Goal: Obtain resource: Obtain resource

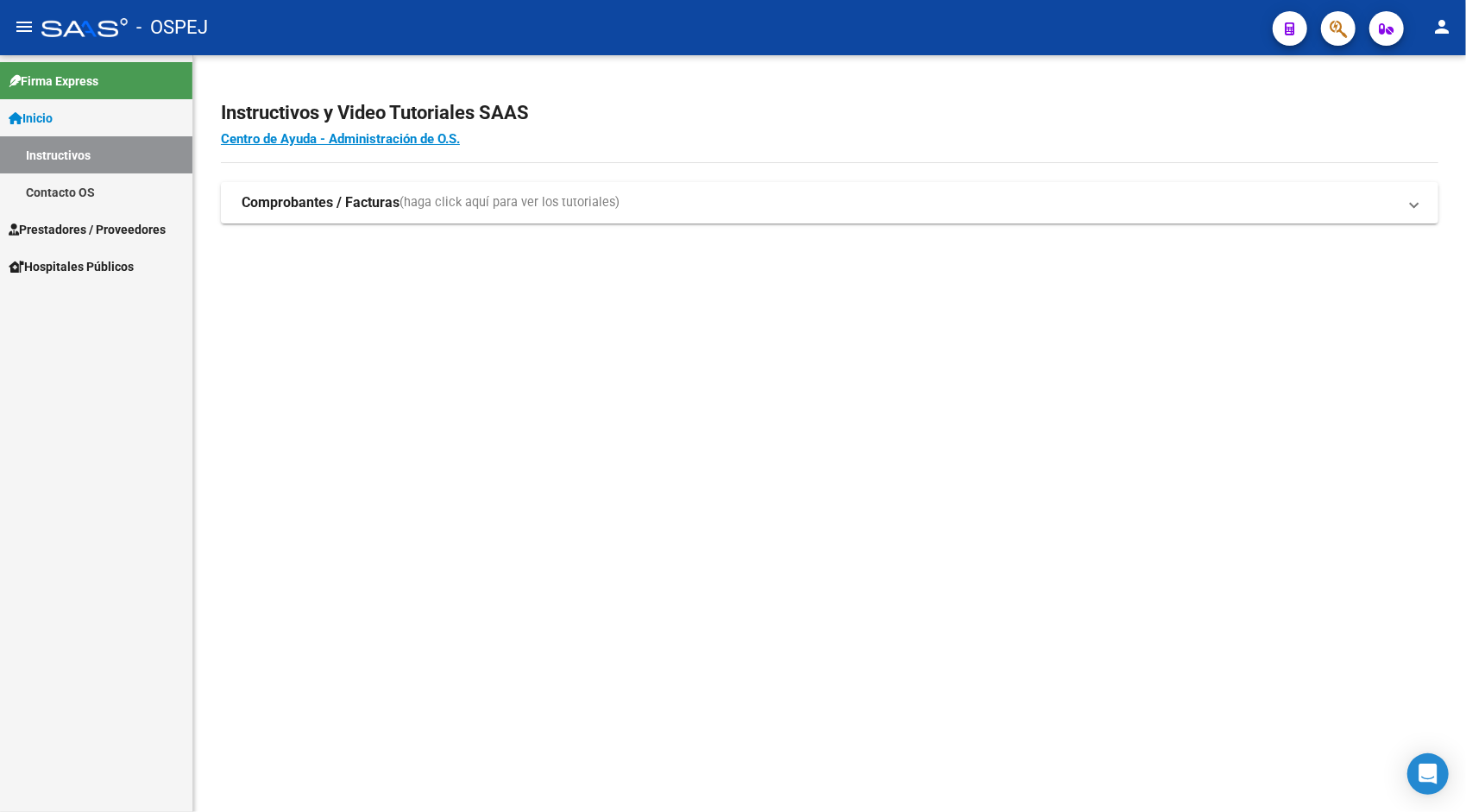
click at [85, 224] on span "Prestadores / Proveedores" at bounding box center [86, 230] width 157 height 19
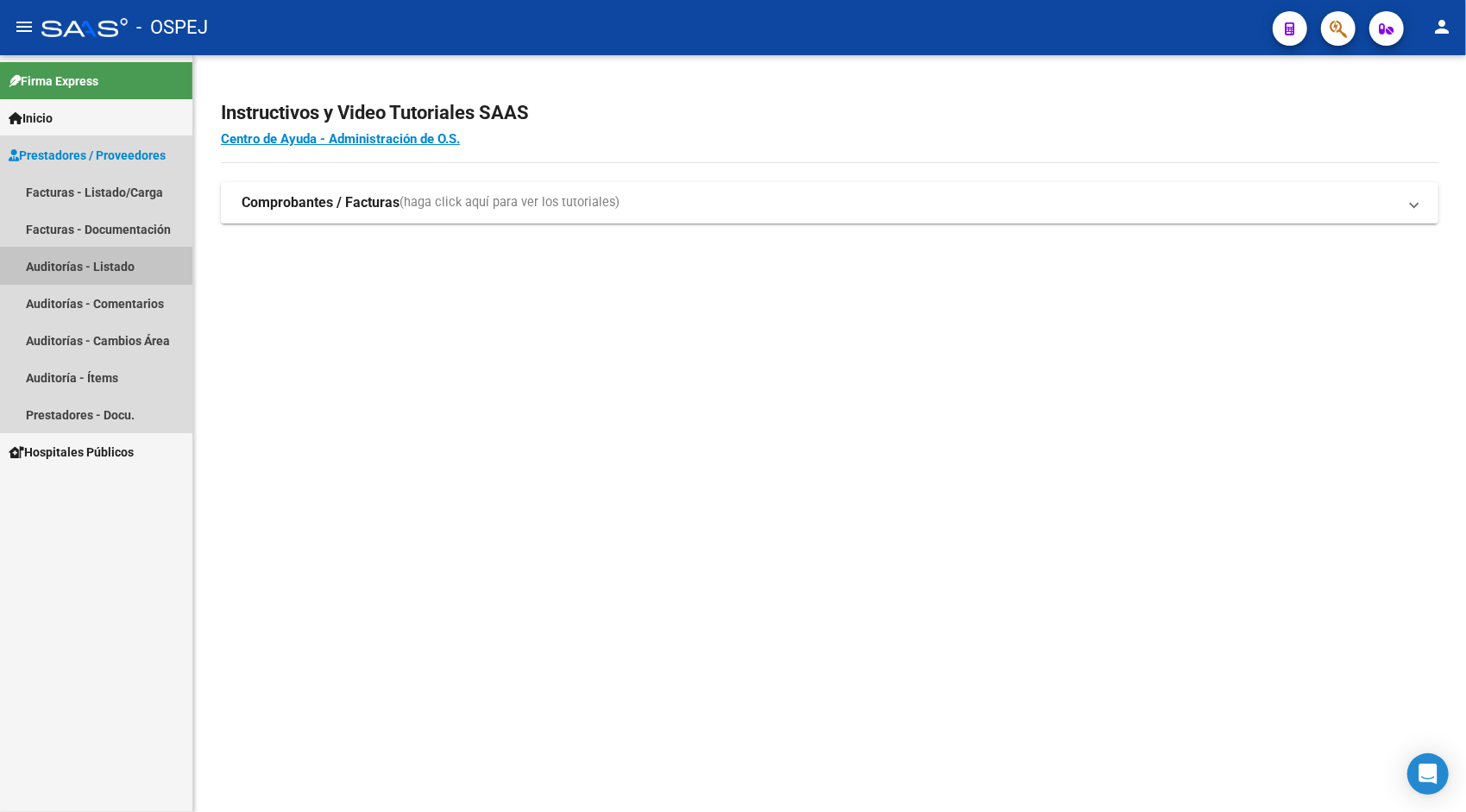
click at [74, 265] on link "Auditorías - Listado" at bounding box center [96, 266] width 193 height 37
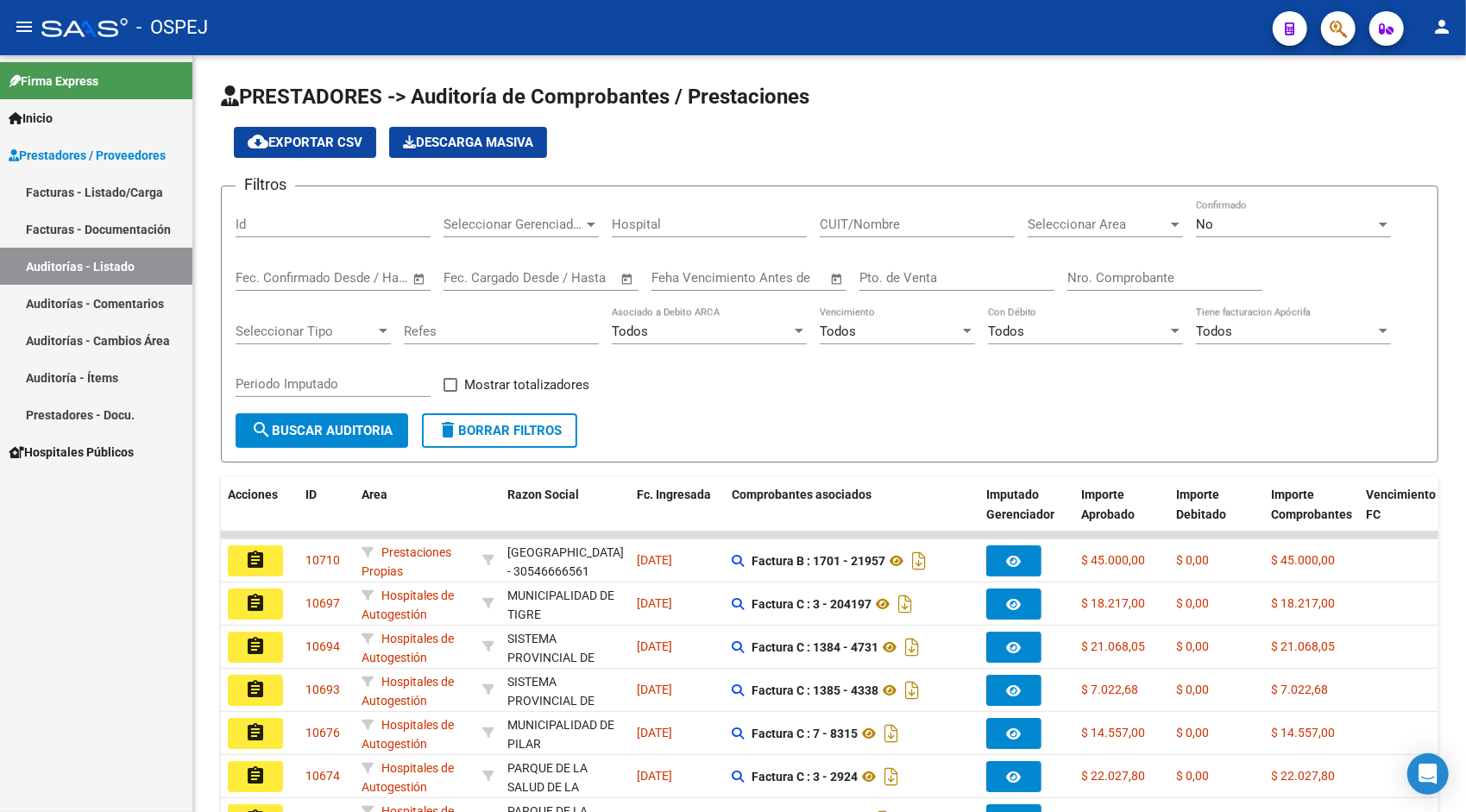
click at [110, 369] on link "Auditoría - Ítems" at bounding box center [96, 378] width 193 height 37
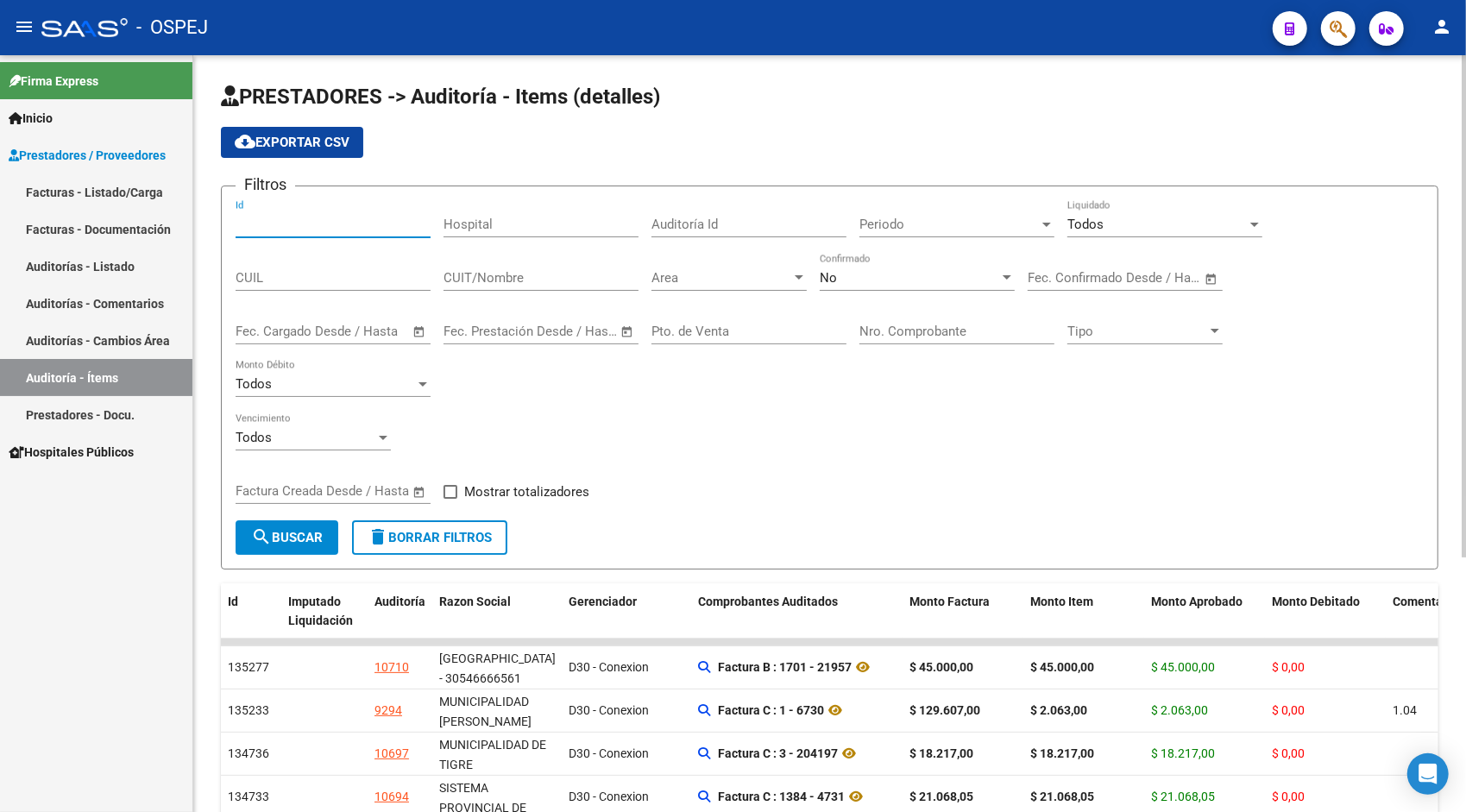
click at [354, 221] on input "Id" at bounding box center [333, 224] width 195 height 16
paste input "9932"
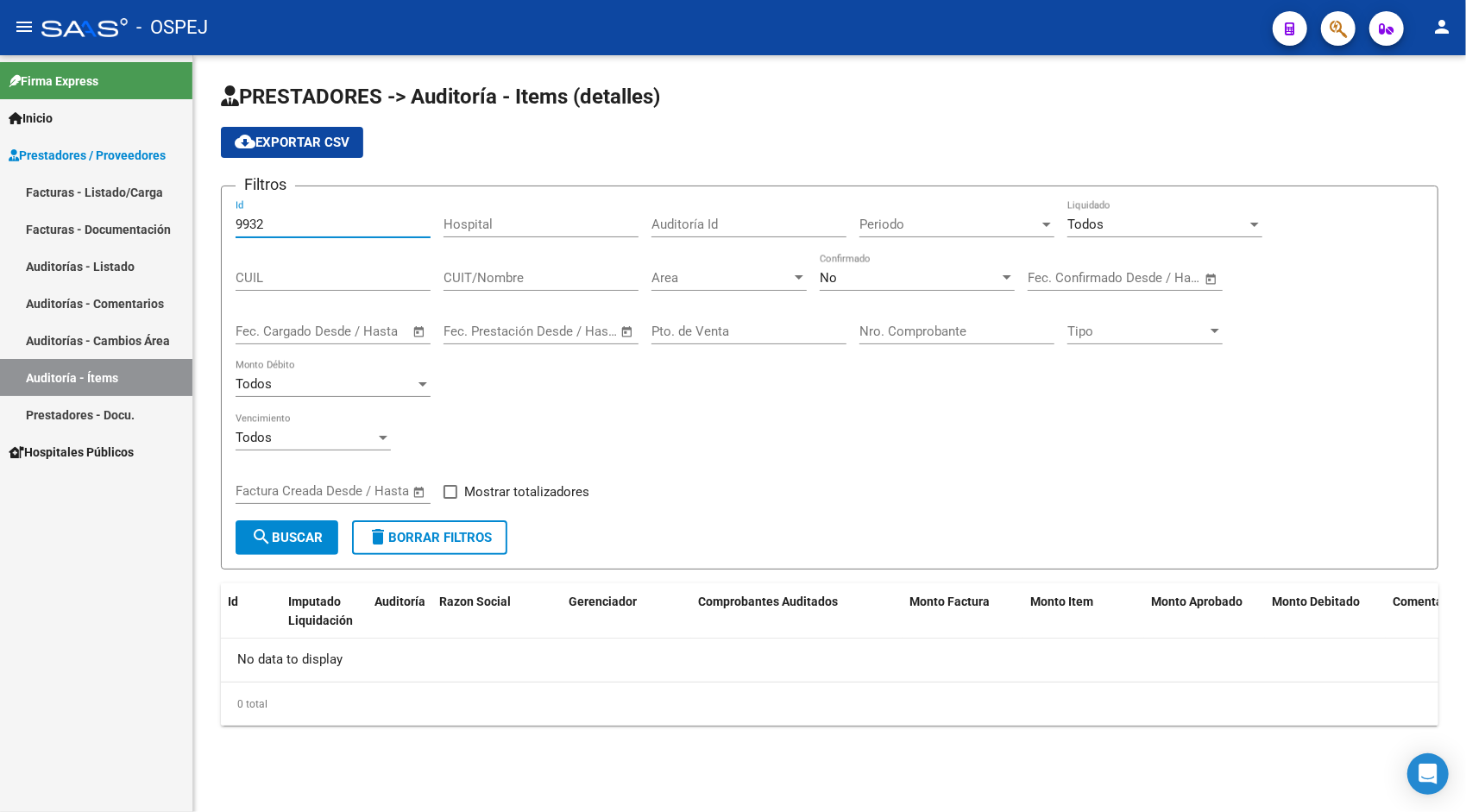
type input "9932"
click at [124, 264] on link "Auditorías - Listado" at bounding box center [96, 266] width 193 height 37
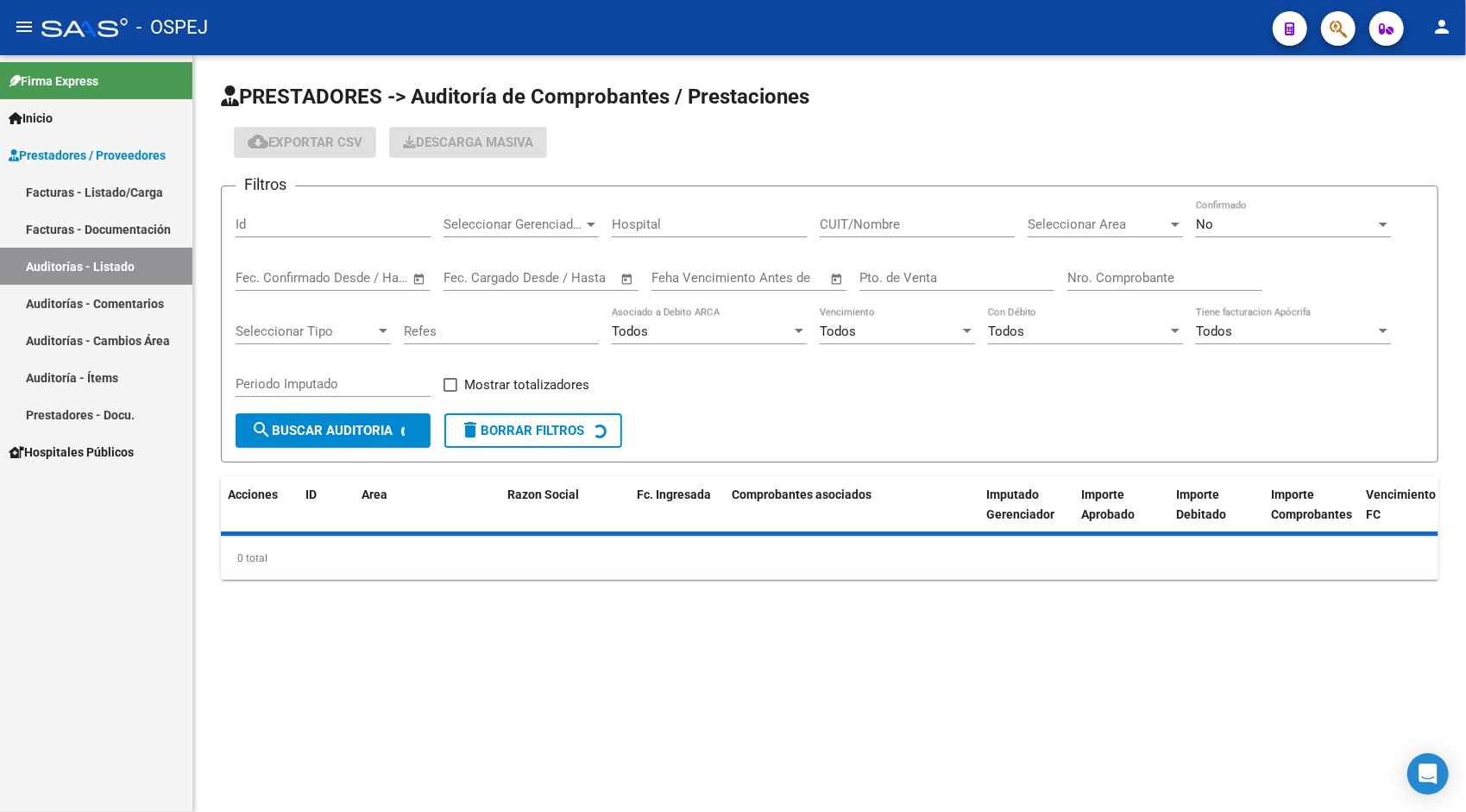
click at [299, 218] on input "Id" at bounding box center [333, 224] width 195 height 16
paste input "9932"
type input "9932"
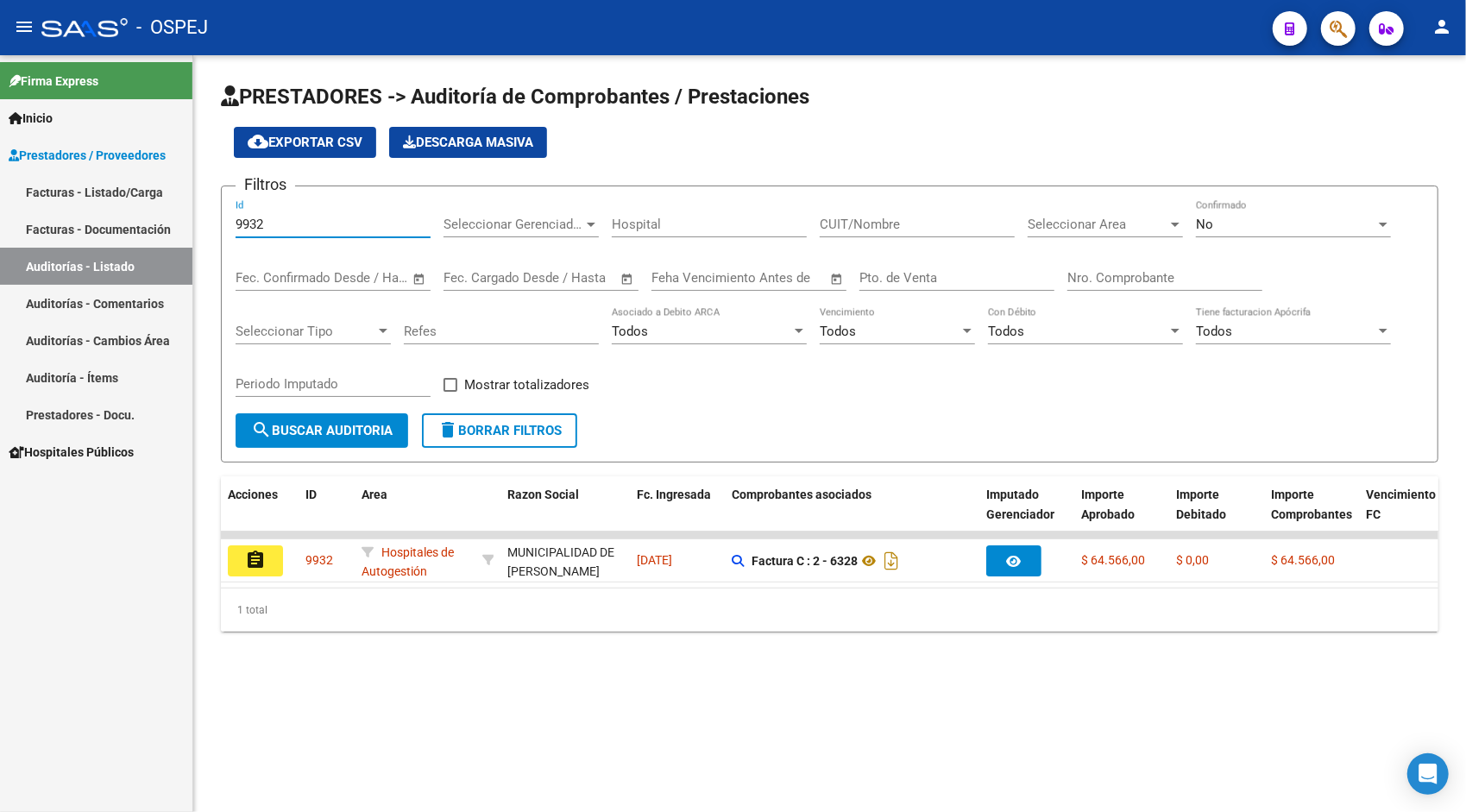
click at [317, 228] on input "9932" at bounding box center [333, 224] width 195 height 16
click at [314, 442] on button "search Buscar Auditoria" at bounding box center [321, 431] width 173 height 35
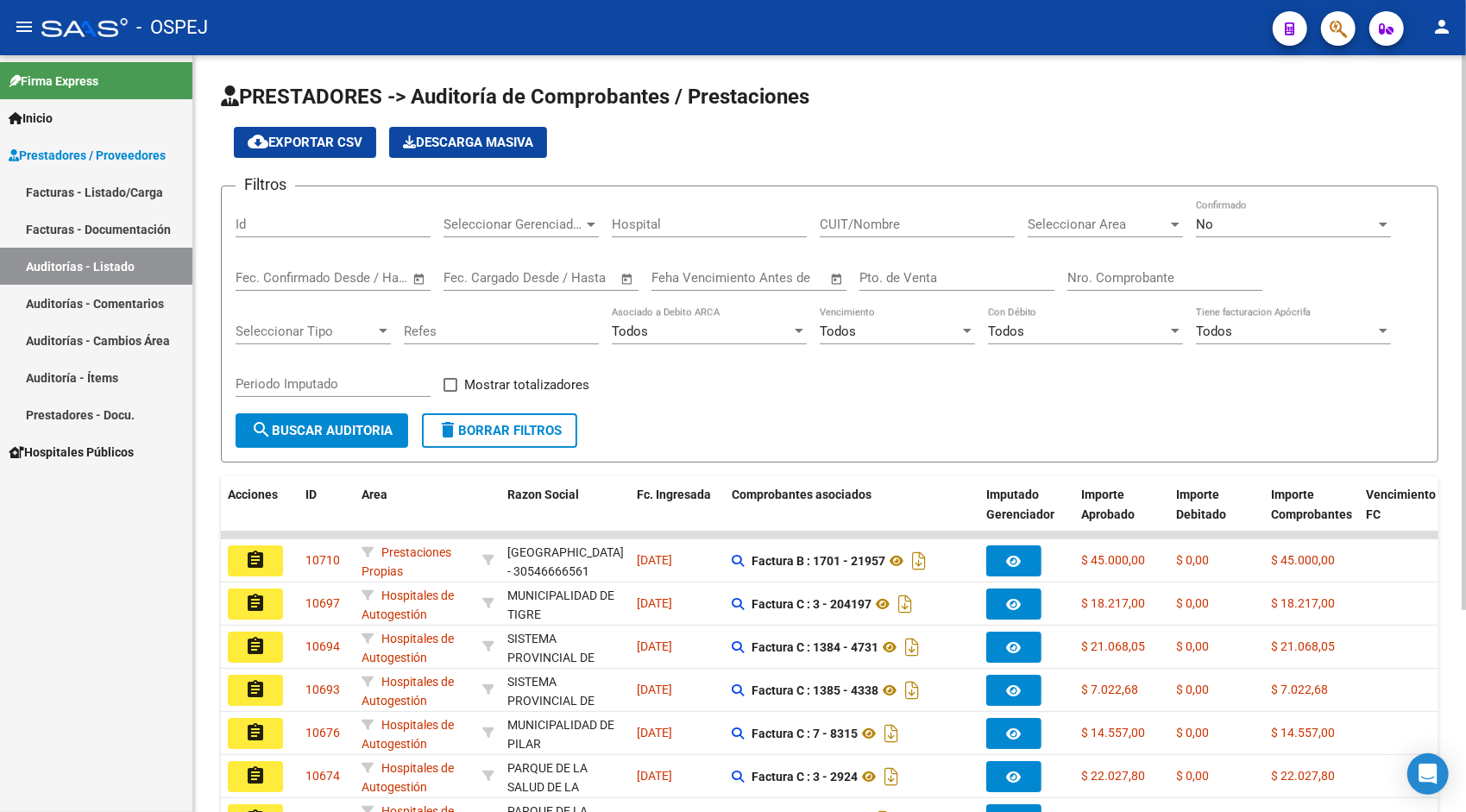
click at [300, 152] on button "cloud_download Exportar CSV" at bounding box center [305, 142] width 142 height 31
click at [254, 230] on input "Id" at bounding box center [333, 224] width 195 height 16
paste input "9944"
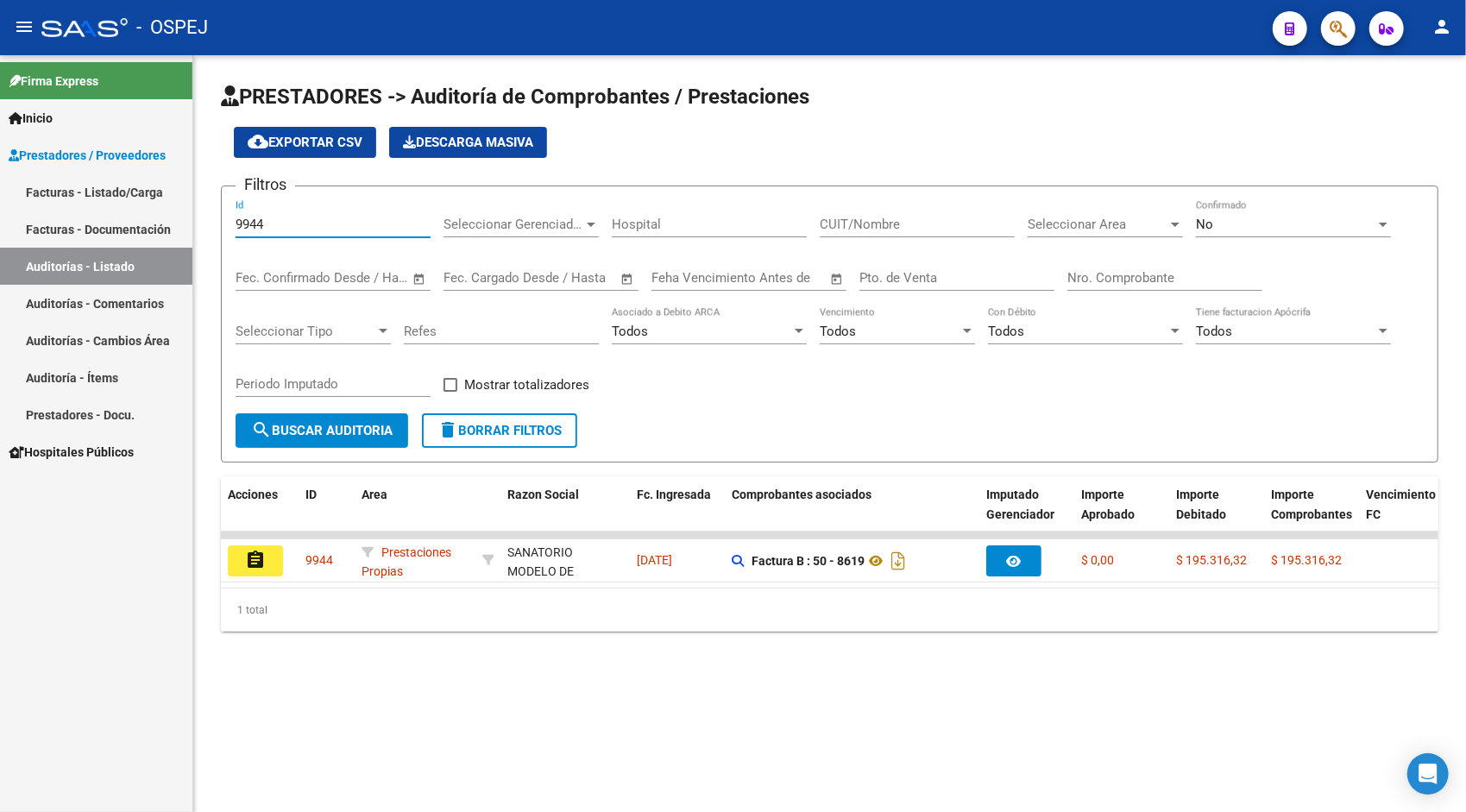
type input "9944"
click at [95, 373] on link "Auditoría - Ítems" at bounding box center [96, 378] width 193 height 37
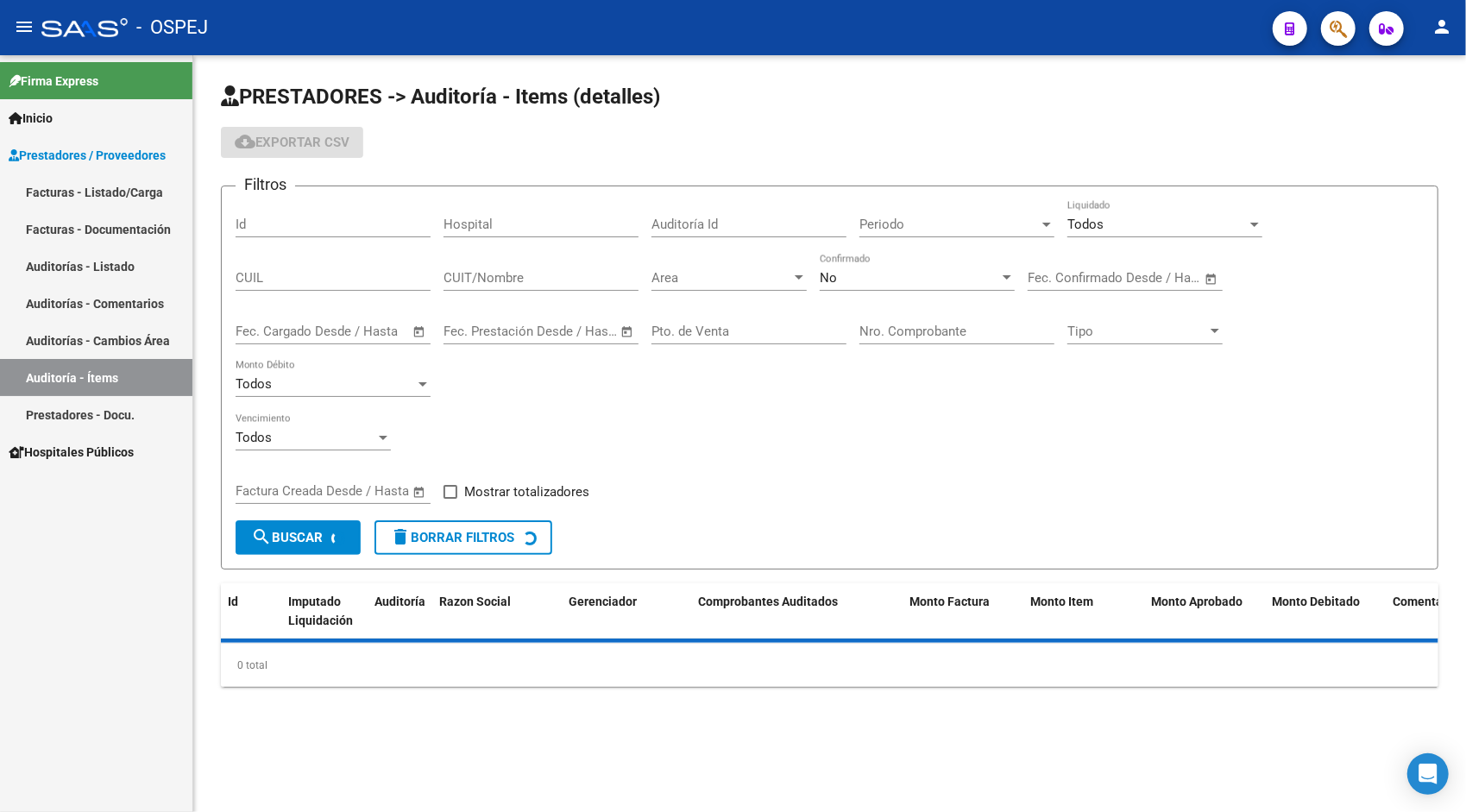
click at [275, 225] on input "Id" at bounding box center [333, 224] width 195 height 16
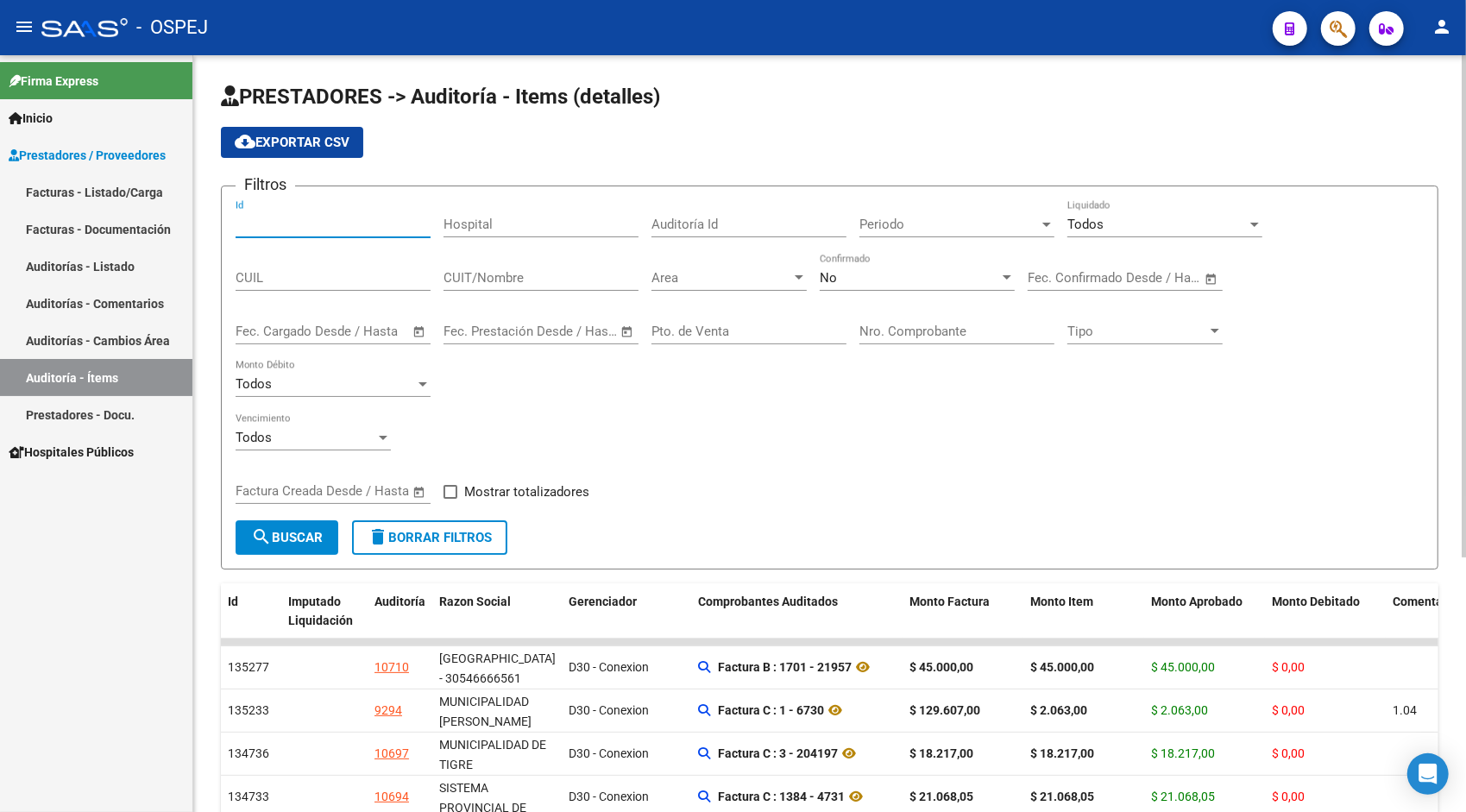
paste input "9944"
type input "9944"
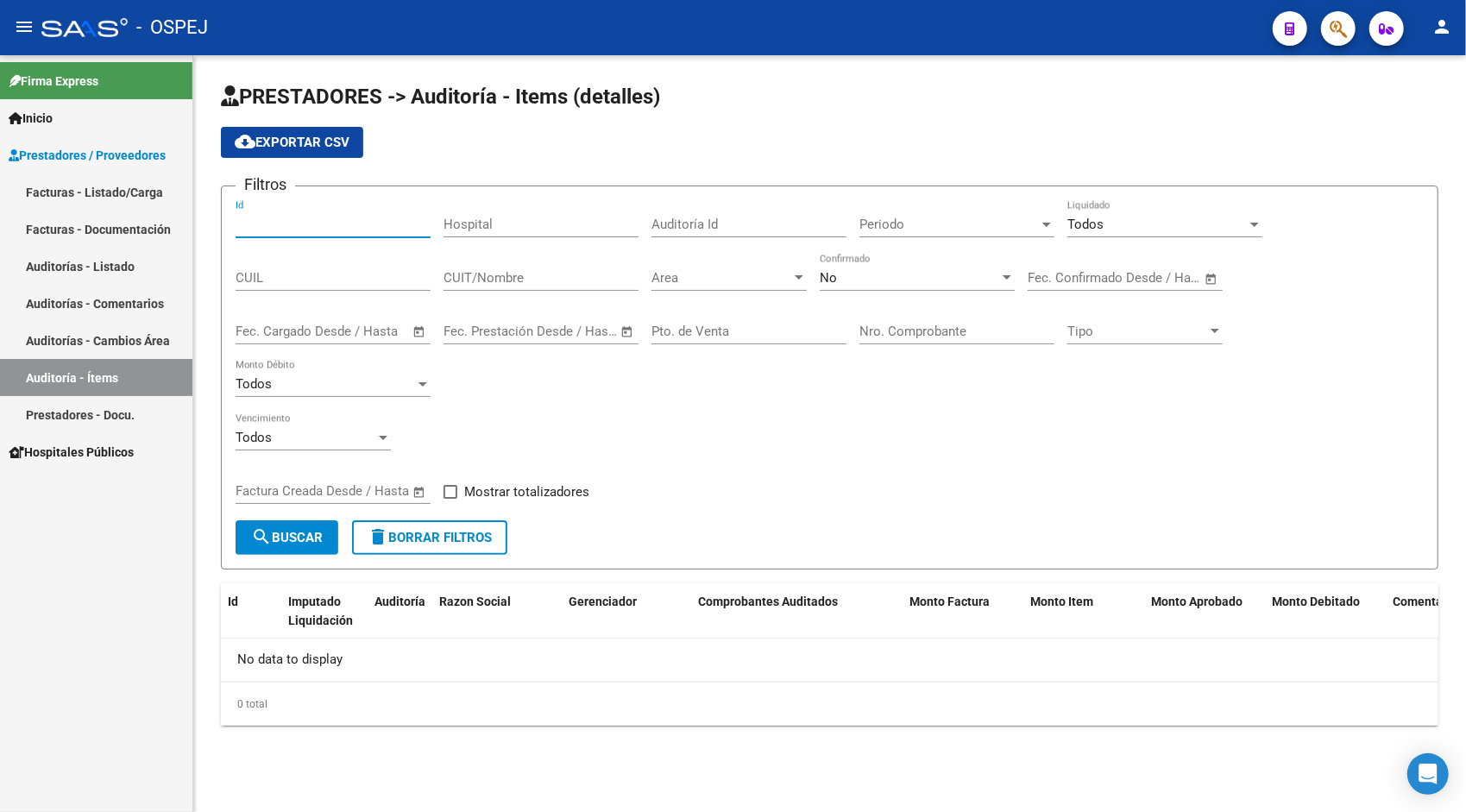
click at [133, 257] on link "Auditorías - Listado" at bounding box center [96, 266] width 193 height 37
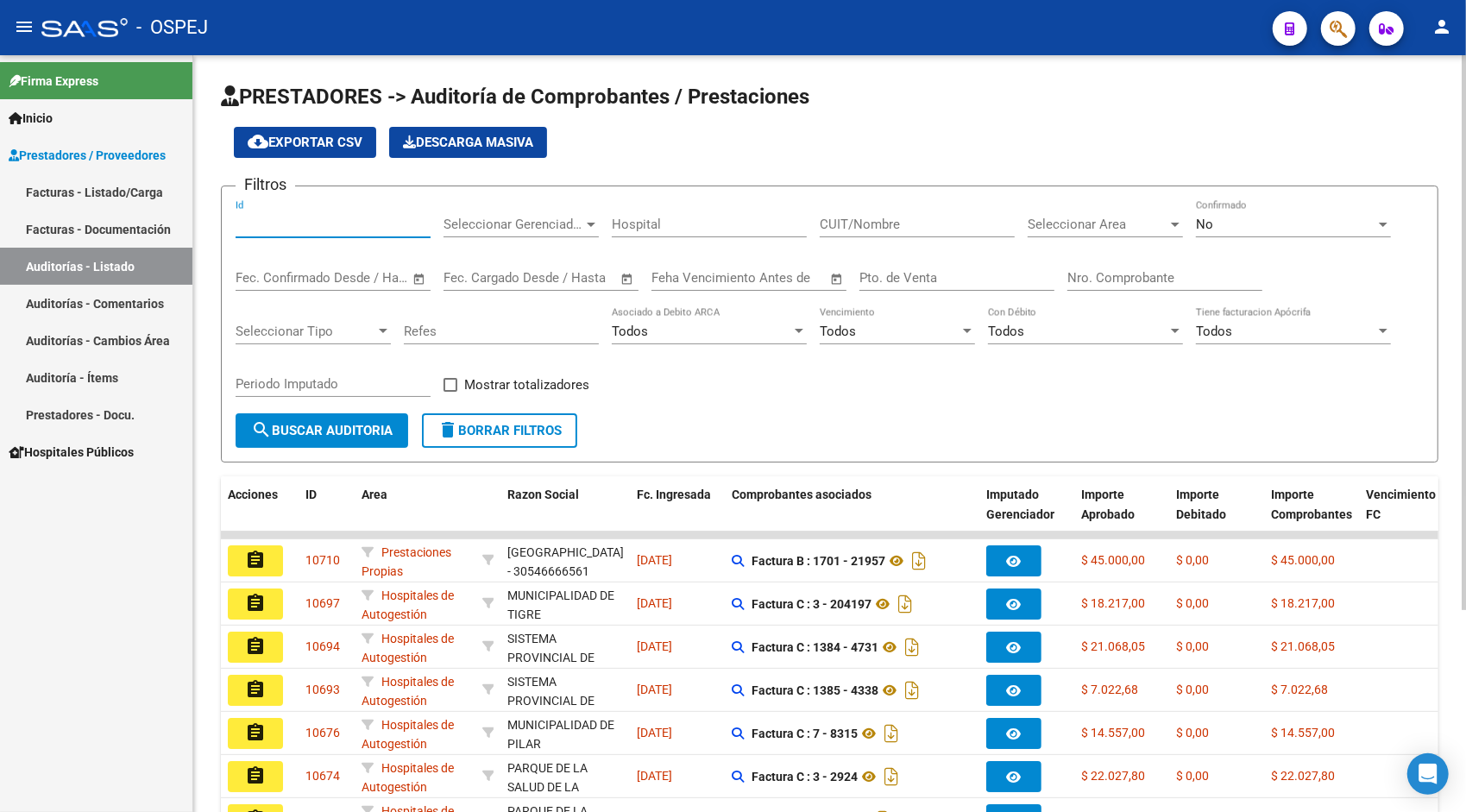
click at [310, 228] on input "Id" at bounding box center [333, 224] width 195 height 16
paste input "9944"
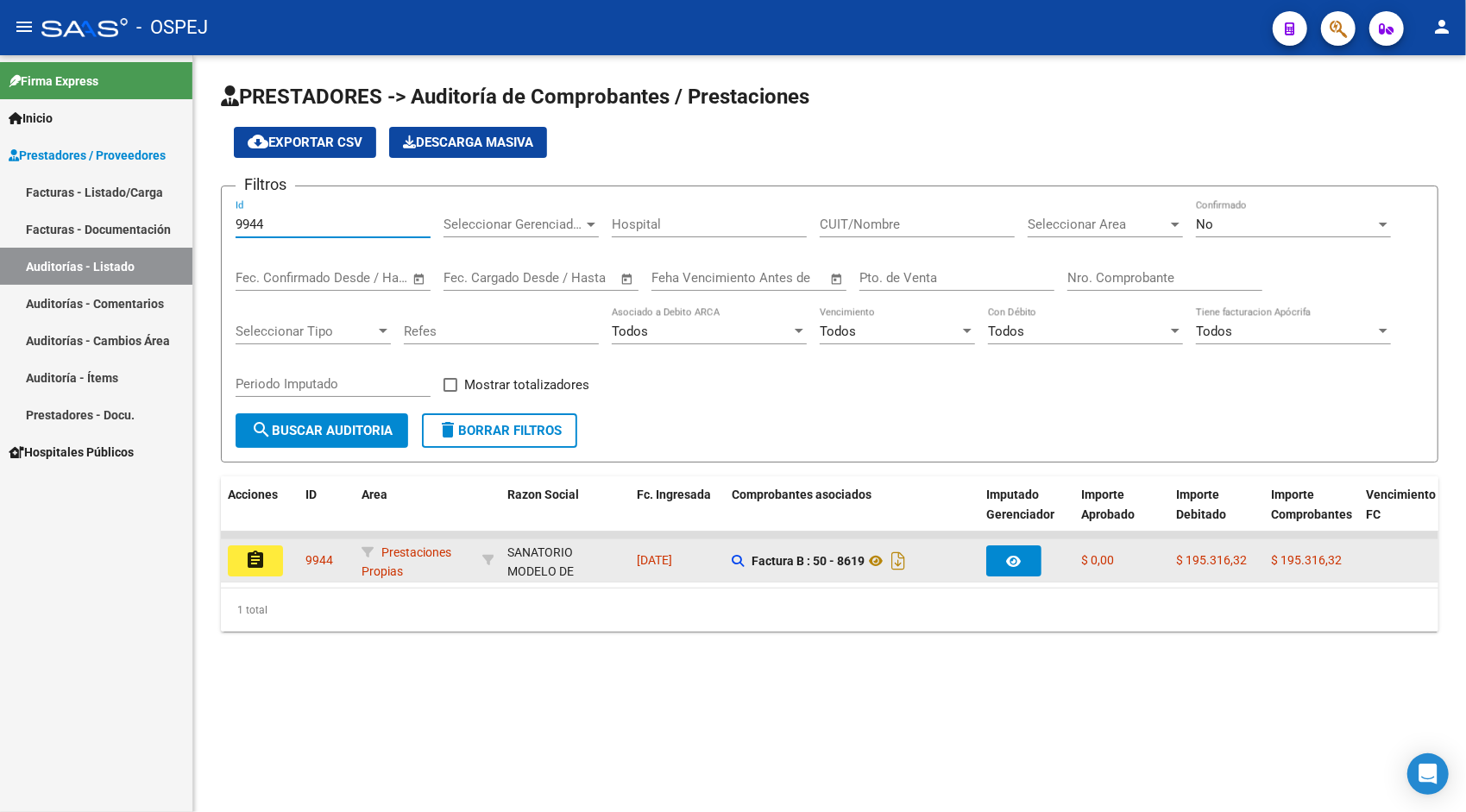
type input "9944"
click at [263, 561] on mat-icon "assignment" at bounding box center [255, 559] width 21 height 21
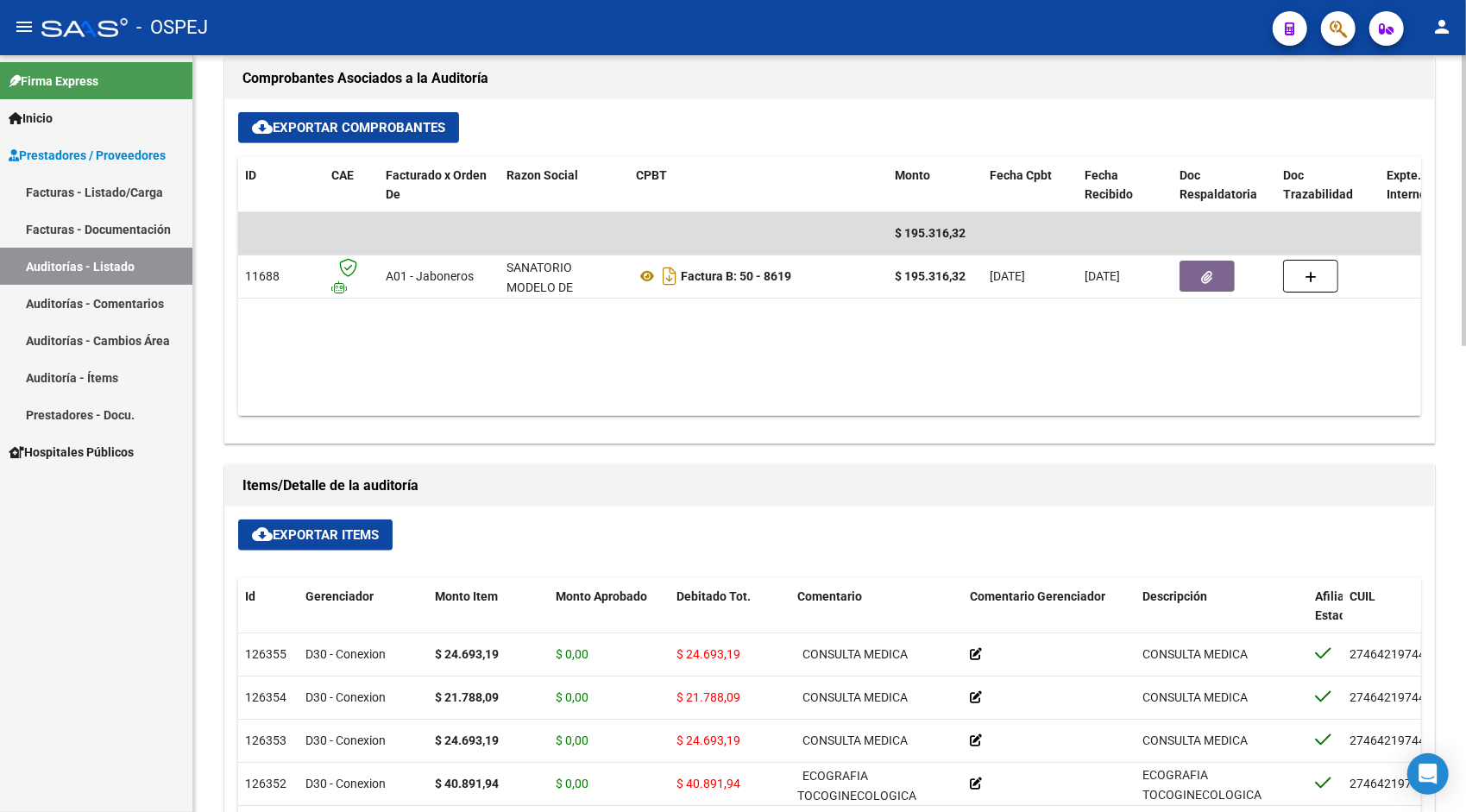
scroll to position [760, 0]
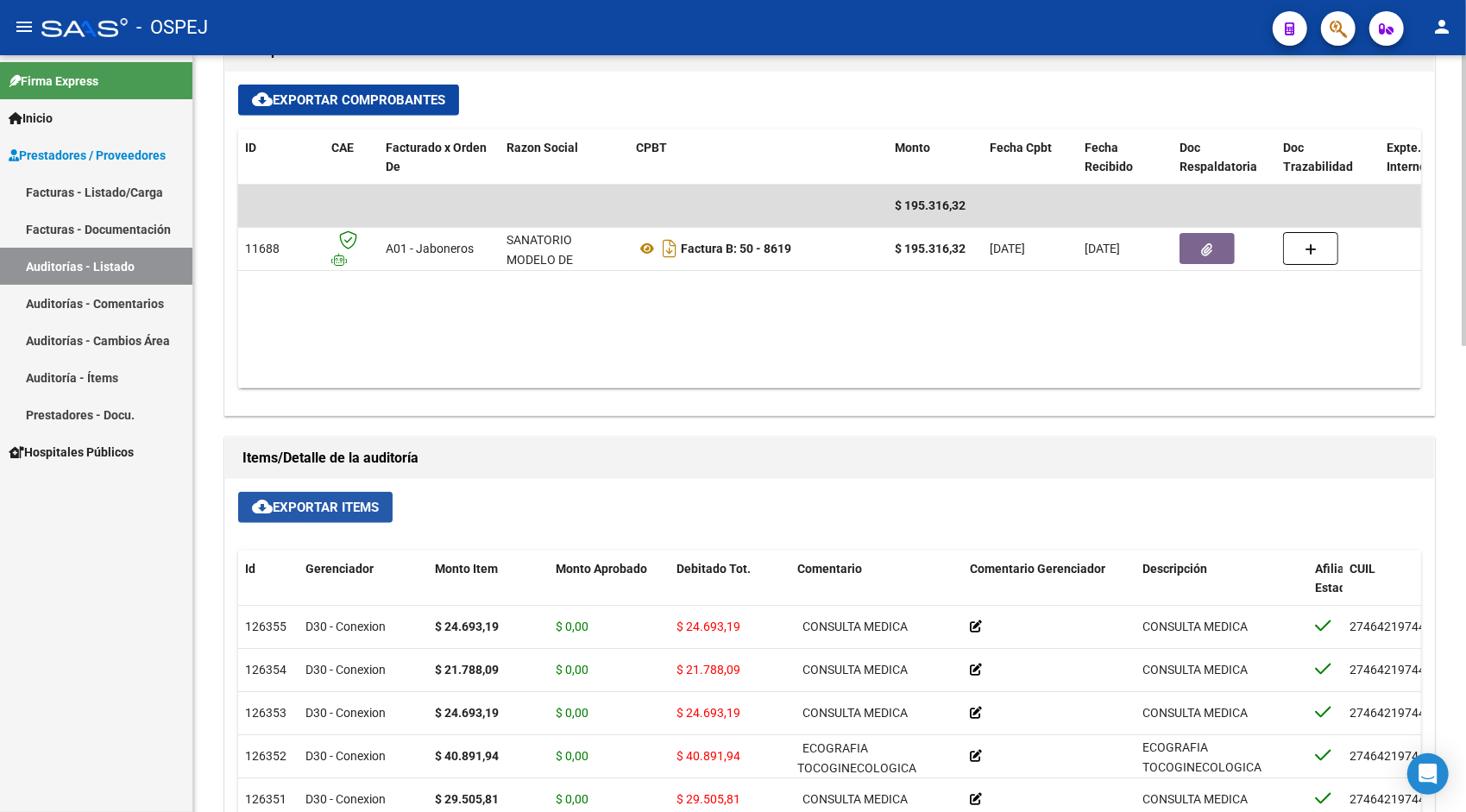
click at [327, 509] on span "cloud_download Exportar Items" at bounding box center [315, 507] width 127 height 16
click at [129, 266] on link "Auditorías - Listado" at bounding box center [96, 266] width 193 height 37
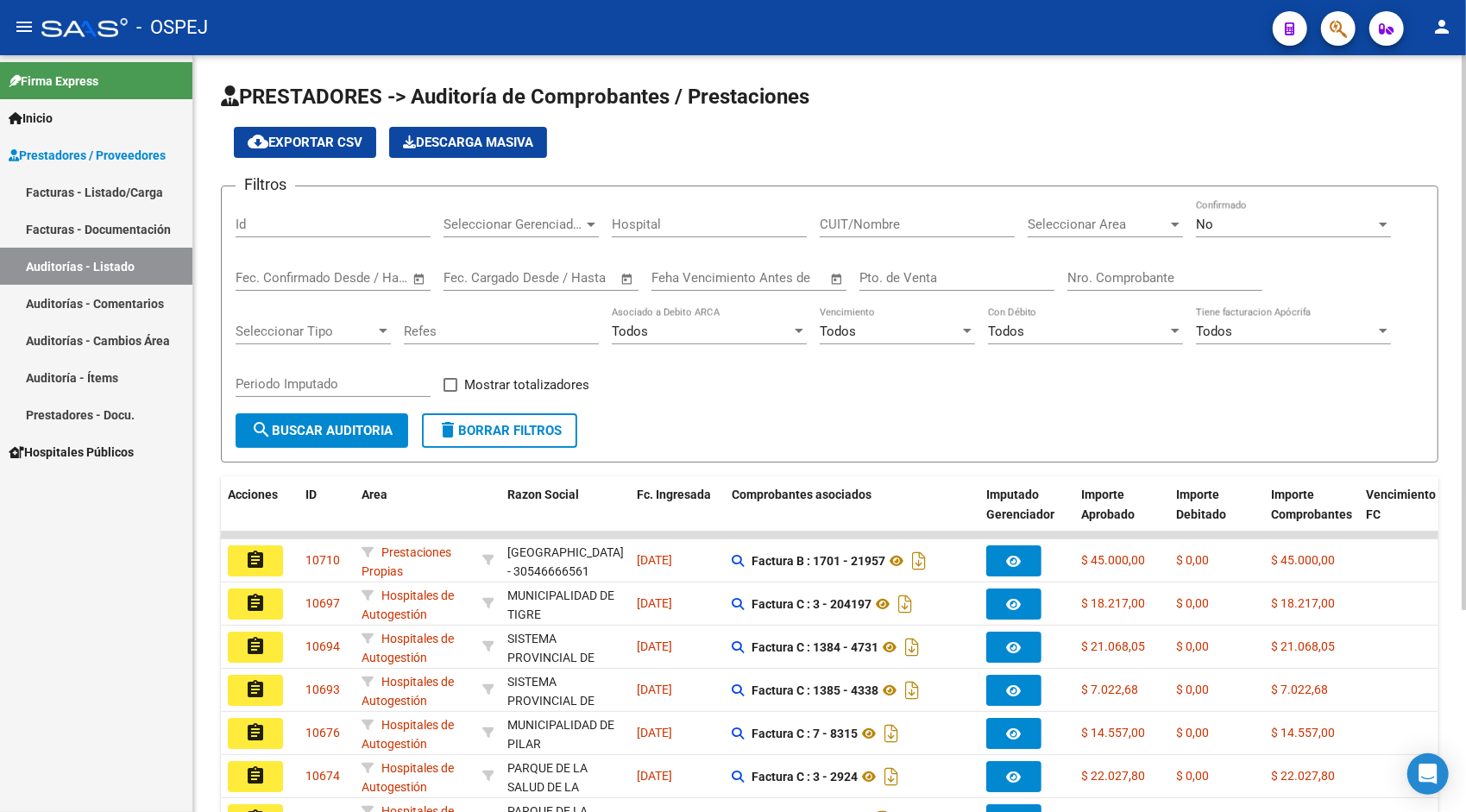
click at [319, 222] on input "Id" at bounding box center [333, 224] width 195 height 16
paste input "10463"
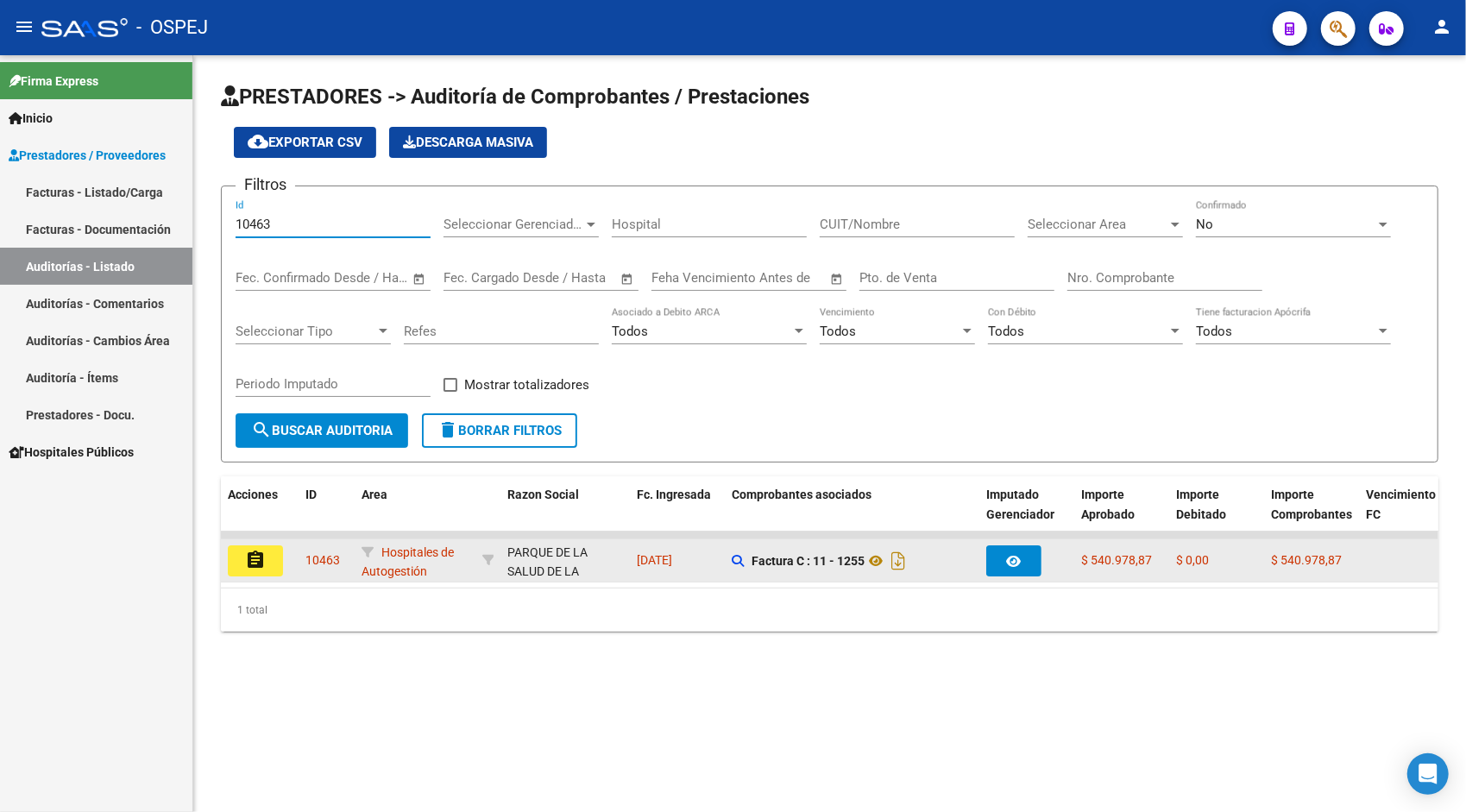
type input "10463"
click at [257, 565] on mat-icon "assignment" at bounding box center [255, 559] width 21 height 21
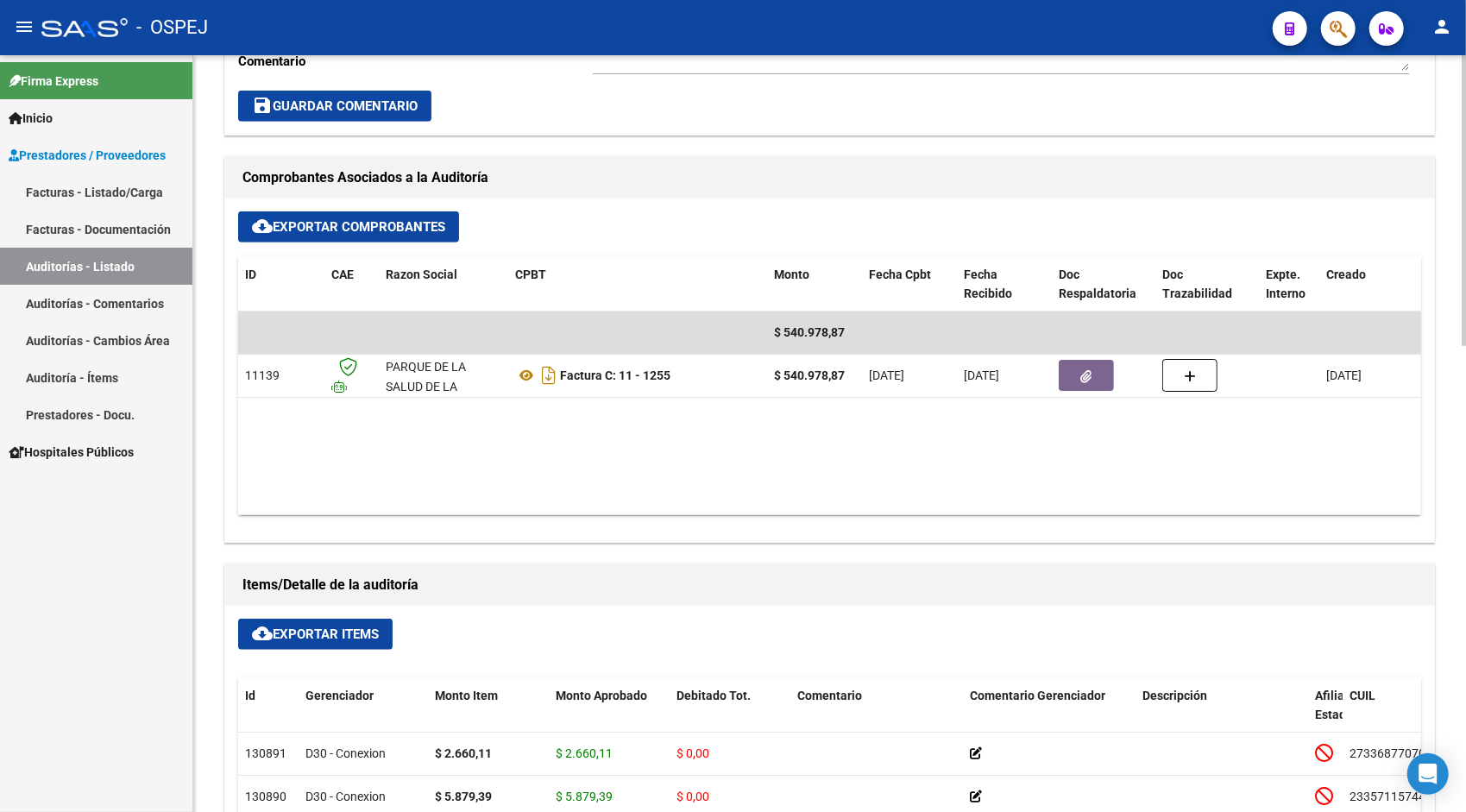
scroll to position [656, 0]
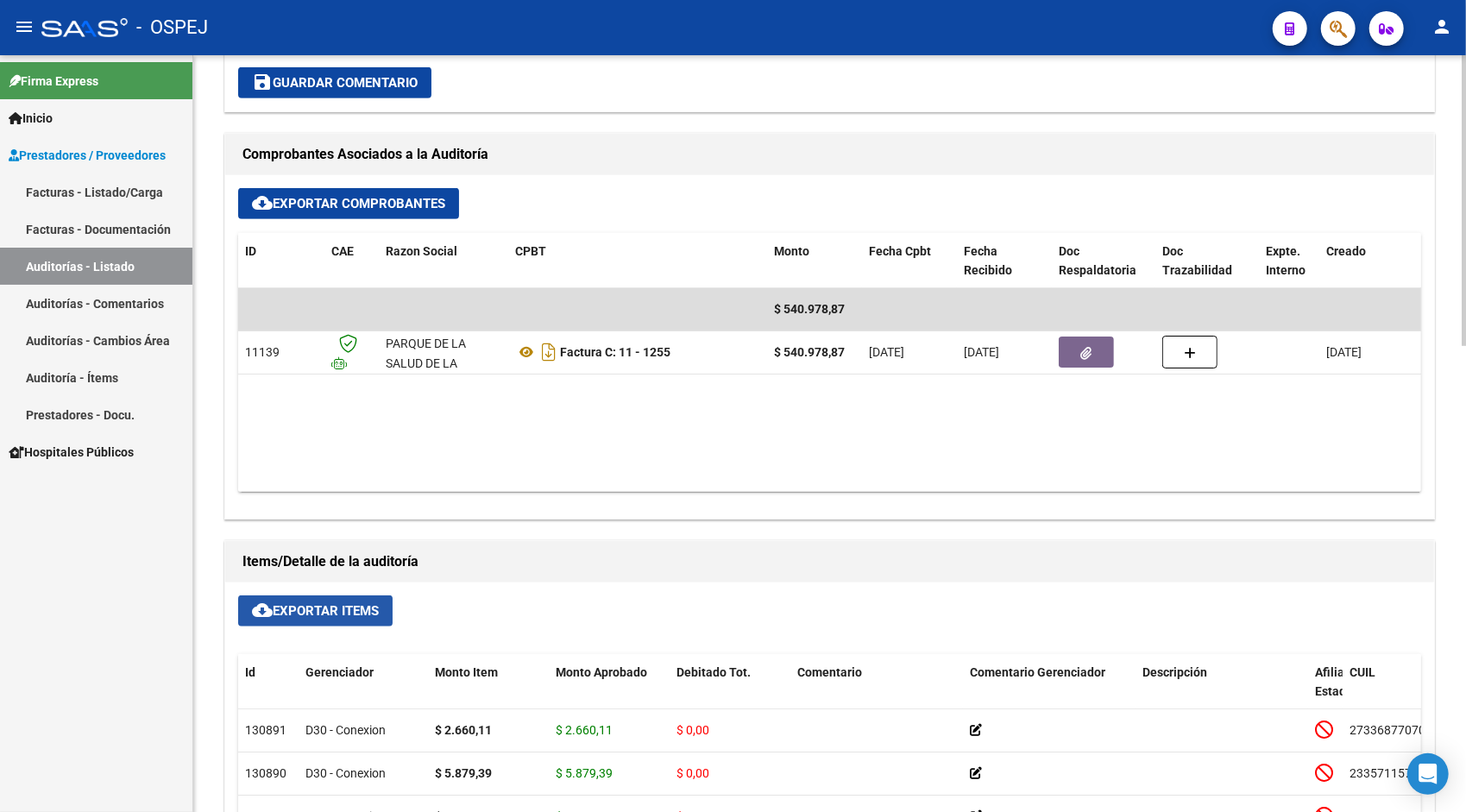
click at [351, 607] on span "cloud_download Exportar Items" at bounding box center [315, 611] width 127 height 16
click at [152, 273] on link "Auditorías - Listado" at bounding box center [96, 266] width 193 height 37
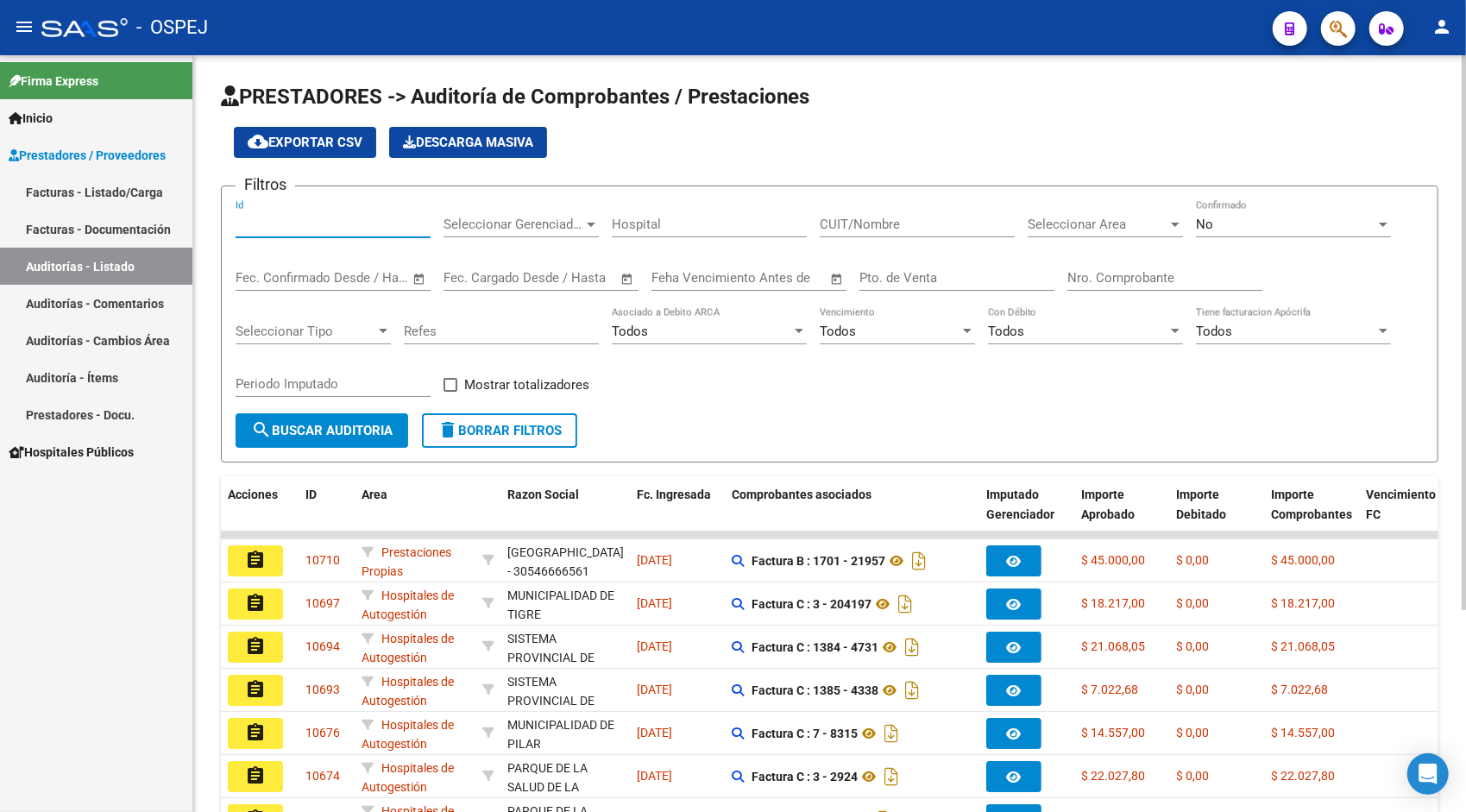
click at [283, 231] on input "Id" at bounding box center [333, 224] width 195 height 16
paste input "10470"
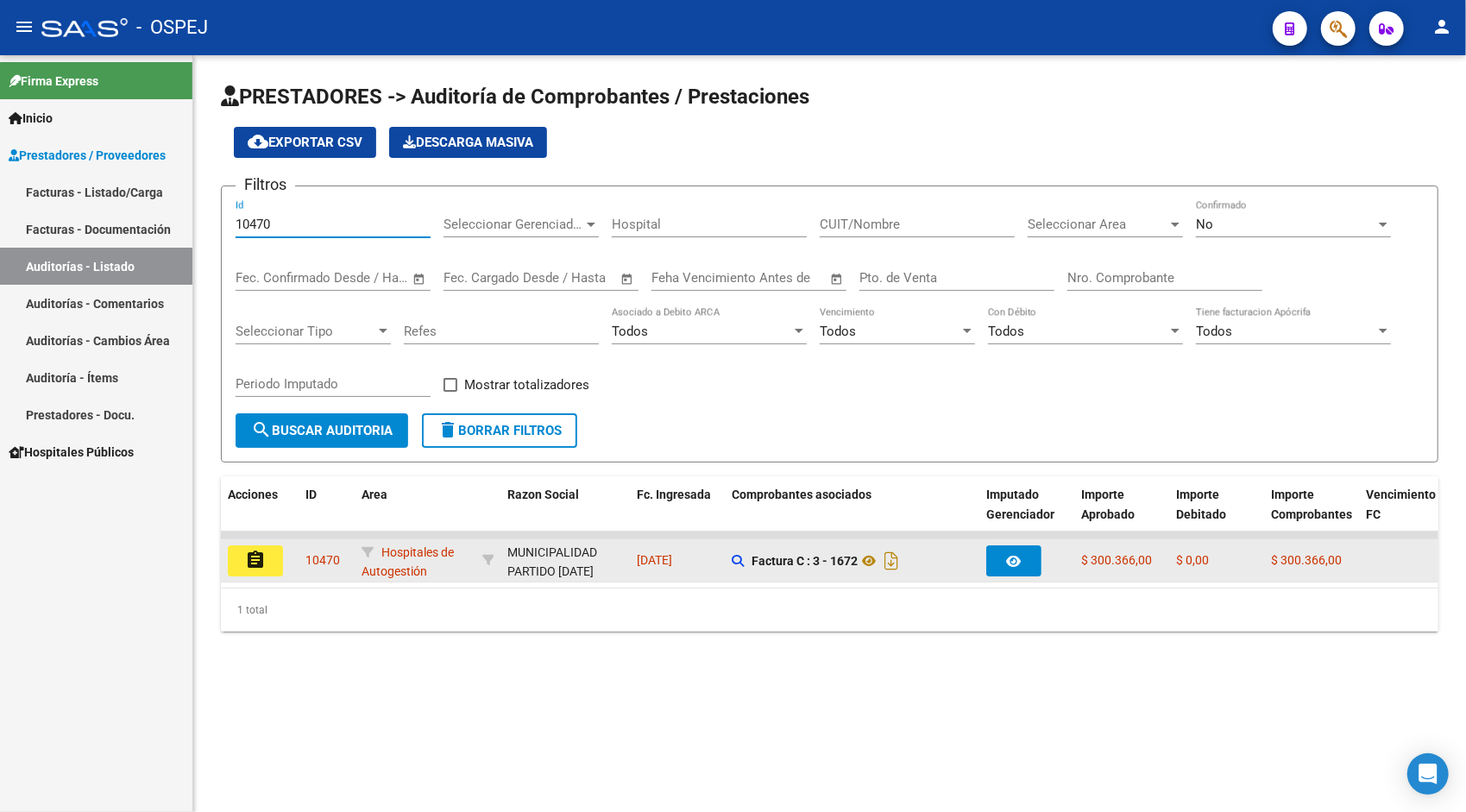
type input "10470"
click at [263, 560] on mat-icon "assignment" at bounding box center [255, 559] width 21 height 21
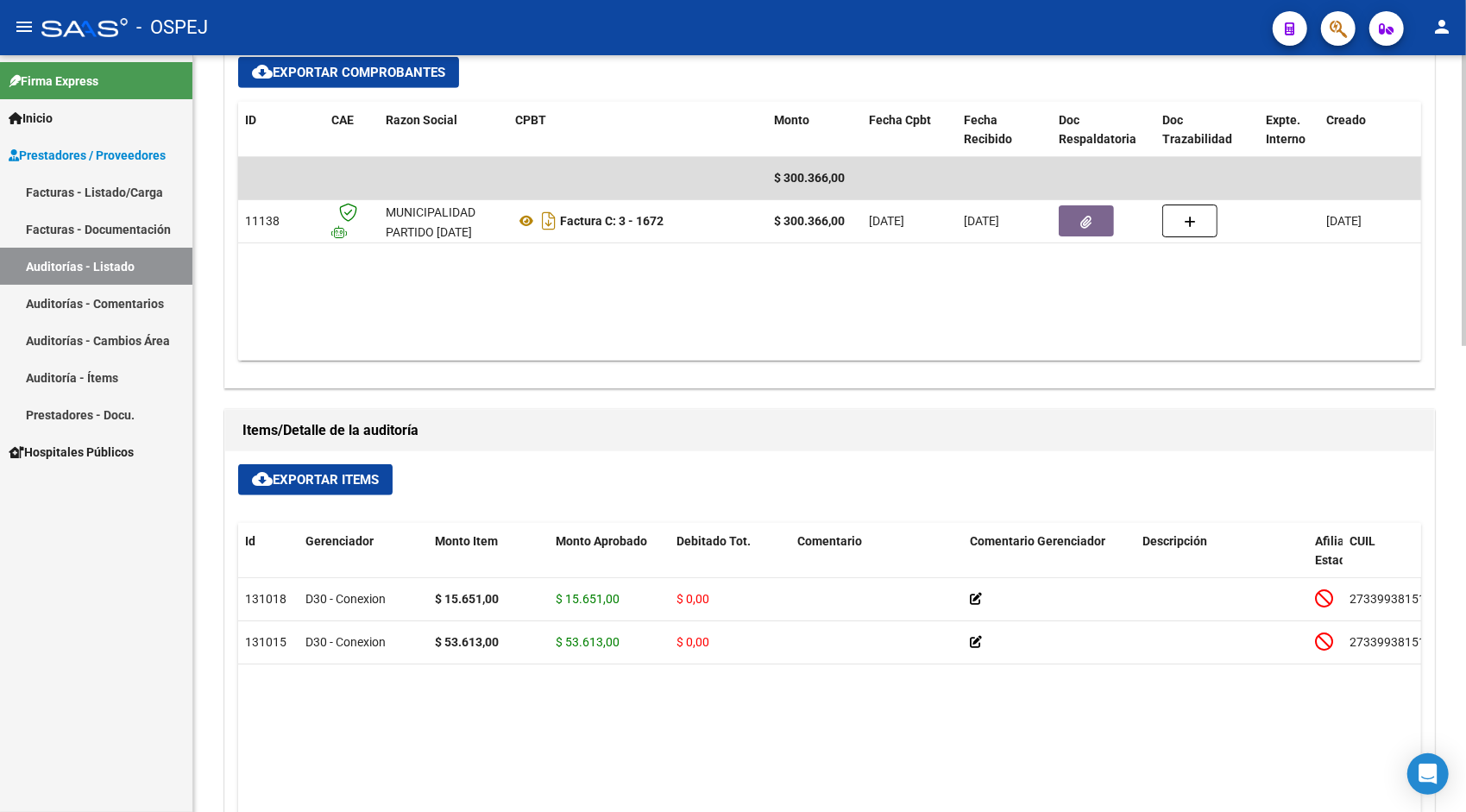
scroll to position [829, 0]
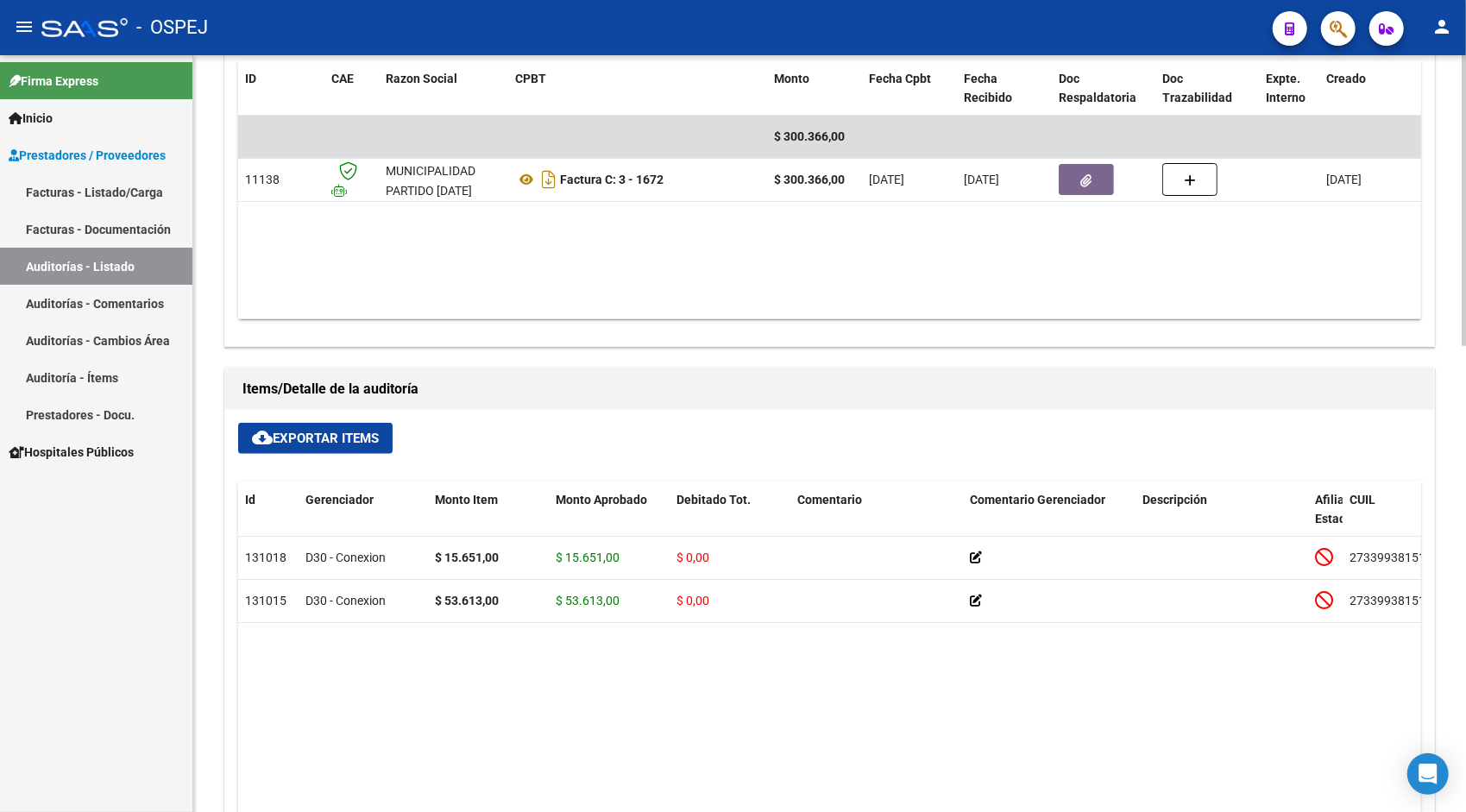
click at [300, 440] on span "cloud_download Exportar Items" at bounding box center [315, 438] width 127 height 16
click at [128, 264] on link "Auditorías - Listado" at bounding box center [96, 266] width 193 height 37
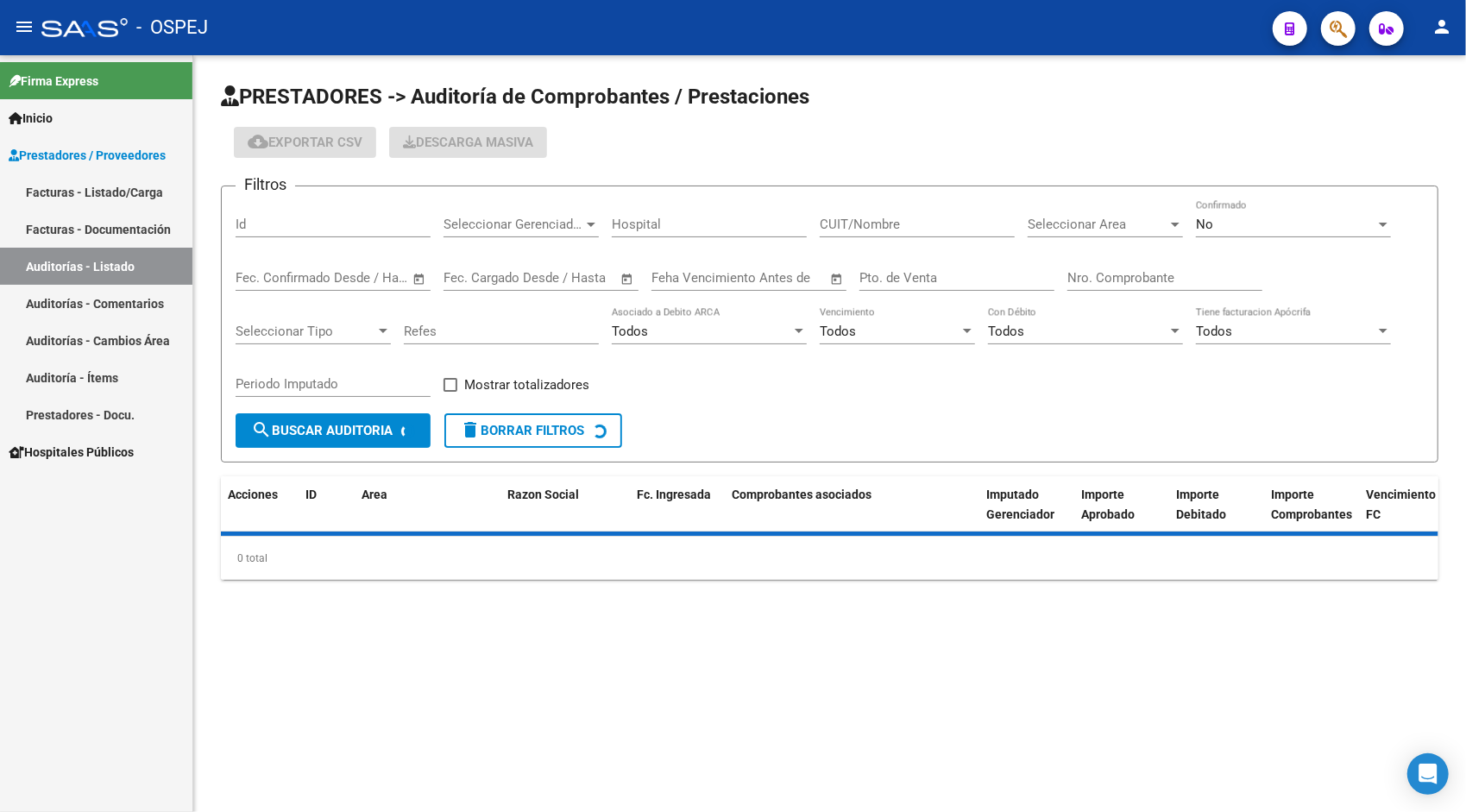
click at [283, 214] on div "Id" at bounding box center [333, 219] width 195 height 37
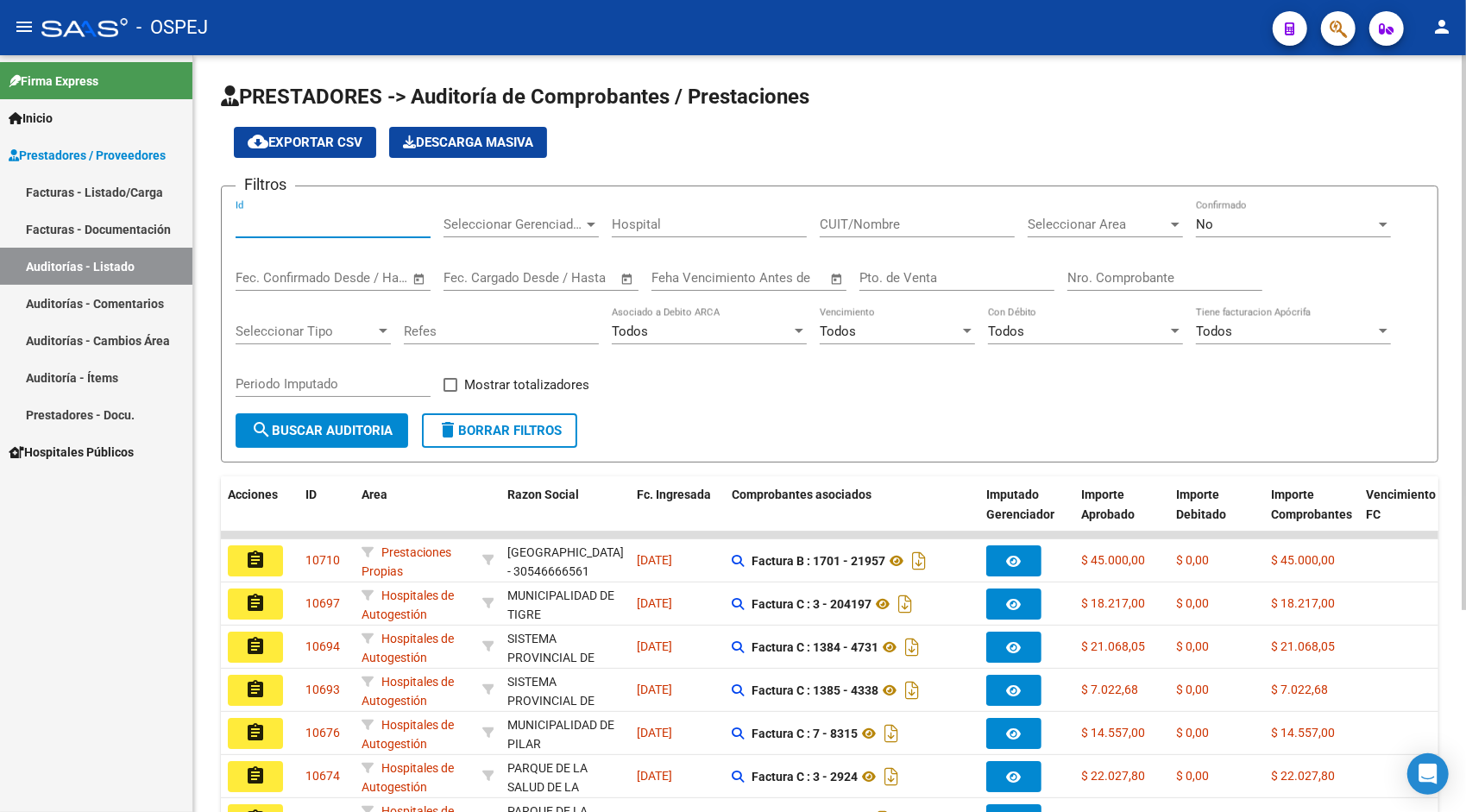
paste input "10551"
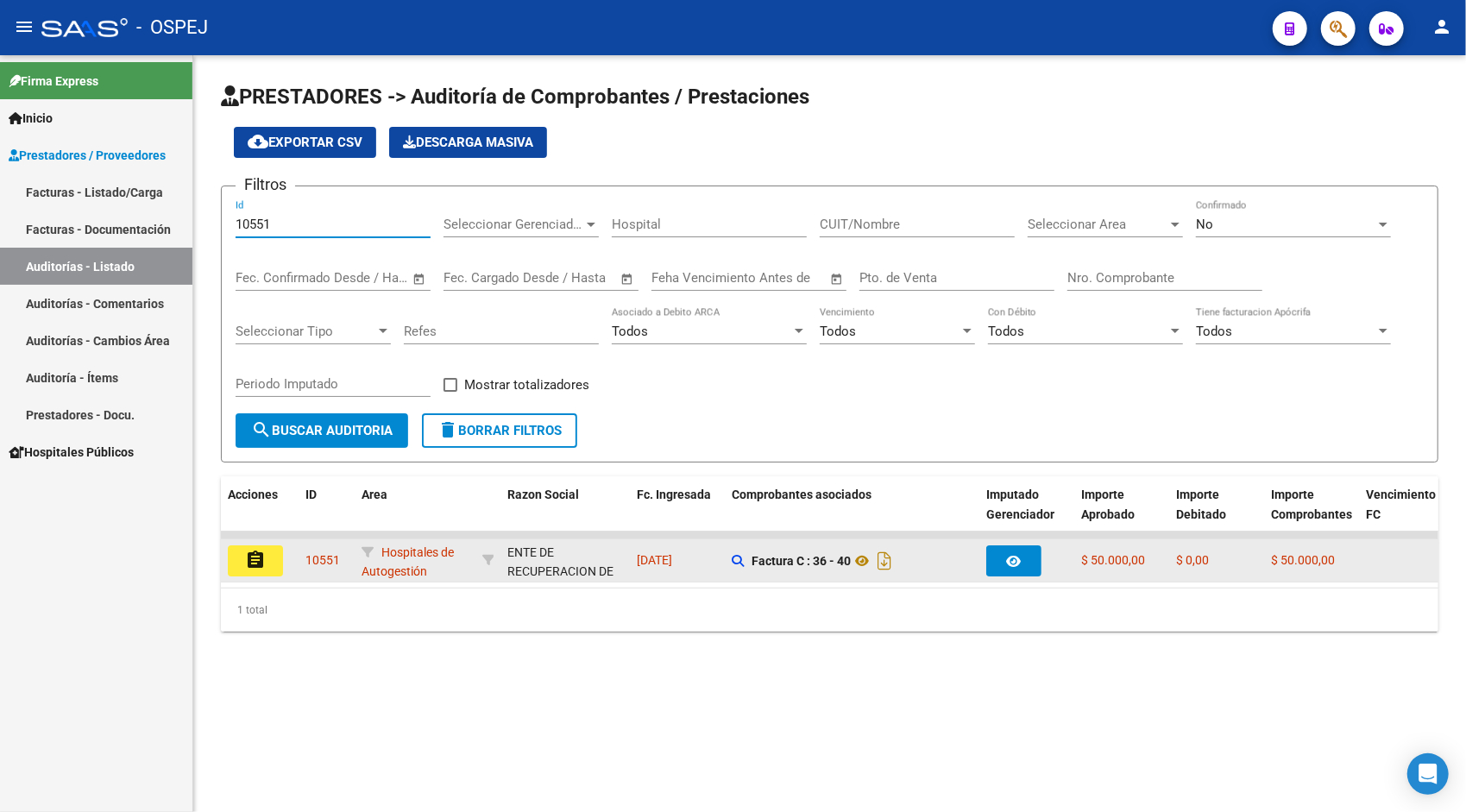
type input "10551"
click at [241, 565] on button "assignment" at bounding box center [255, 561] width 55 height 31
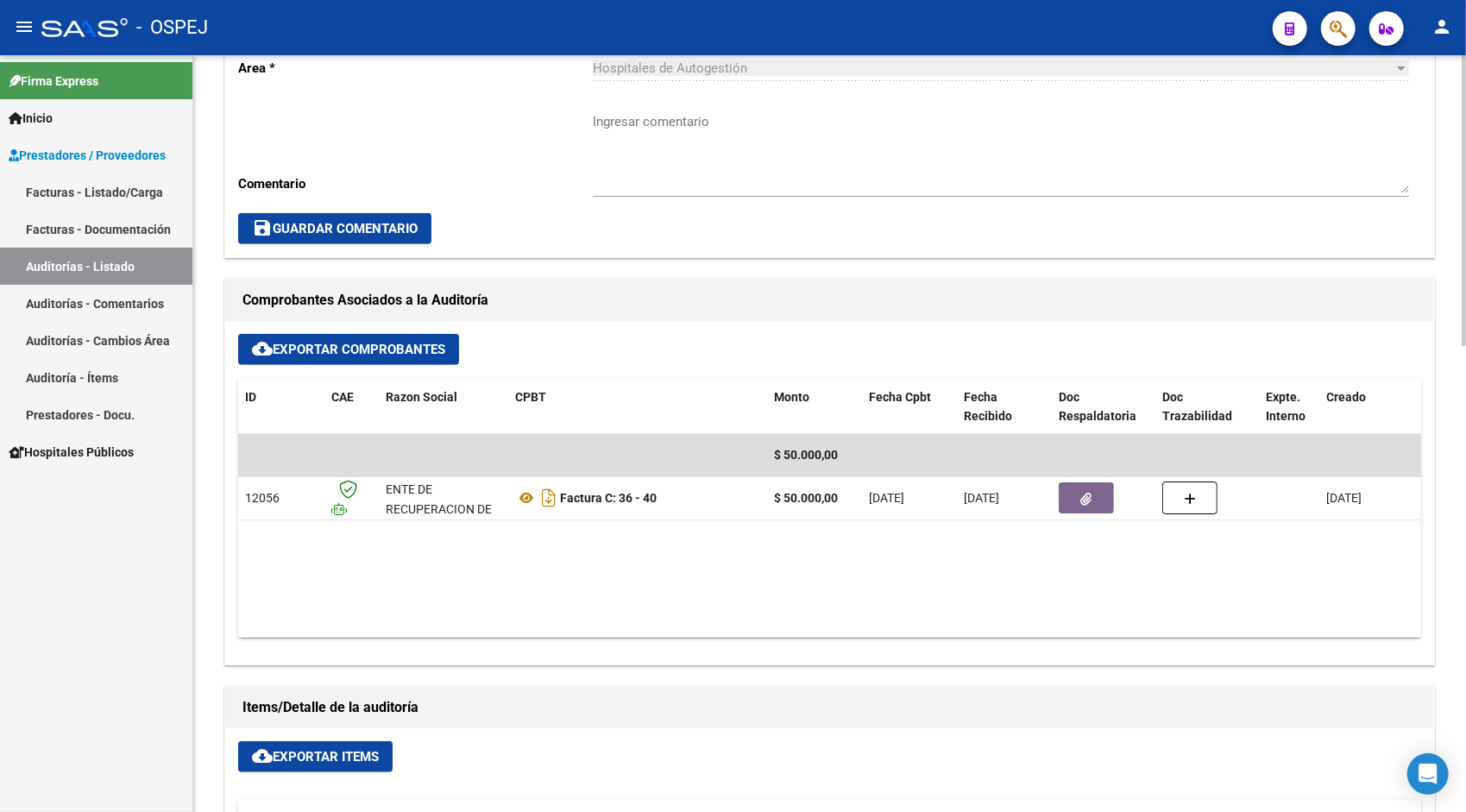
scroll to position [518, 0]
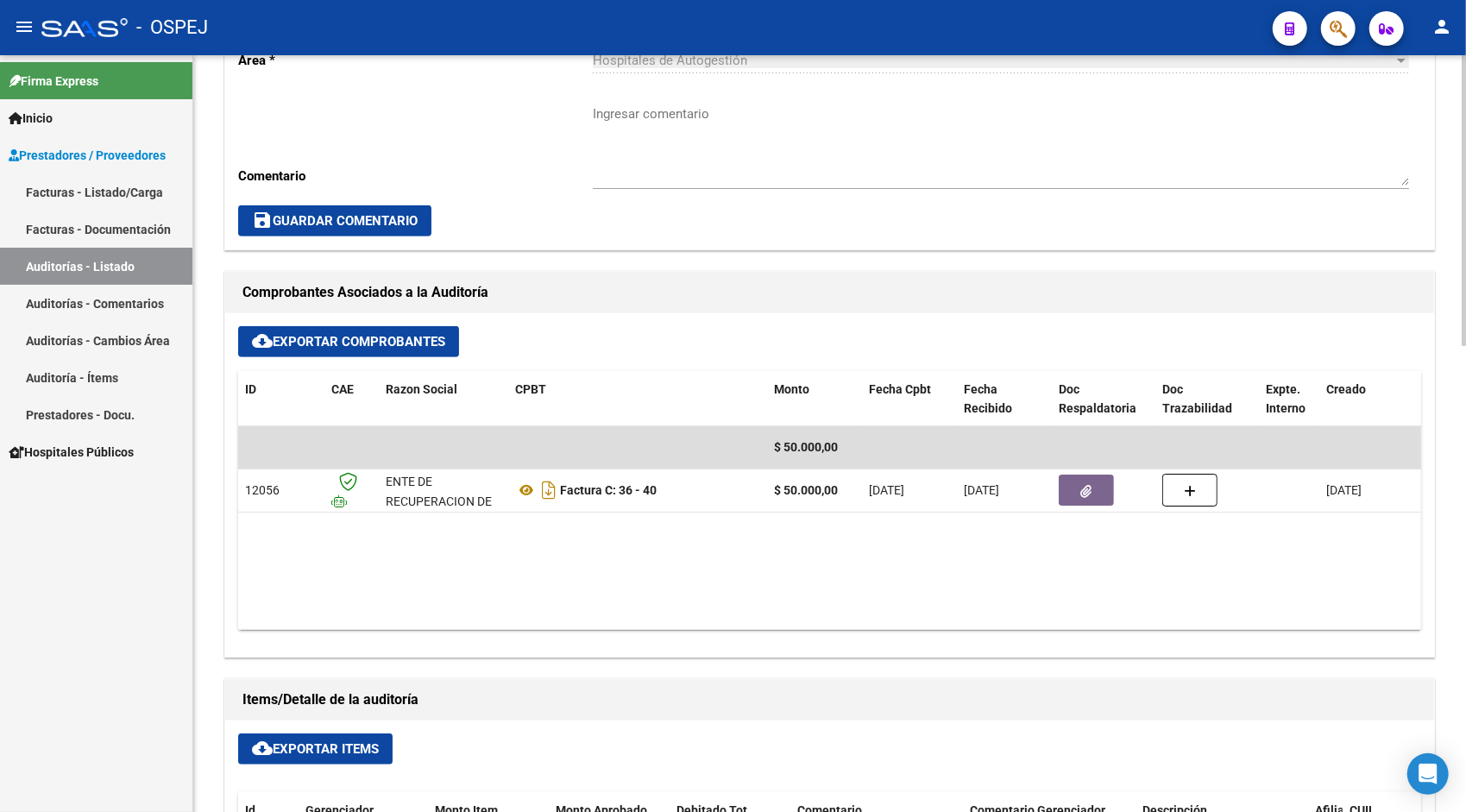
click at [304, 737] on button "cloud_download Exportar Items" at bounding box center [315, 750] width 154 height 31
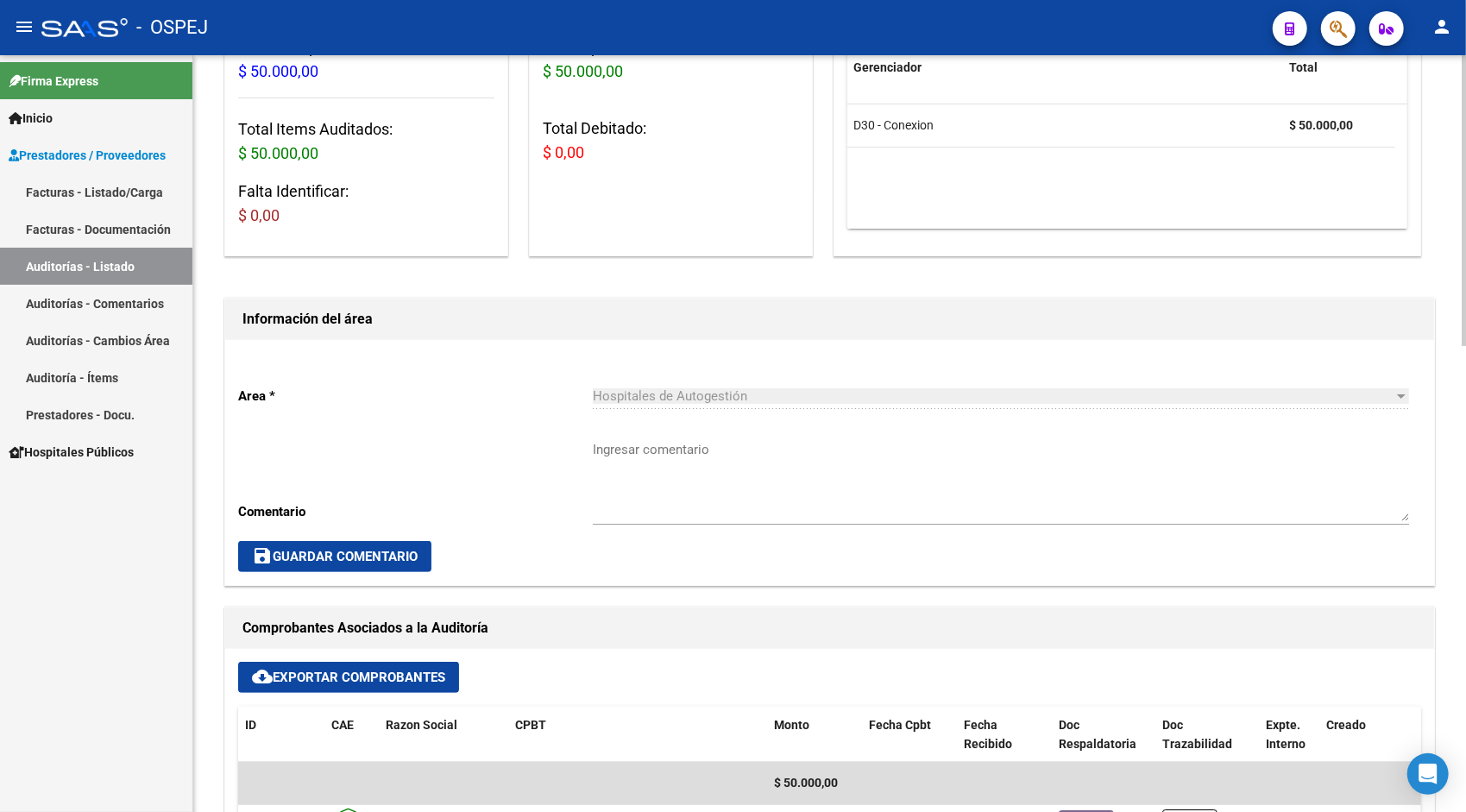
scroll to position [0, 0]
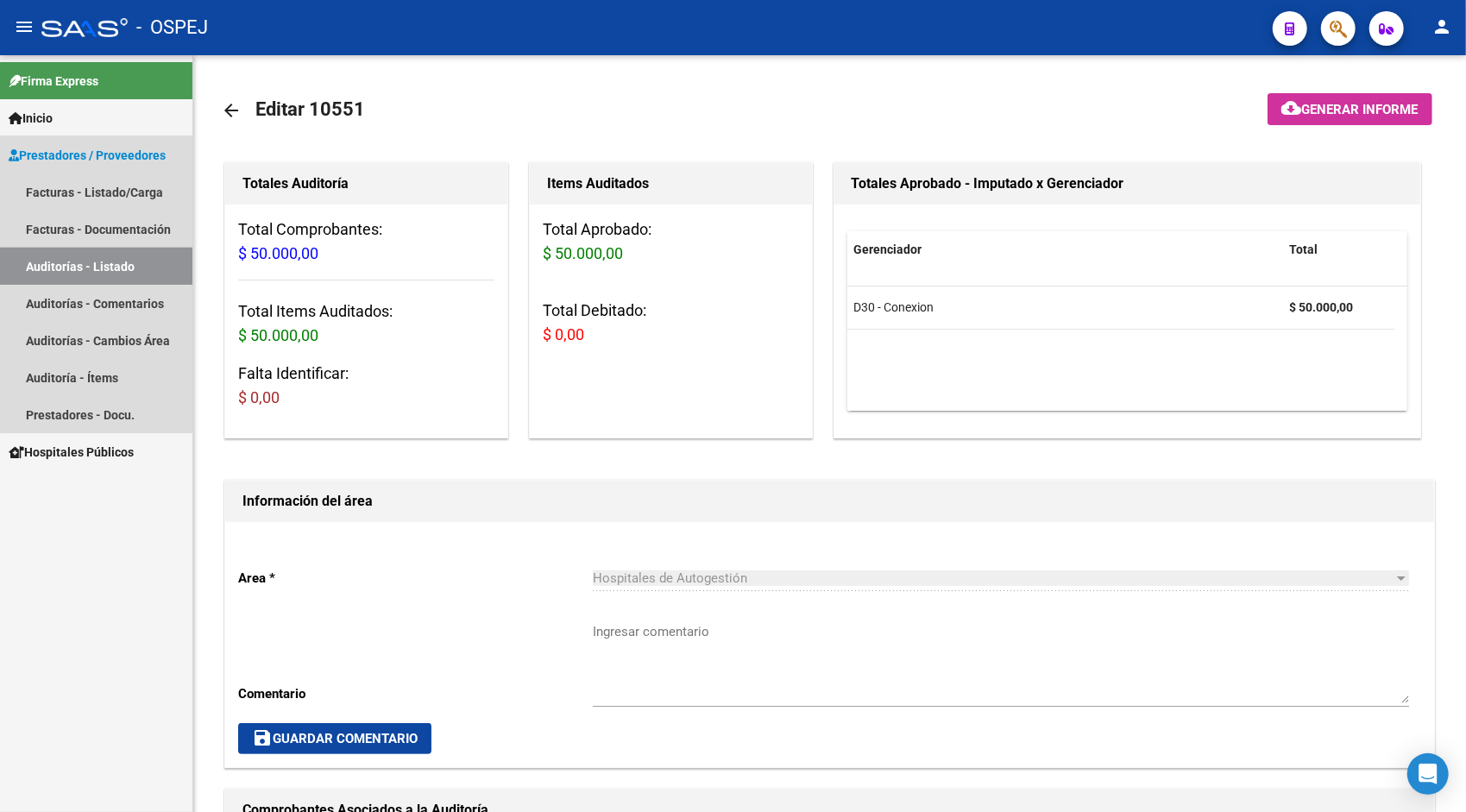
click at [119, 256] on link "Auditorías - Listado" at bounding box center [96, 266] width 193 height 37
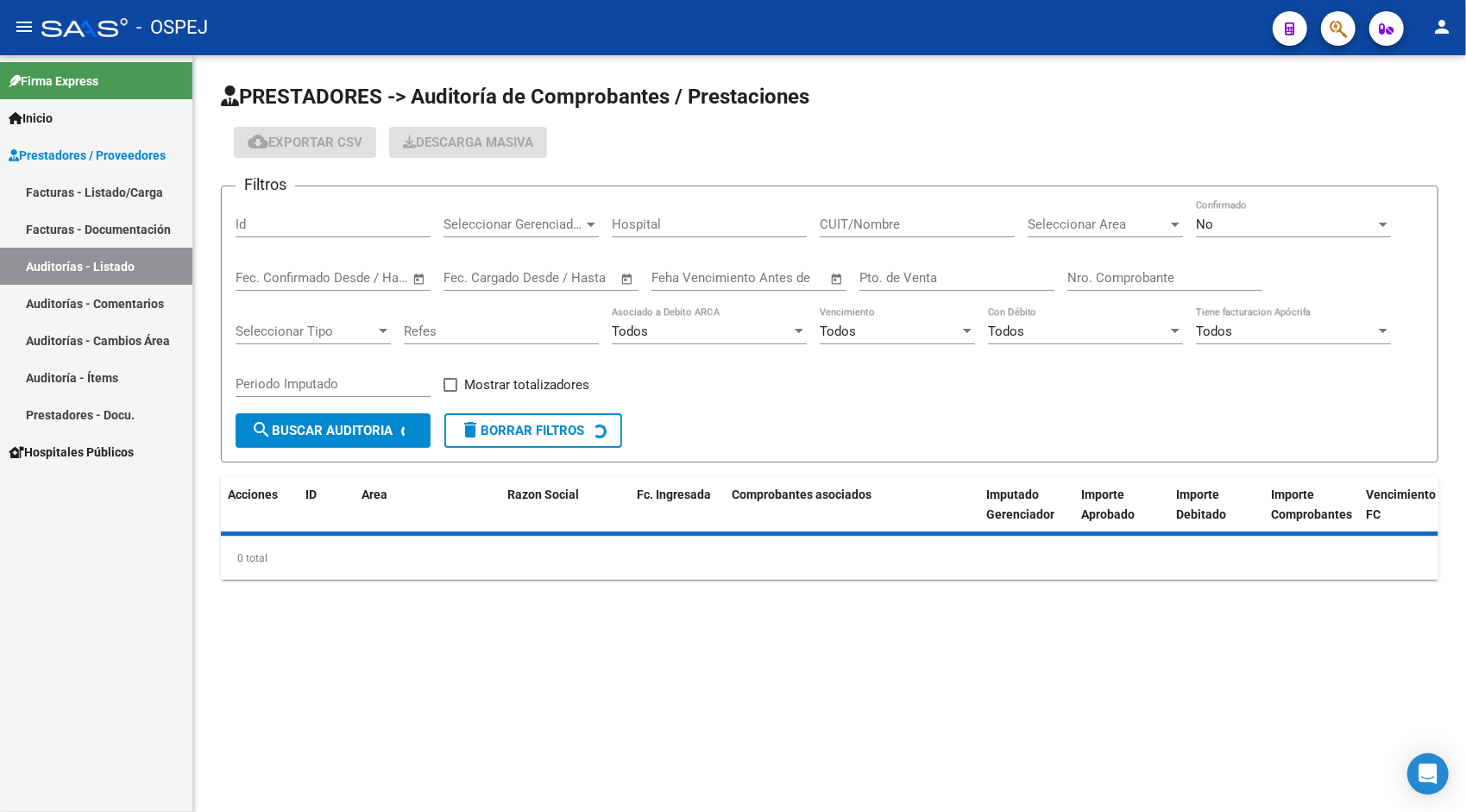
click at [277, 217] on input "Id" at bounding box center [333, 224] width 195 height 16
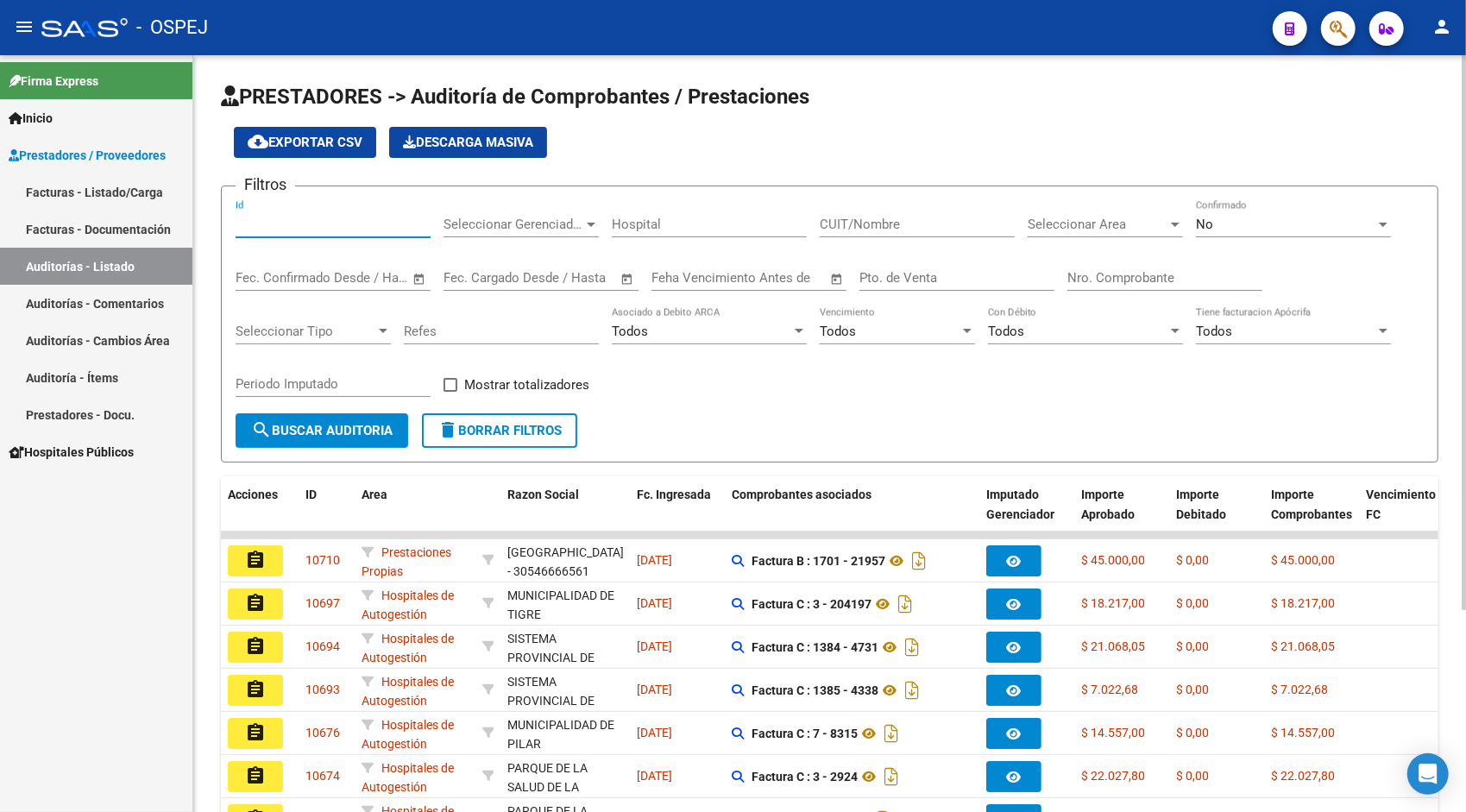
paste input "10552"
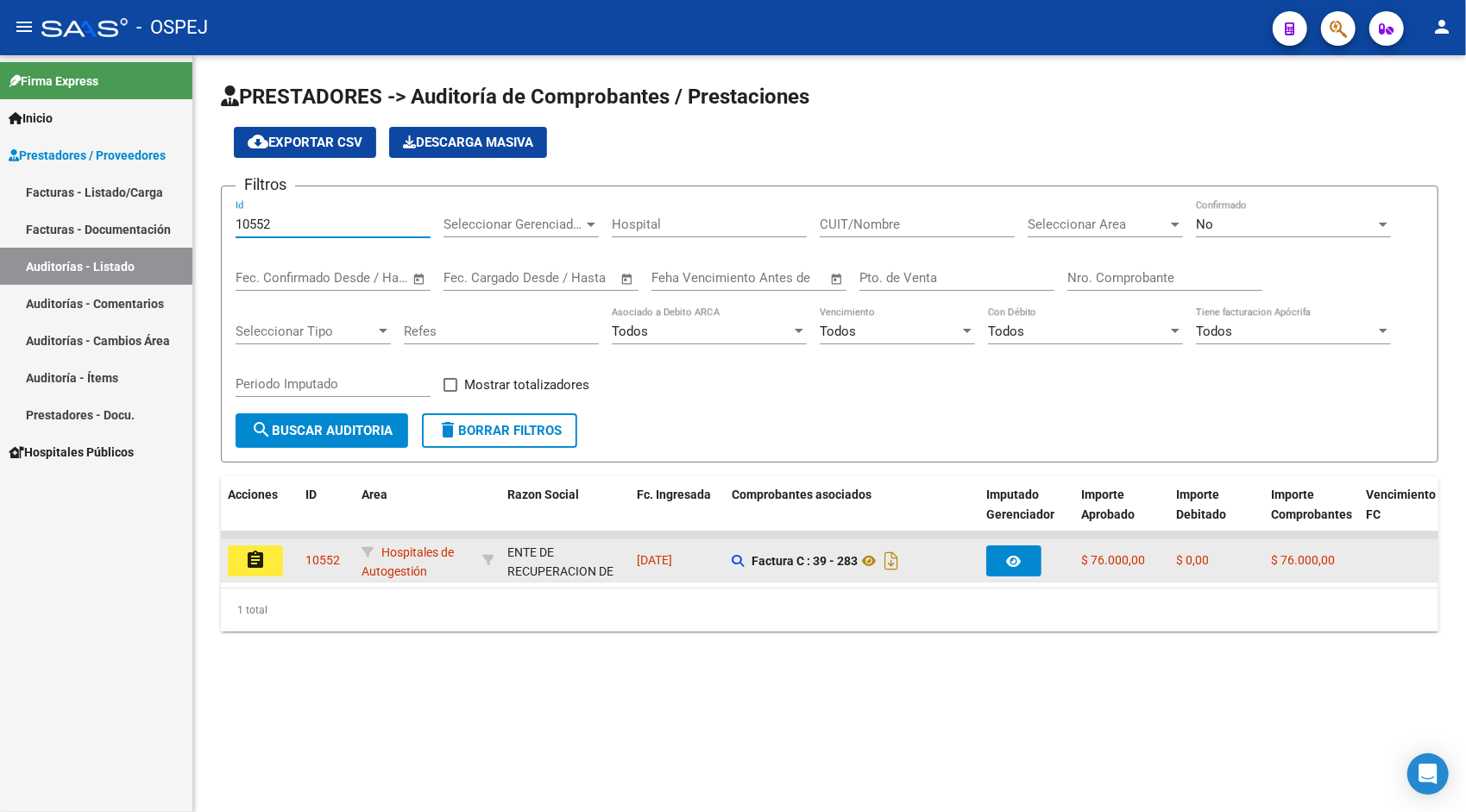
type input "10552"
click at [271, 564] on button "assignment" at bounding box center [255, 561] width 55 height 31
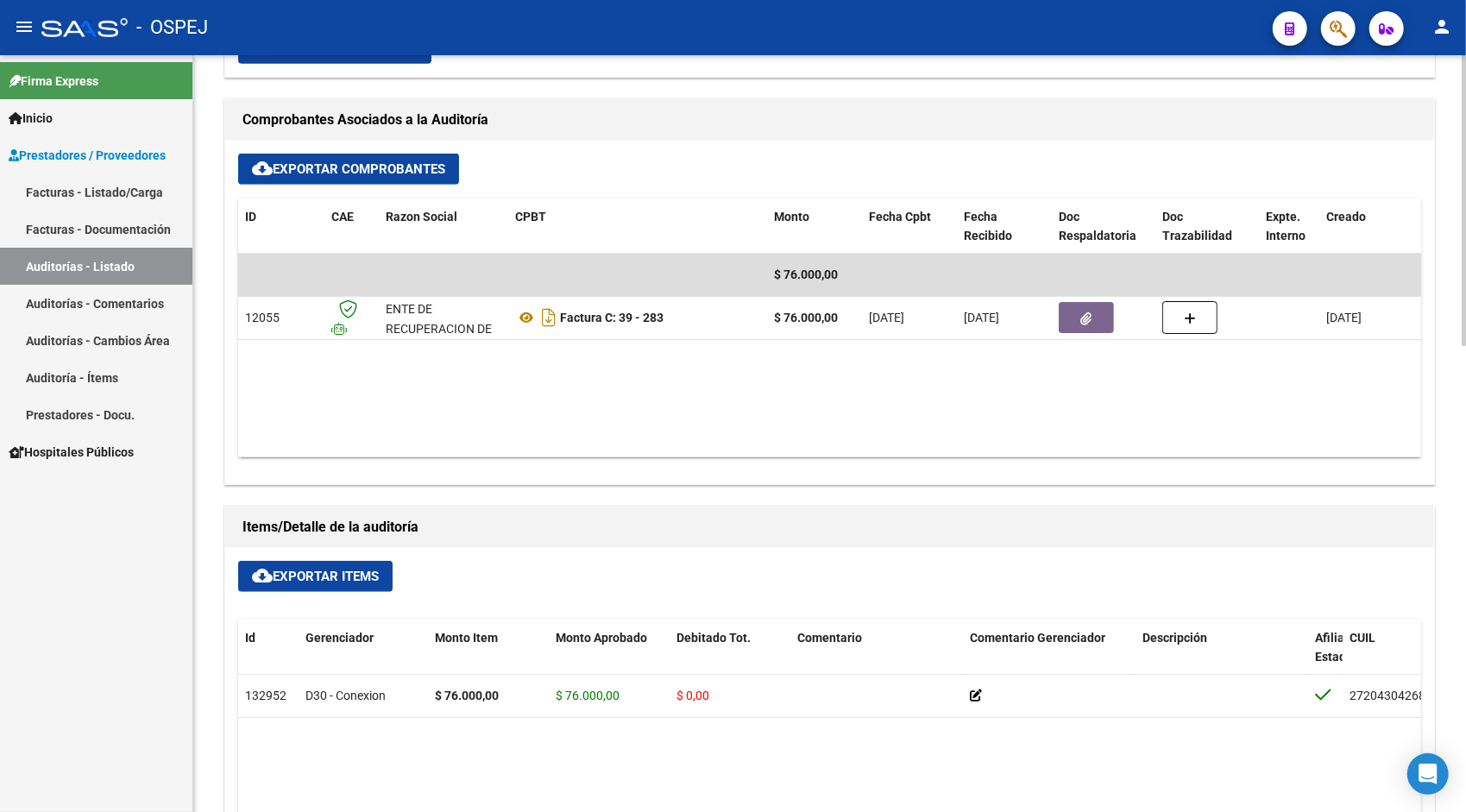
scroll to position [794, 0]
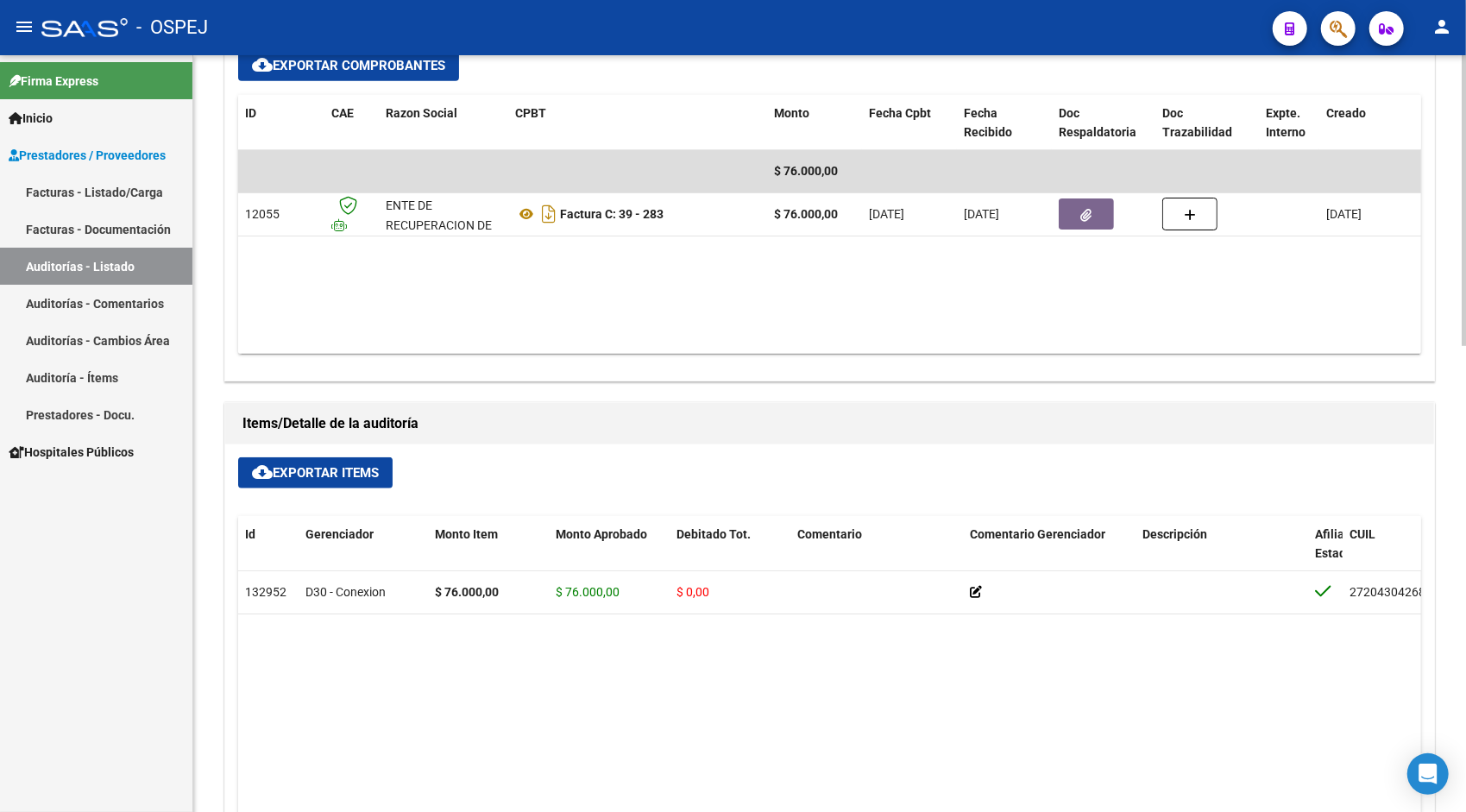
click at [336, 478] on button "cloud_download Exportar Items" at bounding box center [315, 473] width 154 height 31
click at [120, 268] on link "Auditorías - Listado" at bounding box center [96, 266] width 193 height 37
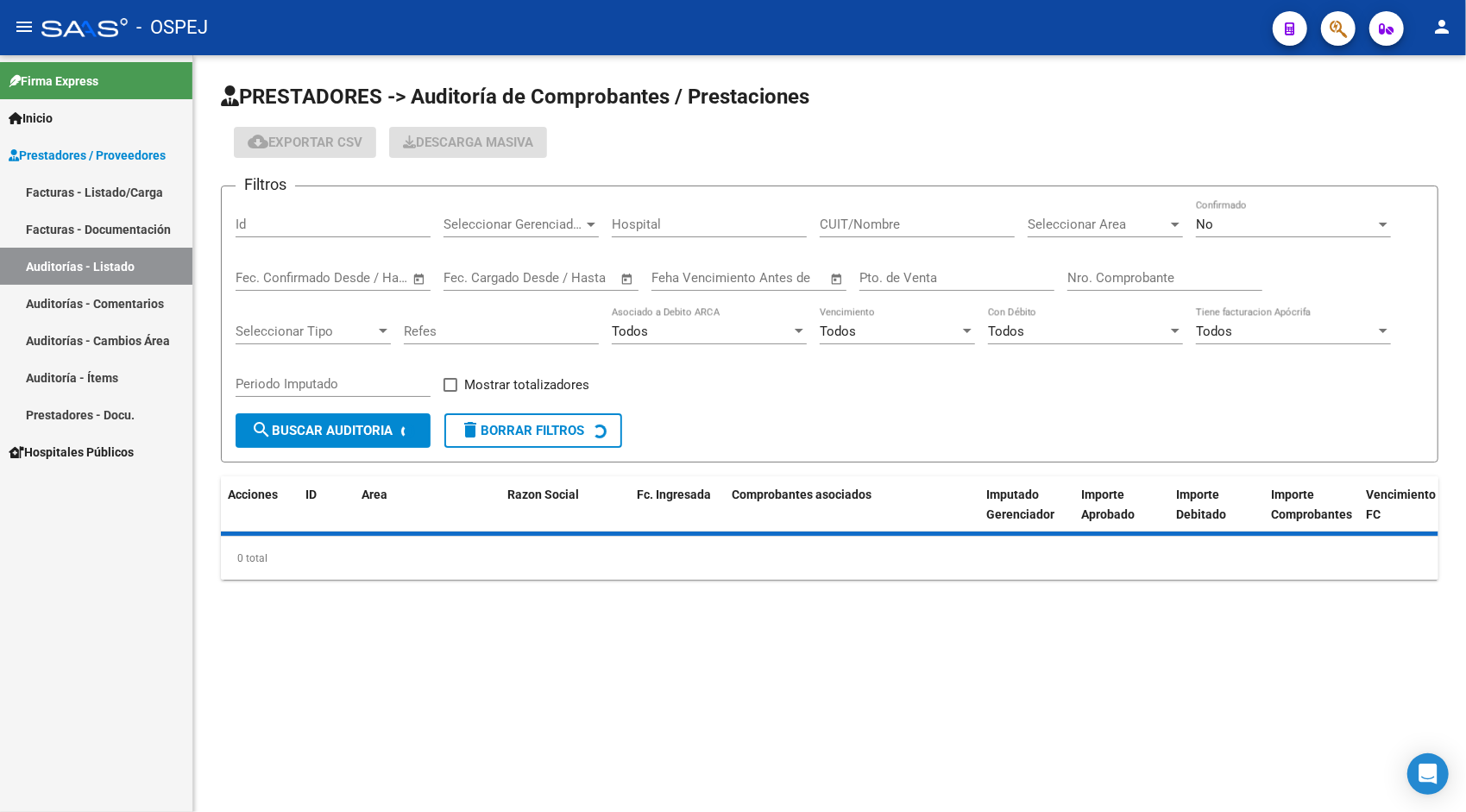
click at [330, 226] on input "Id" at bounding box center [333, 224] width 195 height 16
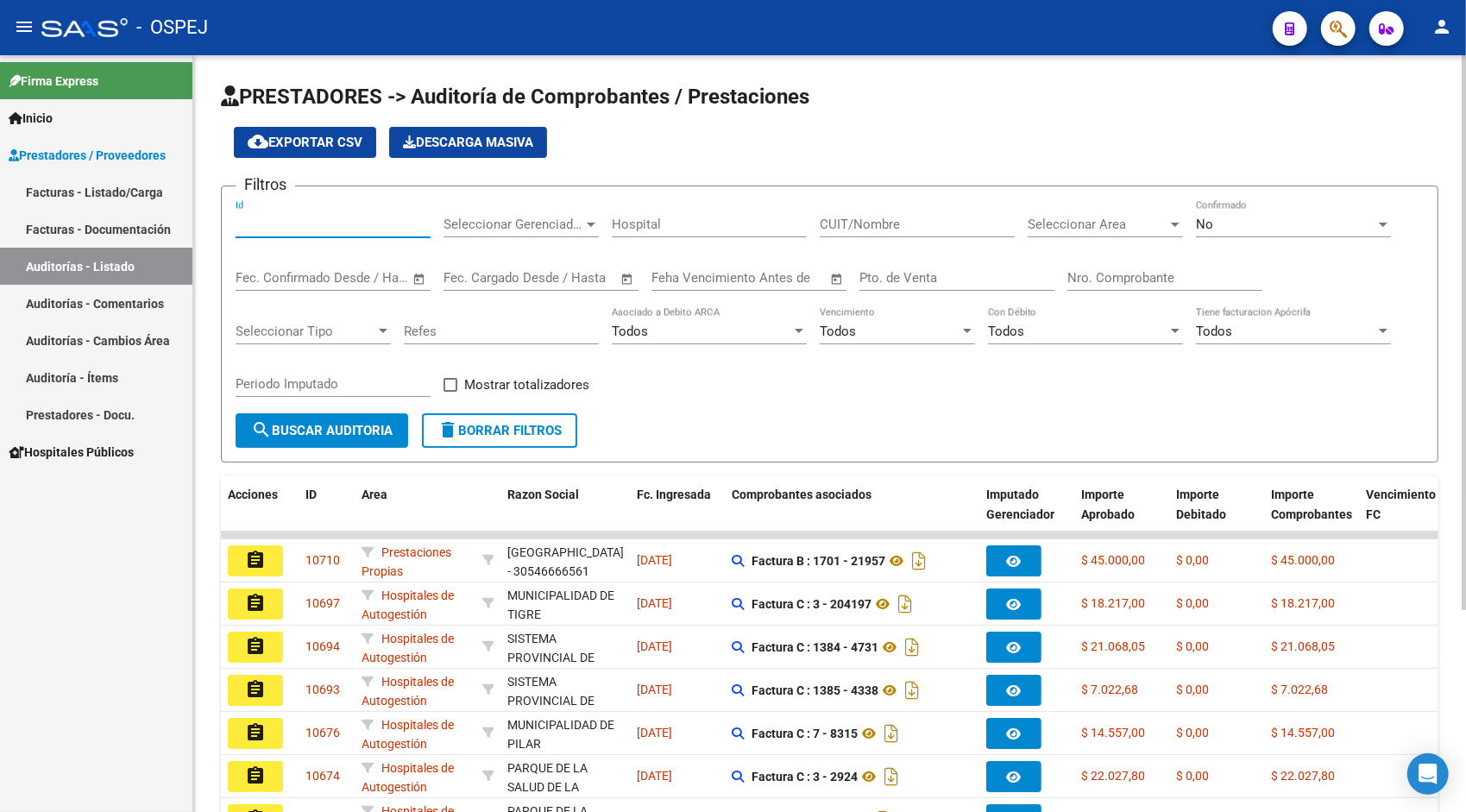
paste input "10560"
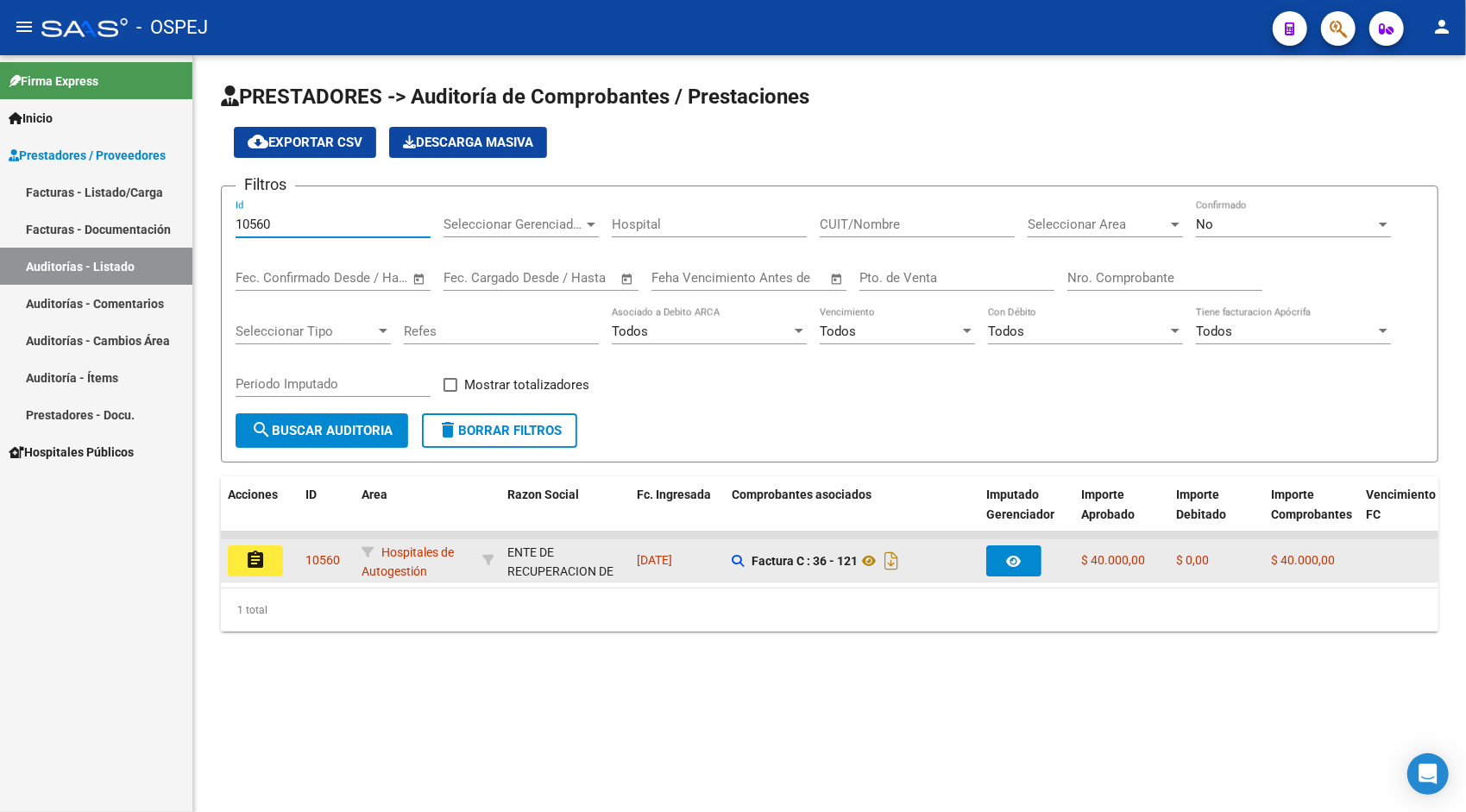
type input "10560"
click at [262, 549] on mat-icon "assignment" at bounding box center [255, 559] width 21 height 21
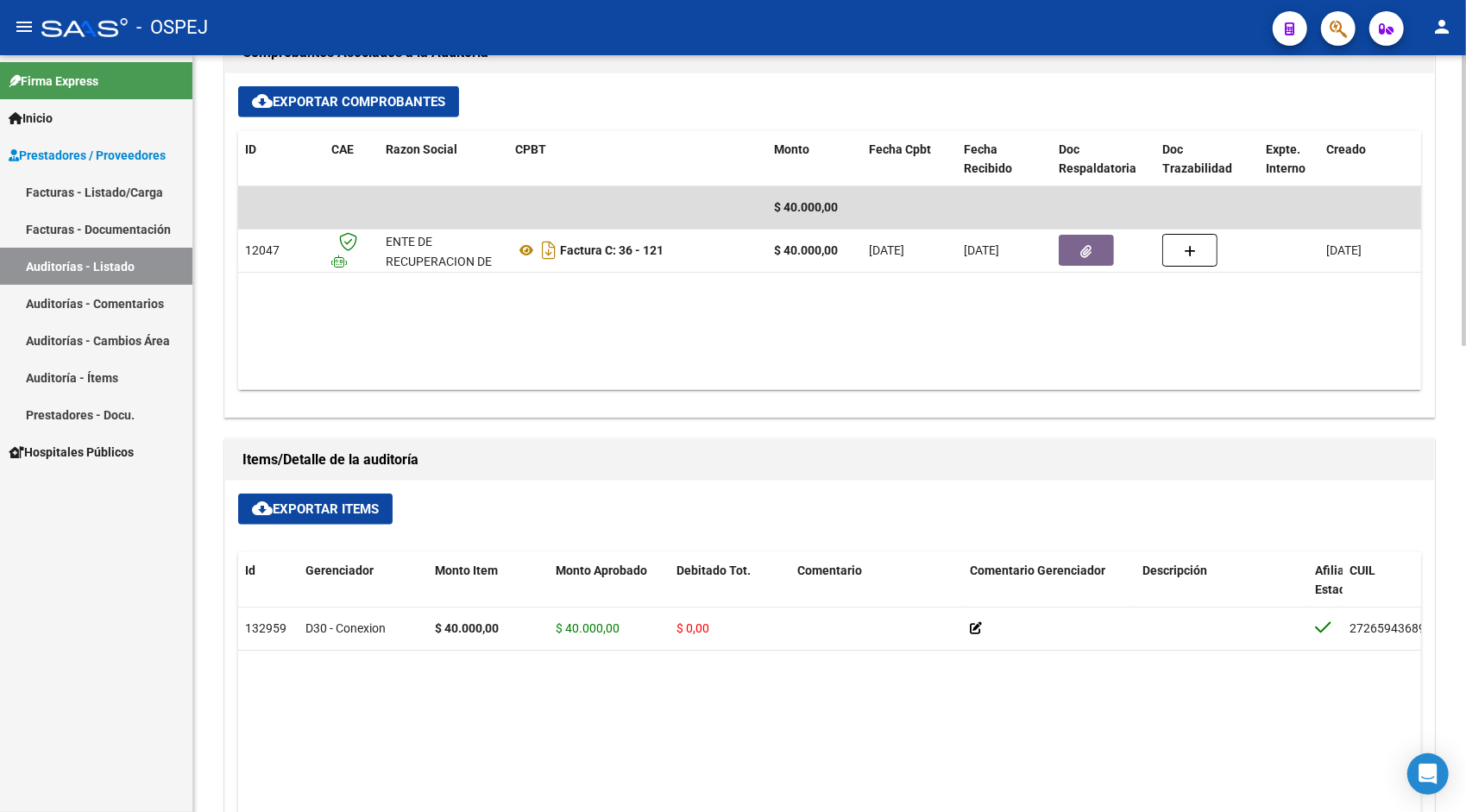
scroll to position [760, 0]
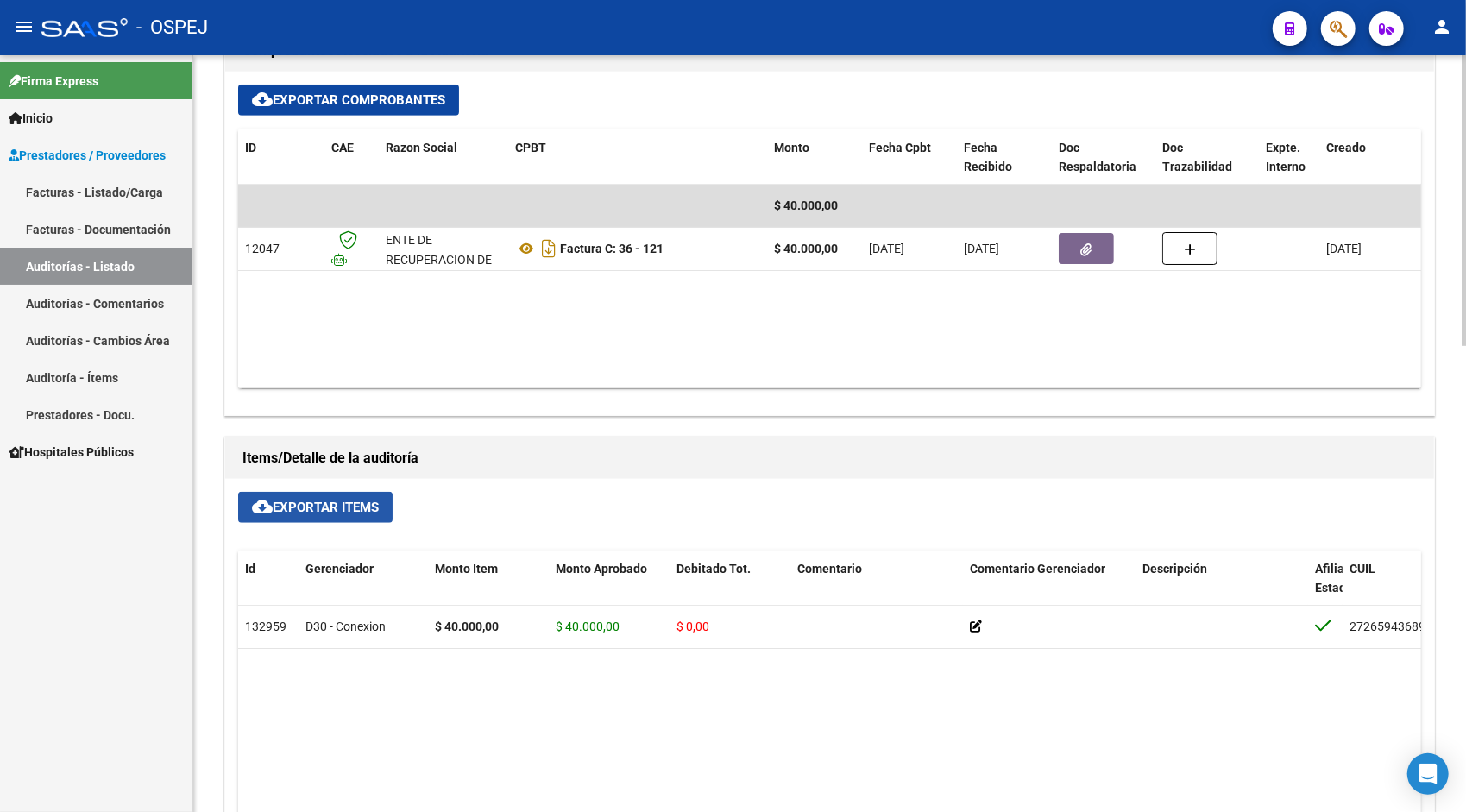
click at [312, 502] on span "cloud_download Exportar Items" at bounding box center [315, 507] width 127 height 16
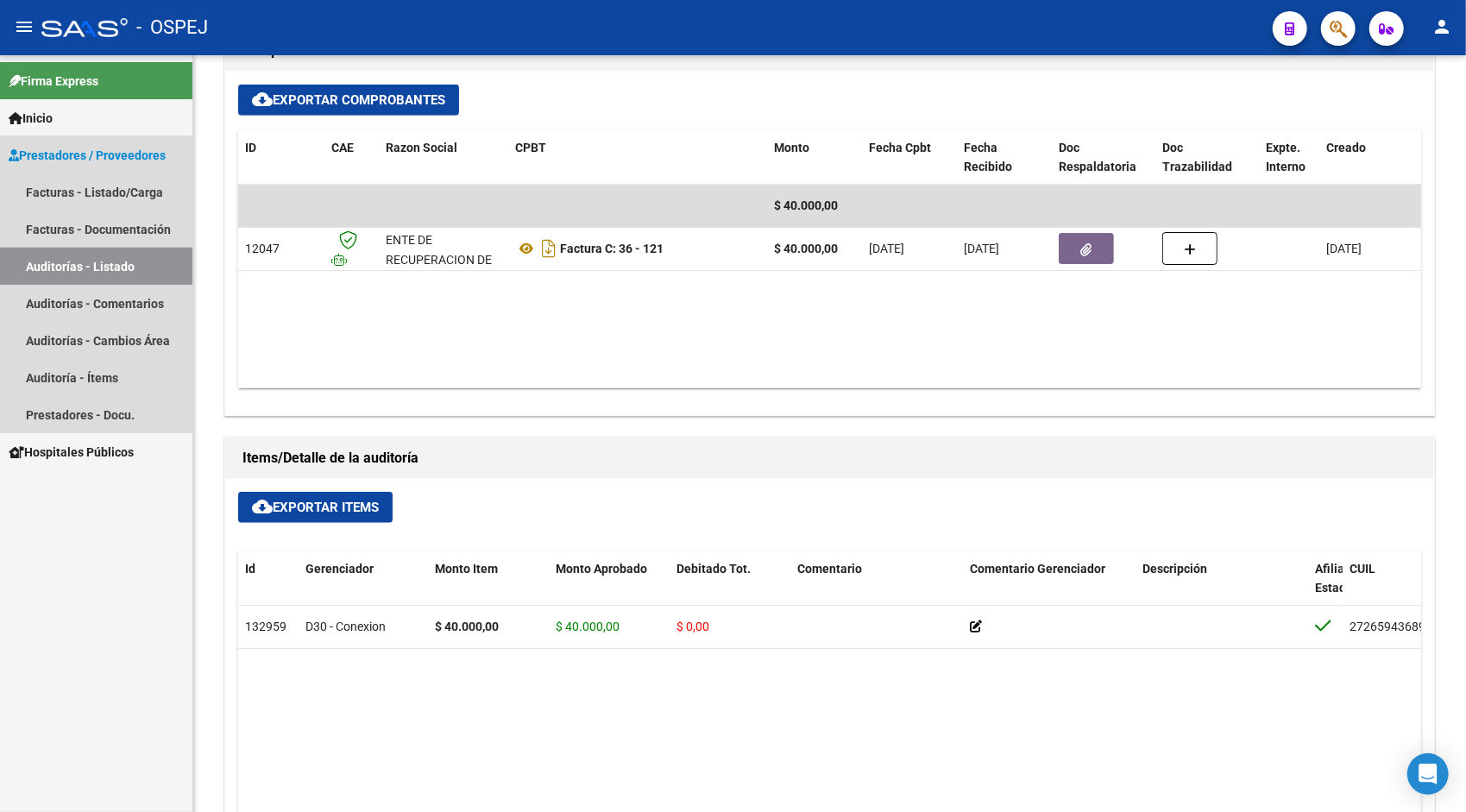
click at [109, 267] on link "Auditorías - Listado" at bounding box center [96, 266] width 193 height 37
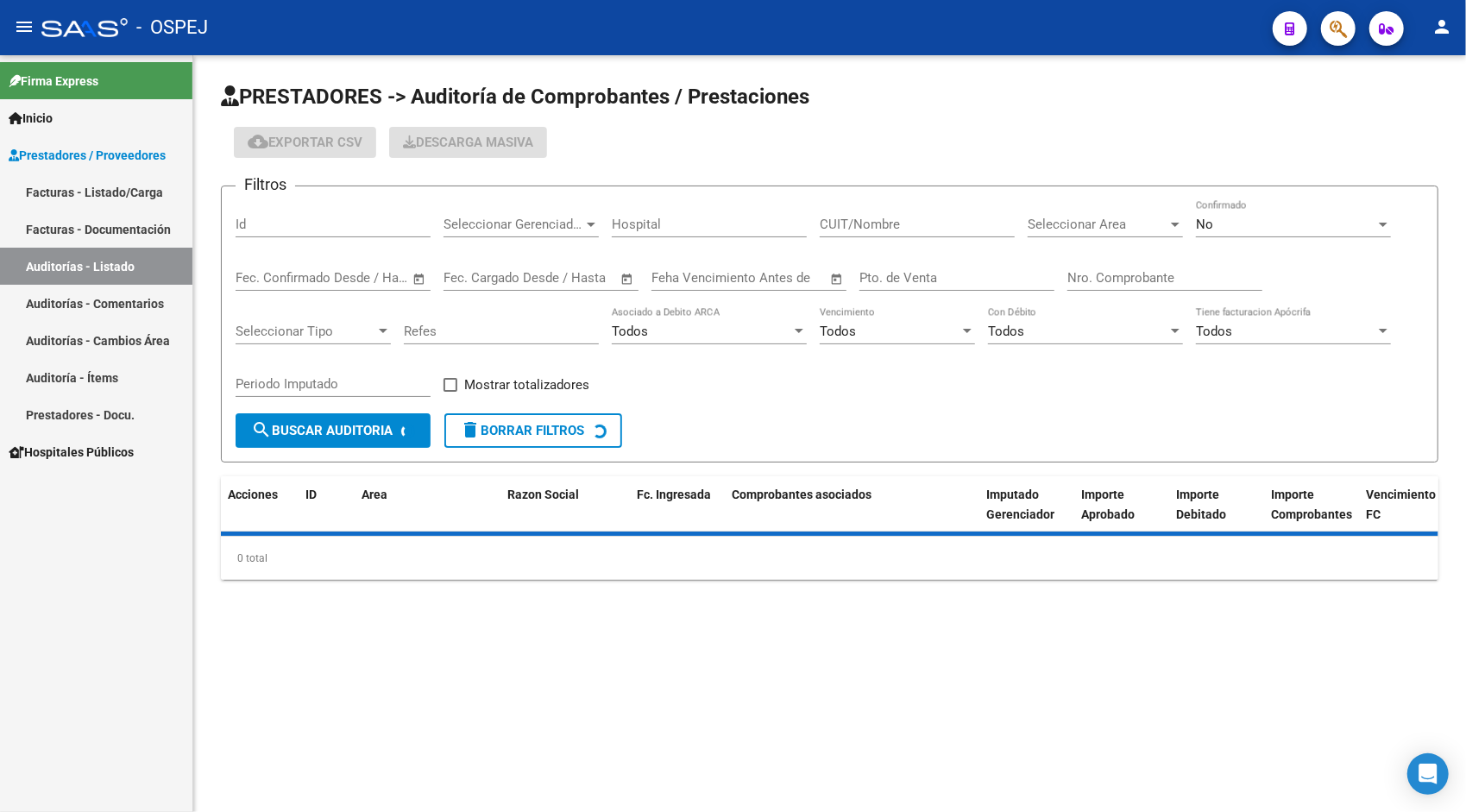
click at [267, 230] on input "Id" at bounding box center [333, 224] width 195 height 16
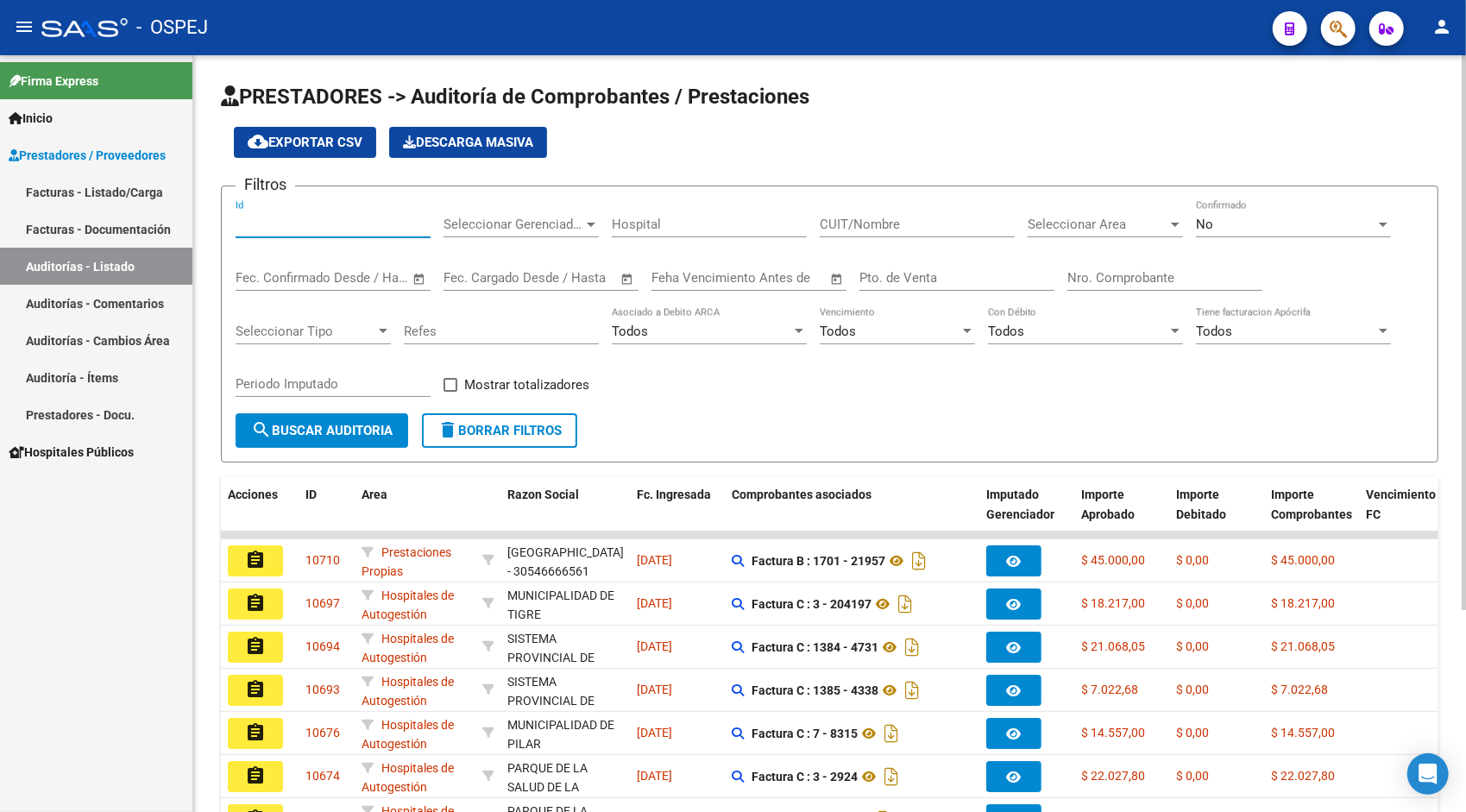
paste input "10561"
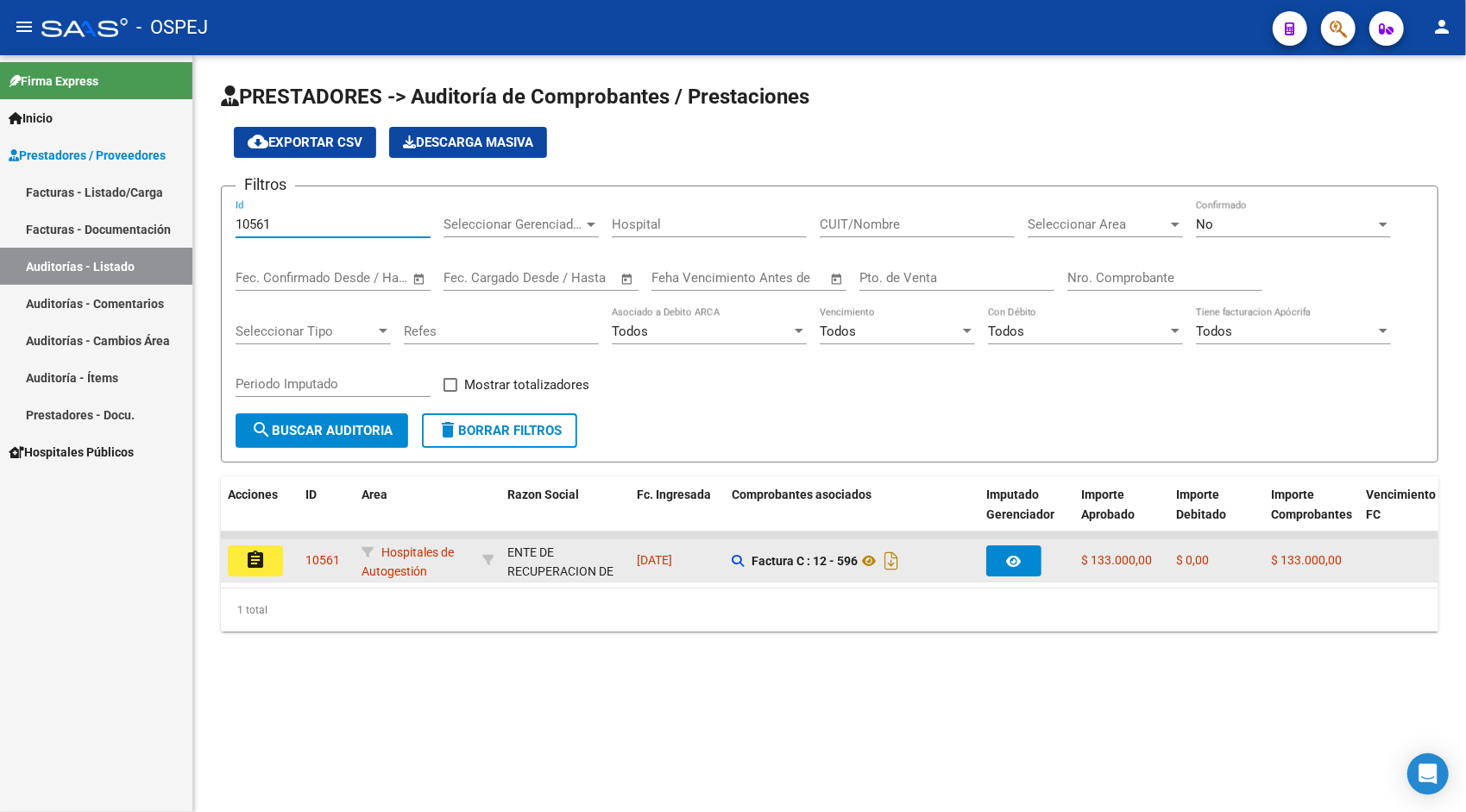
type input "10561"
click at [267, 559] on button "assignment" at bounding box center [255, 561] width 55 height 31
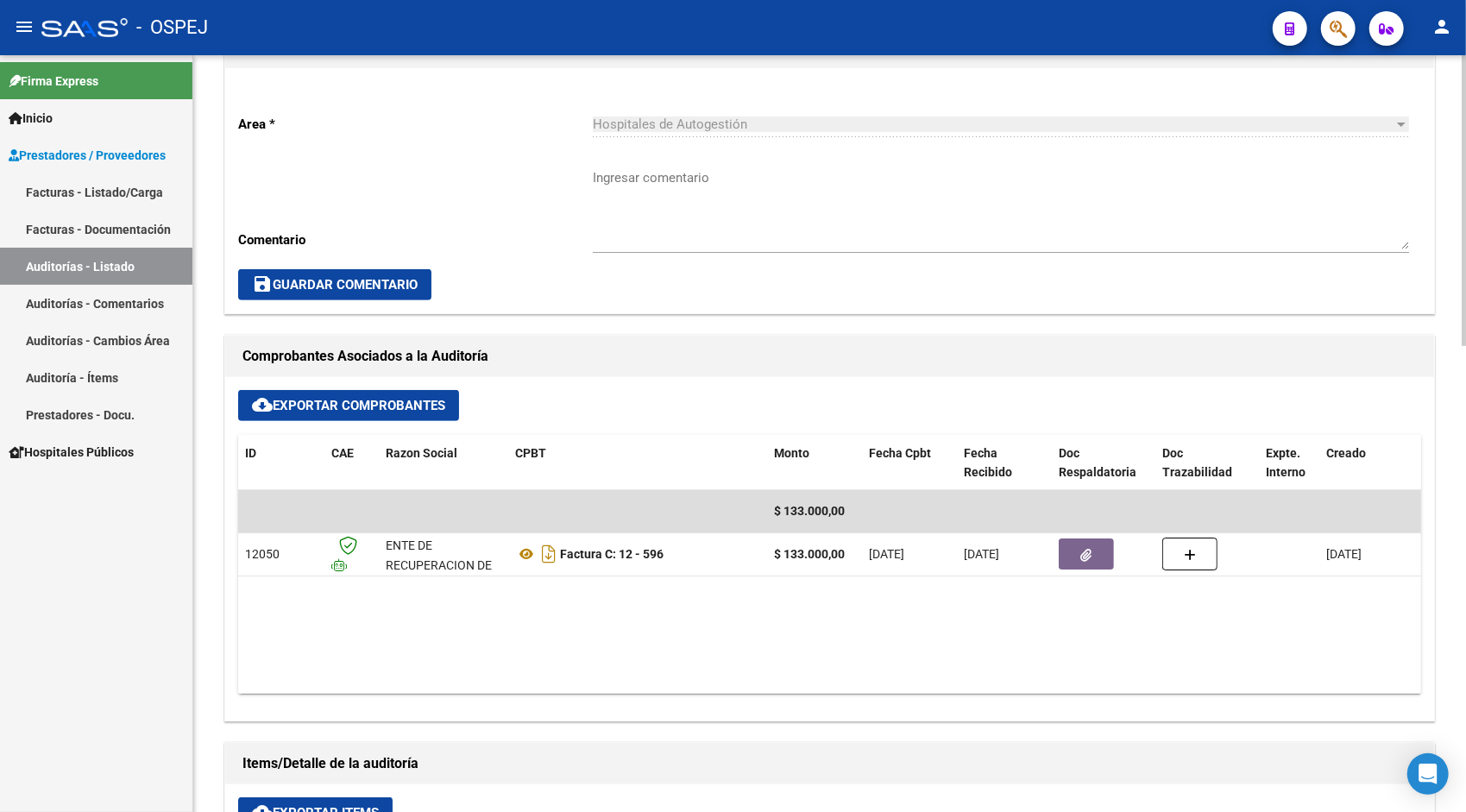
scroll to position [552, 0]
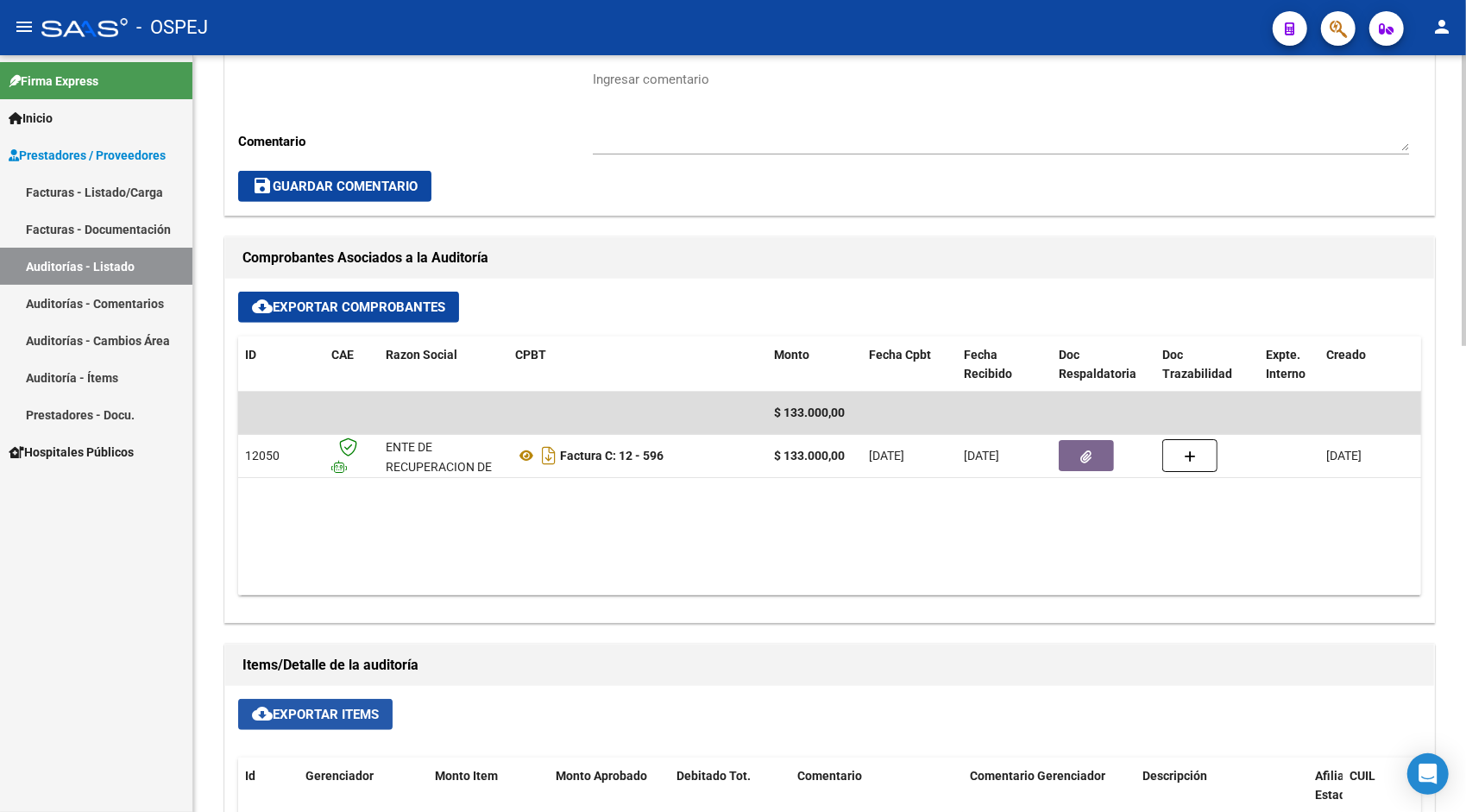
click at [319, 725] on button "cloud_download Exportar Items" at bounding box center [315, 715] width 154 height 31
click at [119, 264] on link "Auditorías - Listado" at bounding box center [96, 266] width 193 height 37
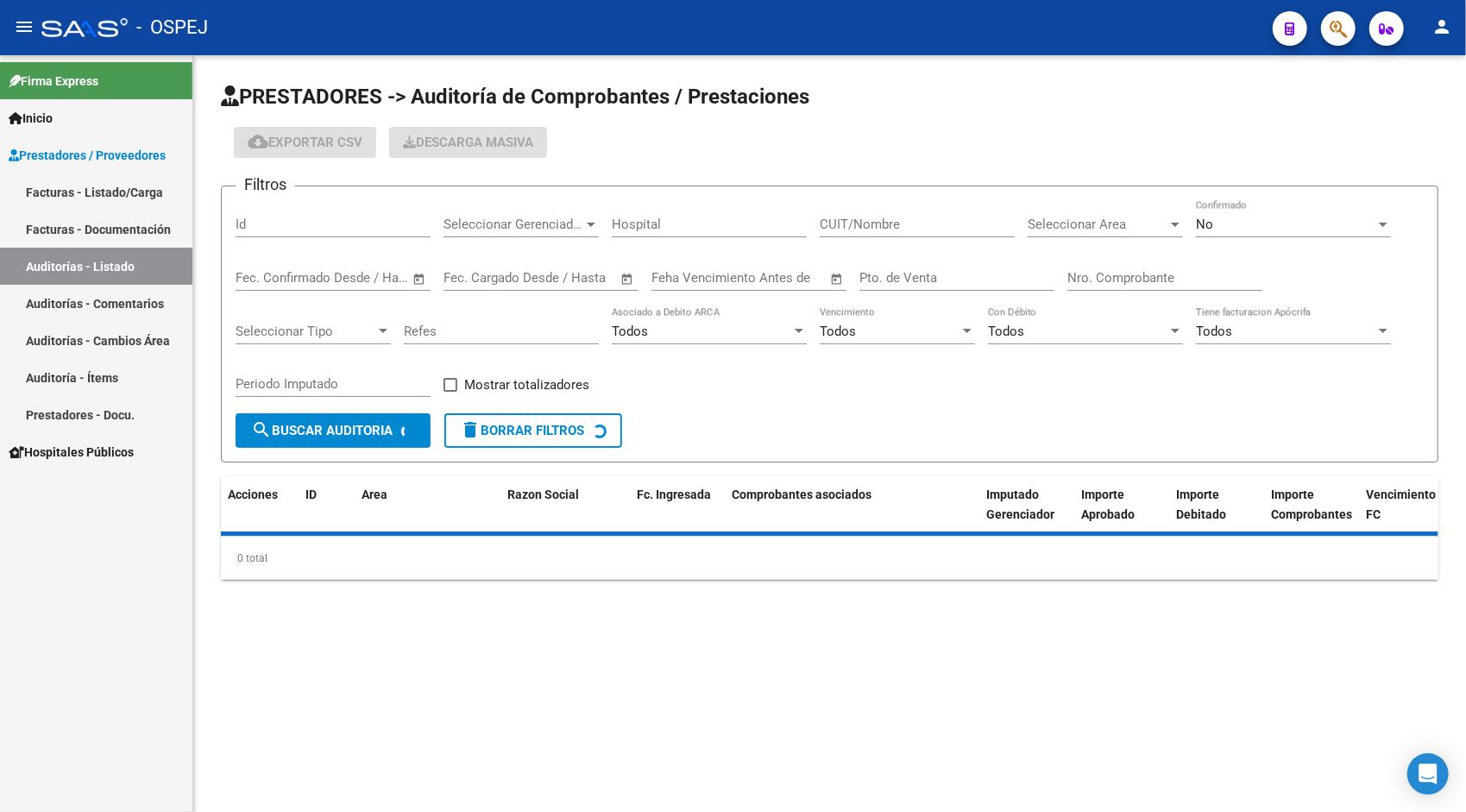
click at [318, 222] on input "Id" at bounding box center [333, 224] width 195 height 16
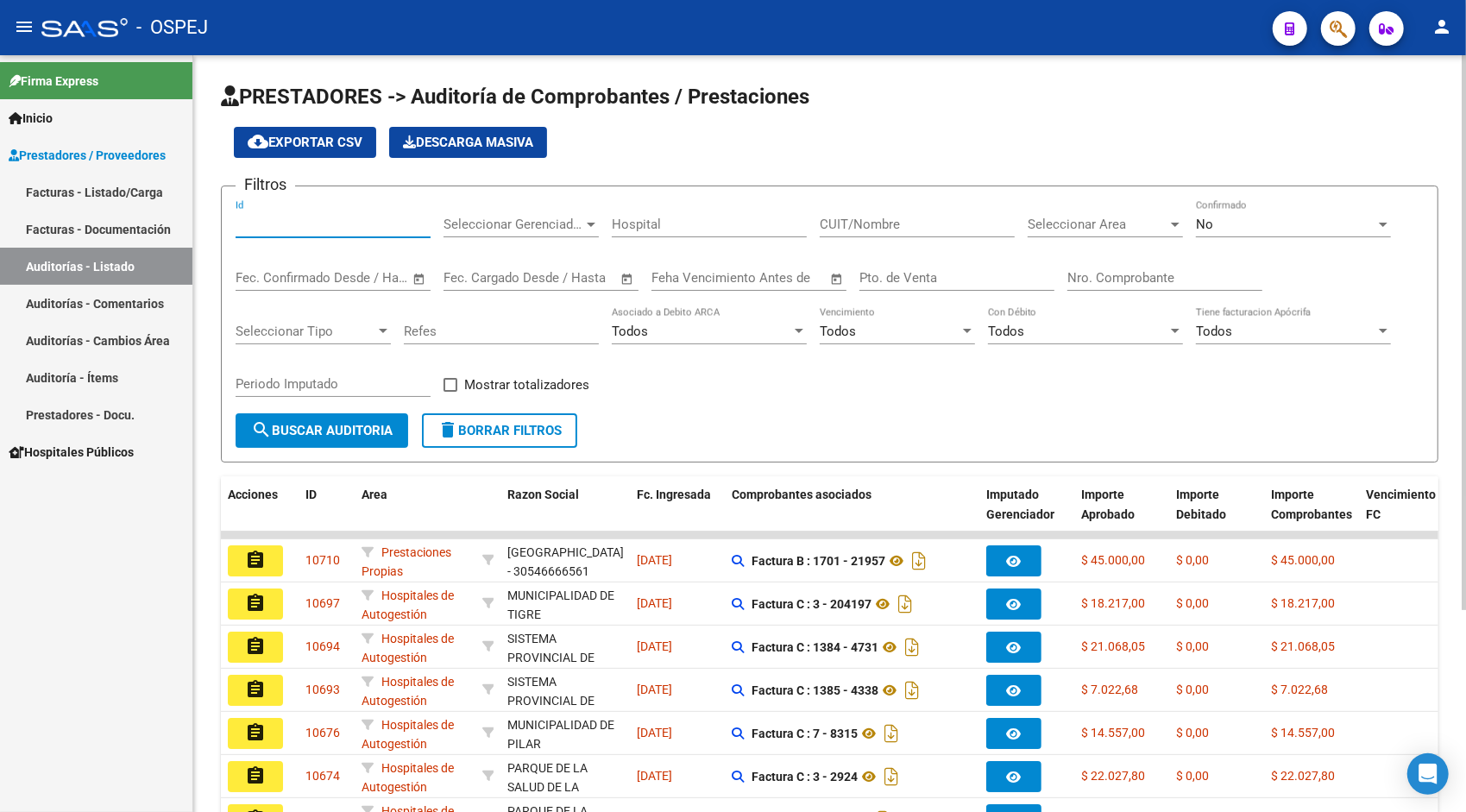
paste input "10566"
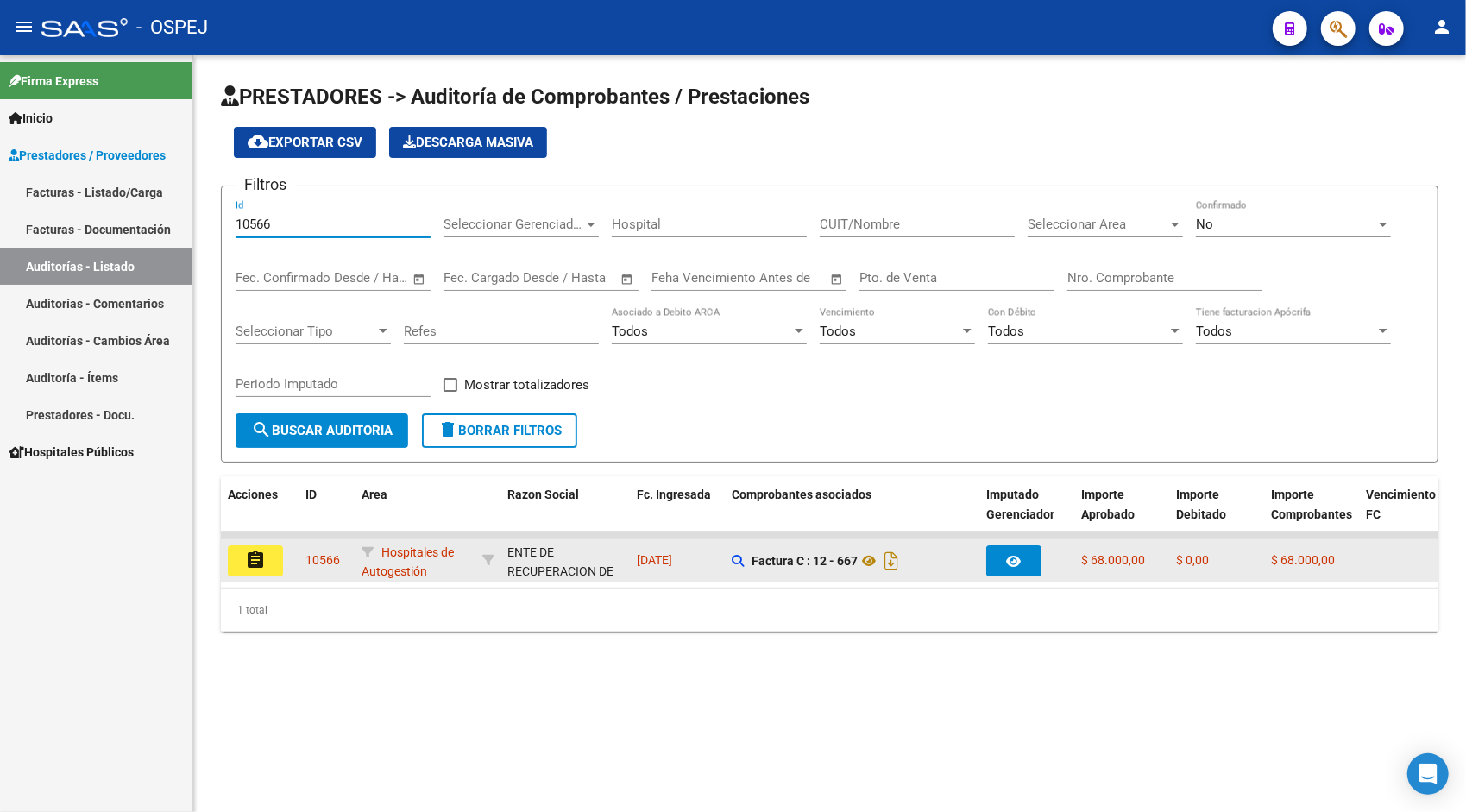
type input "10566"
click at [249, 565] on mat-icon "assignment" at bounding box center [255, 559] width 21 height 21
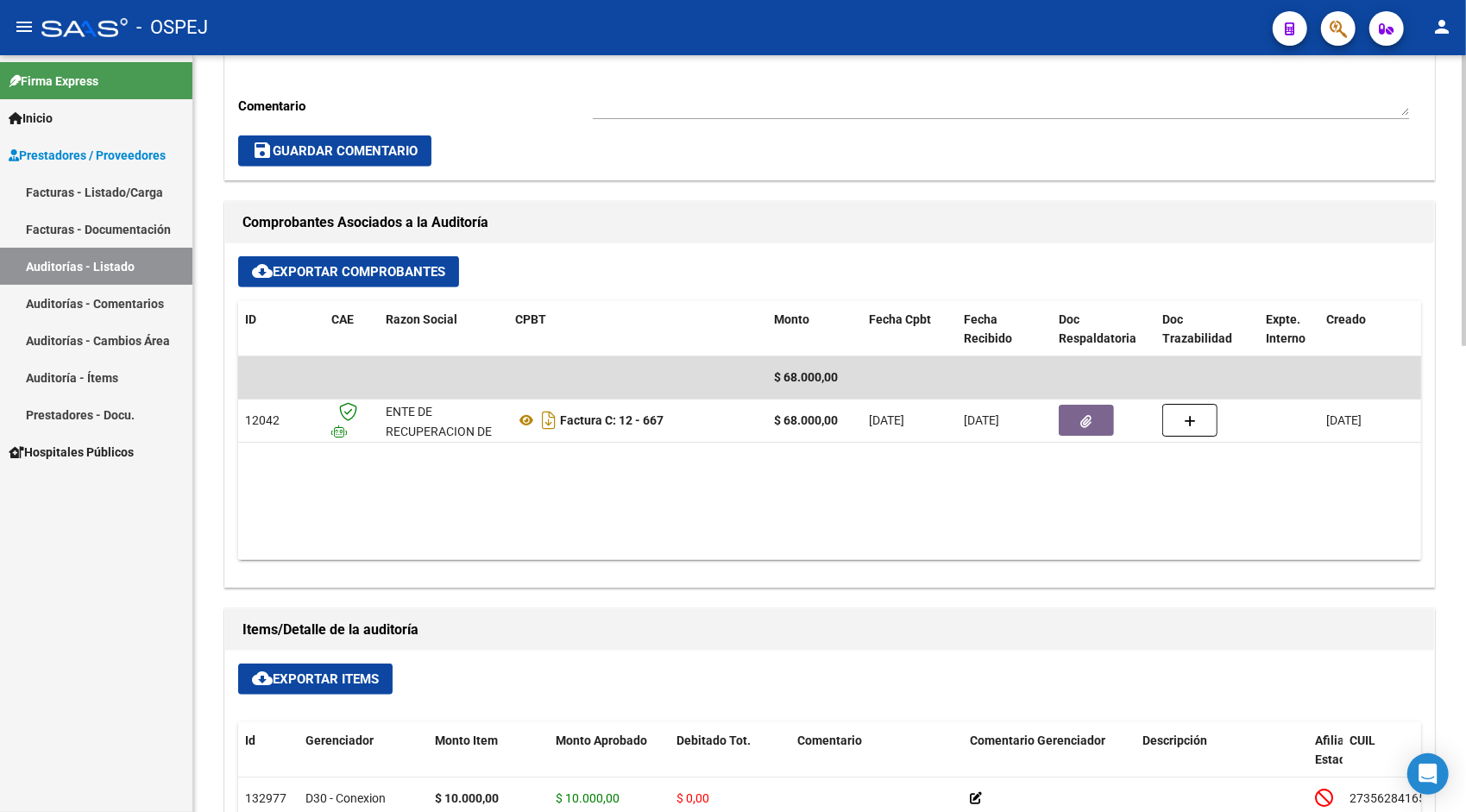
scroll to position [588, 0]
click at [304, 679] on span "cloud_download Exportar Items" at bounding box center [315, 679] width 127 height 16
click at [119, 259] on link "Auditorías - Listado" at bounding box center [96, 266] width 193 height 37
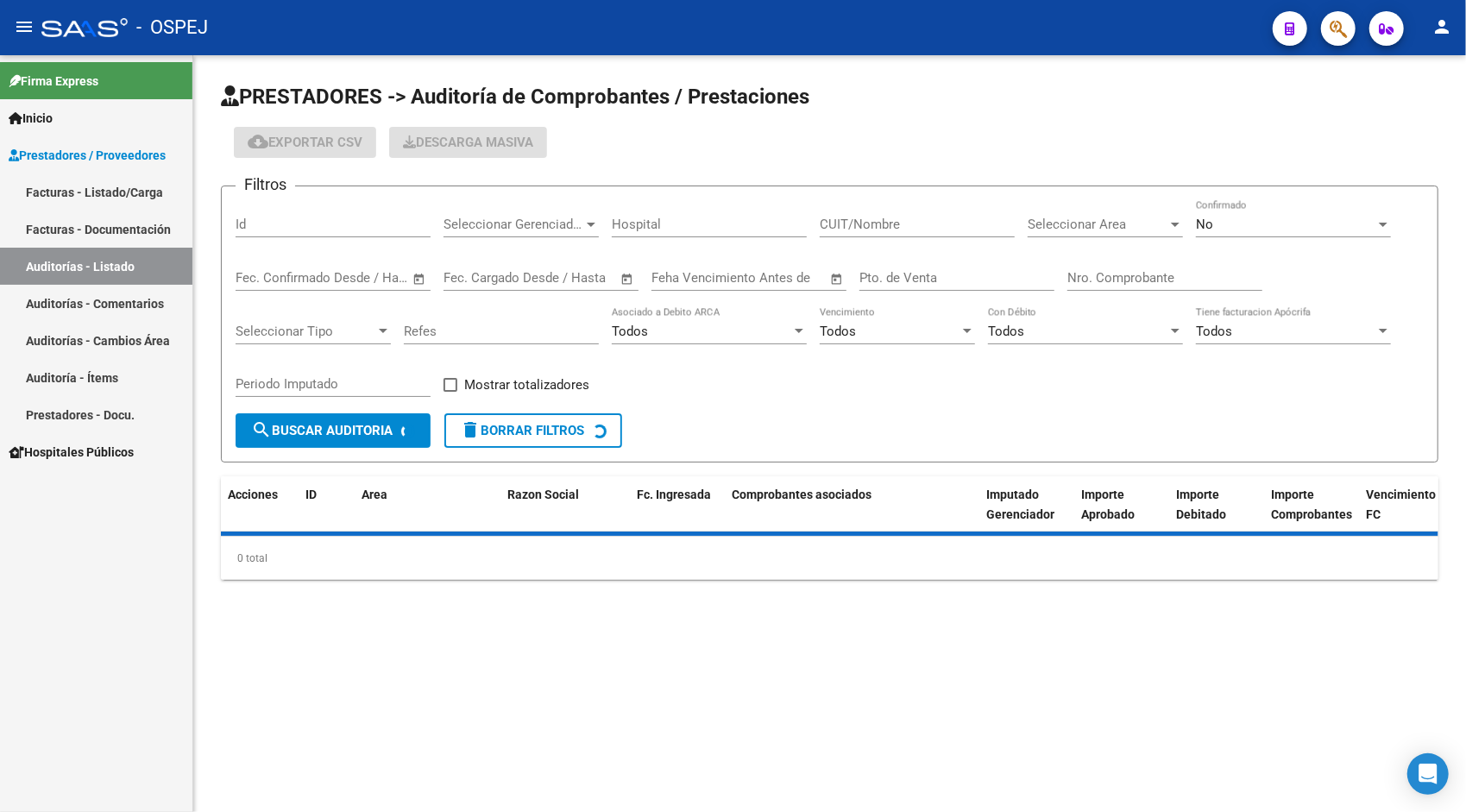
click at [316, 222] on input "Id" at bounding box center [333, 224] width 195 height 16
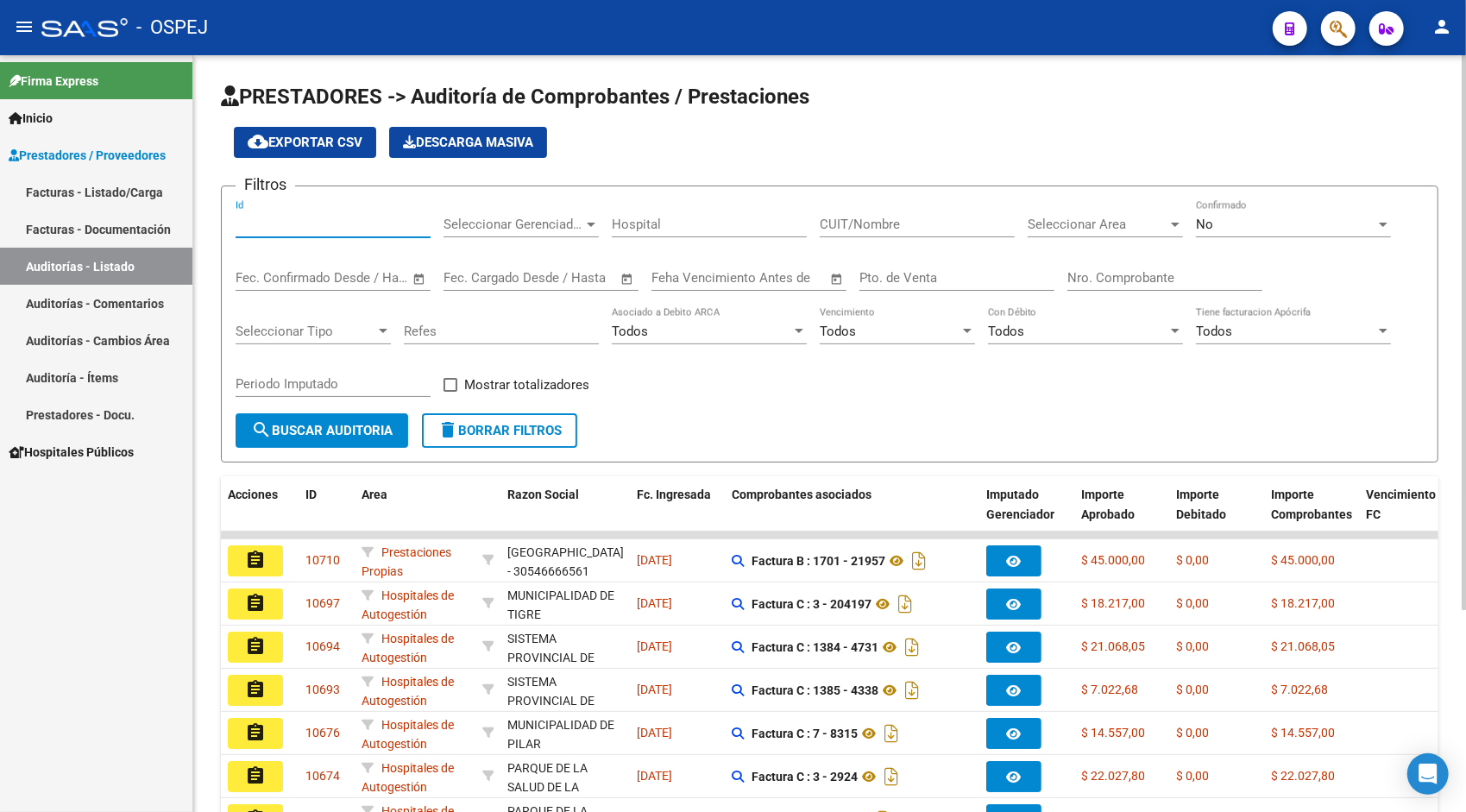
paste input "10569"
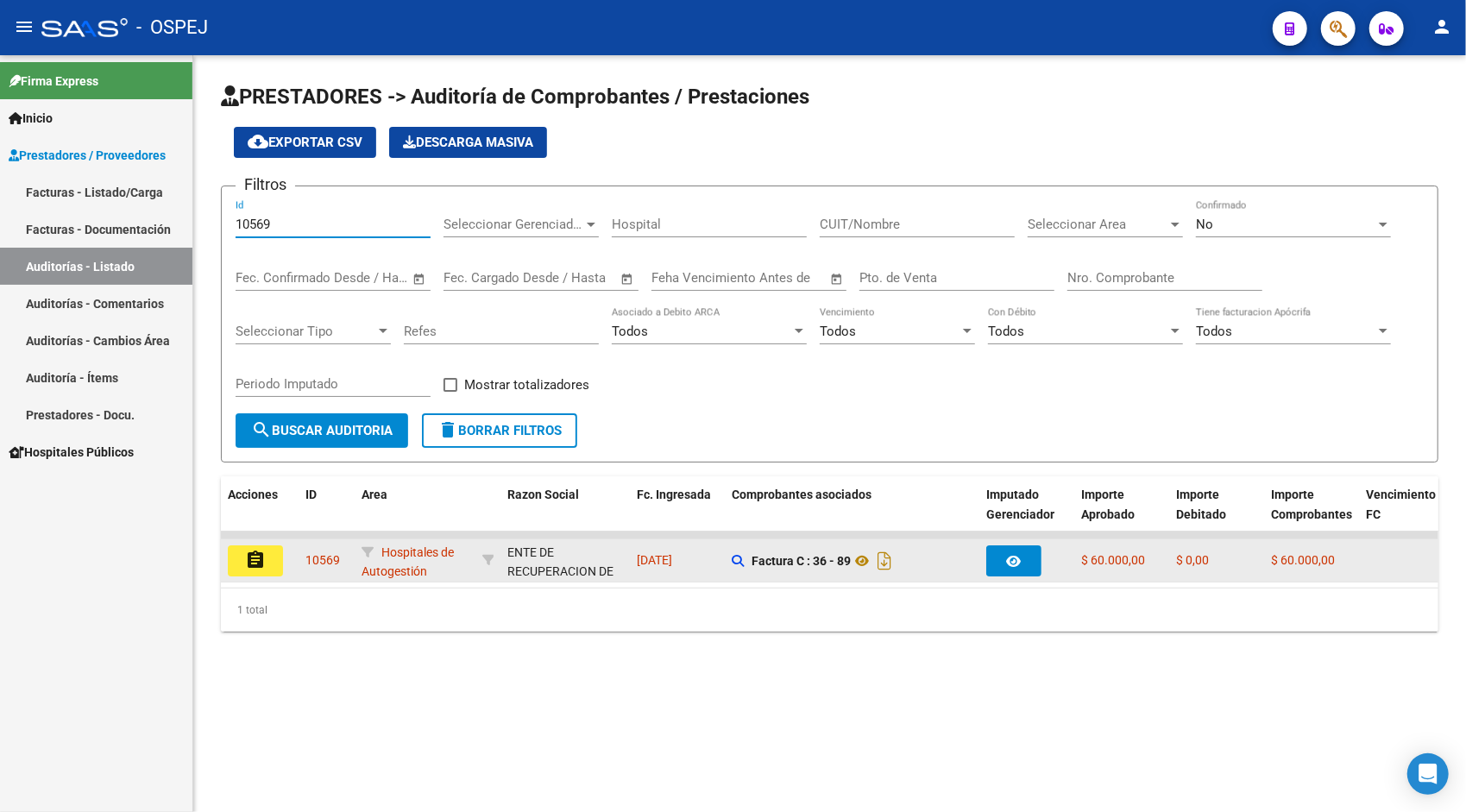
type input "10569"
click at [265, 552] on button "assignment" at bounding box center [255, 561] width 55 height 31
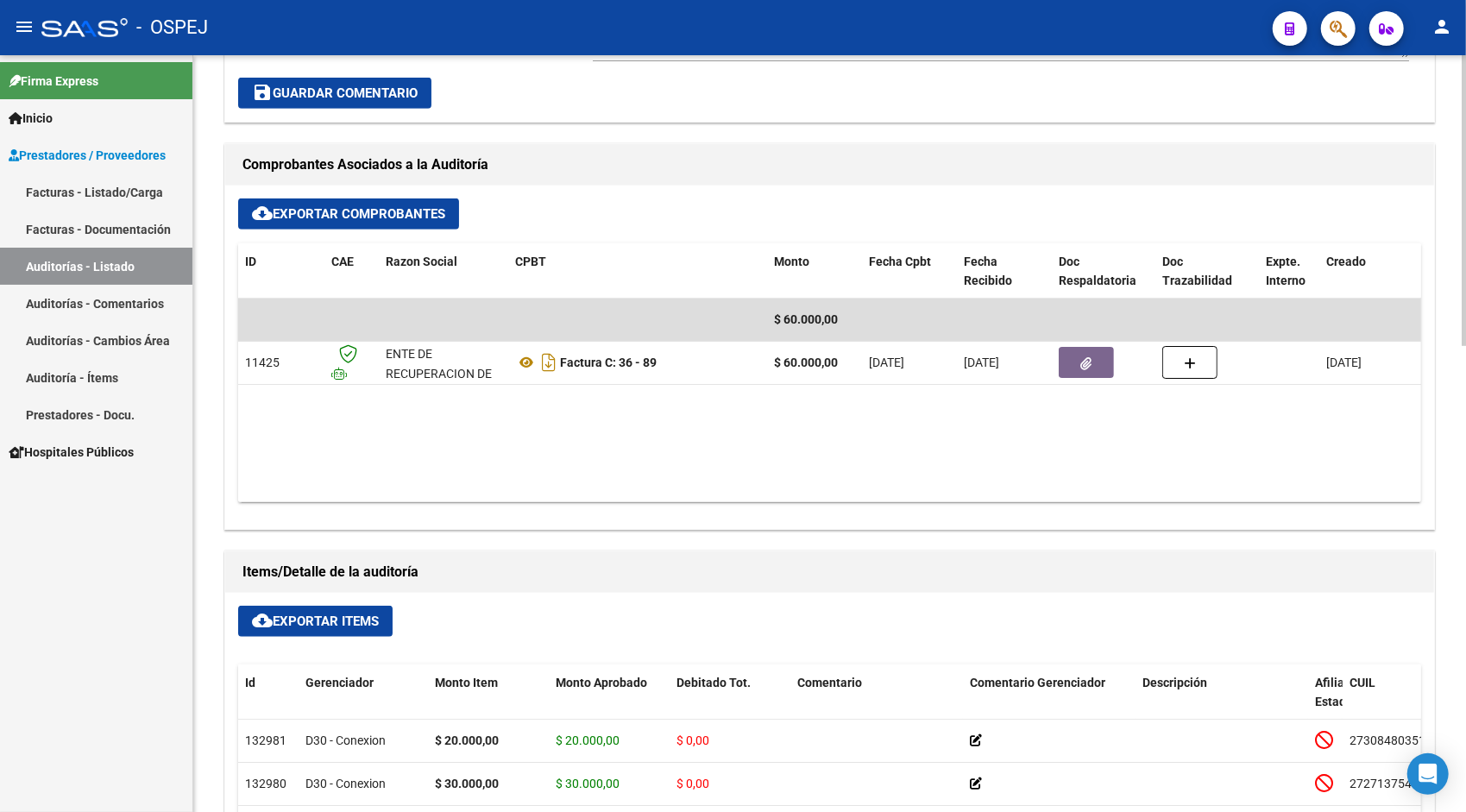
scroll to position [656, 0]
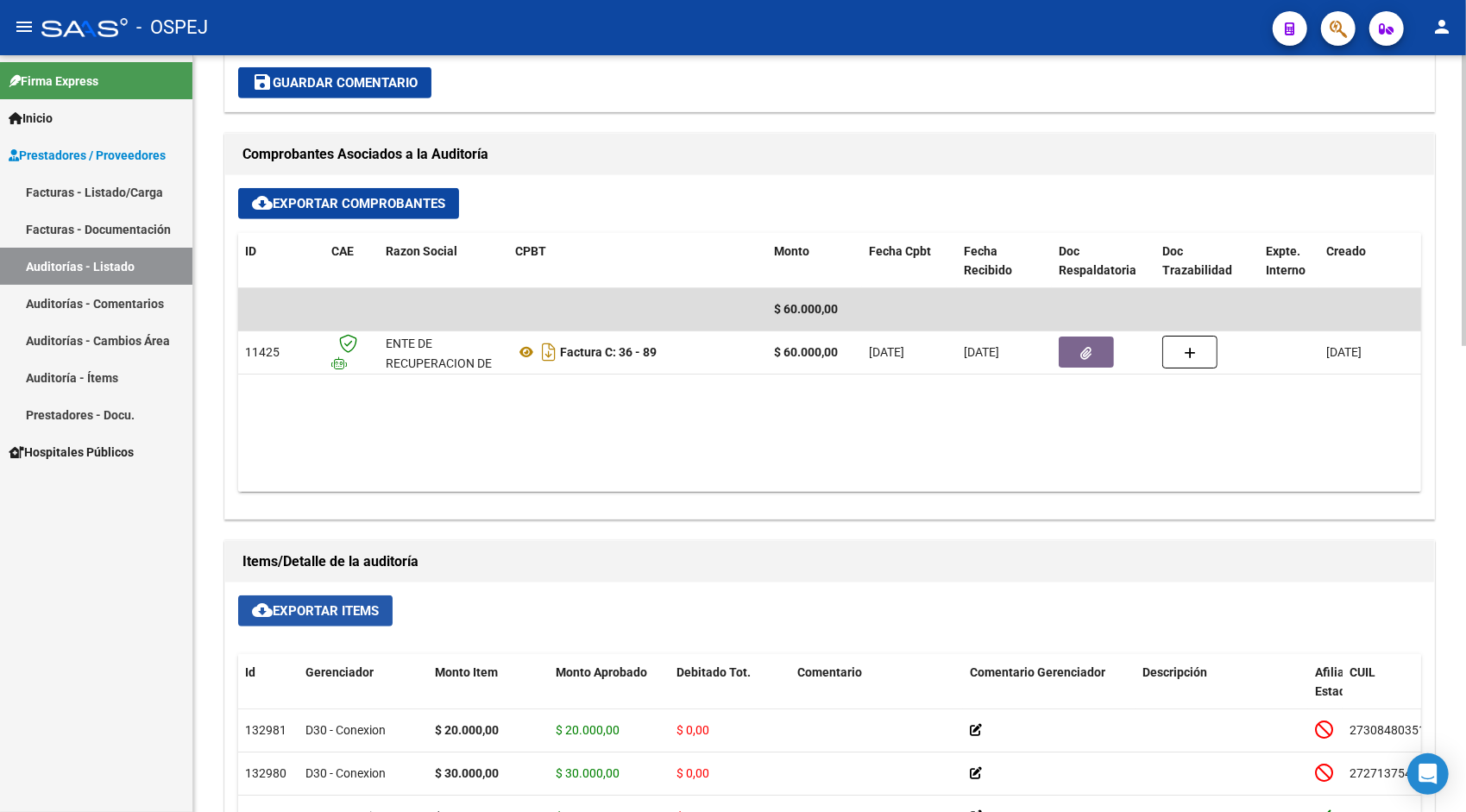
click at [330, 606] on span "cloud_download Exportar Items" at bounding box center [315, 611] width 127 height 16
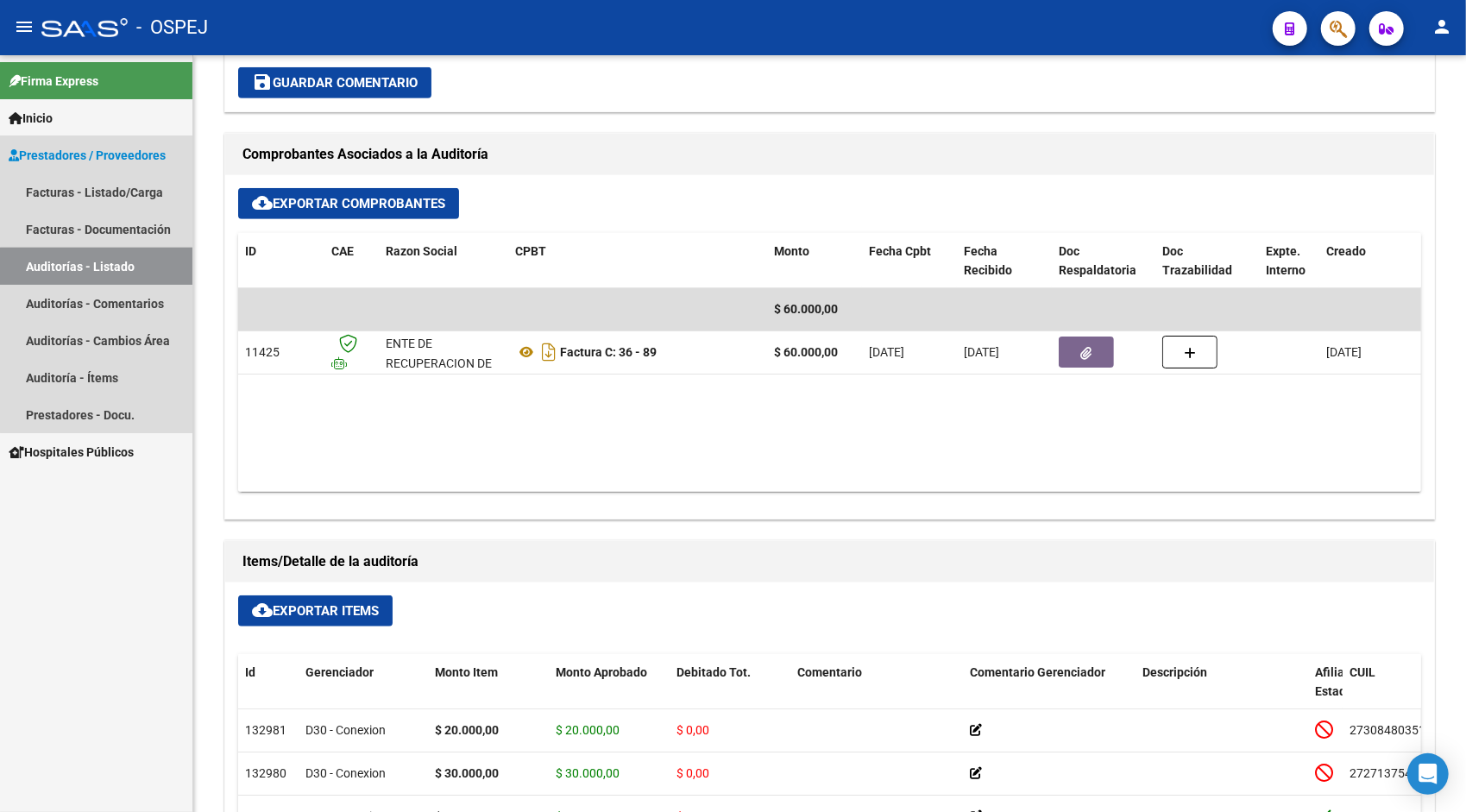
click at [146, 267] on link "Auditorías - Listado" at bounding box center [96, 266] width 193 height 37
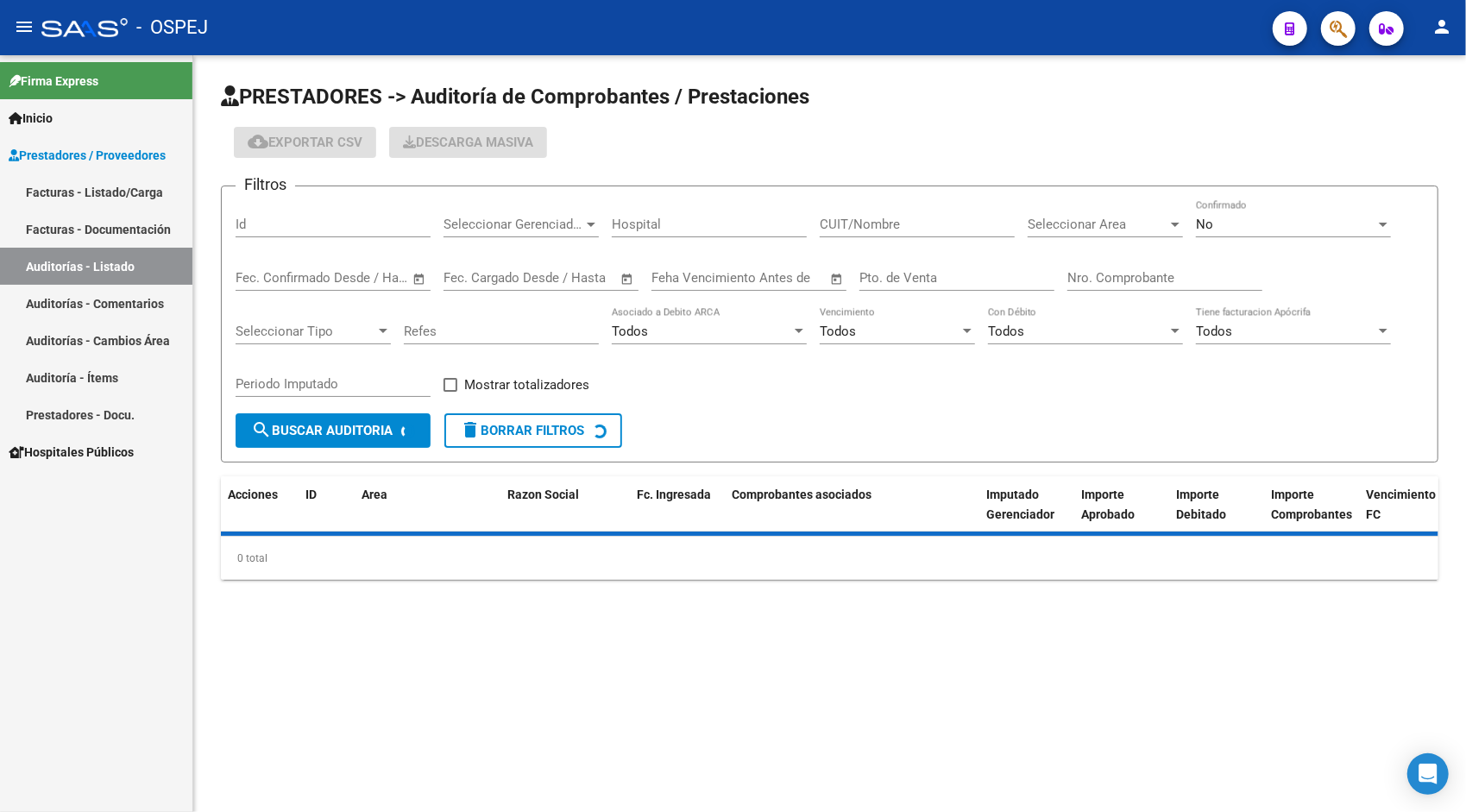
click at [317, 221] on input "Id" at bounding box center [333, 224] width 195 height 16
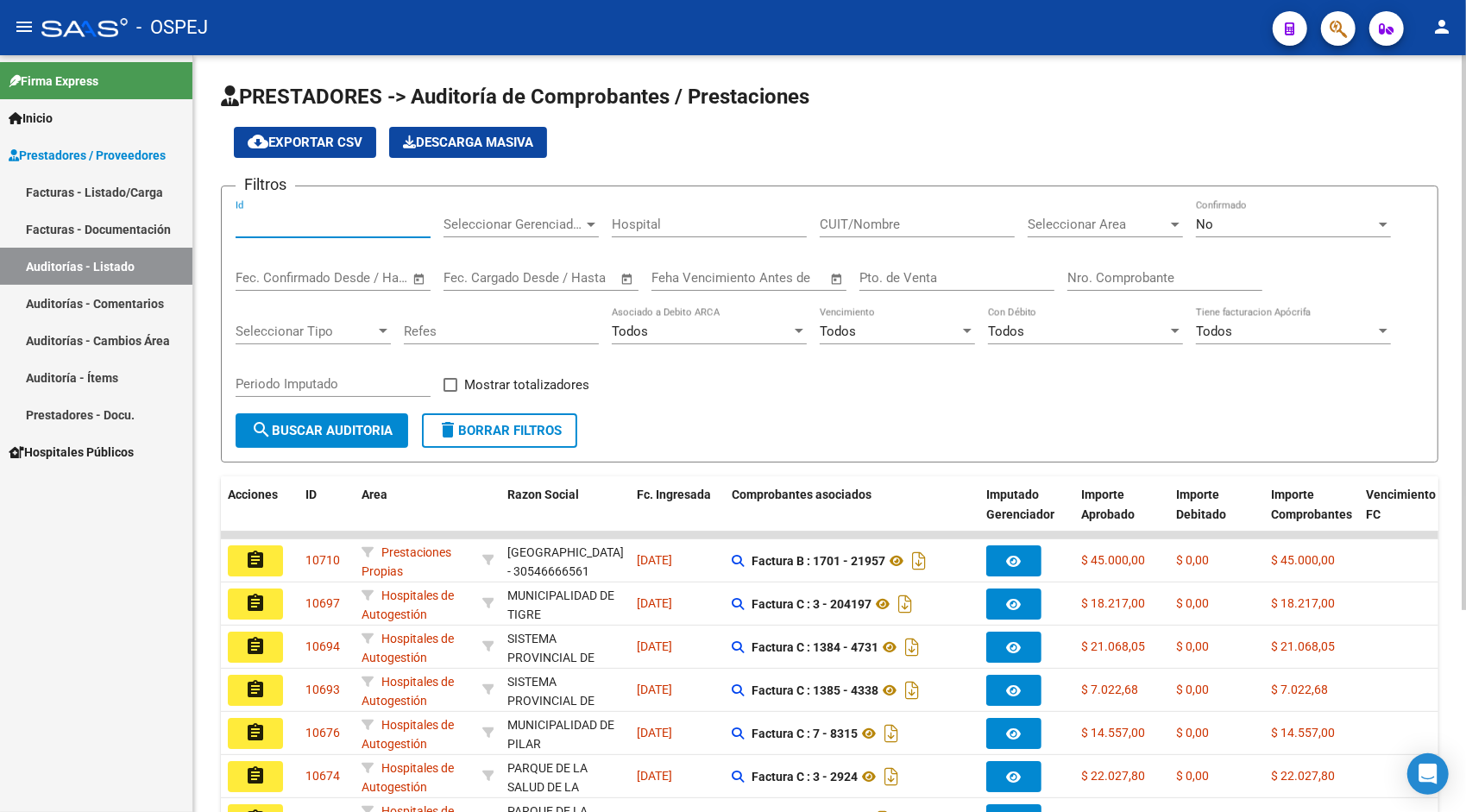
paste input "10570"
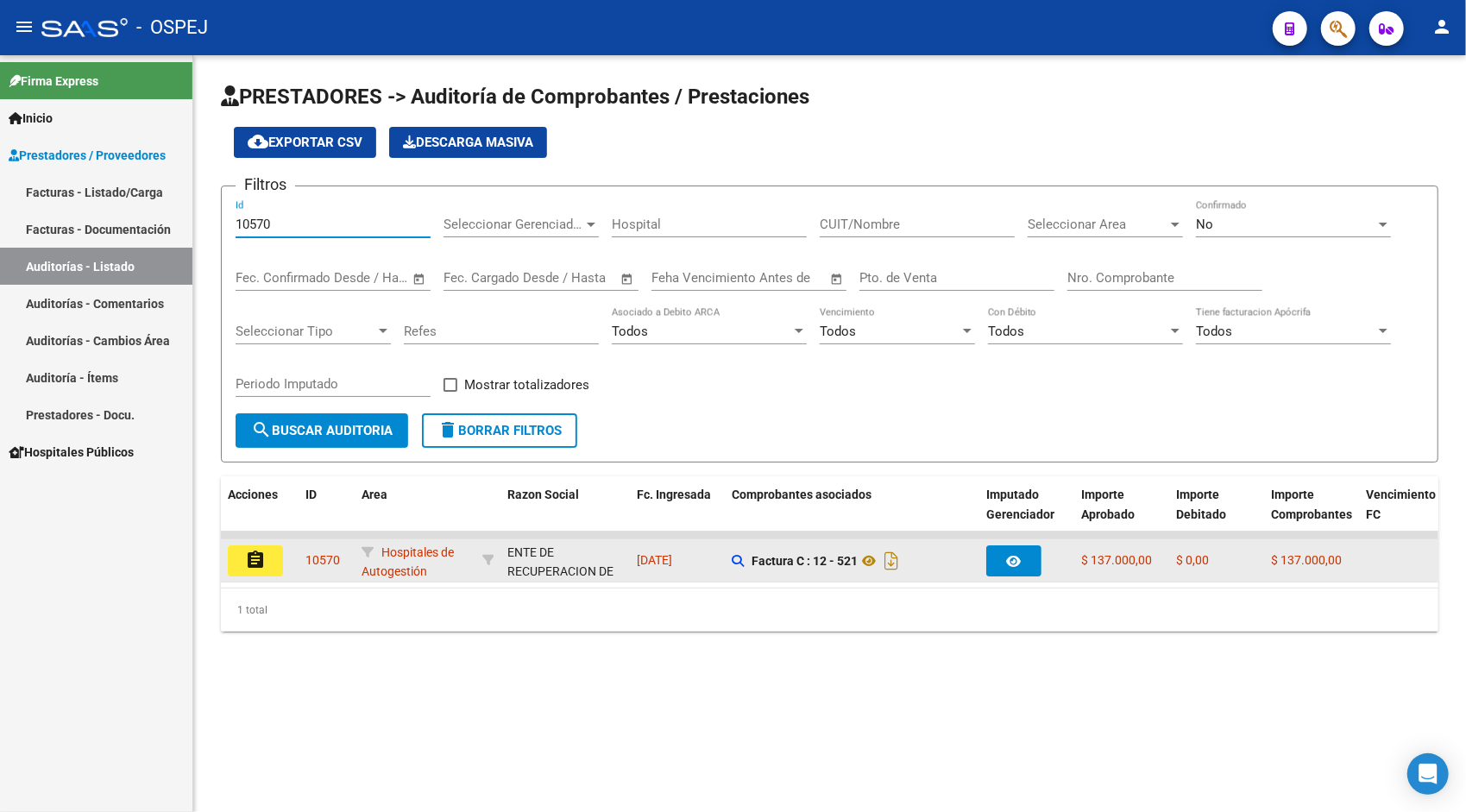
type input "10570"
click at [258, 554] on mat-icon "assignment" at bounding box center [255, 559] width 21 height 21
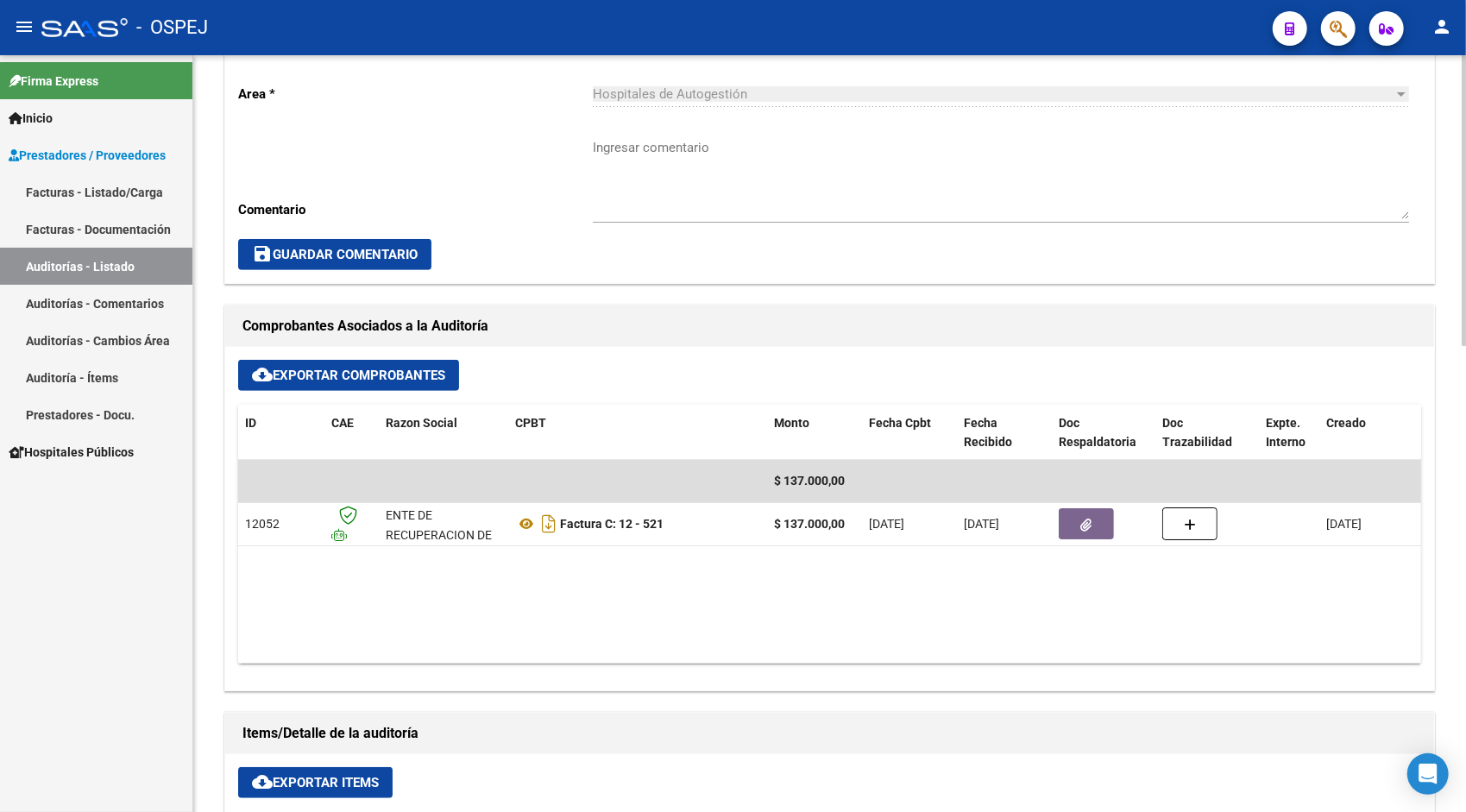
scroll to position [519, 0]
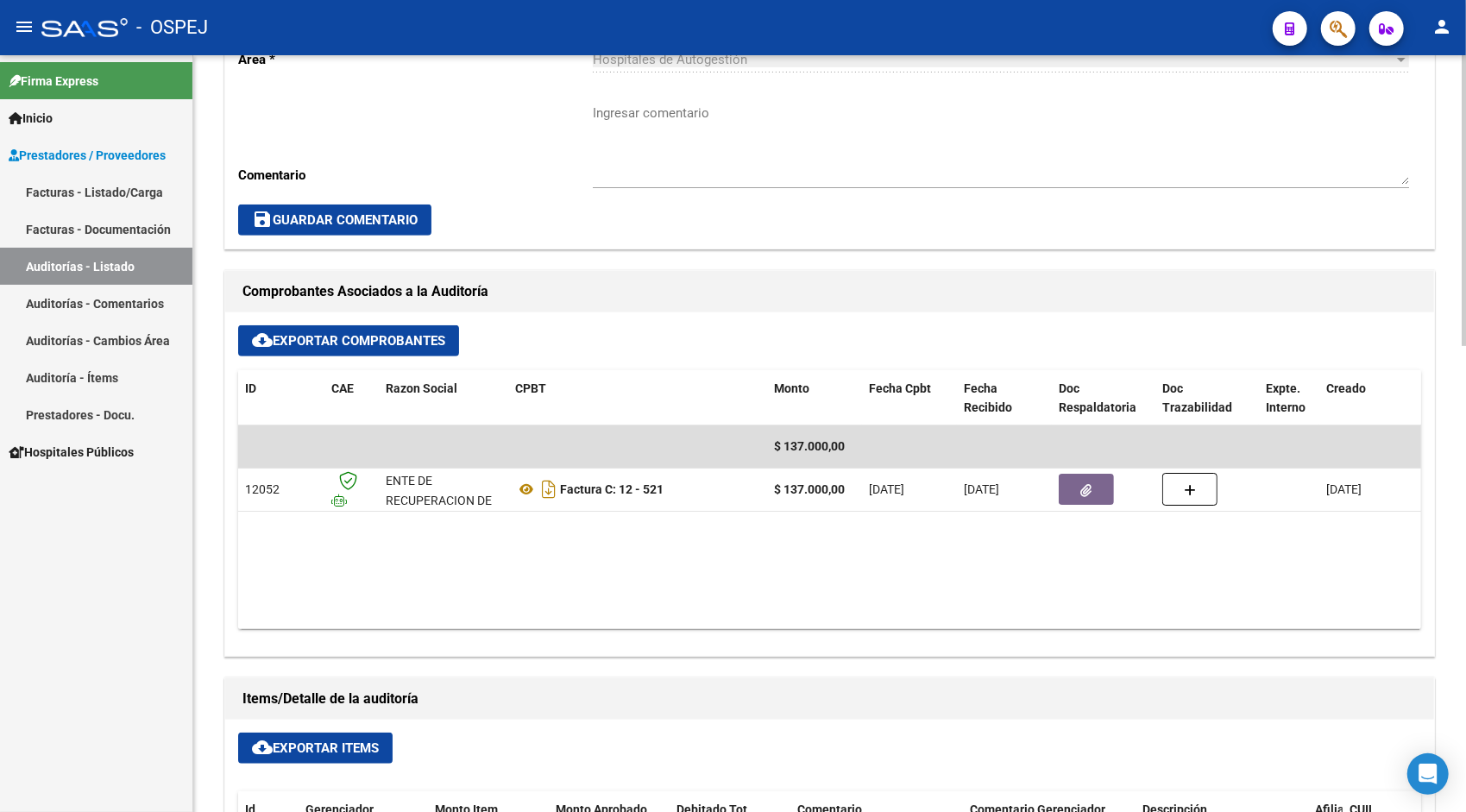
click at [292, 741] on span "cloud_download Exportar Items" at bounding box center [315, 748] width 127 height 16
click at [98, 264] on link "Auditorías - Listado" at bounding box center [96, 266] width 193 height 37
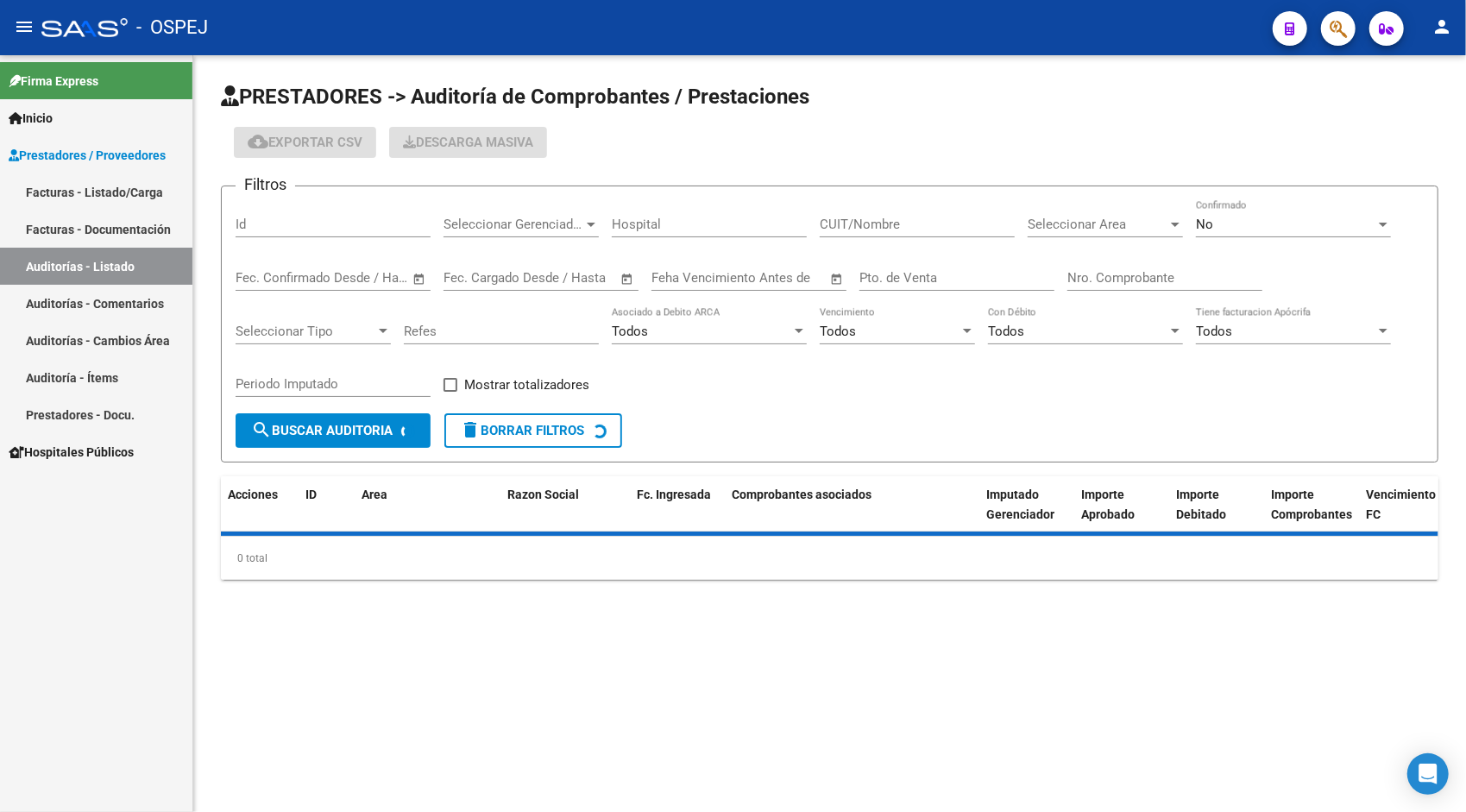
click at [276, 221] on input "Id" at bounding box center [333, 224] width 195 height 16
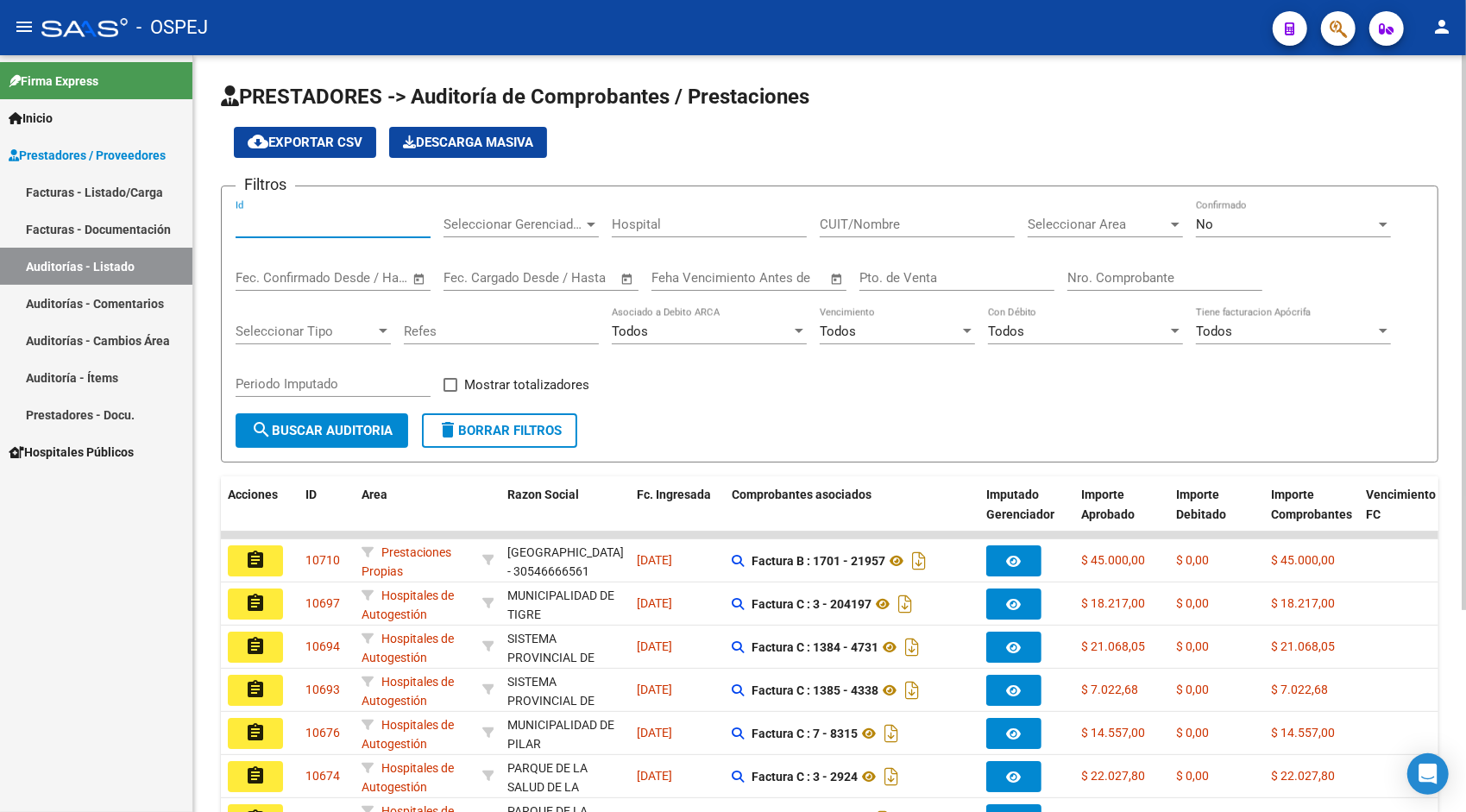
paste input "10573"
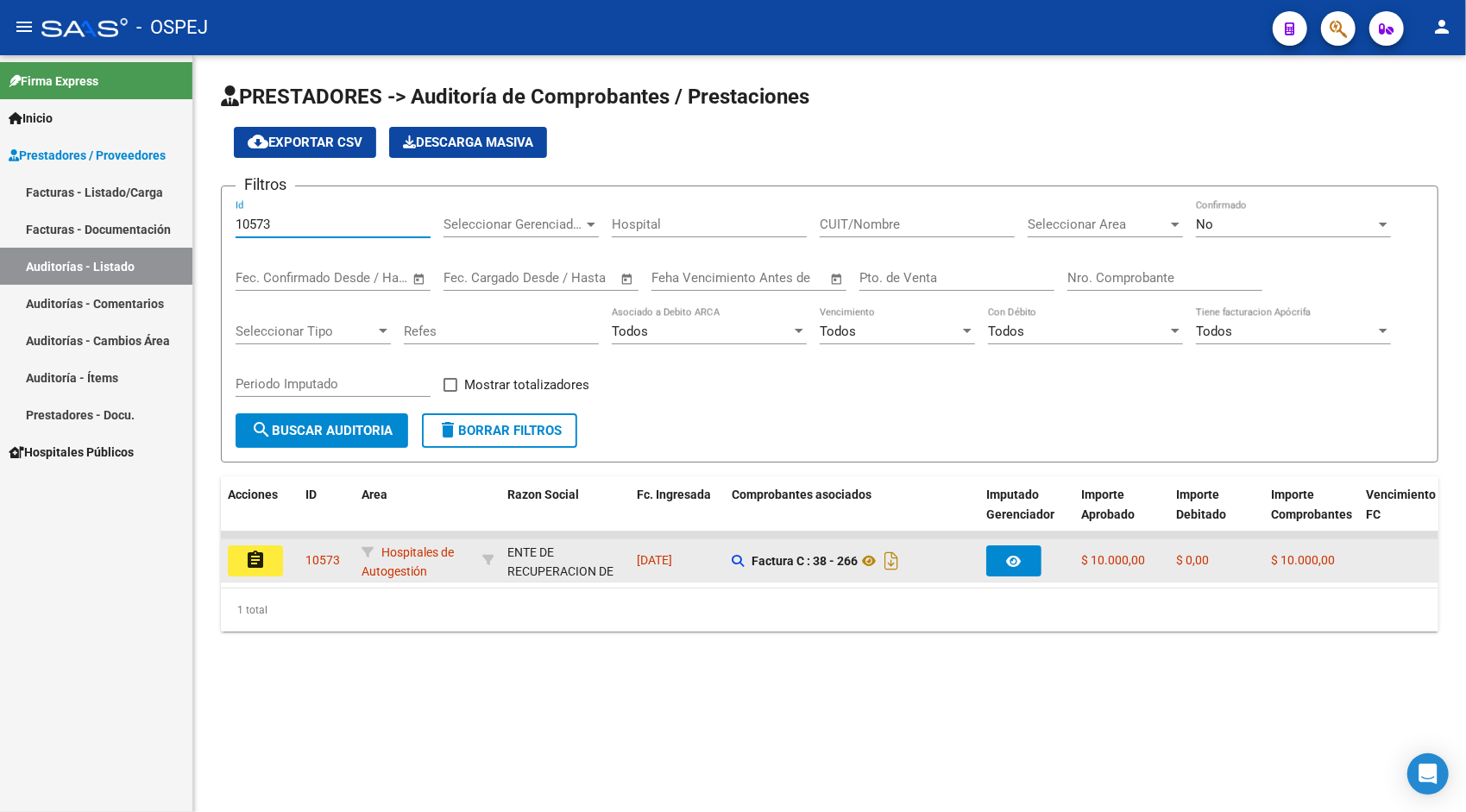
type input "10573"
click at [253, 546] on button "assignment" at bounding box center [255, 561] width 55 height 31
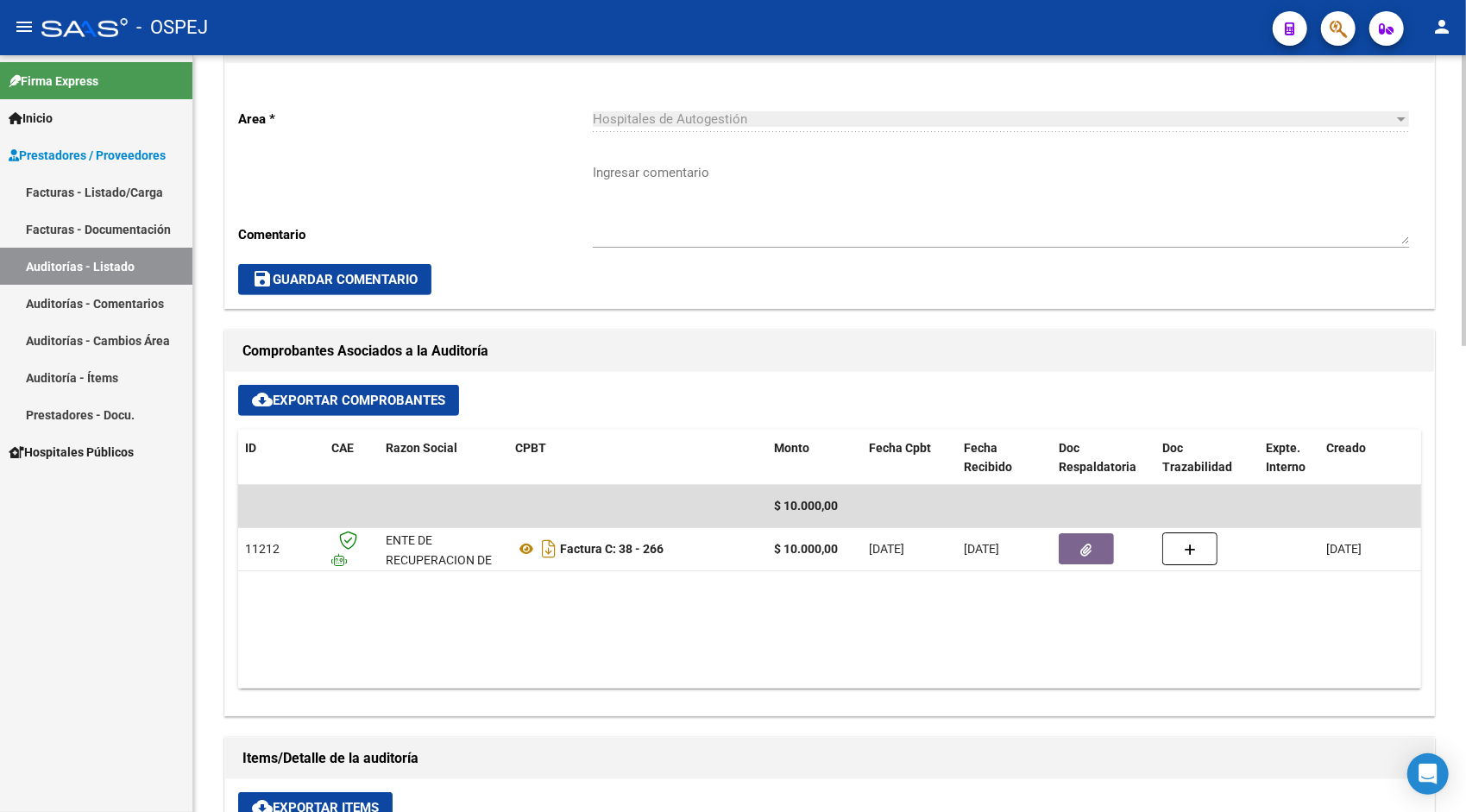
scroll to position [552, 0]
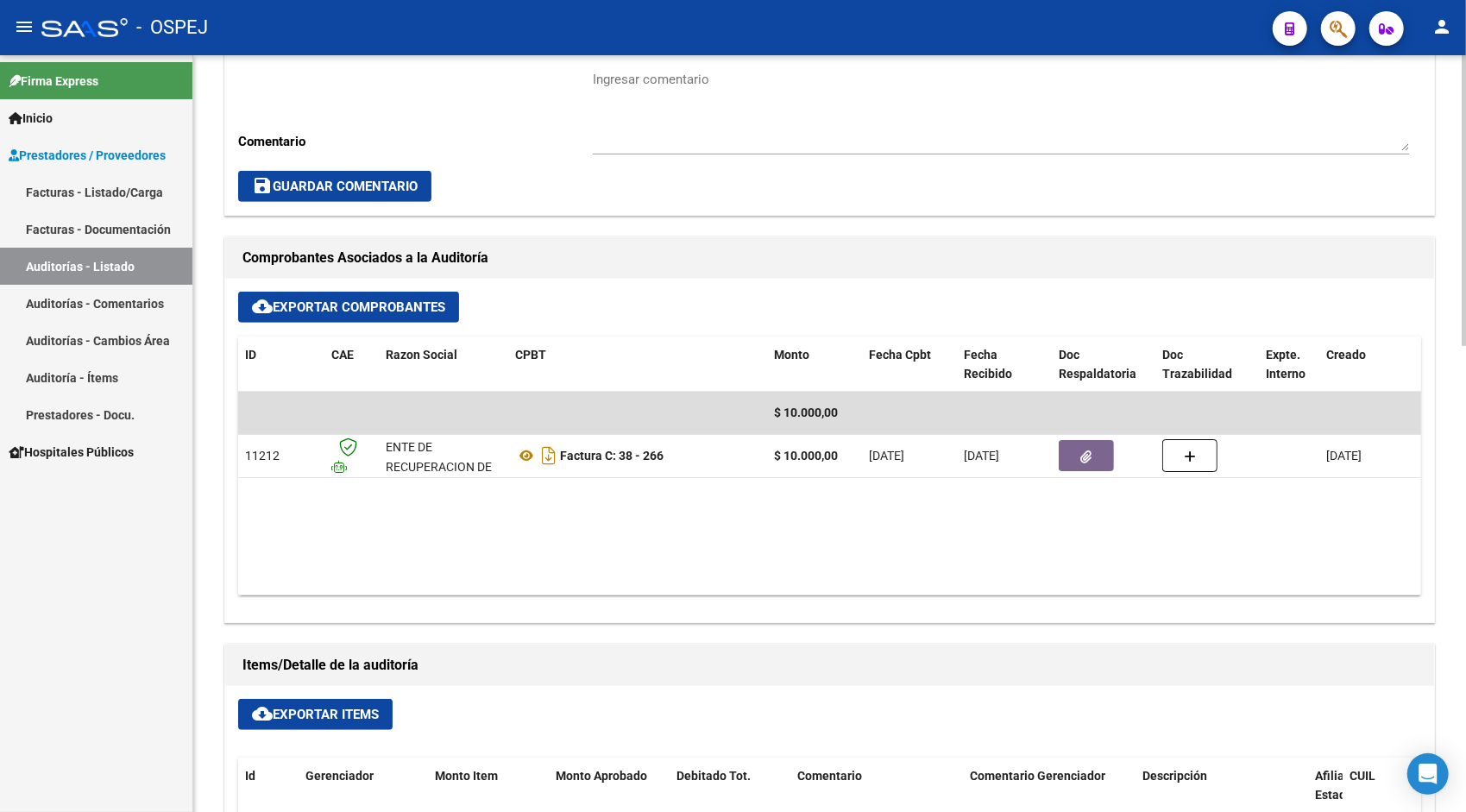
click at [305, 716] on span "cloud_download Exportar Items" at bounding box center [315, 714] width 127 height 16
click at [61, 269] on link "Auditorías - Listado" at bounding box center [96, 266] width 193 height 37
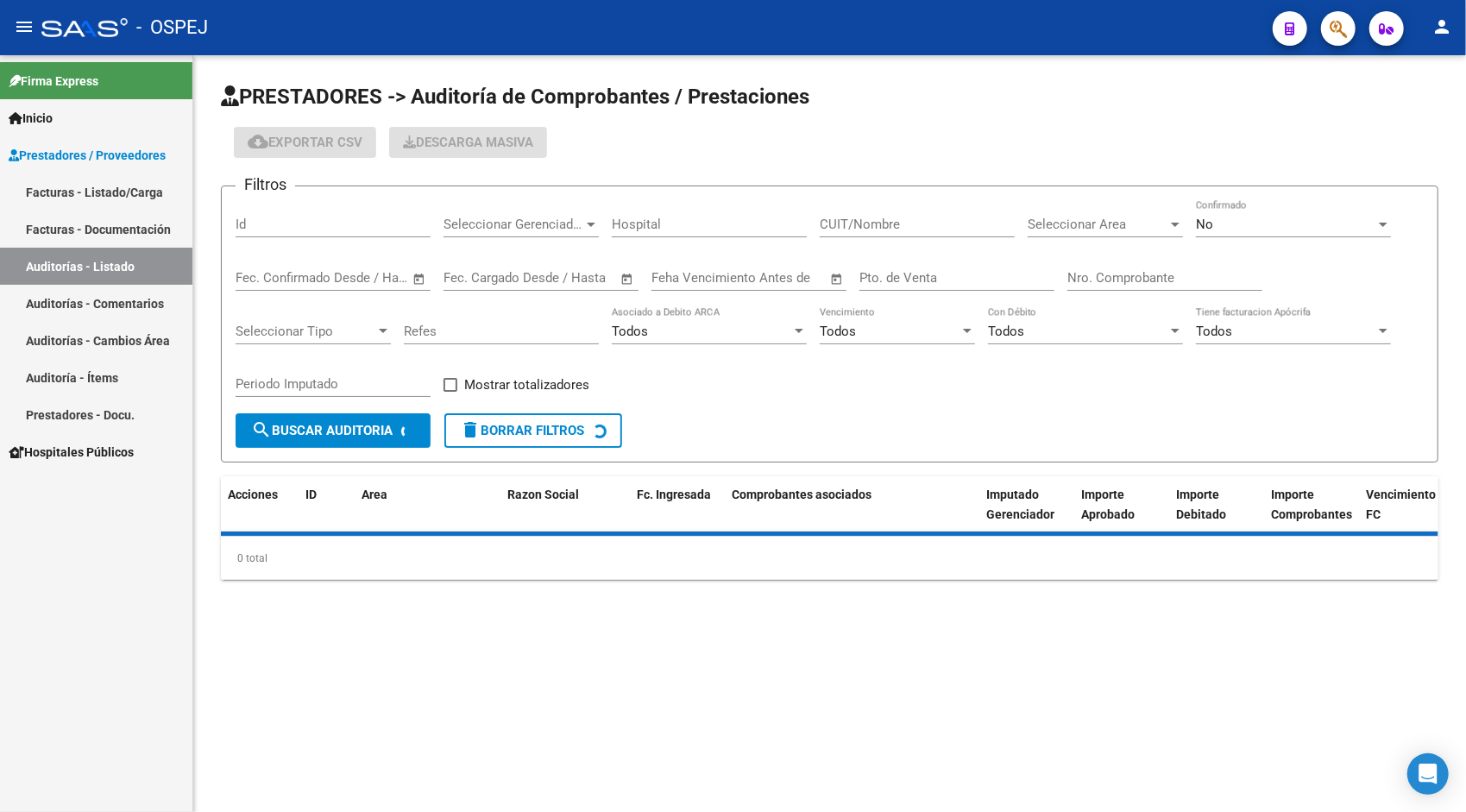
click at [322, 236] on div "Id" at bounding box center [333, 219] width 195 height 37
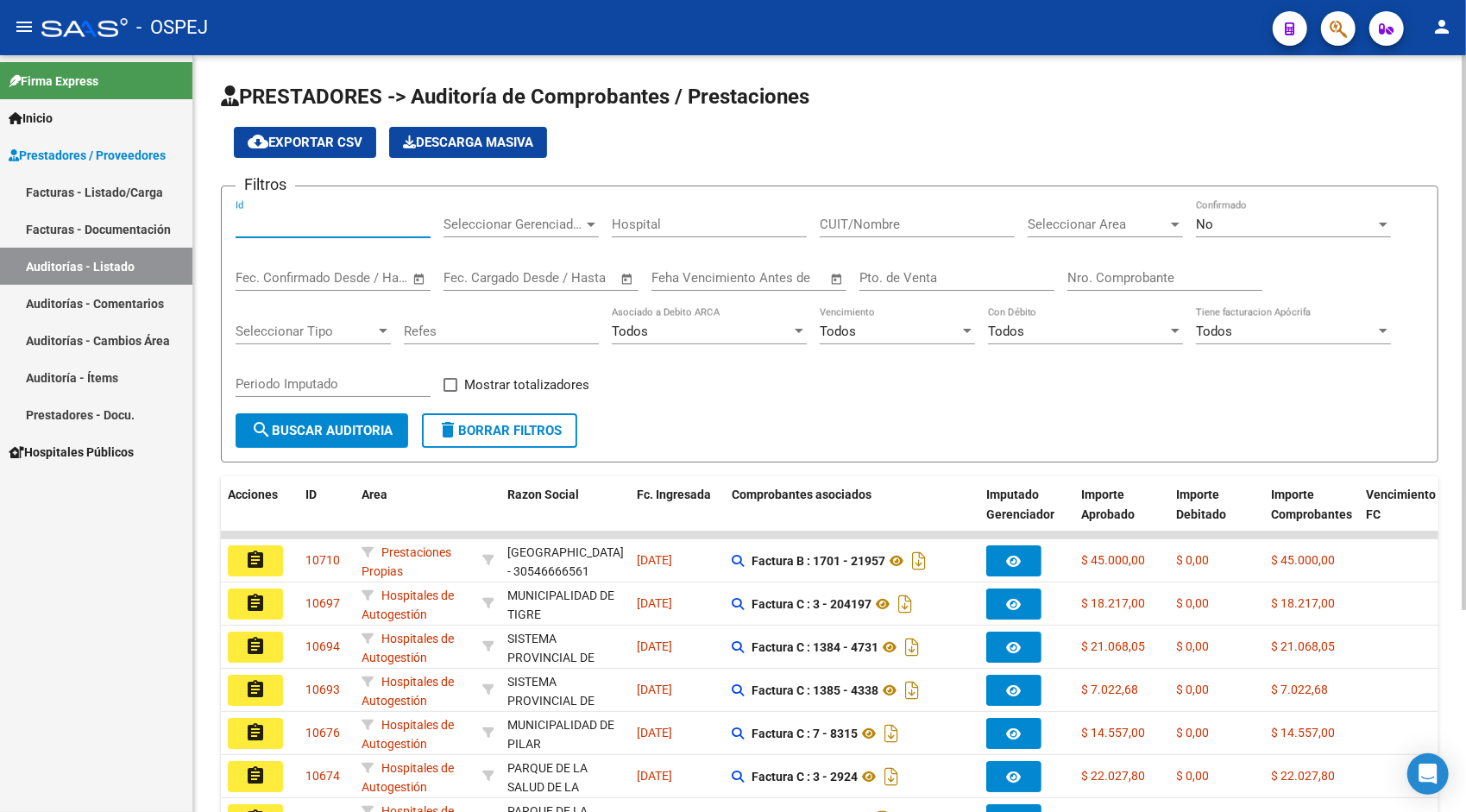
paste input "10574"
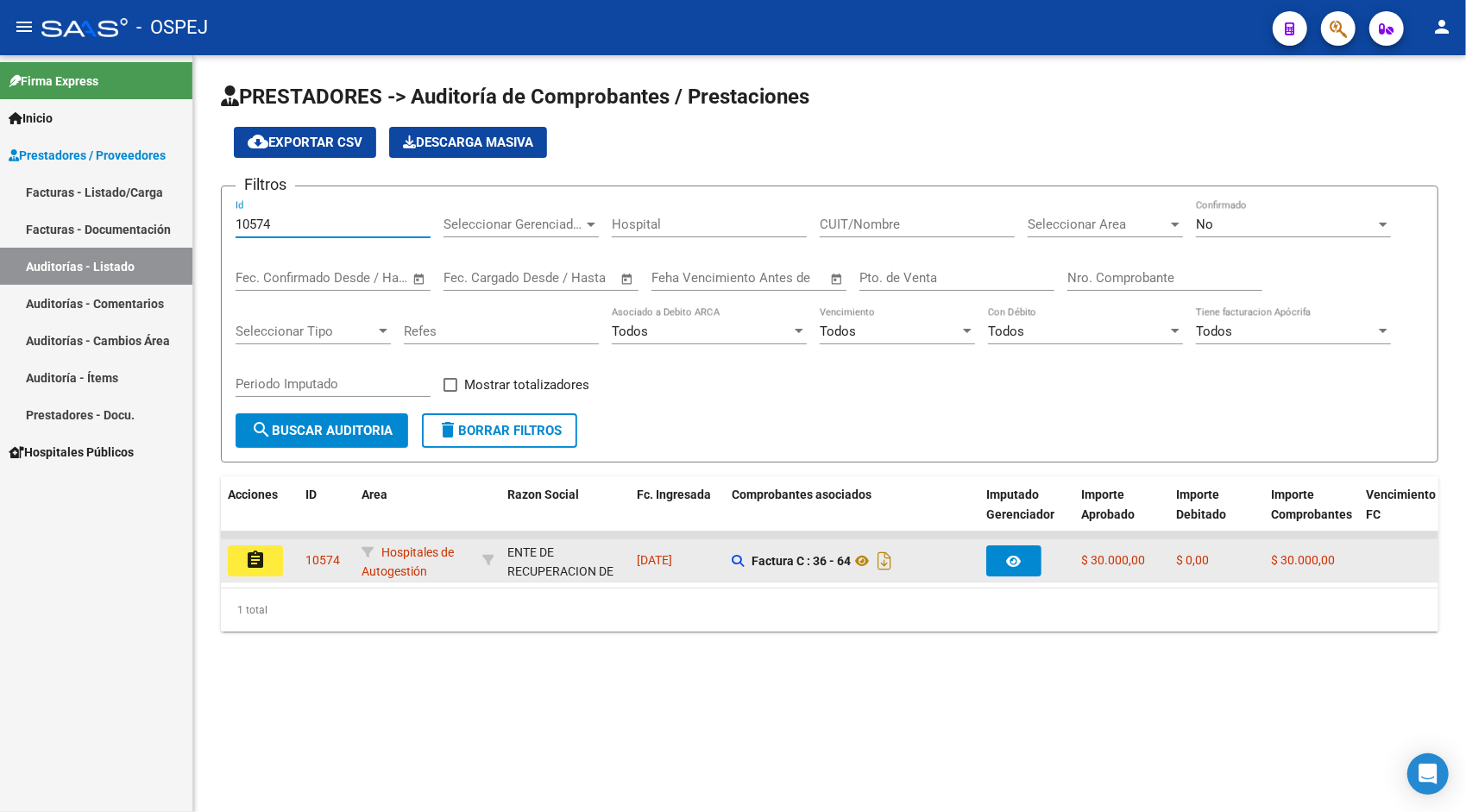
type input "10574"
click at [257, 564] on mat-icon "assignment" at bounding box center [255, 559] width 21 height 21
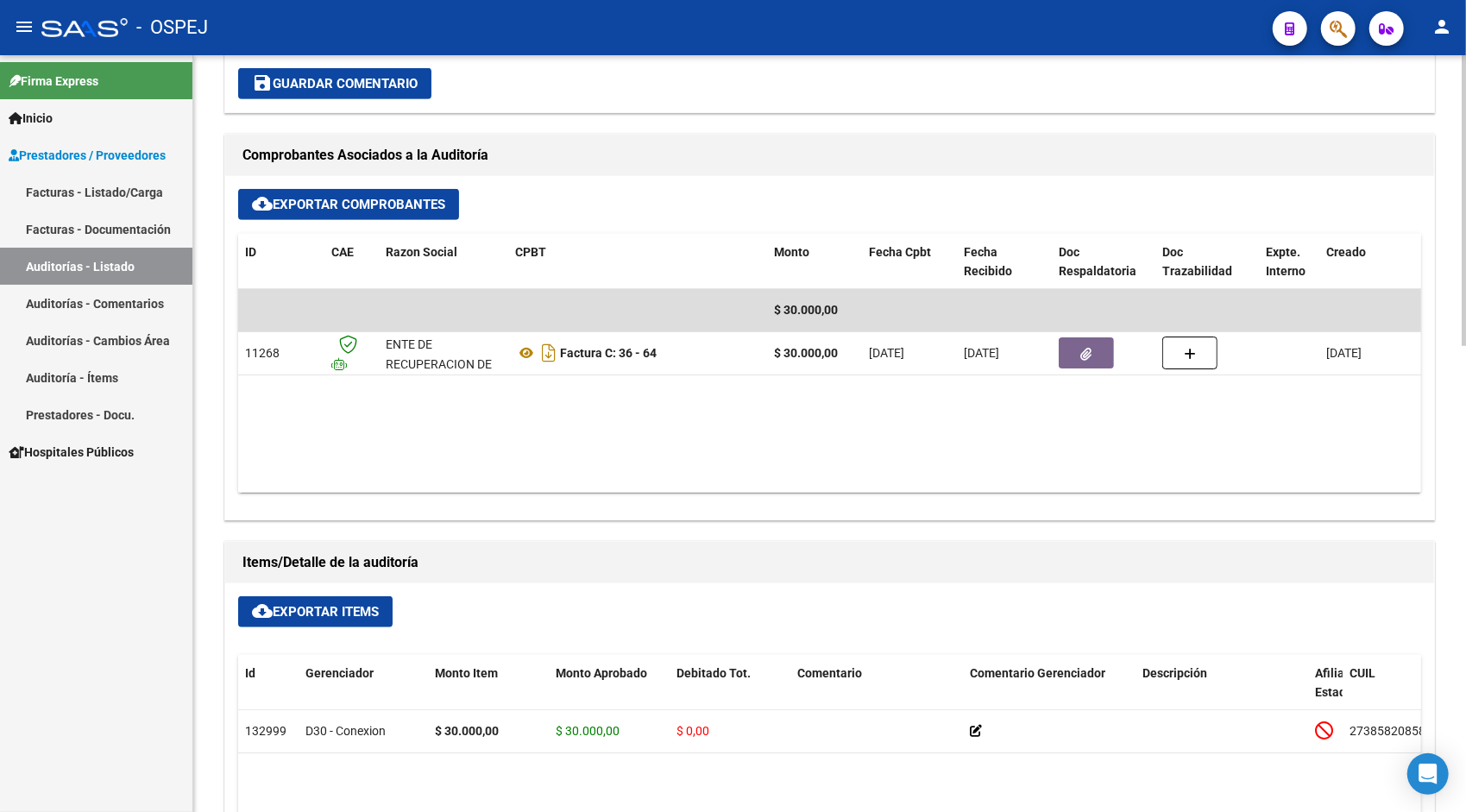
scroll to position [656, 0]
click at [307, 616] on button "cloud_download Exportar Items" at bounding box center [315, 611] width 154 height 31
click at [107, 263] on link "Auditorías - Listado" at bounding box center [96, 266] width 193 height 37
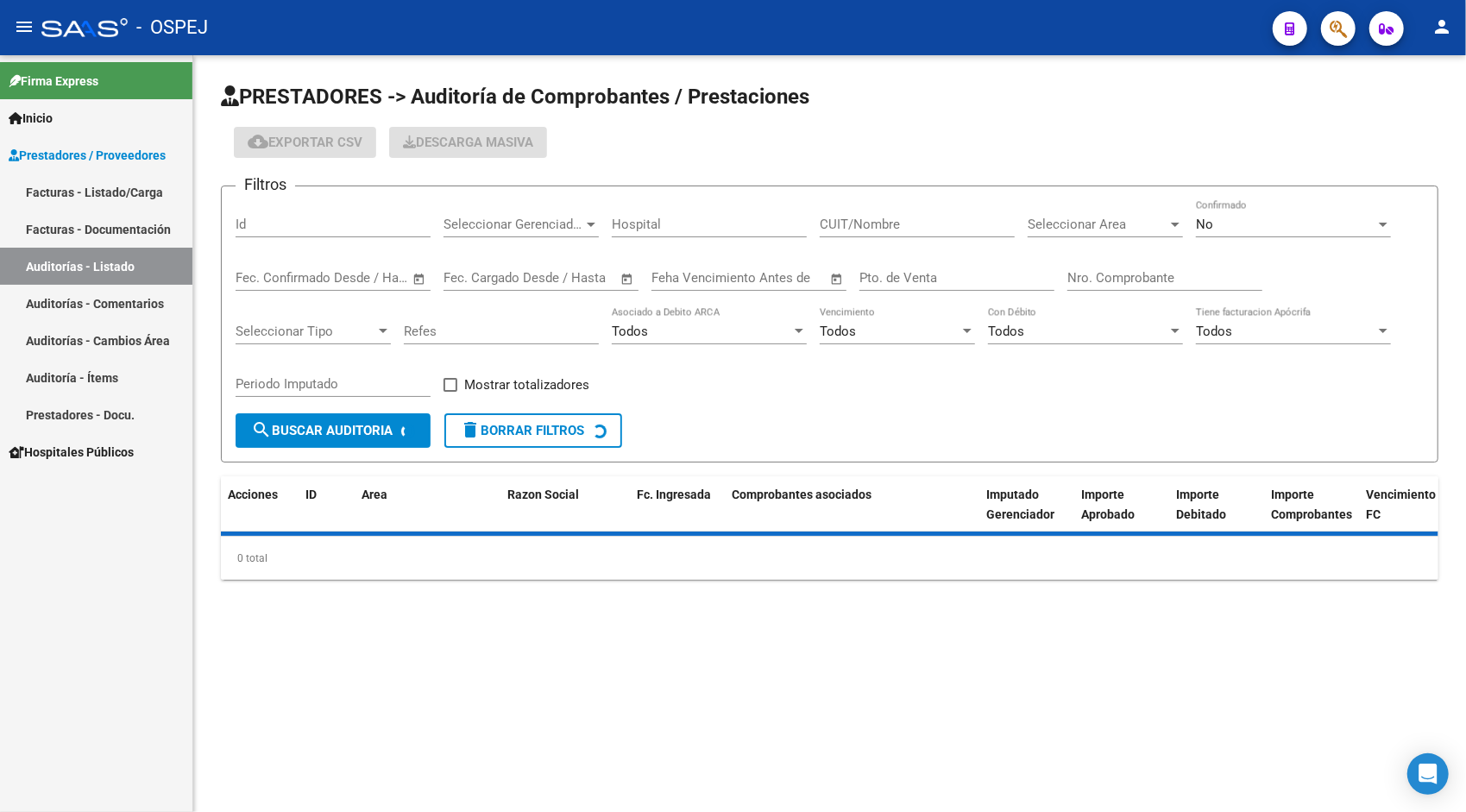
click at [295, 224] on input "Id" at bounding box center [333, 224] width 195 height 16
paste input "10580"
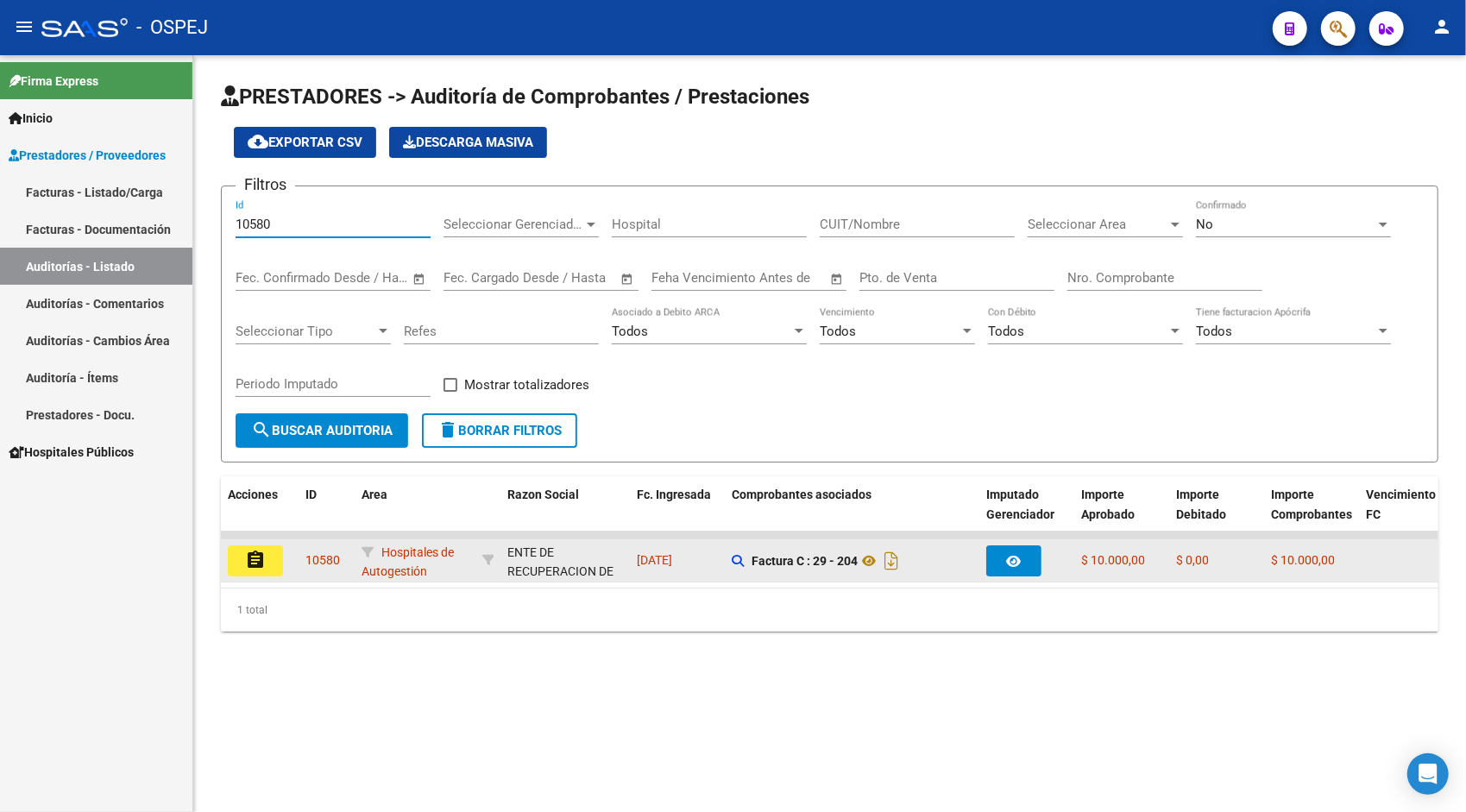
type input "10580"
click at [250, 553] on mat-icon "assignment" at bounding box center [255, 559] width 21 height 21
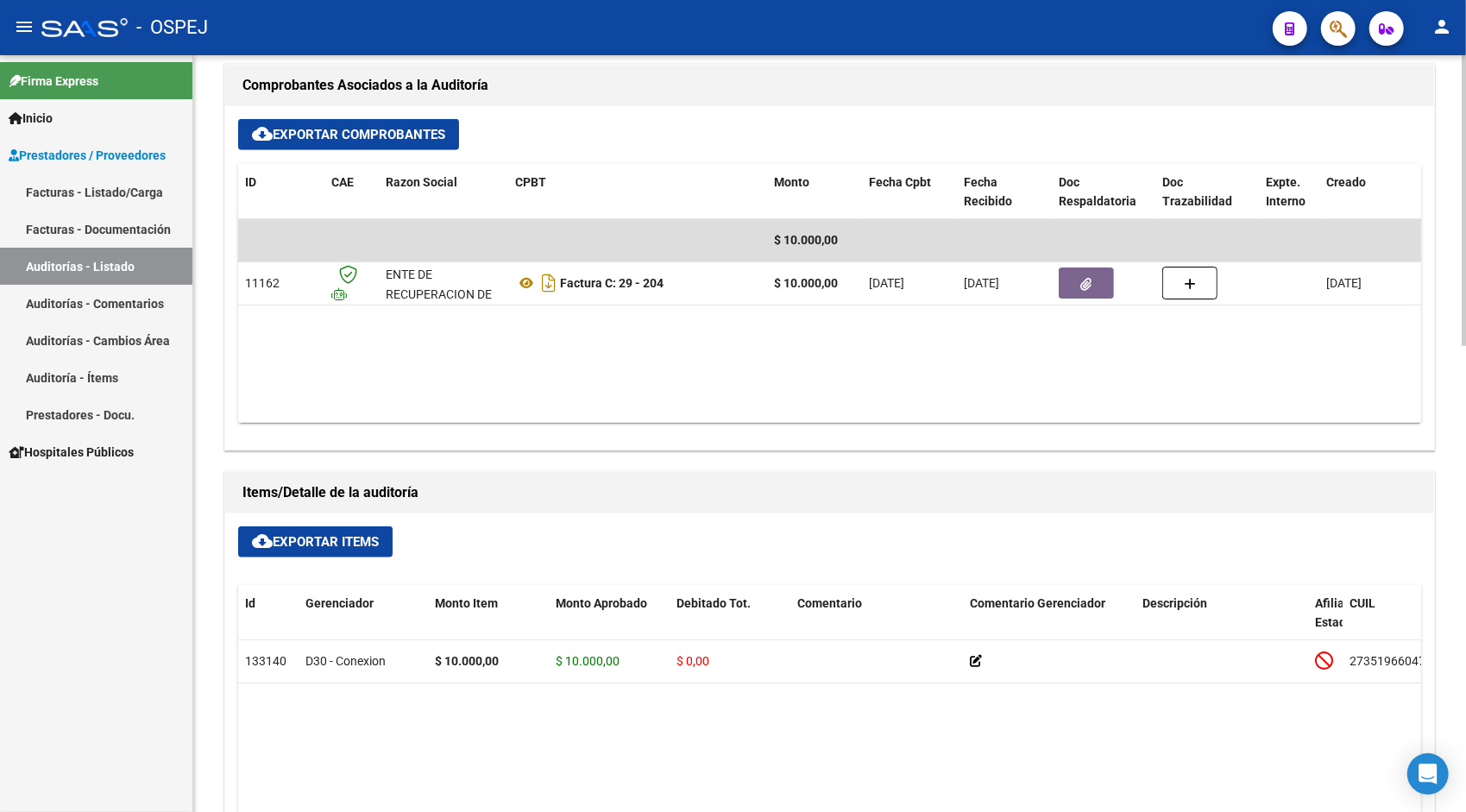
scroll to position [760, 0]
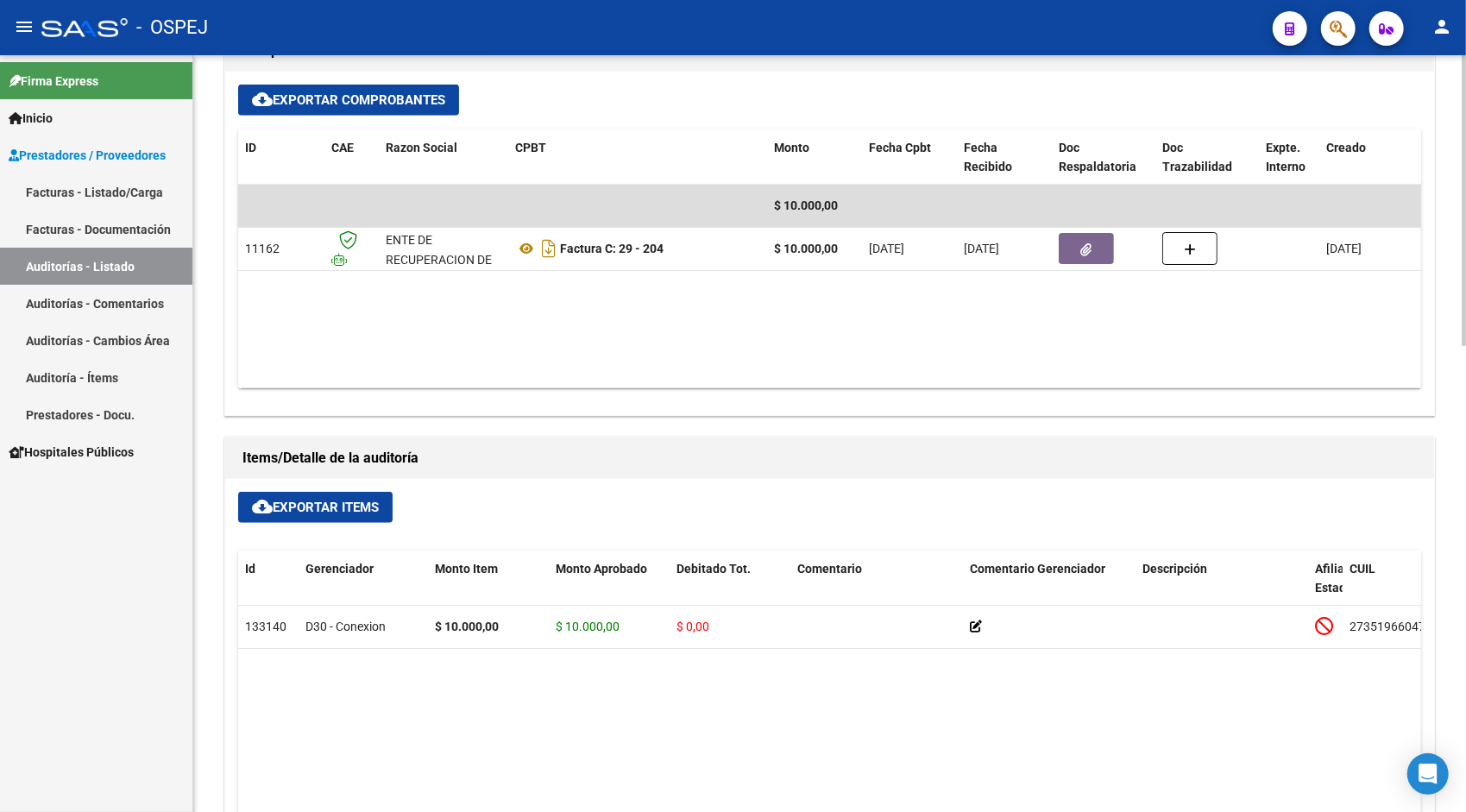
click at [299, 501] on span "cloud_download Exportar Items" at bounding box center [315, 507] width 127 height 16
click at [93, 274] on link "Auditorías - Listado" at bounding box center [96, 266] width 193 height 37
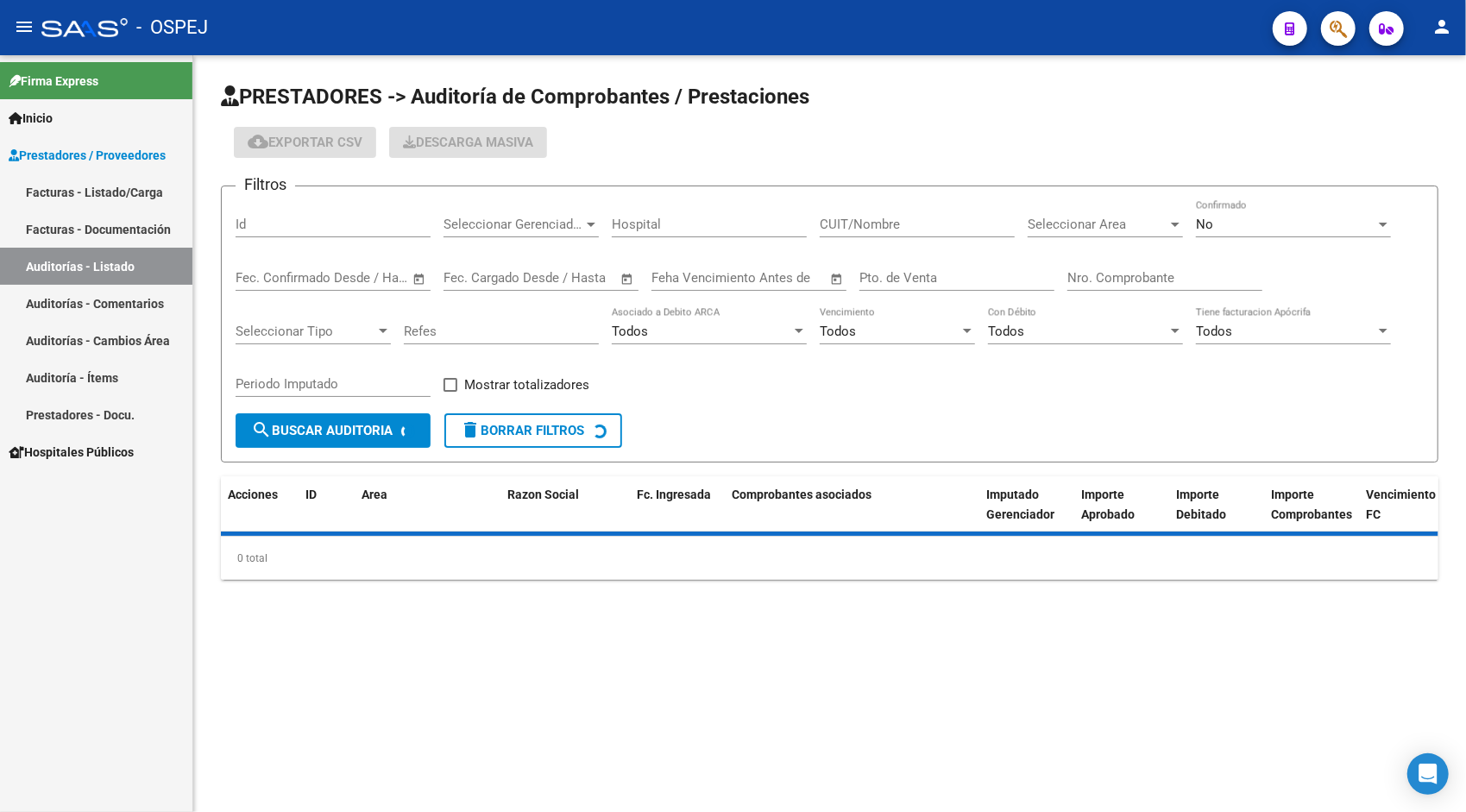
click at [279, 233] on div "Id" at bounding box center [333, 219] width 195 height 37
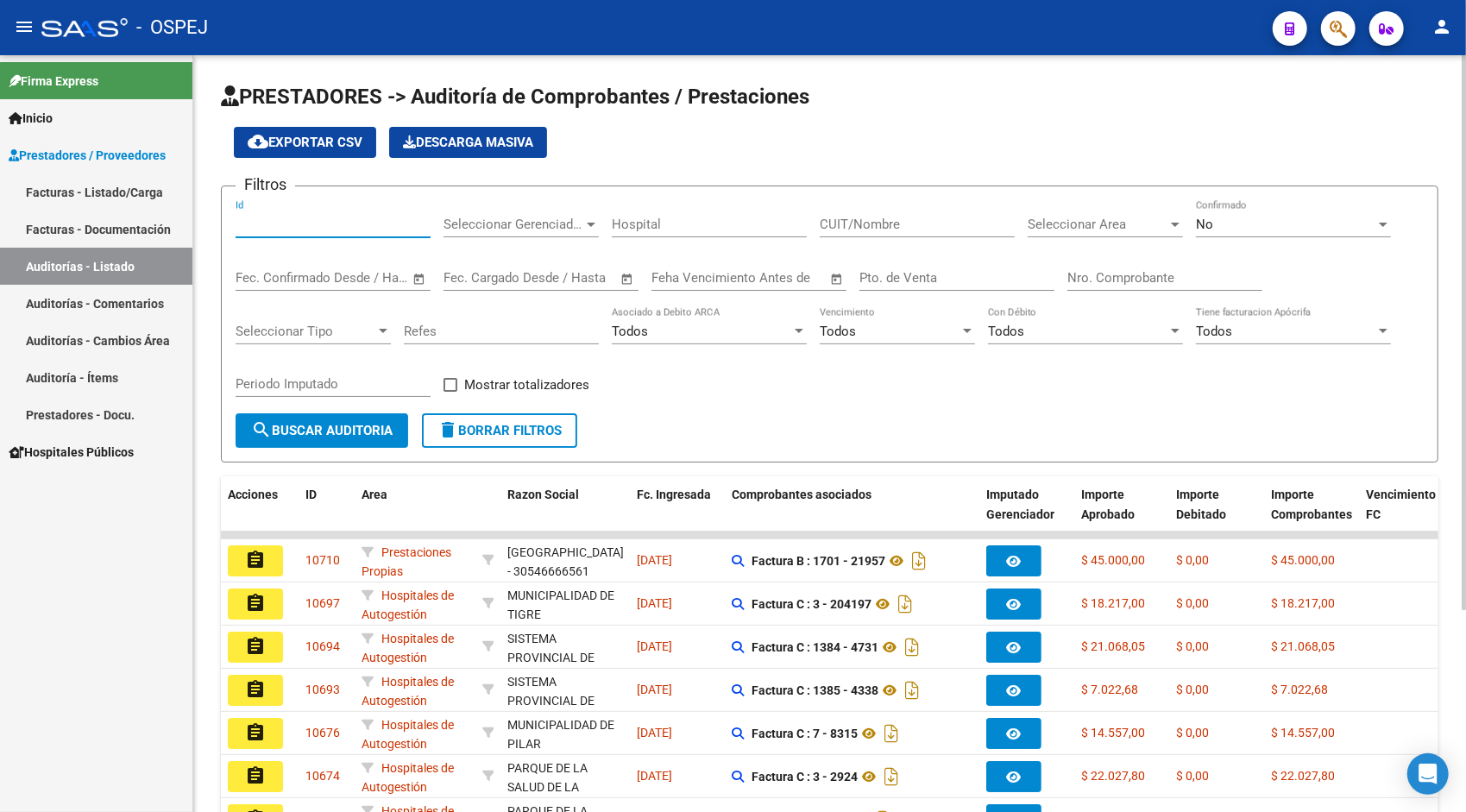
paste input "10587"
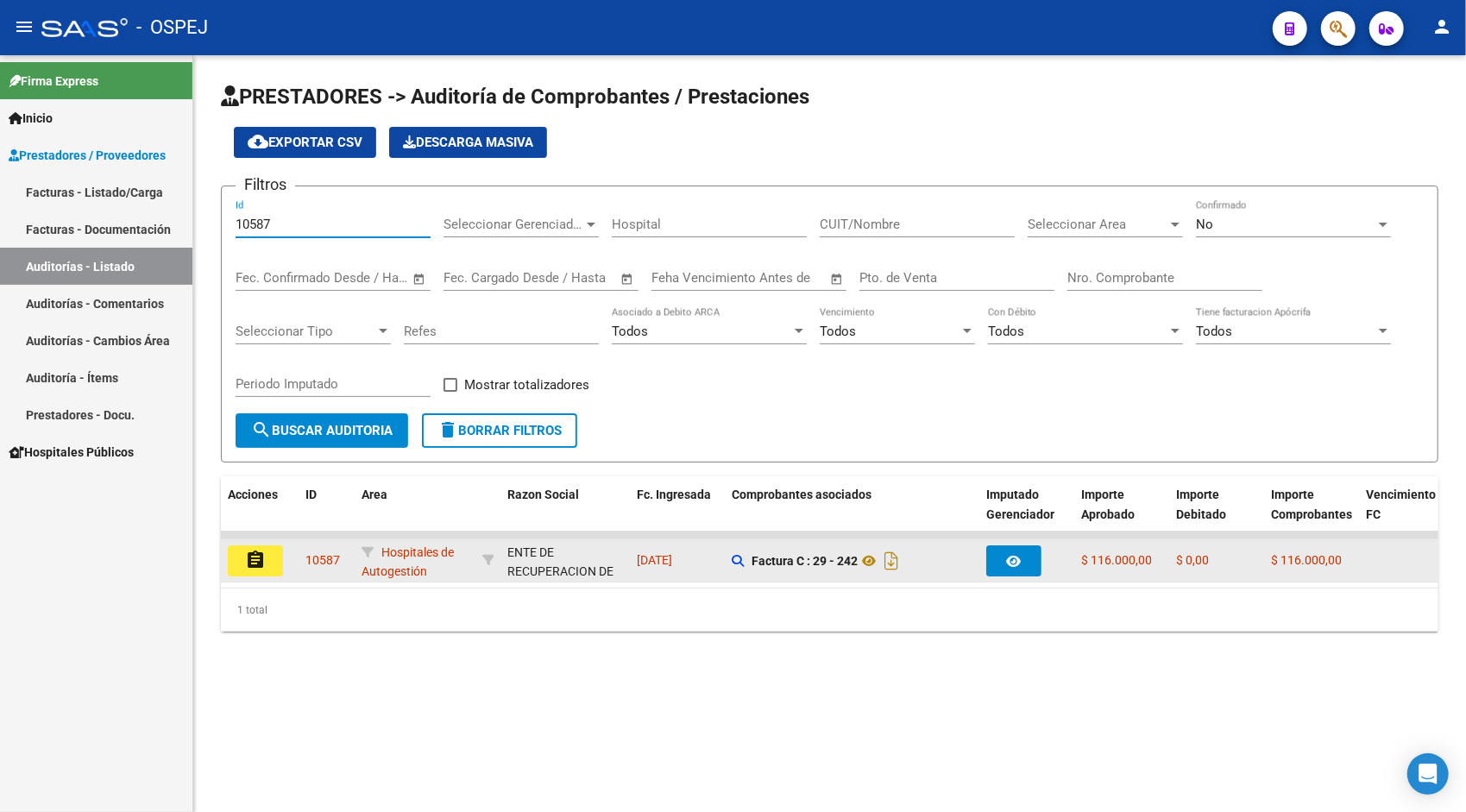
type input "10587"
click at [264, 577] on datatable-body-cell "assignment" at bounding box center [260, 560] width 78 height 42
click at [254, 556] on mat-icon "assignment" at bounding box center [255, 559] width 21 height 21
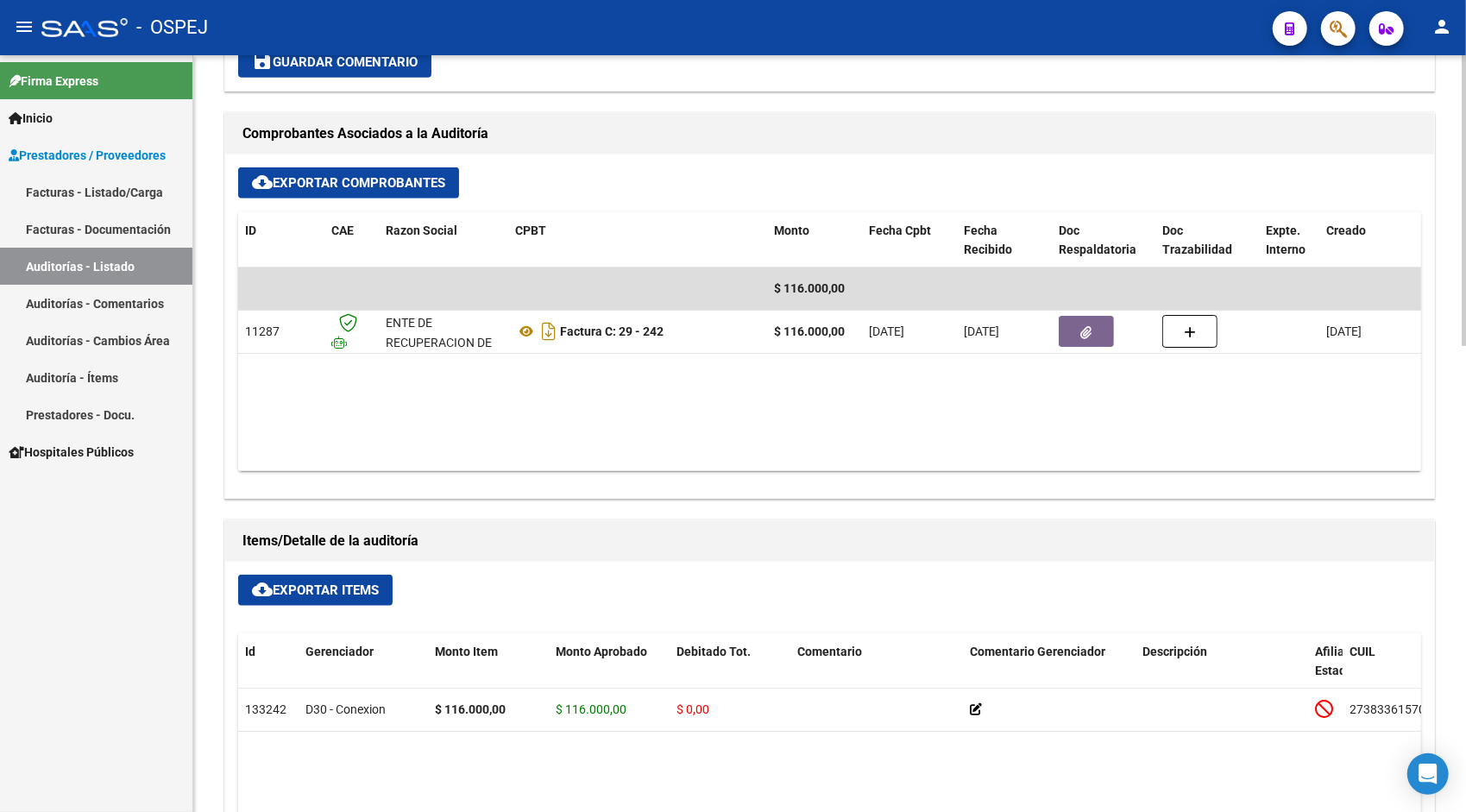
scroll to position [760, 0]
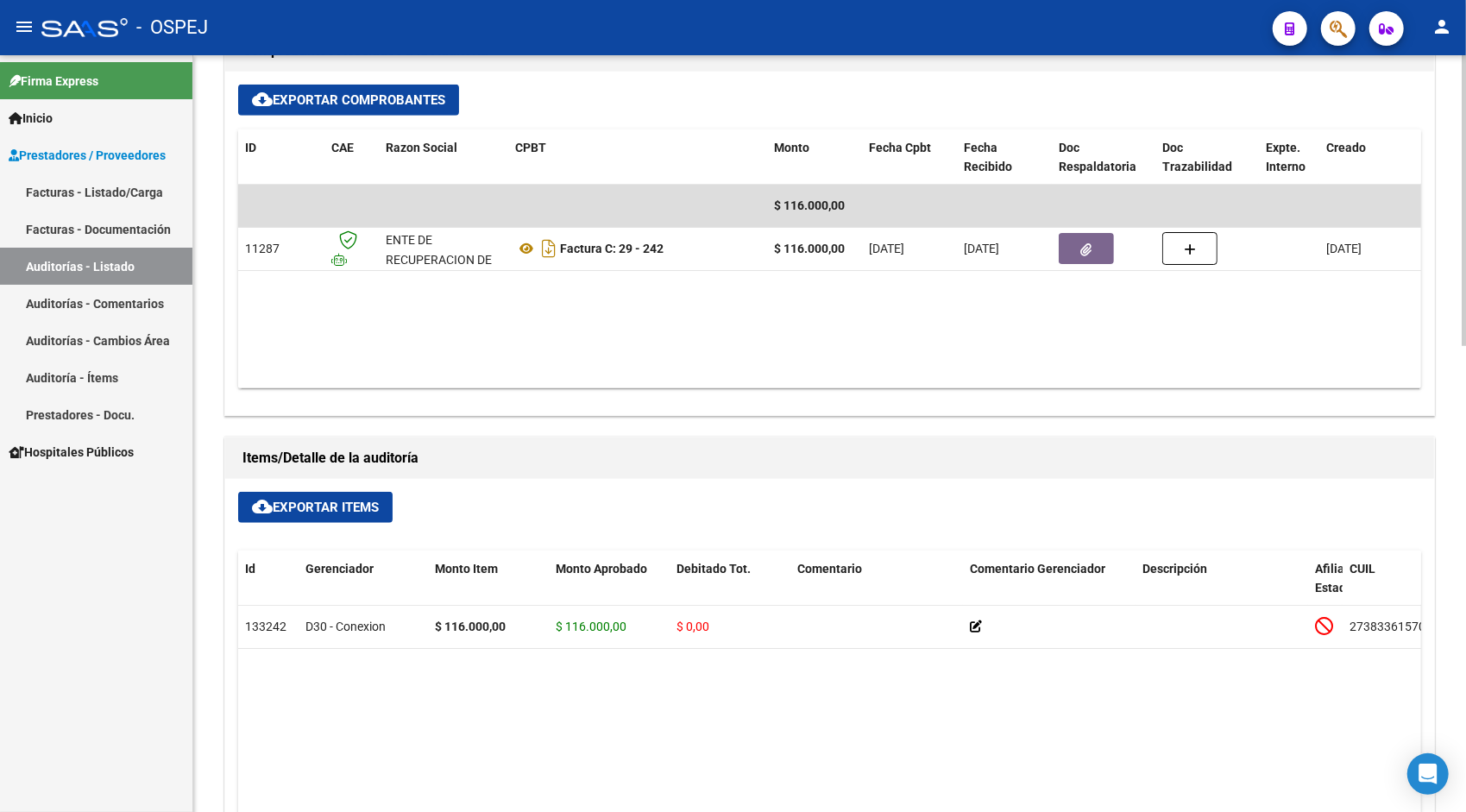
click at [321, 495] on button "cloud_download Exportar Items" at bounding box center [315, 508] width 154 height 31
click at [93, 276] on link "Auditorías - Listado" at bounding box center [96, 266] width 193 height 37
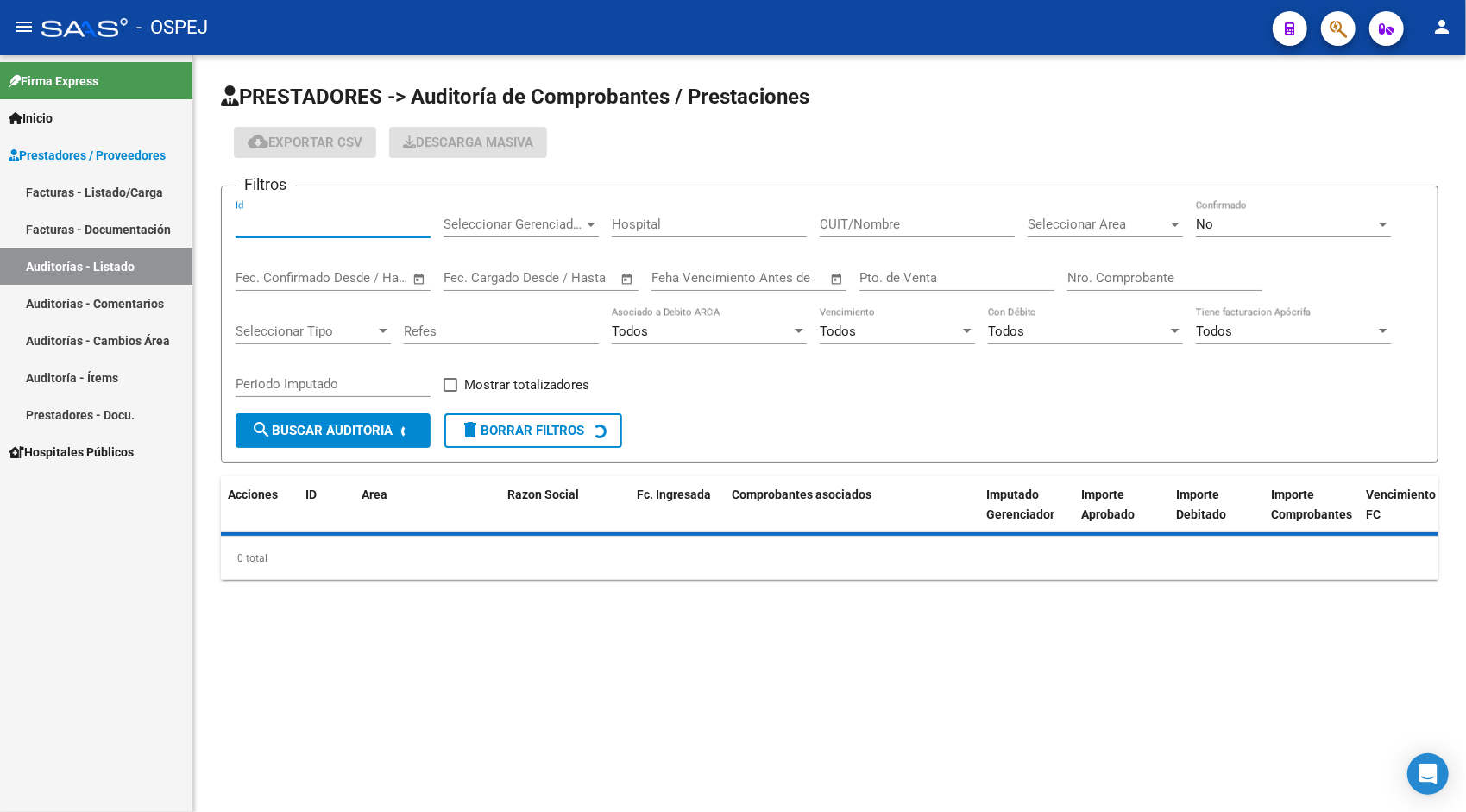
click at [286, 229] on input "Id" at bounding box center [333, 224] width 195 height 16
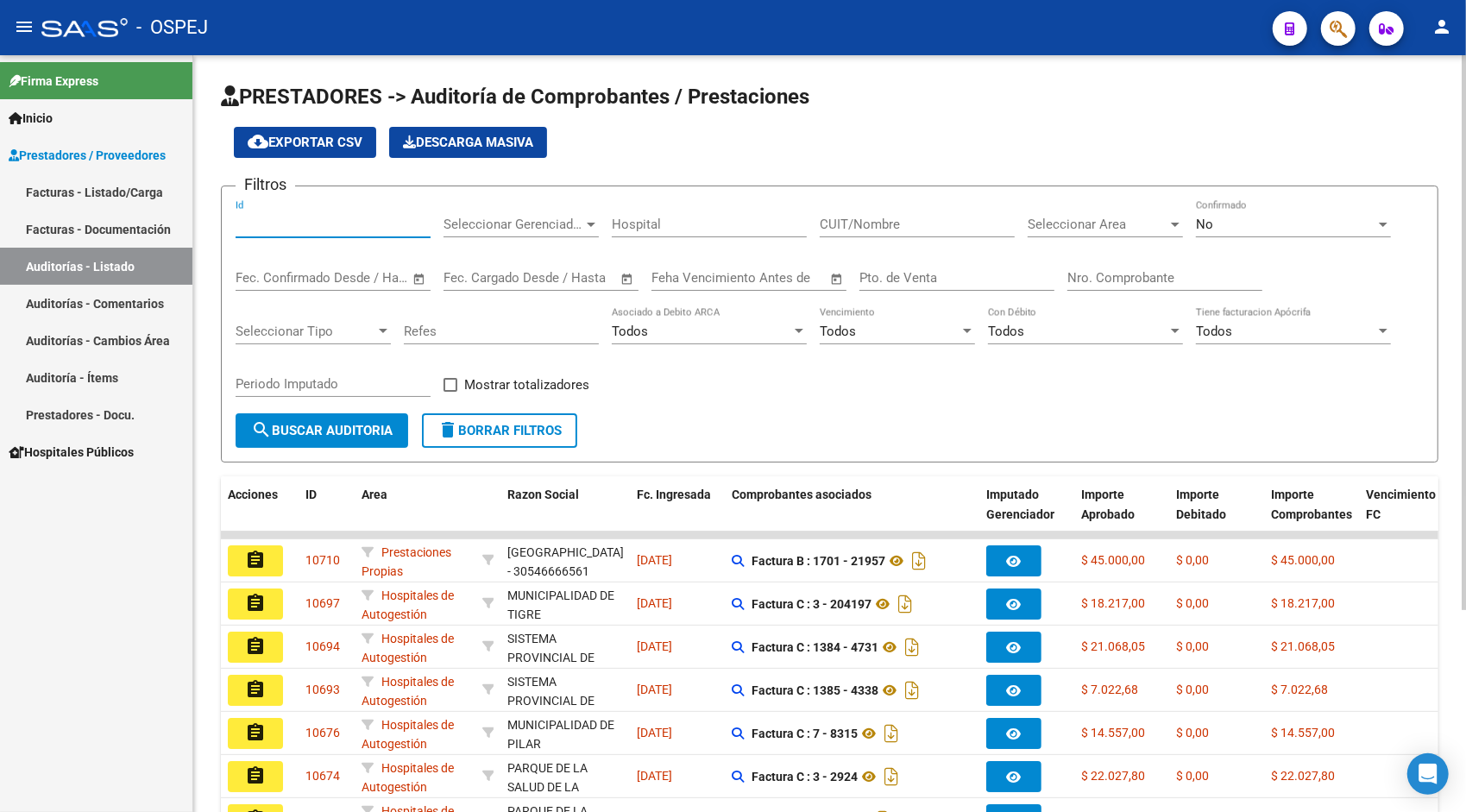
paste input "10589"
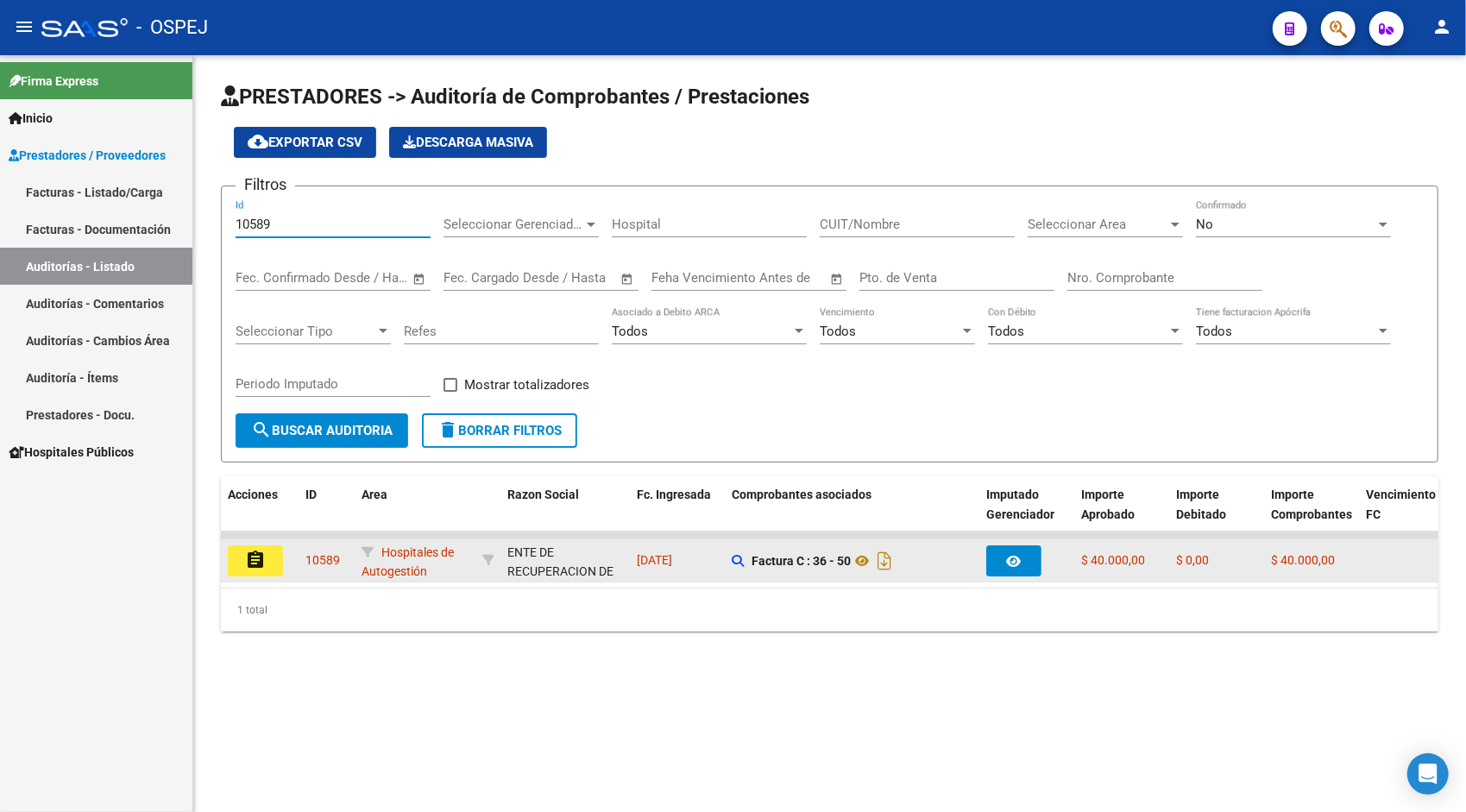
type input "10589"
click at [265, 561] on mat-icon "assignment" at bounding box center [255, 559] width 21 height 21
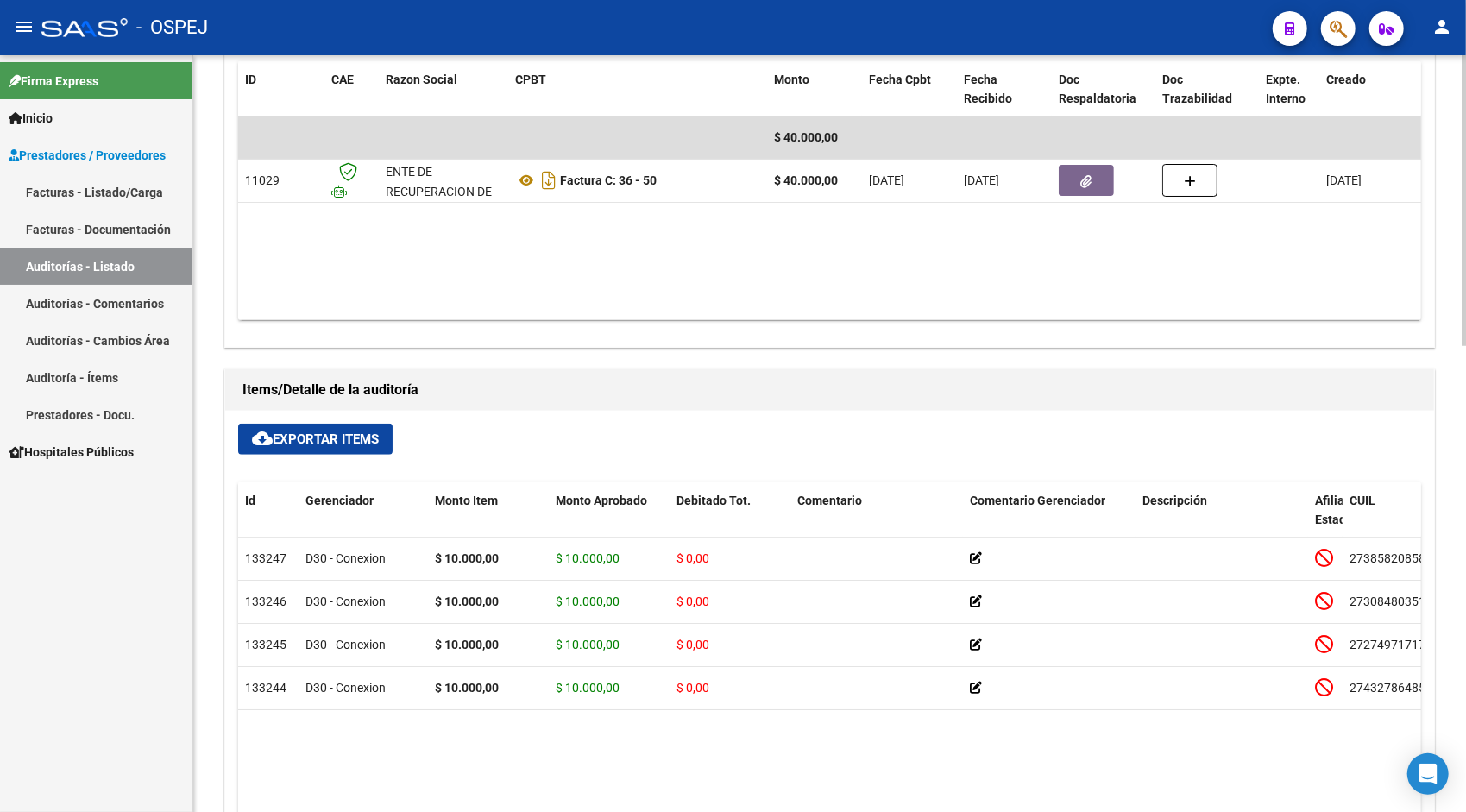
scroll to position [829, 0]
click at [342, 438] on span "cloud_download Exportar Items" at bounding box center [315, 438] width 127 height 16
click at [71, 264] on link "Auditorías - Listado" at bounding box center [96, 266] width 193 height 37
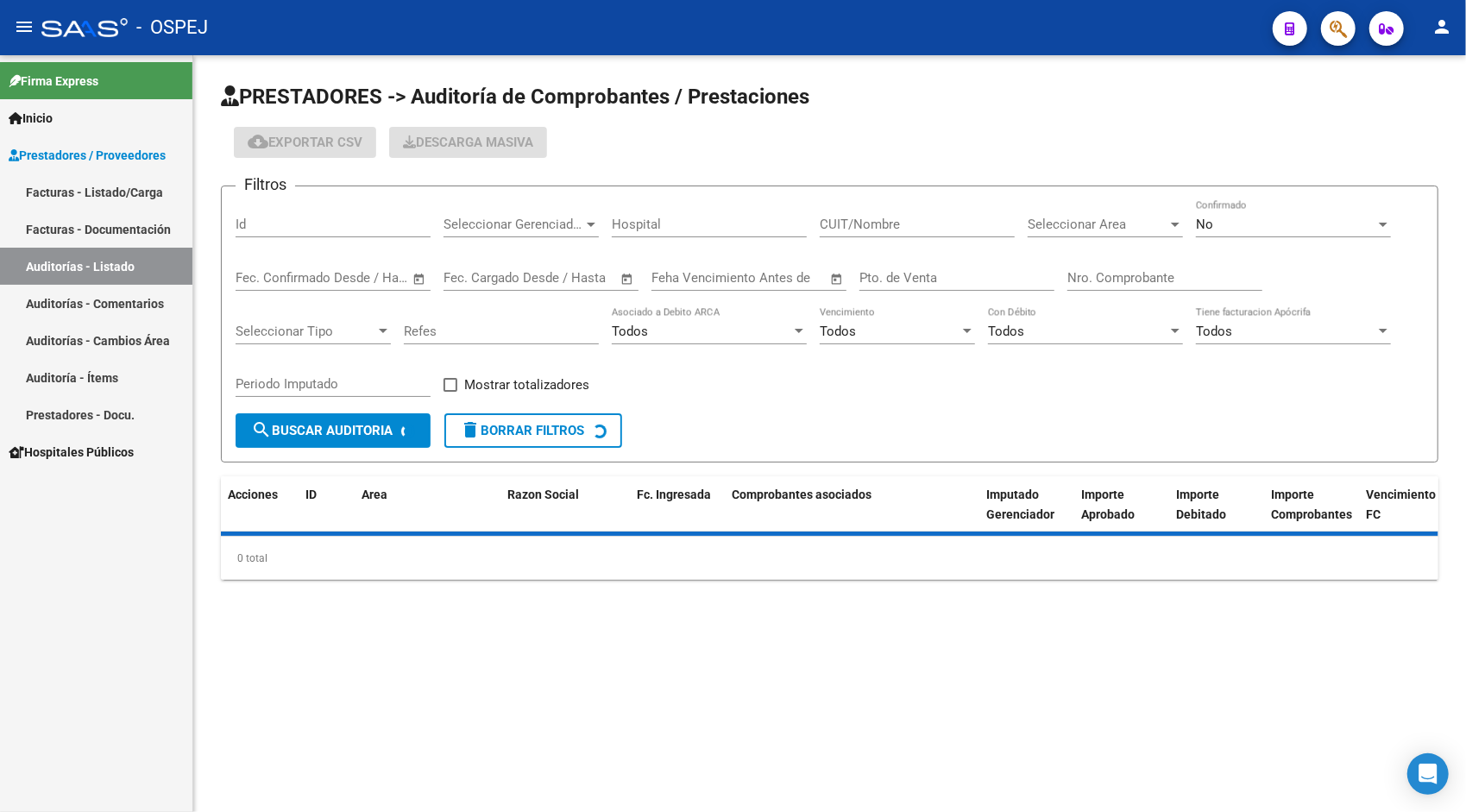
click at [253, 227] on input "Id" at bounding box center [333, 224] width 195 height 16
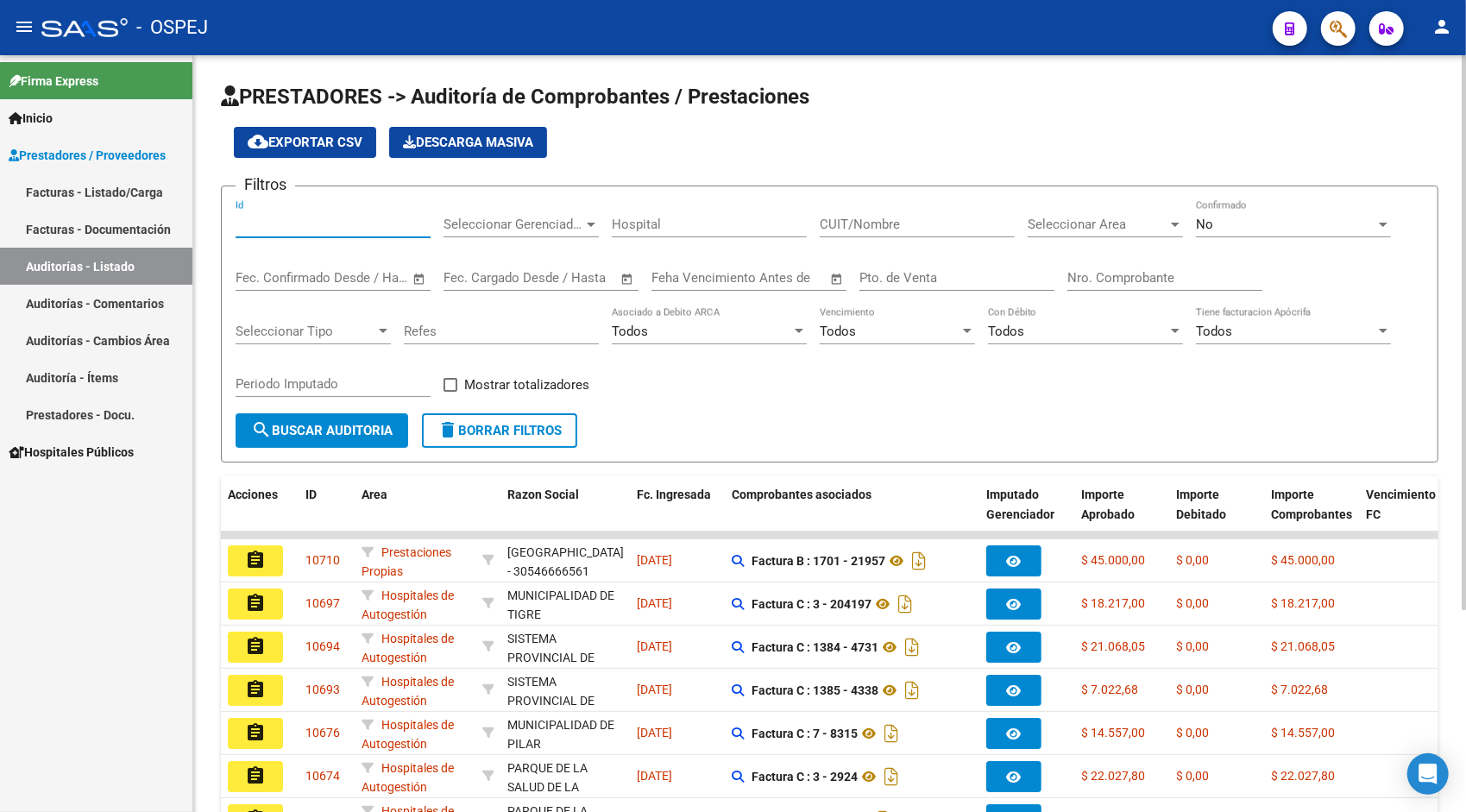
paste input "10591"
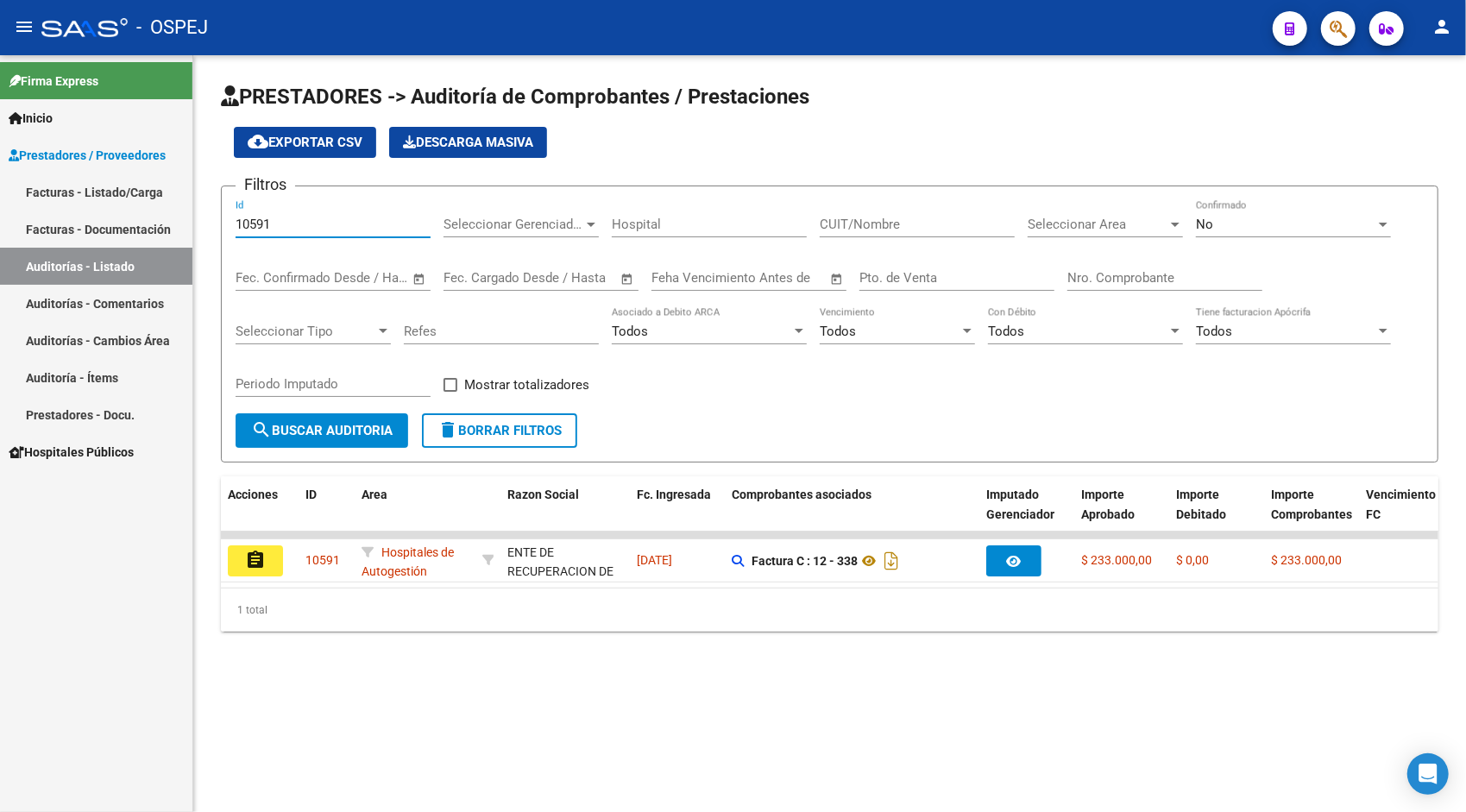
type input "10591"
click at [266, 585] on datatable-selection "assignment 10591 Hospitales de Autogestión ENTE DE RECUPERACION DE FONDOS PARA …" at bounding box center [830, 578] width 1218 height 16
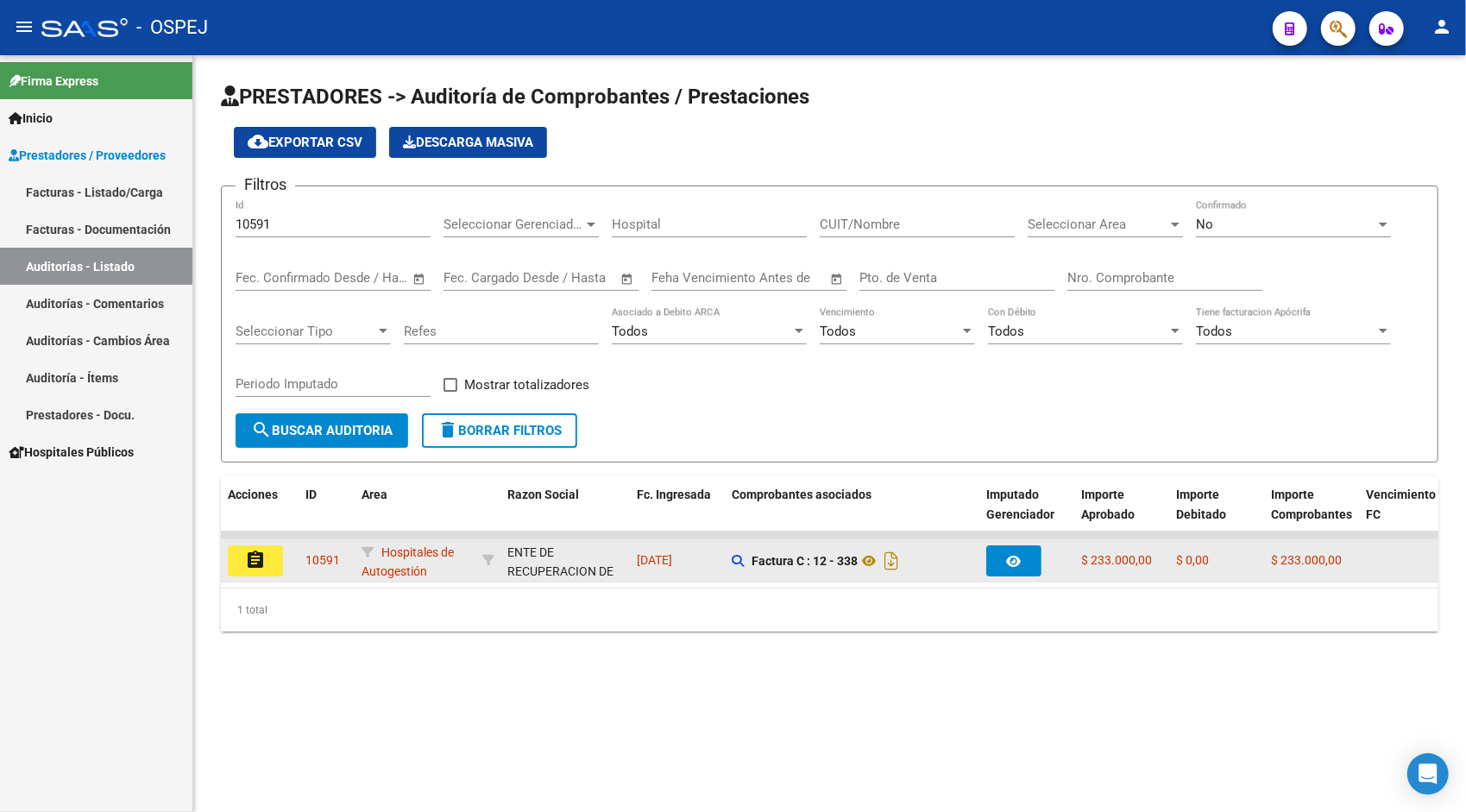
scroll to position [0, 7]
click at [266, 580] on datatable-body-cell "assignment" at bounding box center [253, 560] width 78 height 42
click at [268, 556] on button "assignment" at bounding box center [249, 561] width 55 height 31
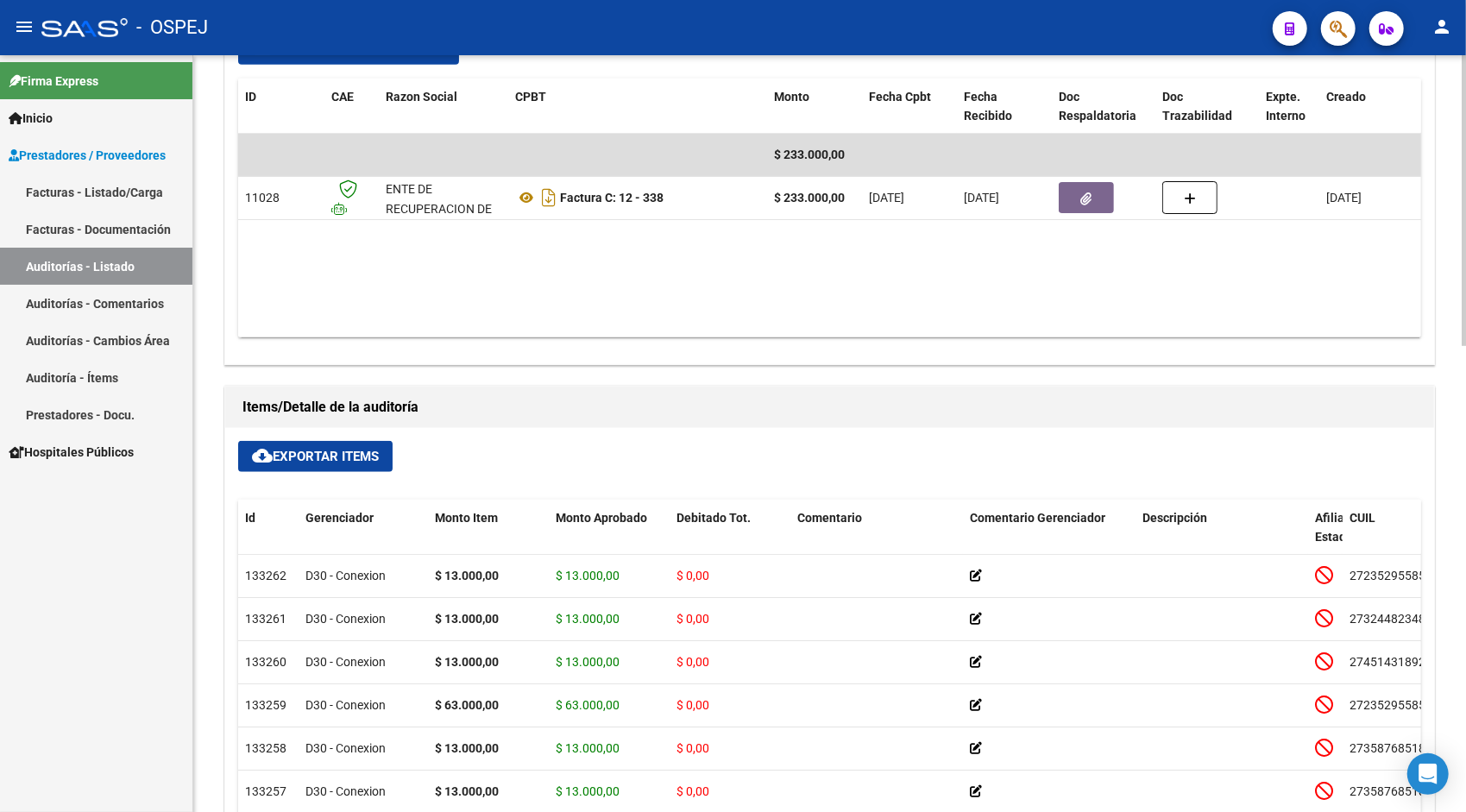
scroll to position [829, 0]
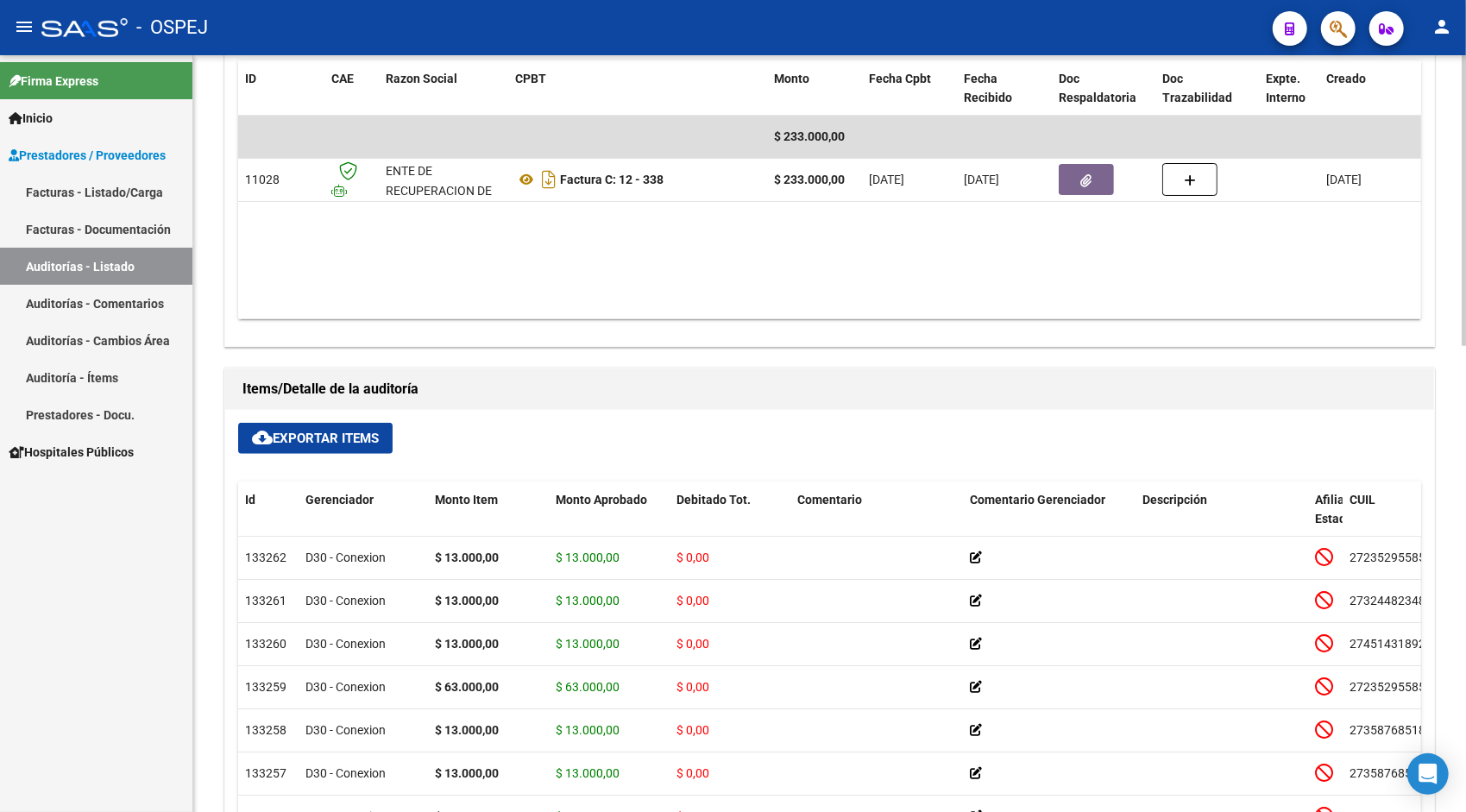
click at [316, 439] on span "cloud_download Exportar Items" at bounding box center [315, 438] width 127 height 16
click at [104, 267] on link "Auditorías - Listado" at bounding box center [96, 266] width 193 height 37
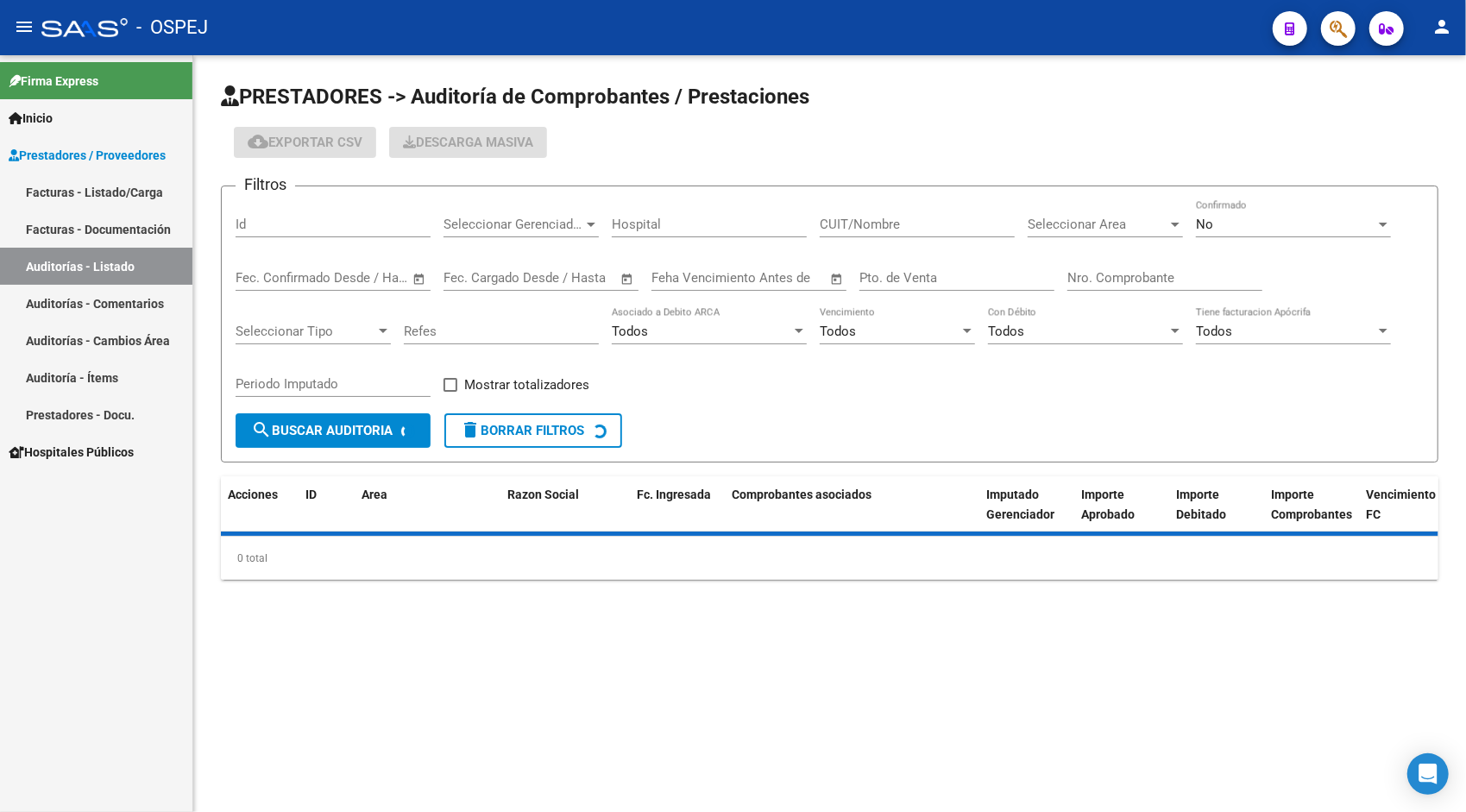
click at [279, 223] on input "Id" at bounding box center [333, 224] width 195 height 16
paste input "10628"
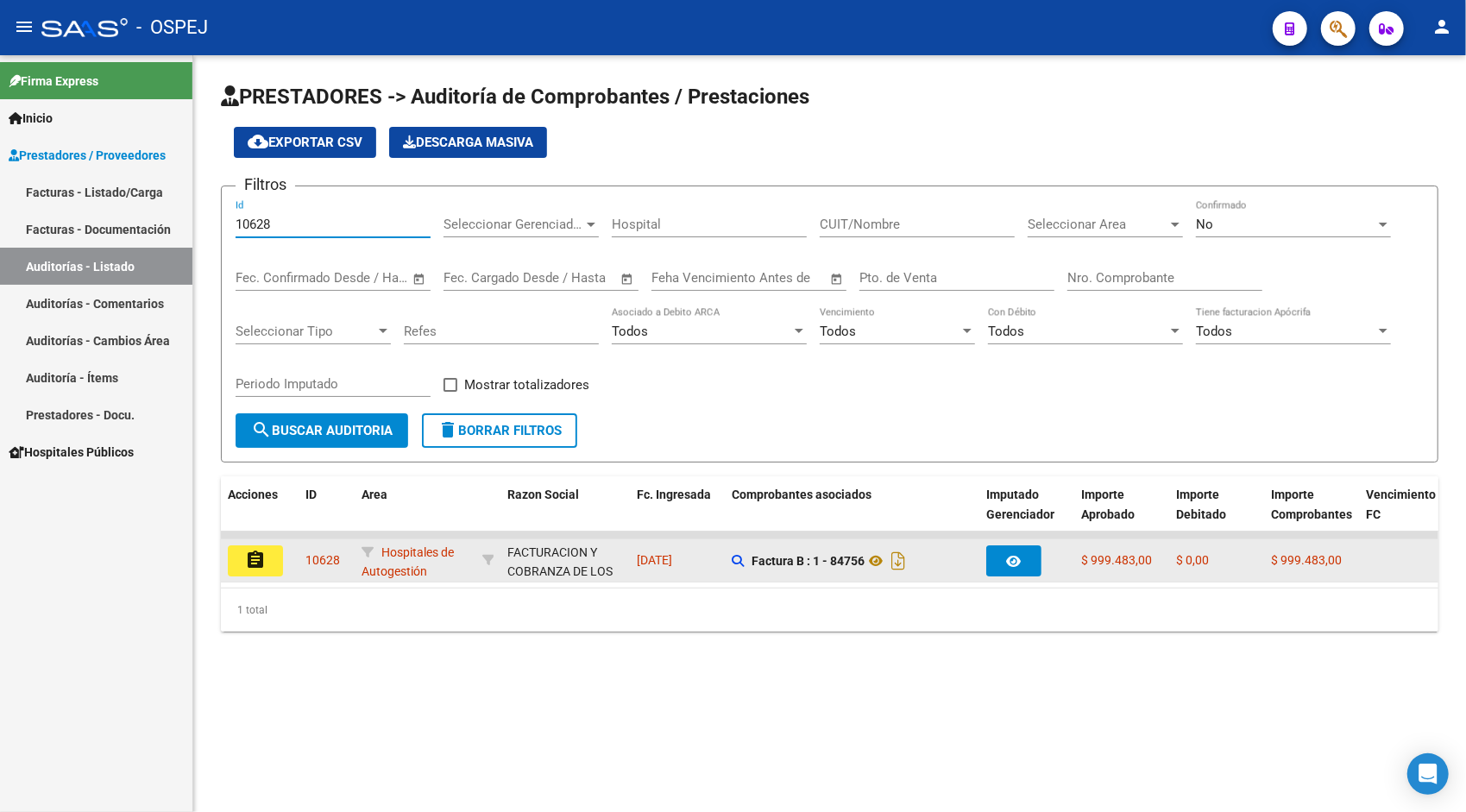
type input "10628"
click at [256, 559] on mat-icon "assignment" at bounding box center [255, 559] width 21 height 21
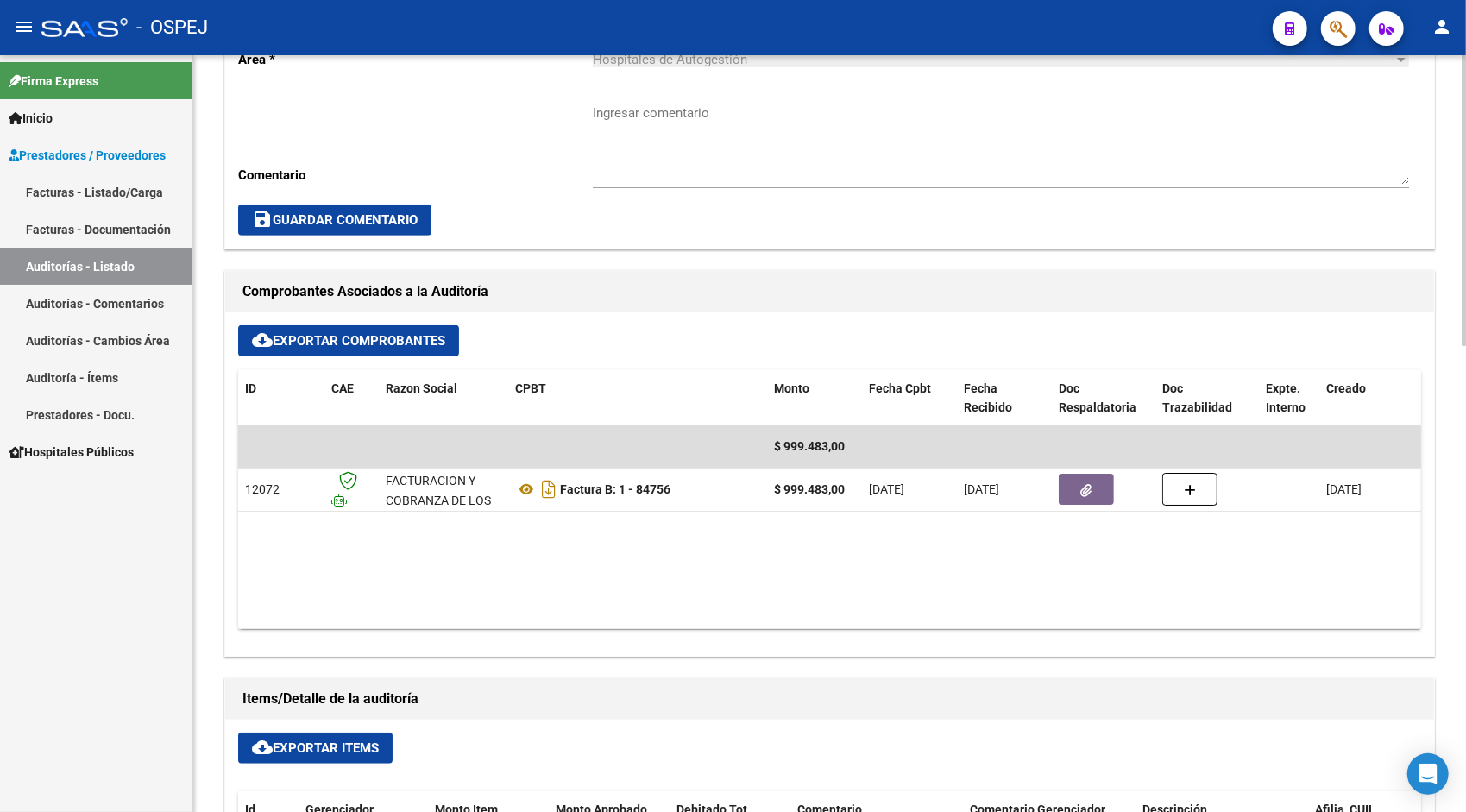
scroll to position [519, 0]
click at [312, 754] on button "cloud_download Exportar Items" at bounding box center [315, 749] width 154 height 31
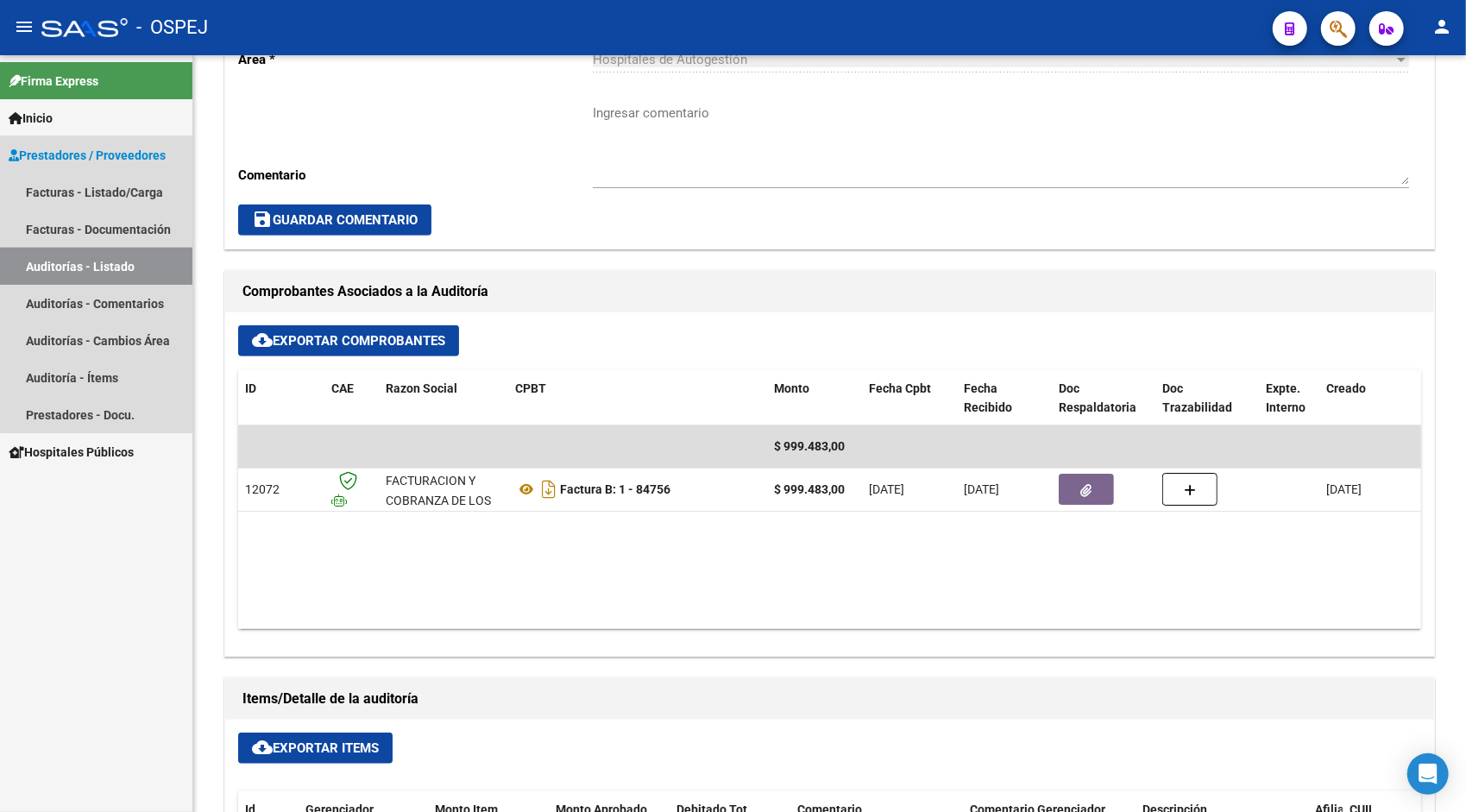
click at [121, 271] on link "Auditorías - Listado" at bounding box center [96, 266] width 193 height 37
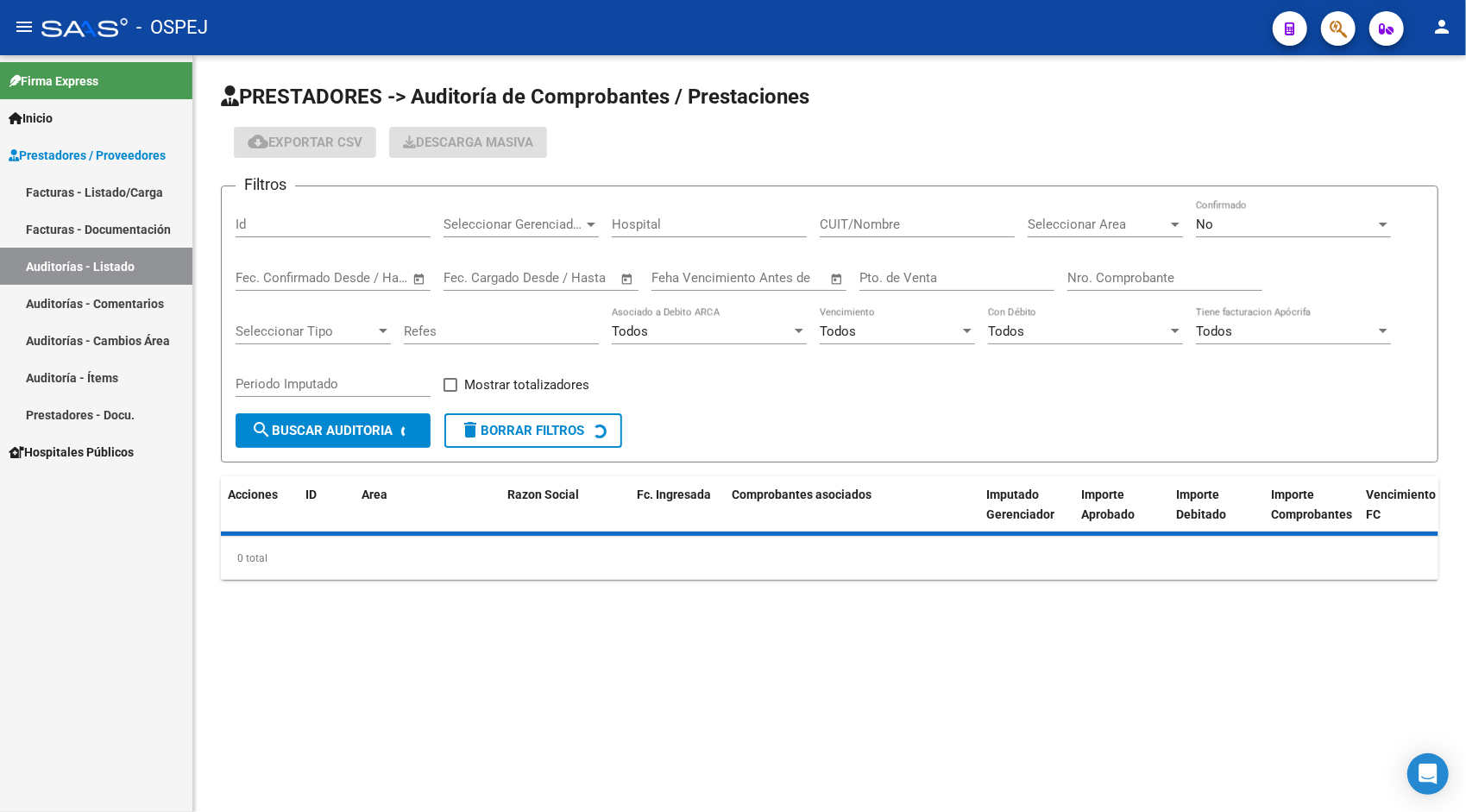
click at [300, 218] on input "Id" at bounding box center [333, 224] width 195 height 16
paste input "10629"
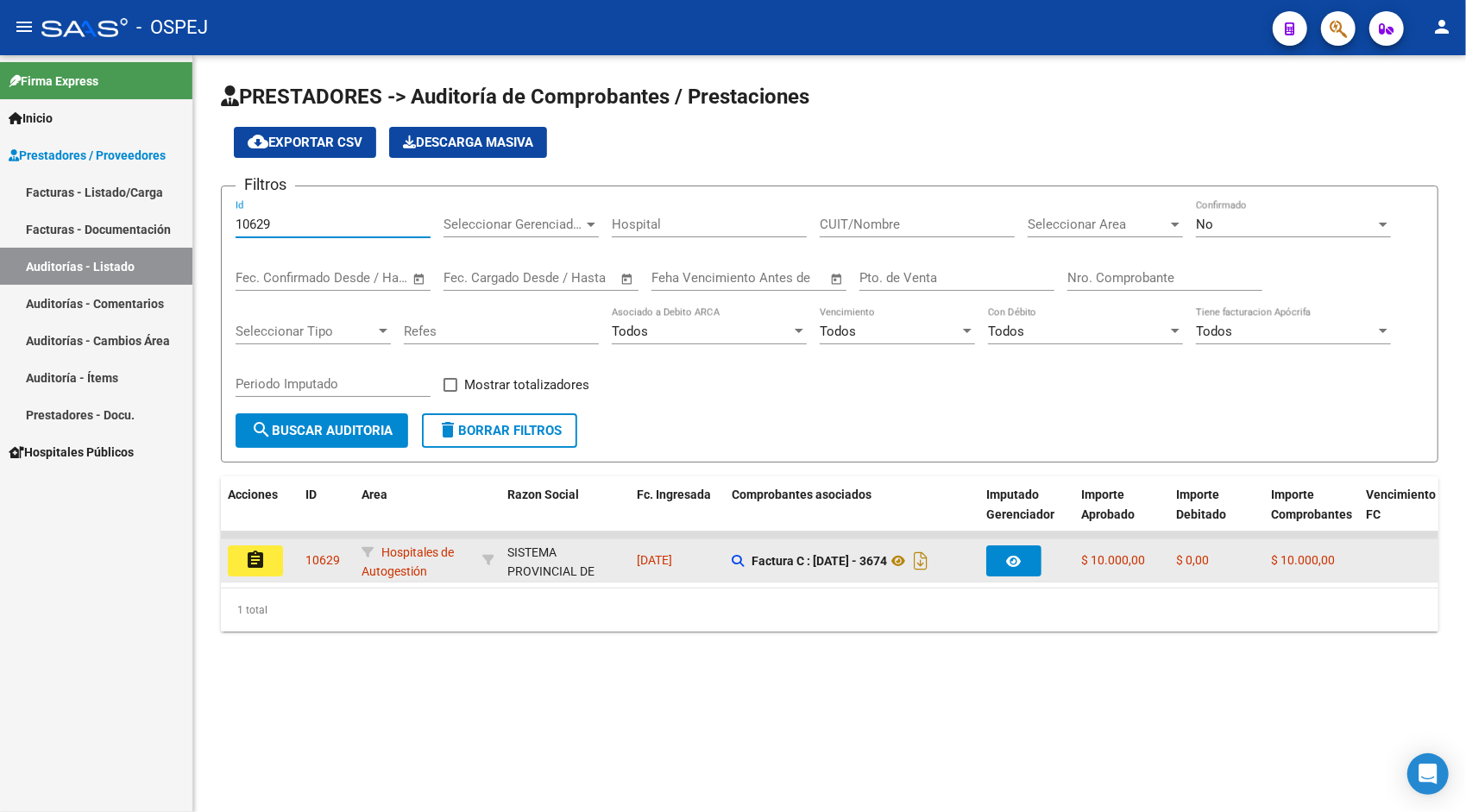
type input "10629"
click at [255, 566] on mat-icon "assignment" at bounding box center [255, 559] width 21 height 21
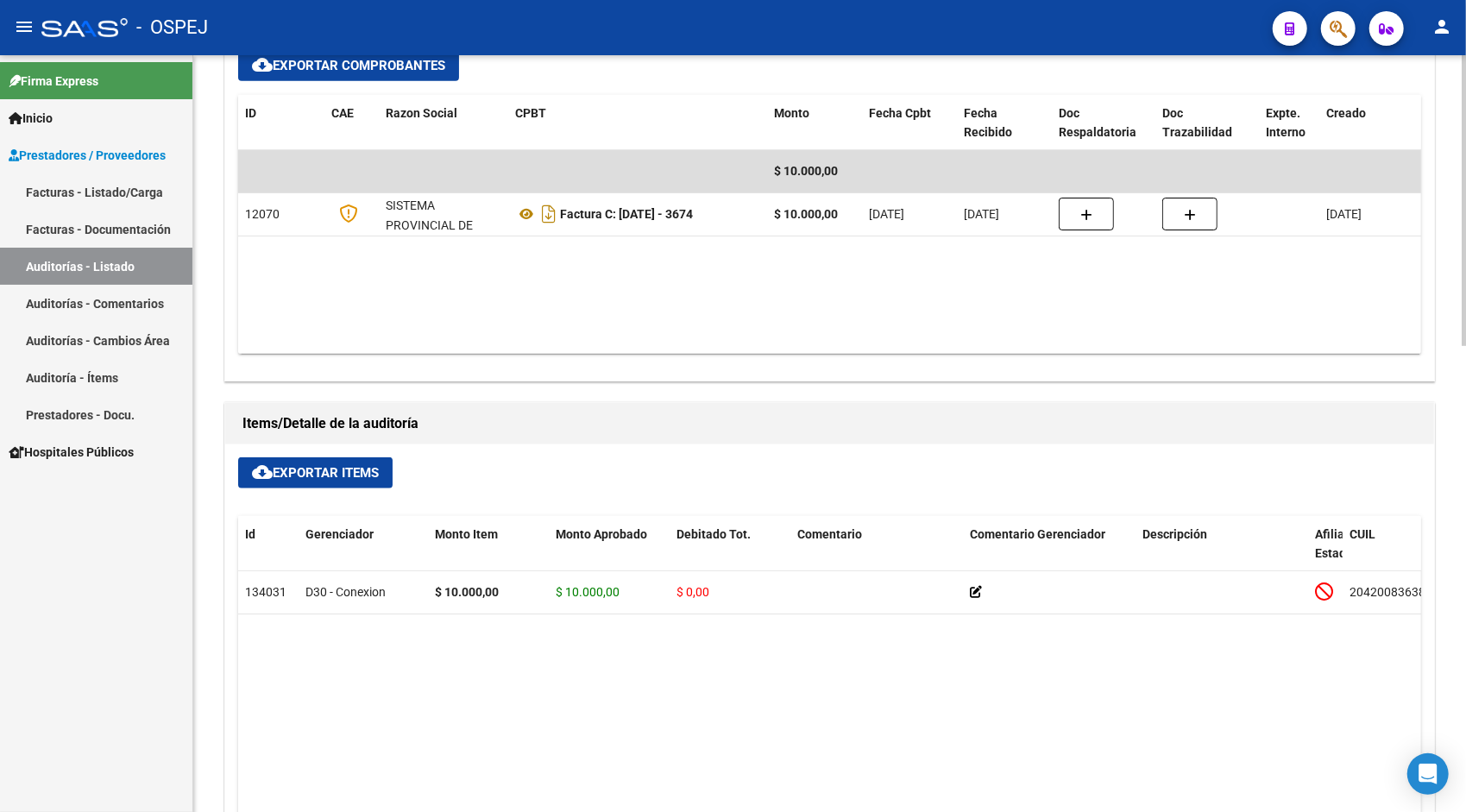
scroll to position [795, 0]
click at [316, 467] on span "cloud_download Exportar Items" at bounding box center [315, 471] width 127 height 16
click at [86, 265] on link "Auditorías - Listado" at bounding box center [96, 266] width 193 height 37
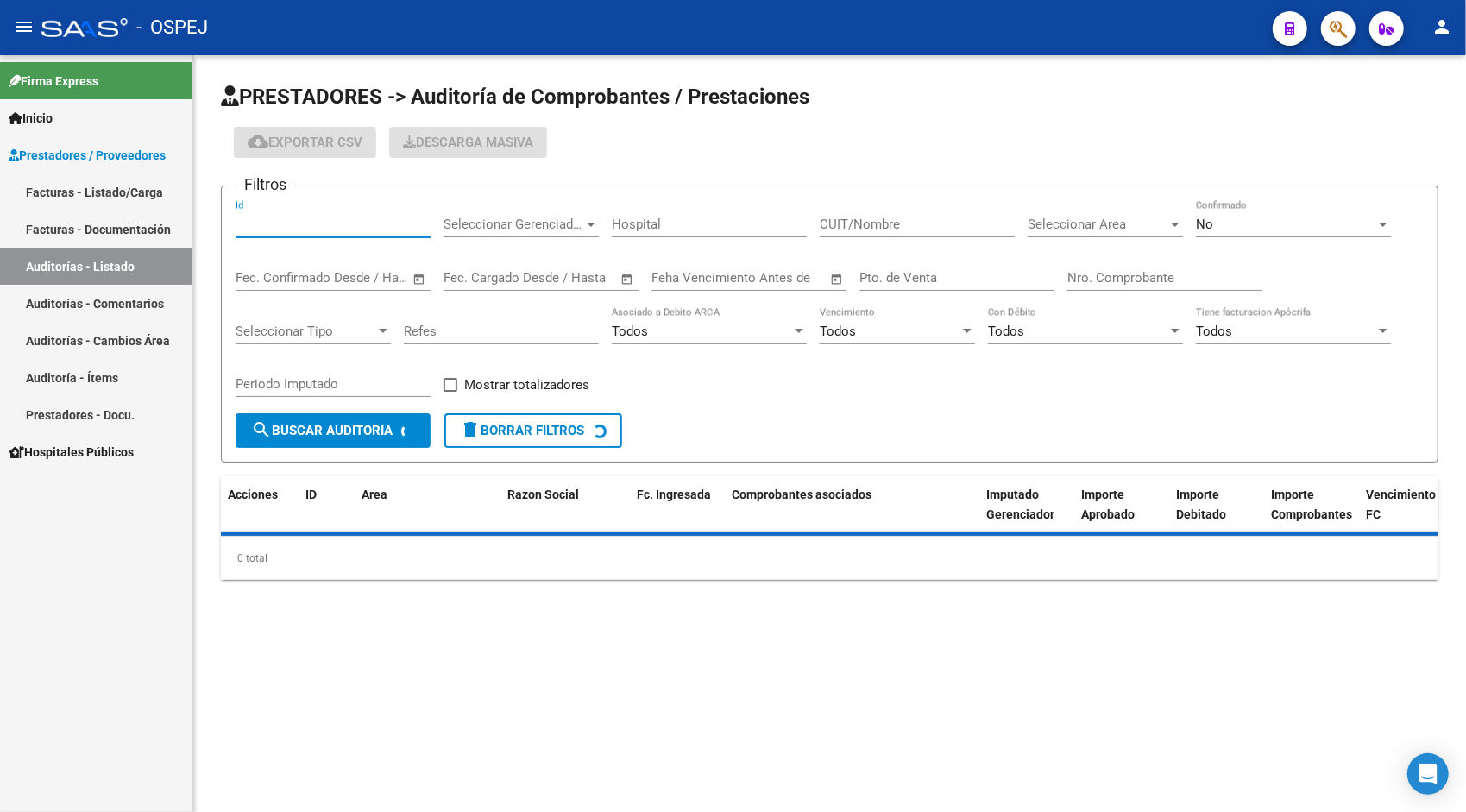
click at [333, 221] on input "Id" at bounding box center [333, 224] width 195 height 16
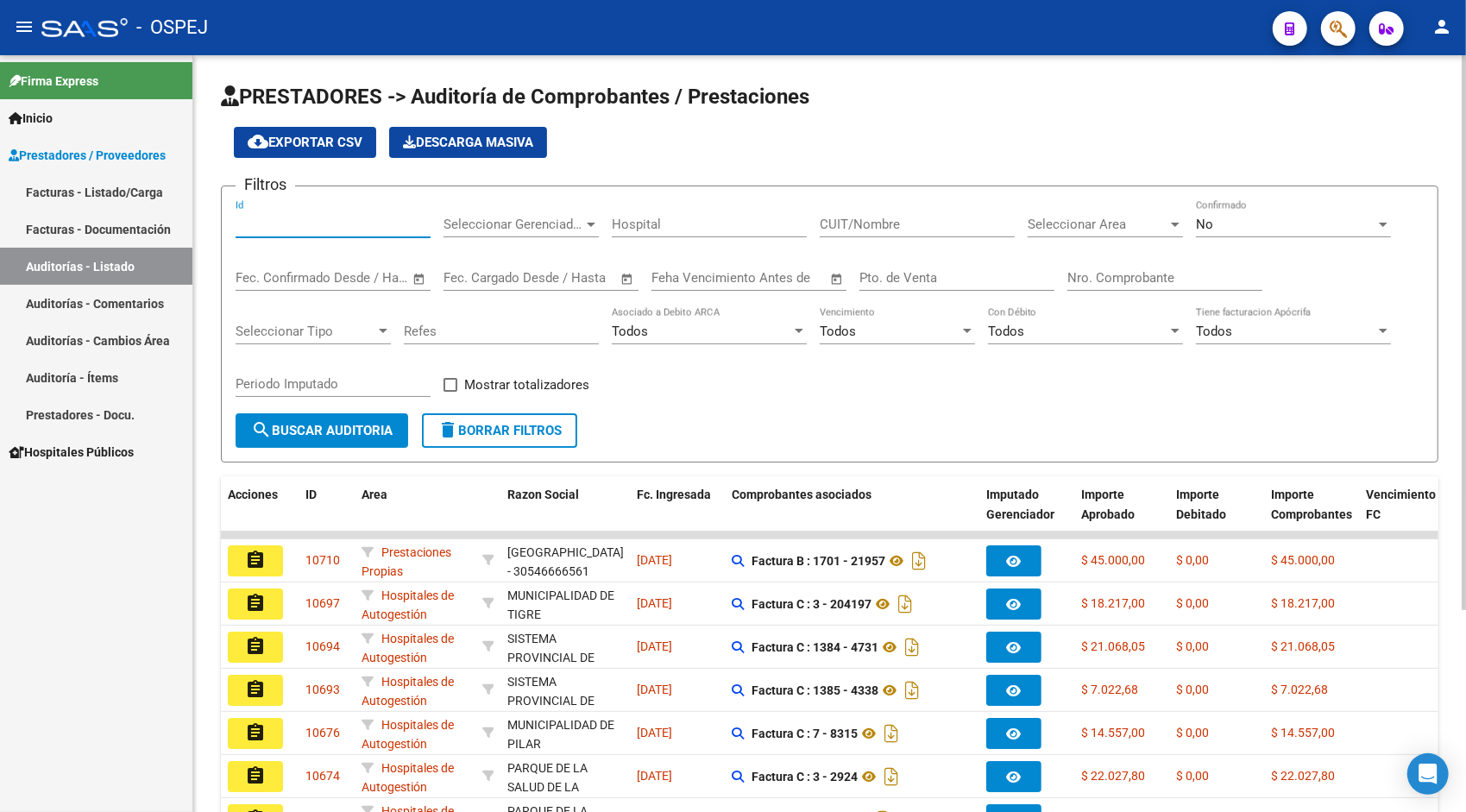
paste input "10630"
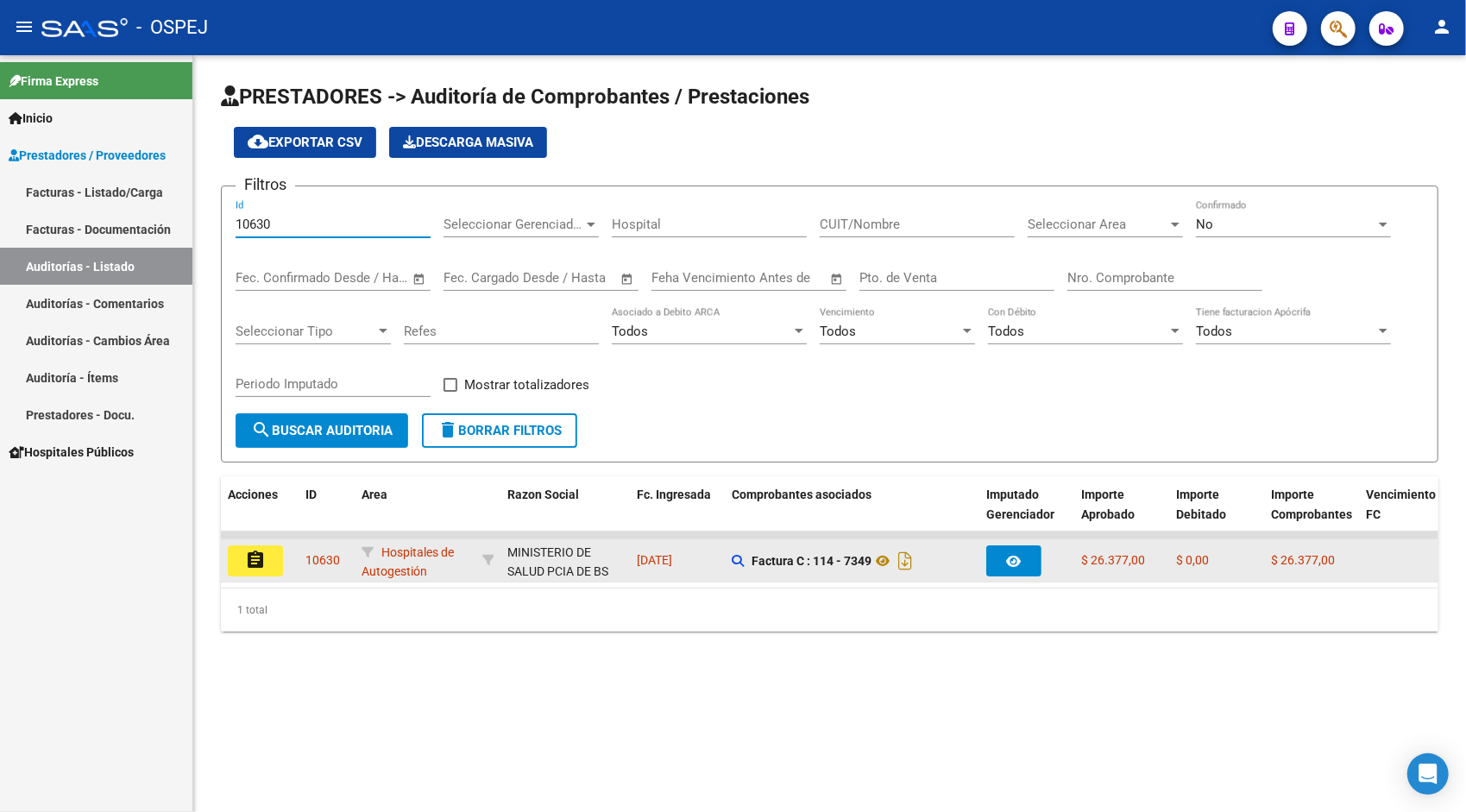
type input "10630"
click at [264, 561] on mat-icon "assignment" at bounding box center [255, 559] width 21 height 21
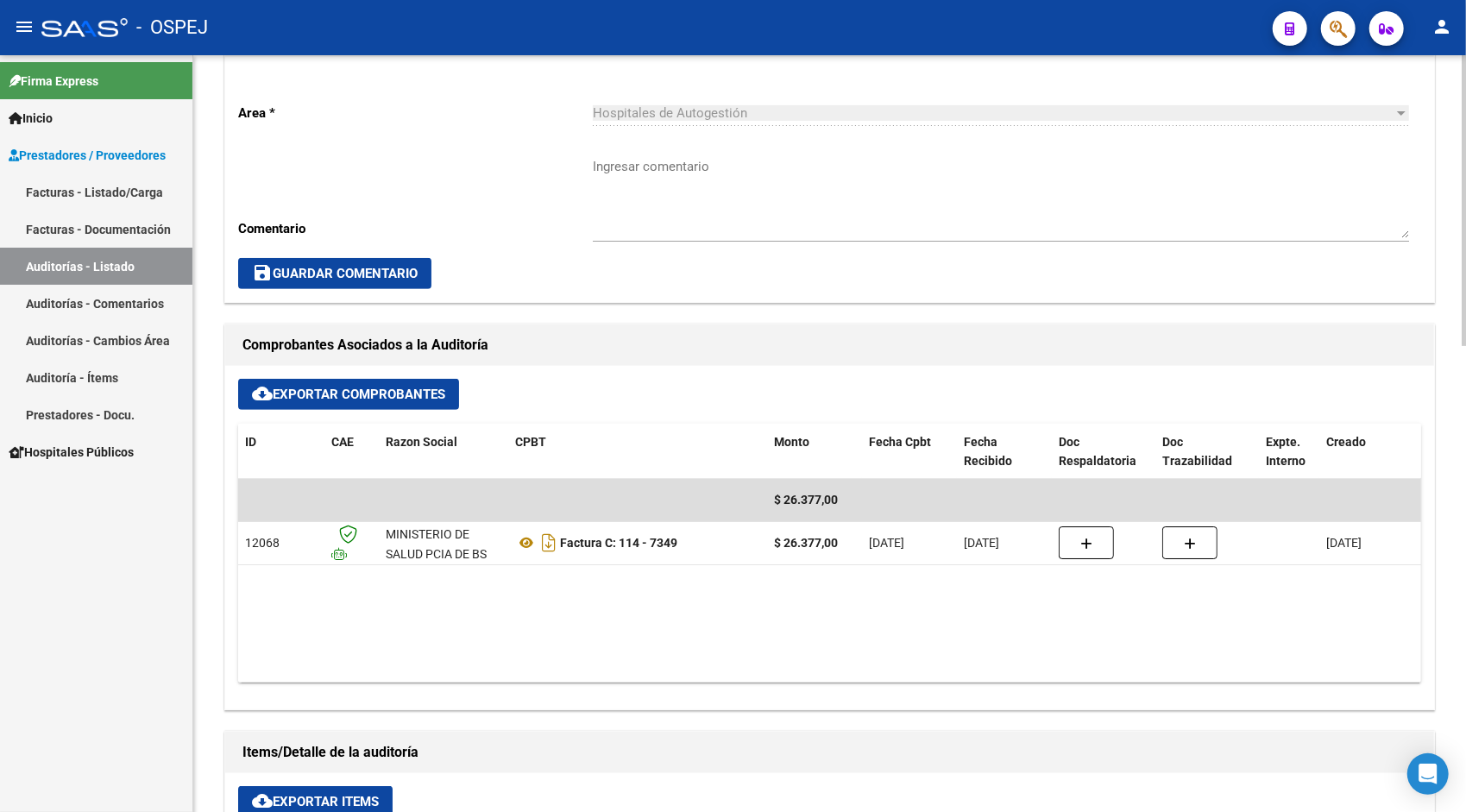
scroll to position [519, 0]
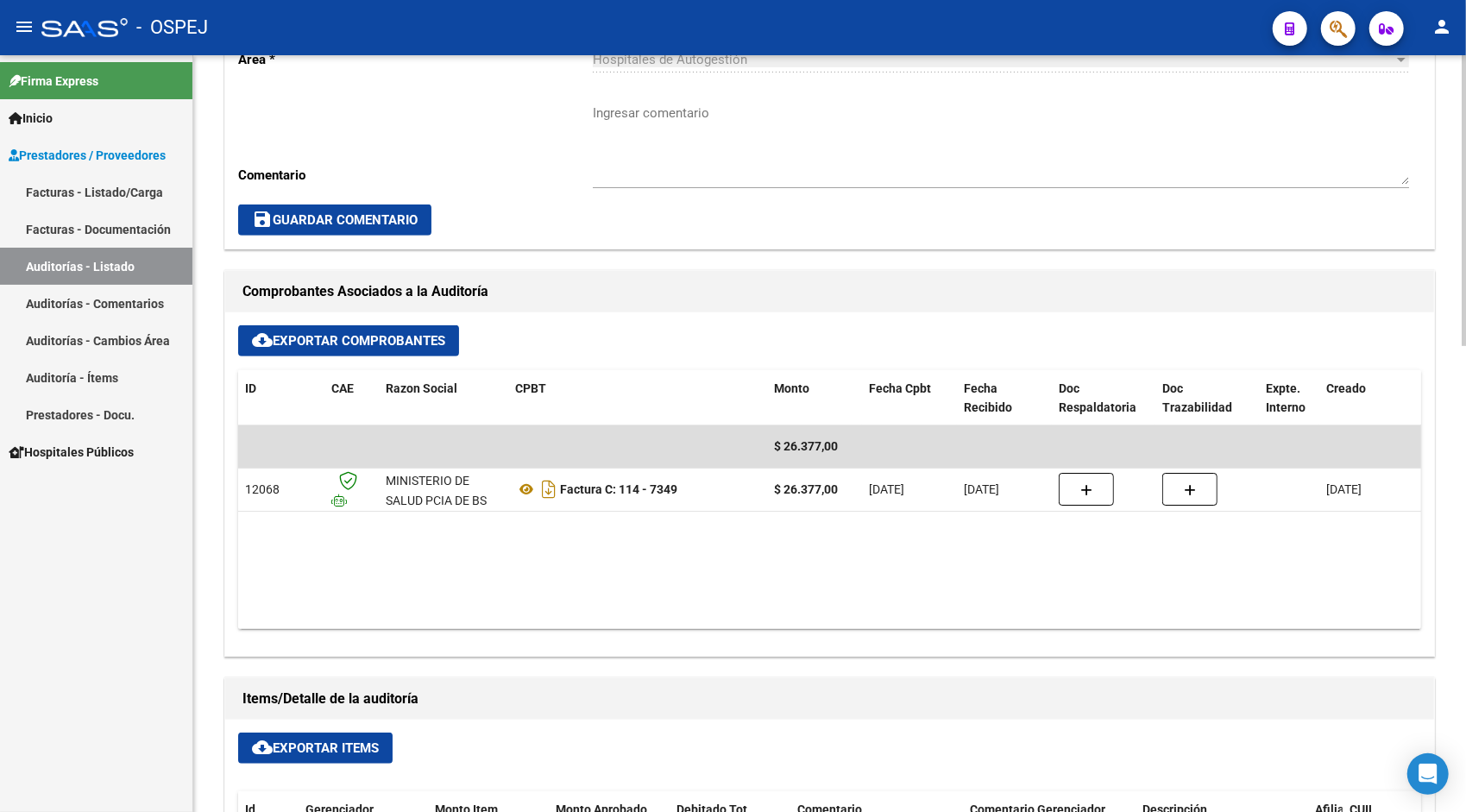
click at [304, 748] on span "cloud_download Exportar Items" at bounding box center [315, 748] width 127 height 16
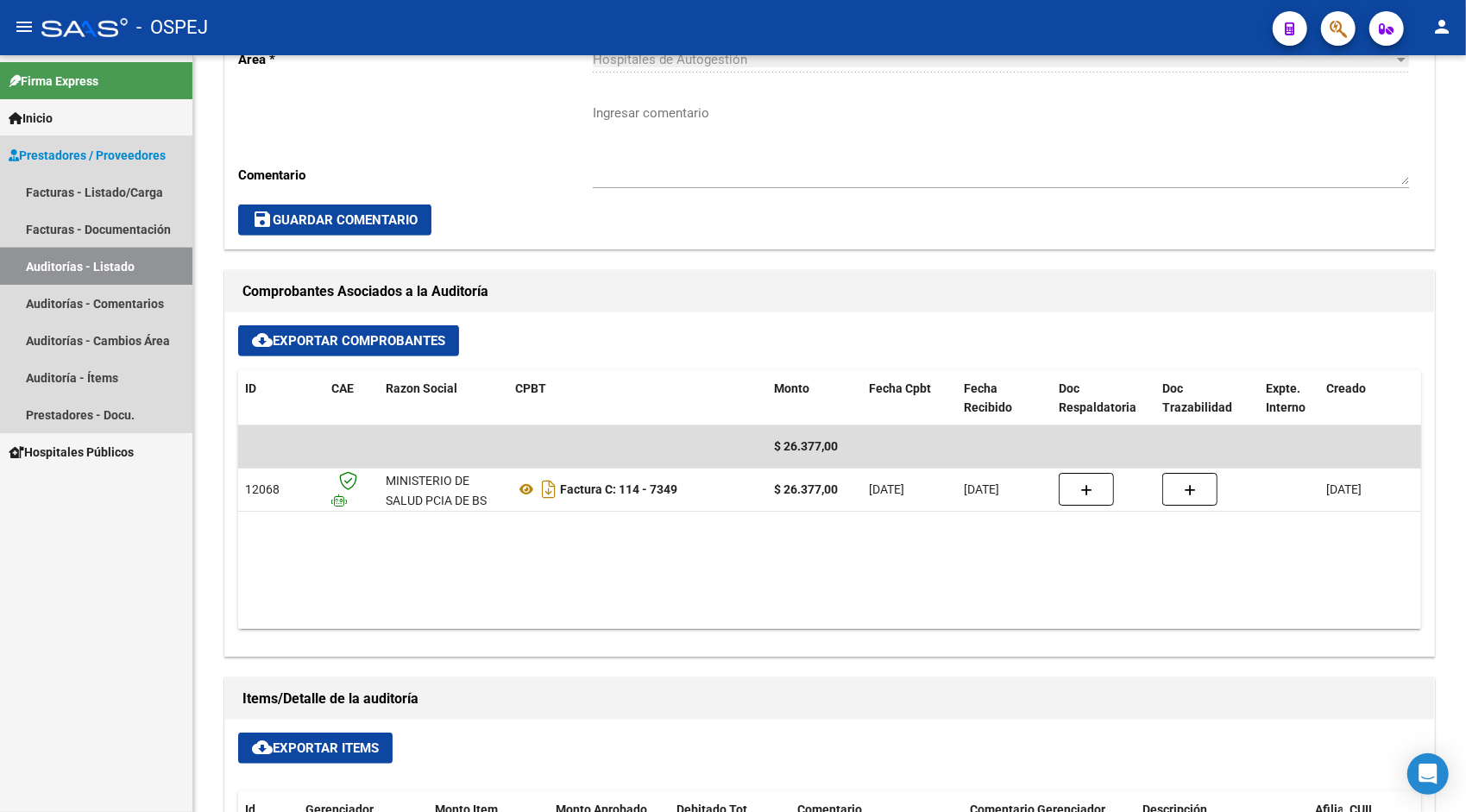
click at [93, 263] on link "Auditorías - Listado" at bounding box center [96, 266] width 193 height 37
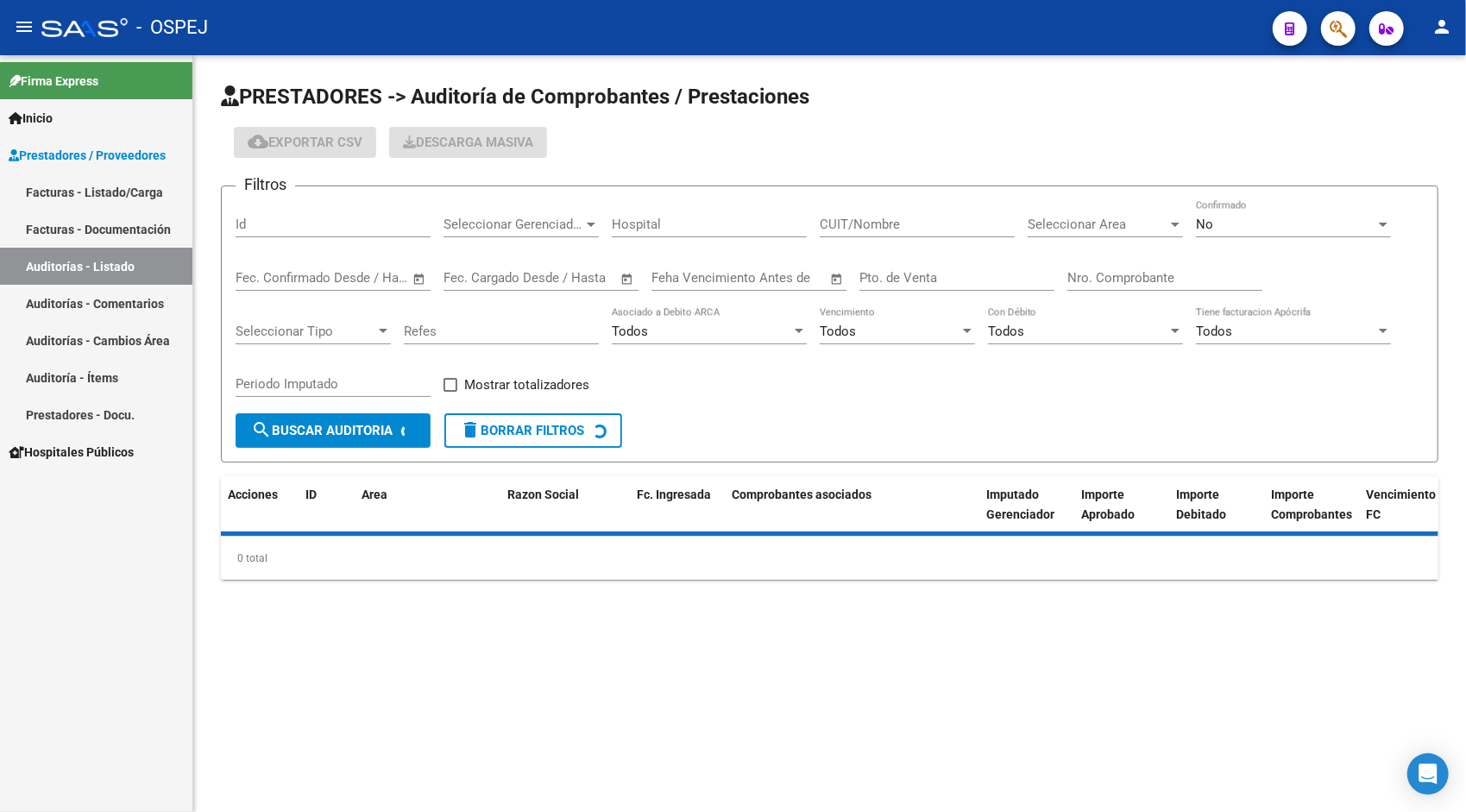
click at [263, 221] on input "Id" at bounding box center [333, 224] width 195 height 16
paste input "10631"
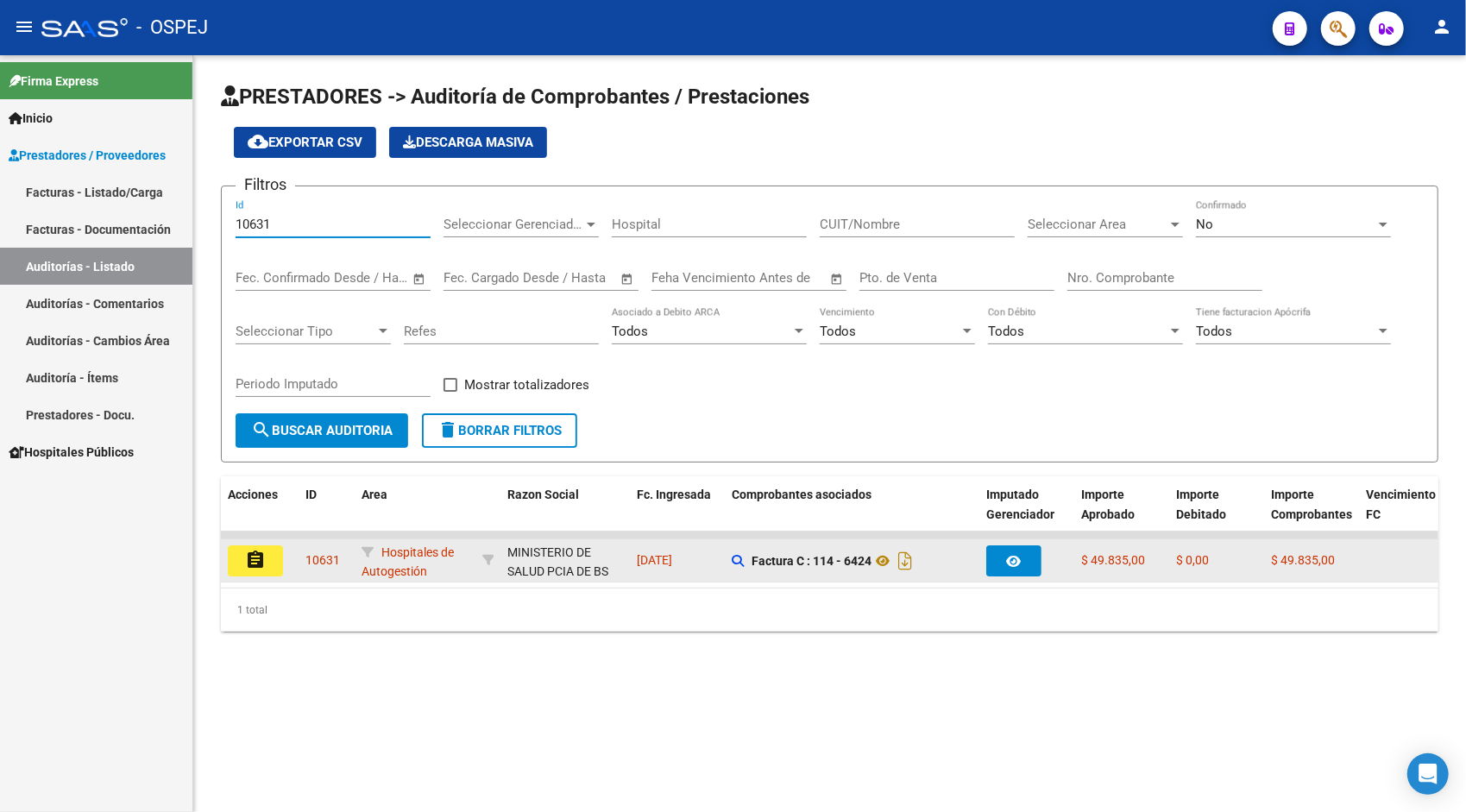
type input "10631"
click at [266, 562] on button "assignment" at bounding box center [255, 561] width 55 height 31
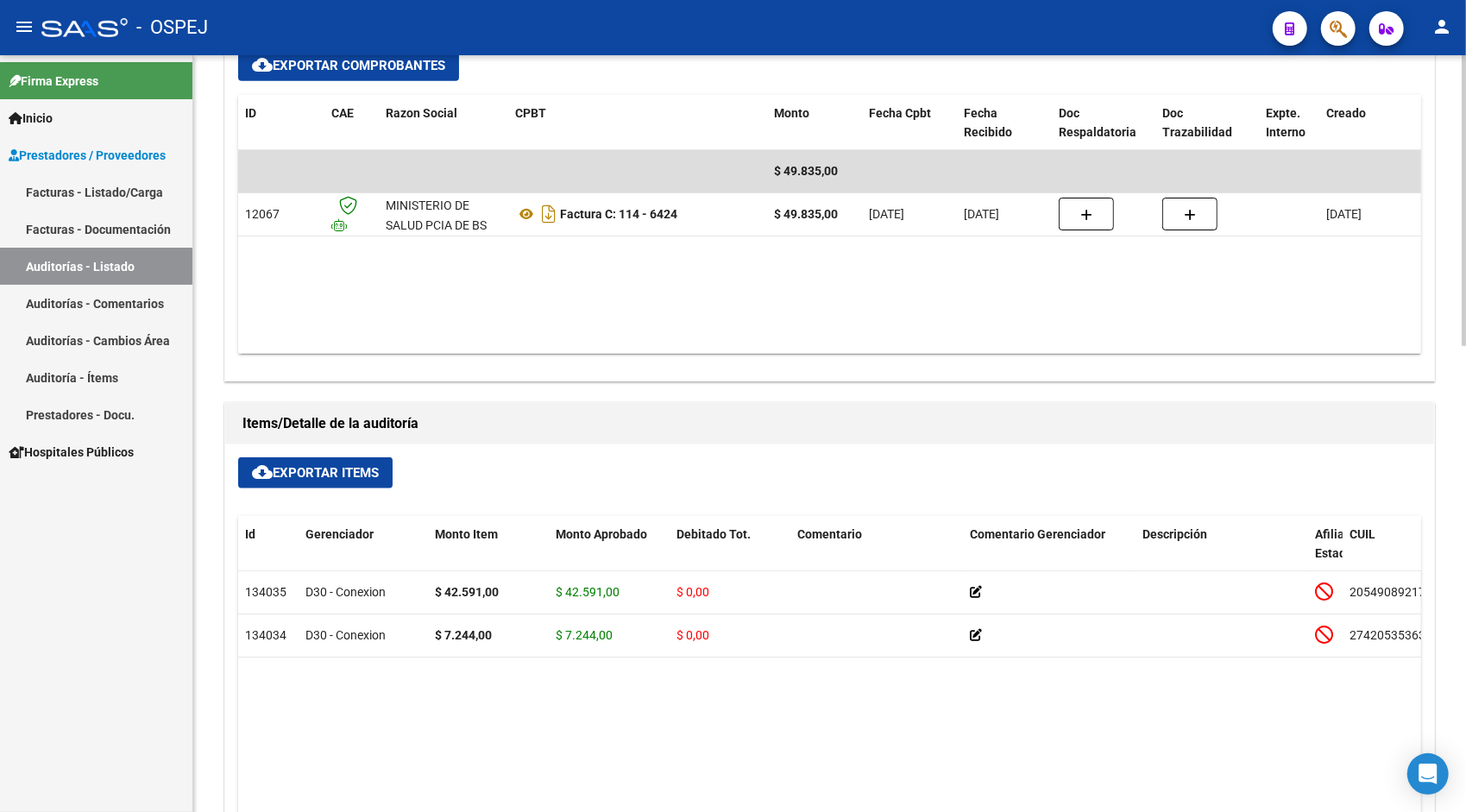
scroll to position [829, 0]
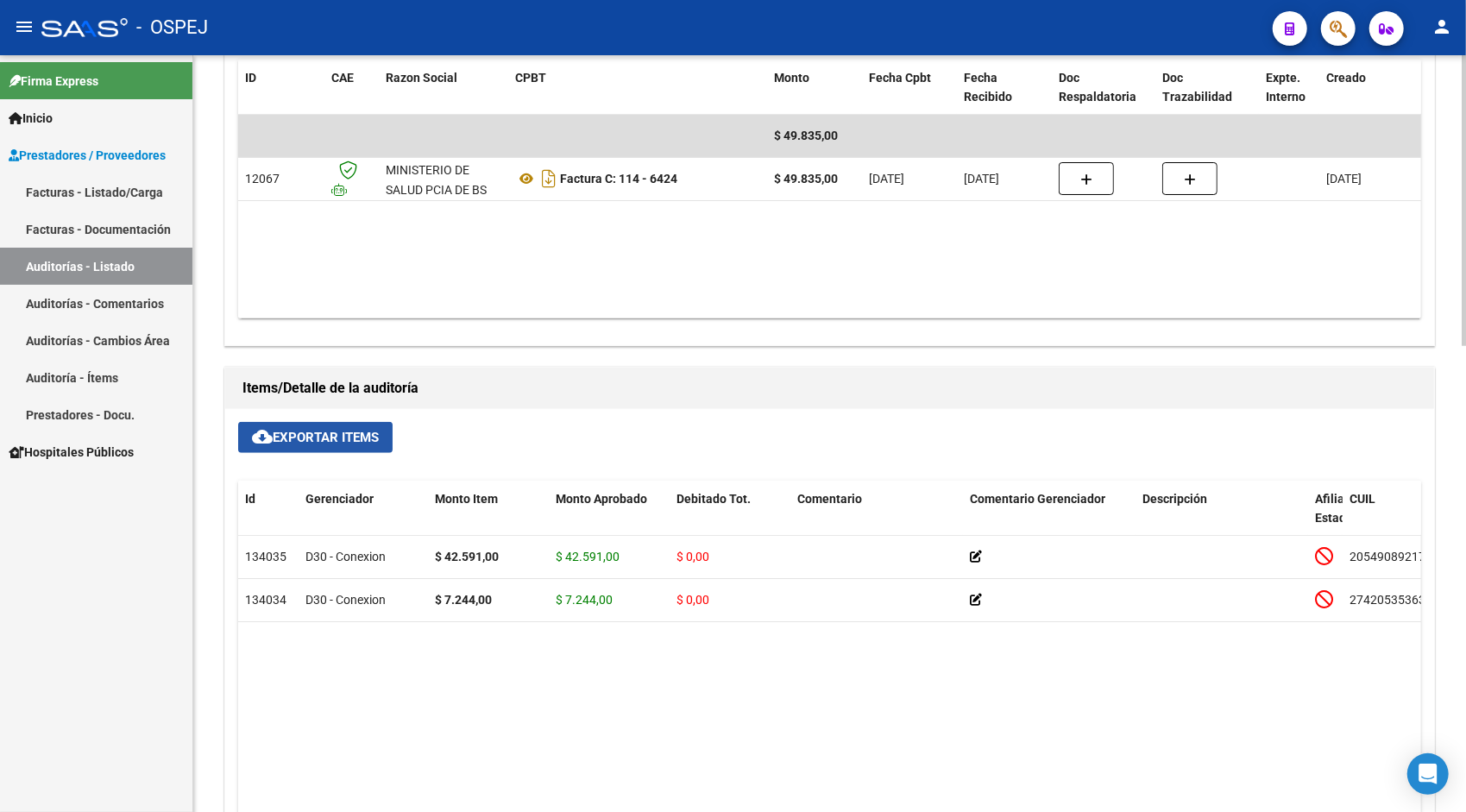
click at [302, 438] on span "cloud_download Exportar Items" at bounding box center [315, 437] width 127 height 16
click at [80, 274] on link "Auditorías - Listado" at bounding box center [96, 266] width 193 height 37
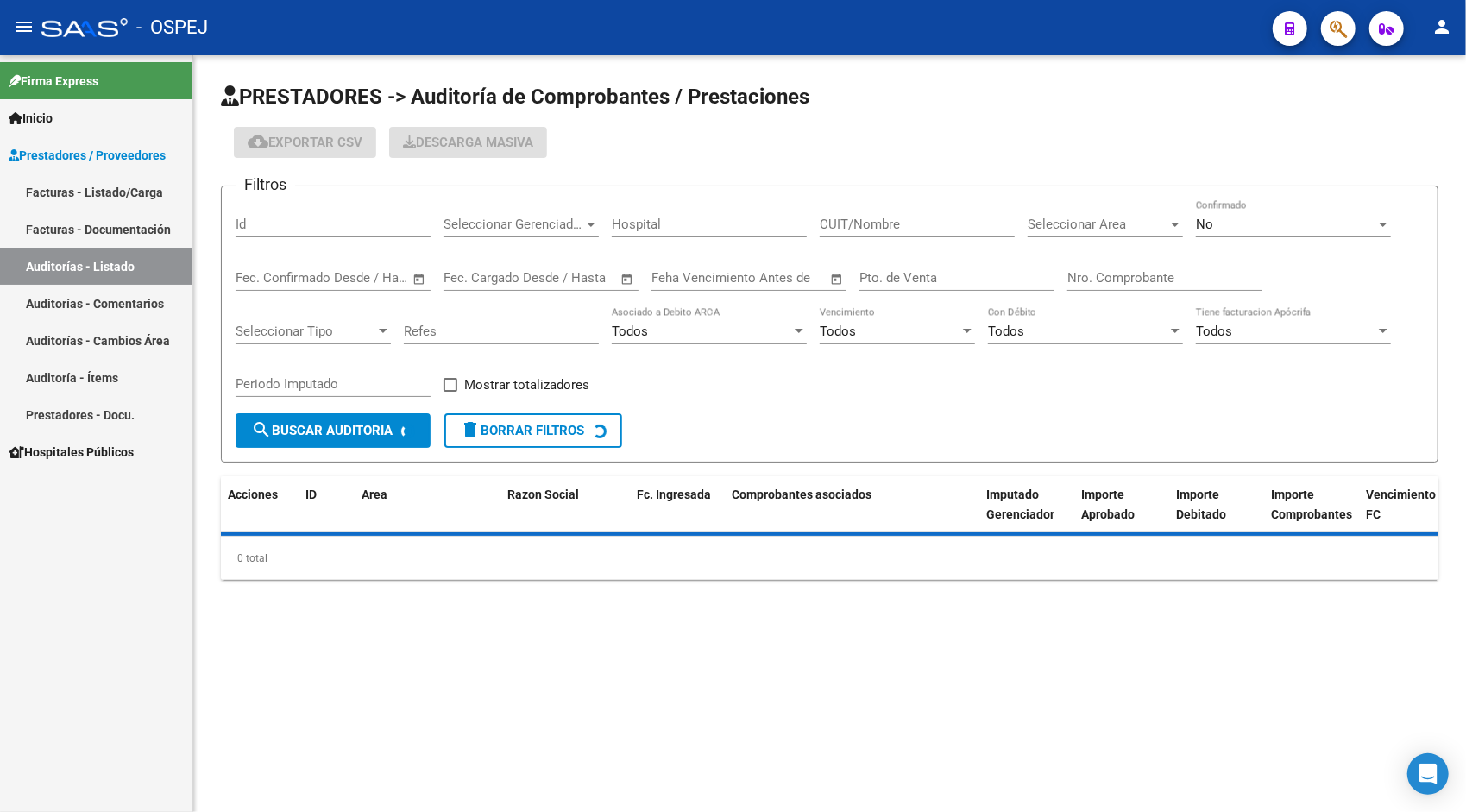
click at [295, 221] on input "Id" at bounding box center [333, 224] width 195 height 16
paste input "10632"
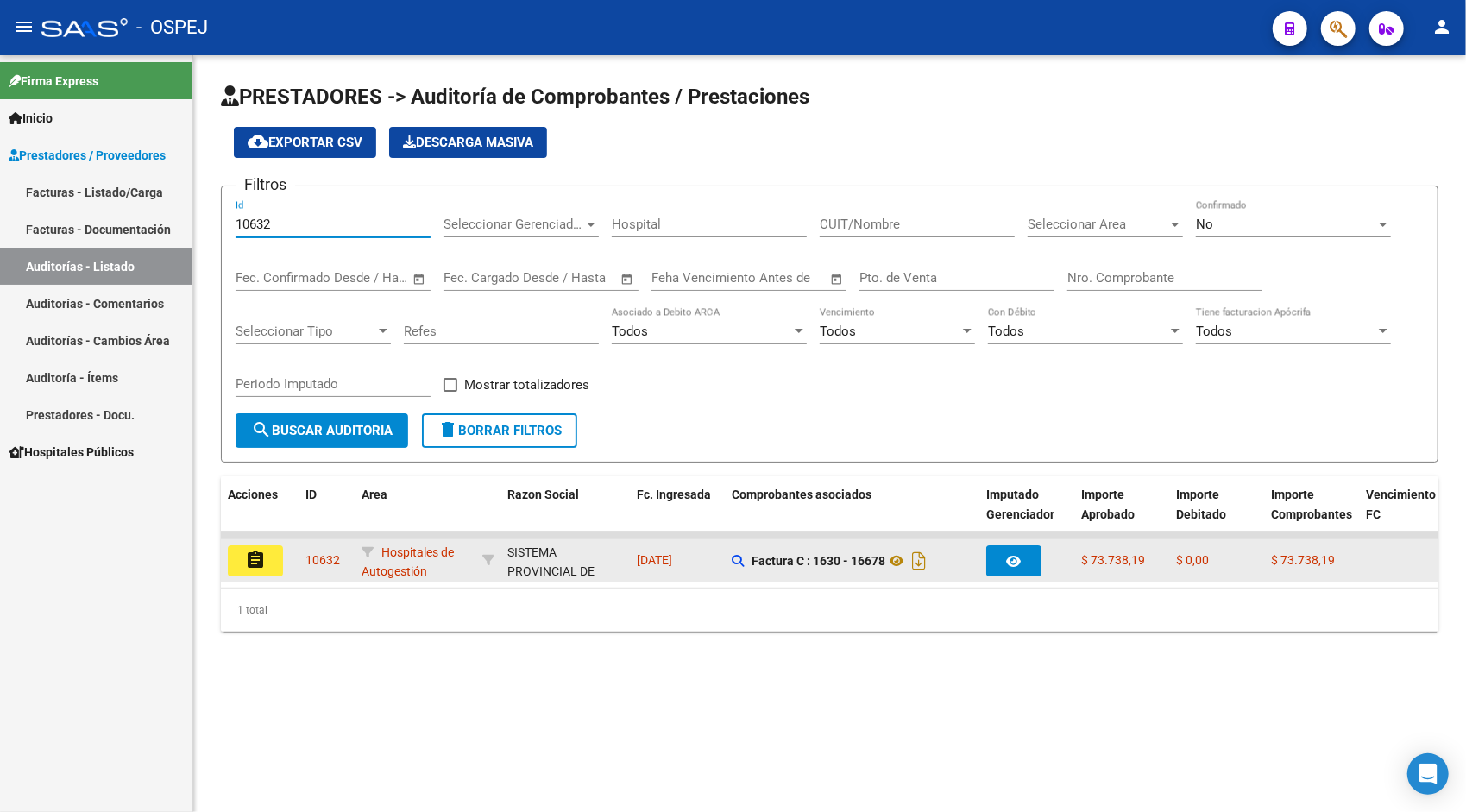
type input "10632"
click at [247, 563] on mat-icon "assignment" at bounding box center [255, 559] width 21 height 21
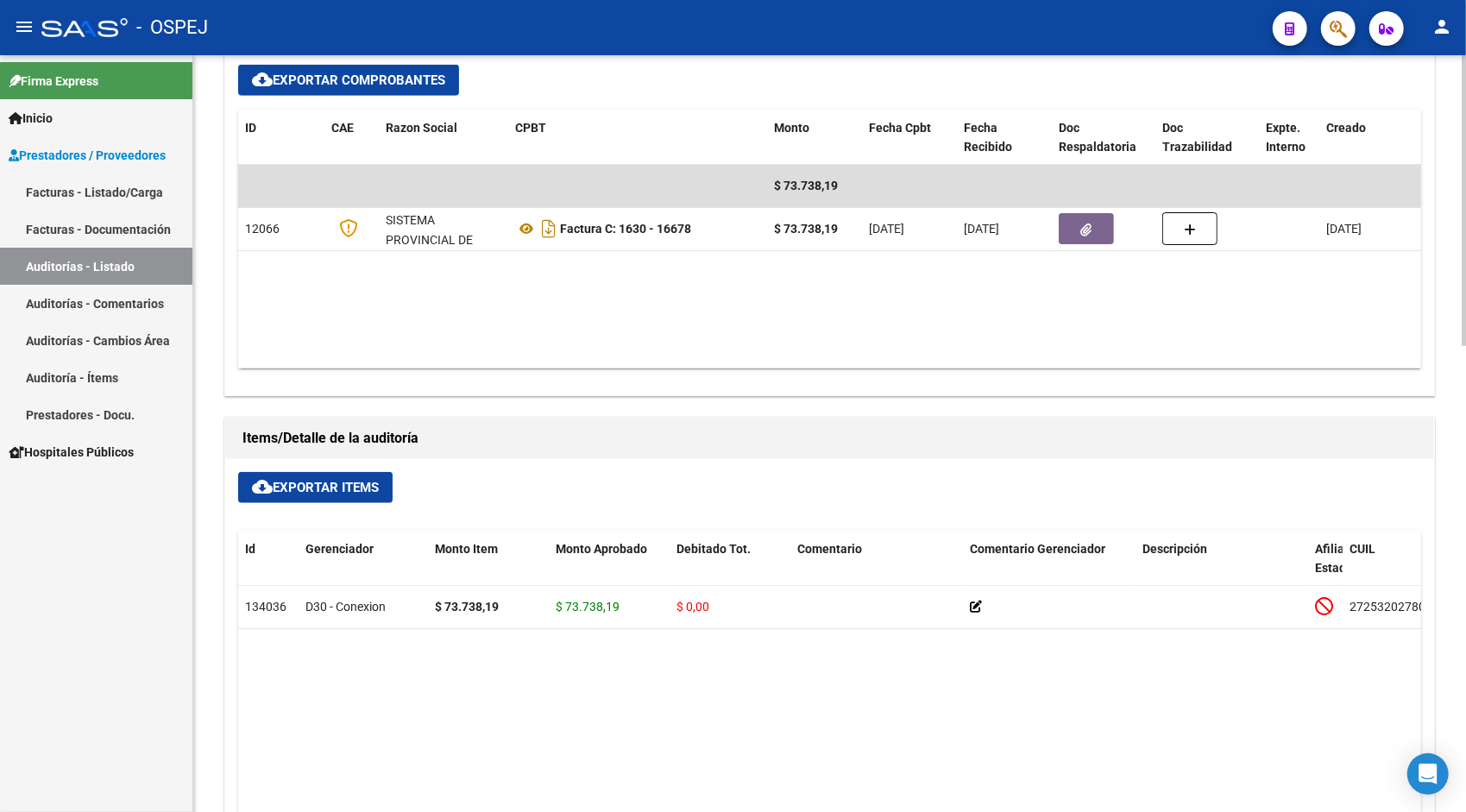
scroll to position [794, 0]
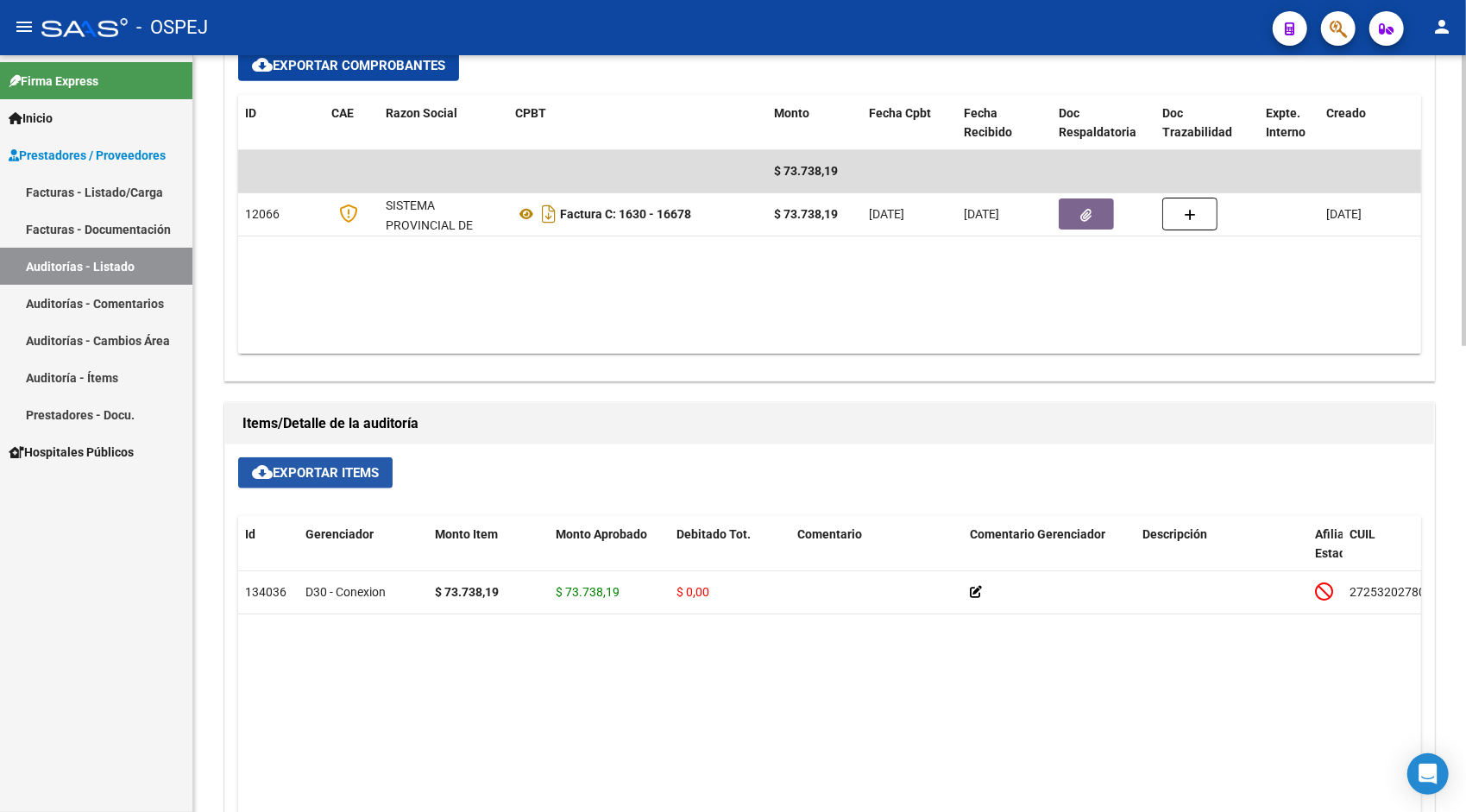
click at [284, 479] on button "cloud_download Exportar Items" at bounding box center [315, 473] width 154 height 31
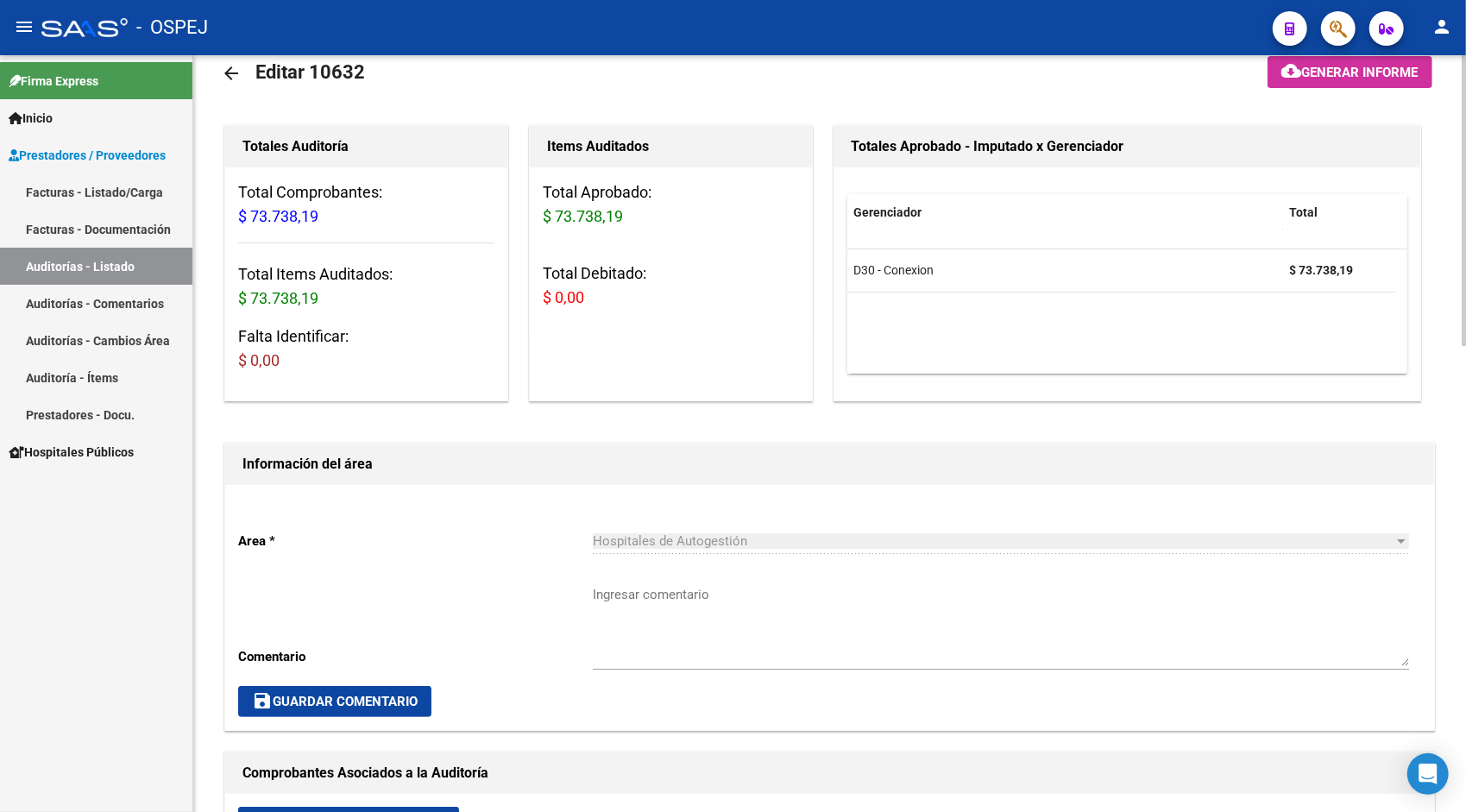
click at [1465, 106] on html "menu - OSPEJ person Firma Express Inicio Instructivos Contacto OS Prestadores /…" at bounding box center [733, 406] width 1466 height 812
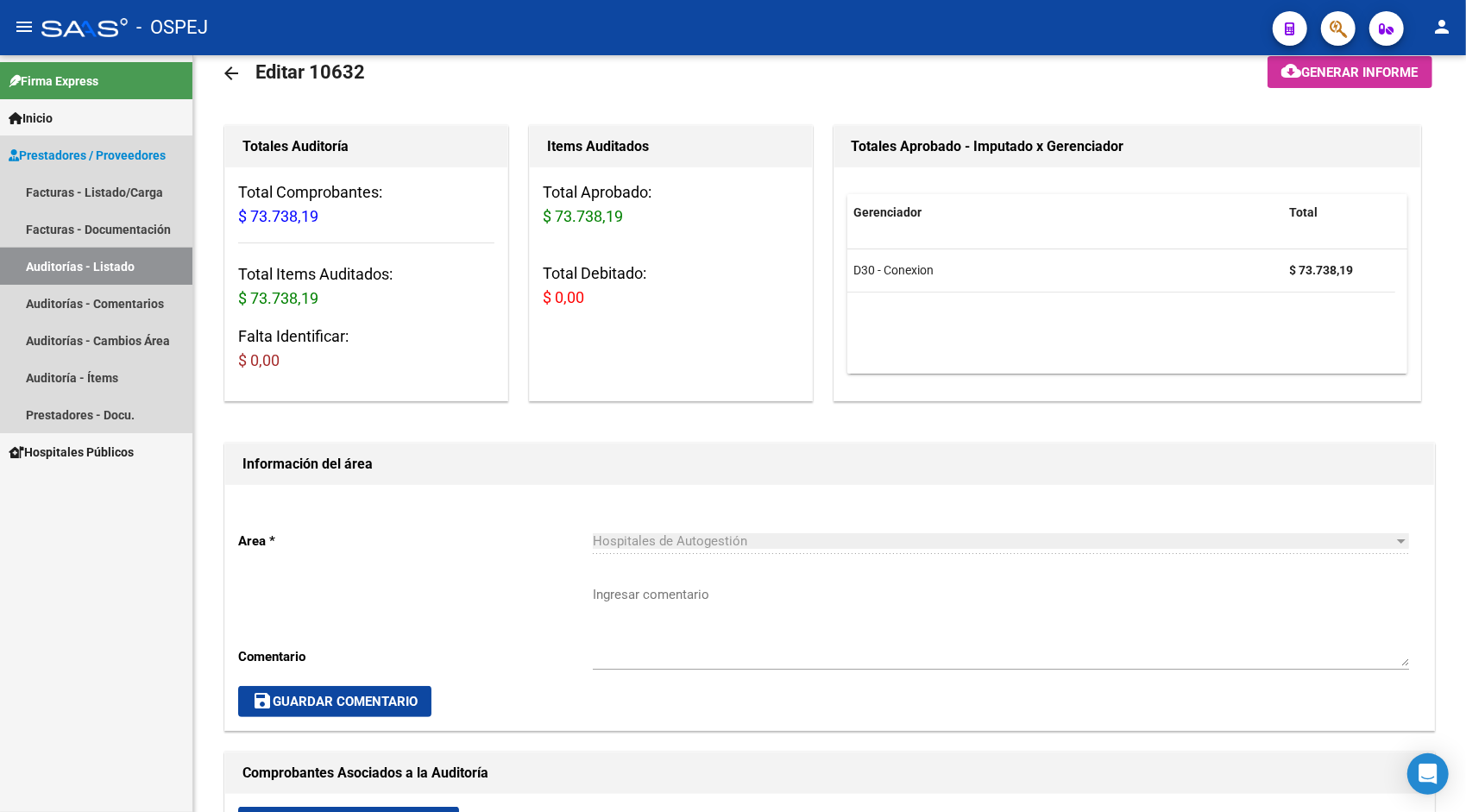
click at [59, 270] on link "Auditorías - Listado" at bounding box center [96, 266] width 193 height 37
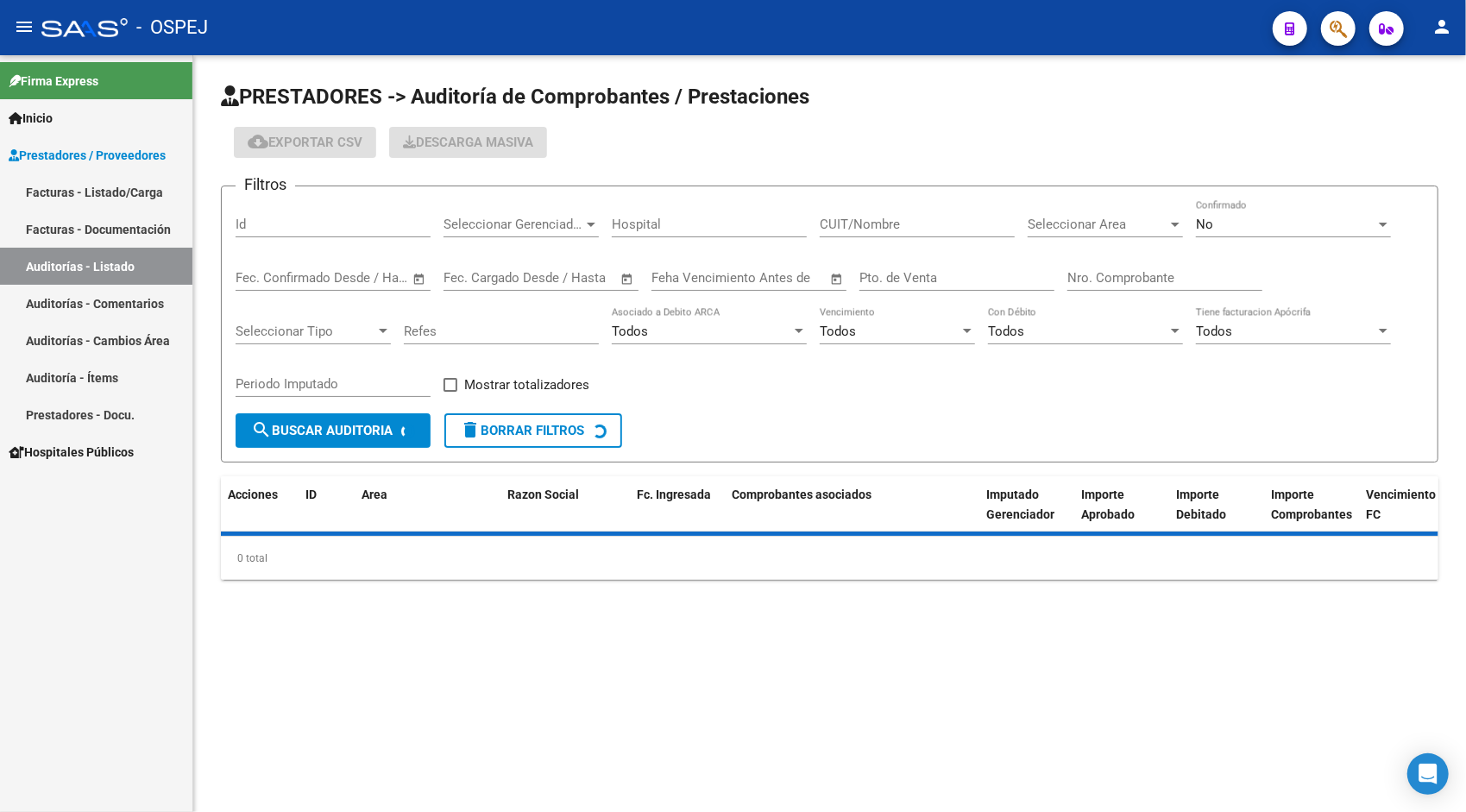
click at [295, 226] on input "Id" at bounding box center [333, 224] width 195 height 16
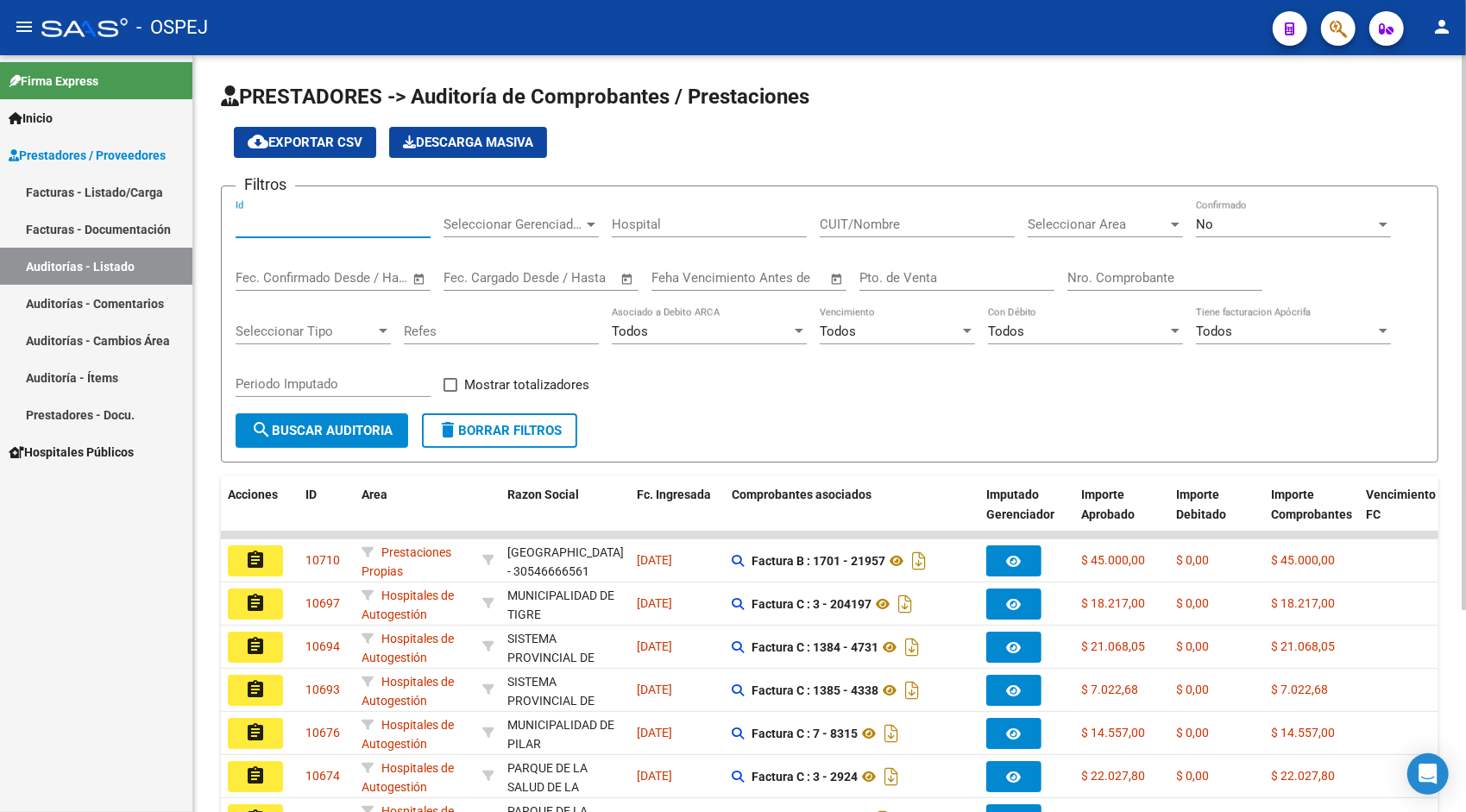
paste input "10633"
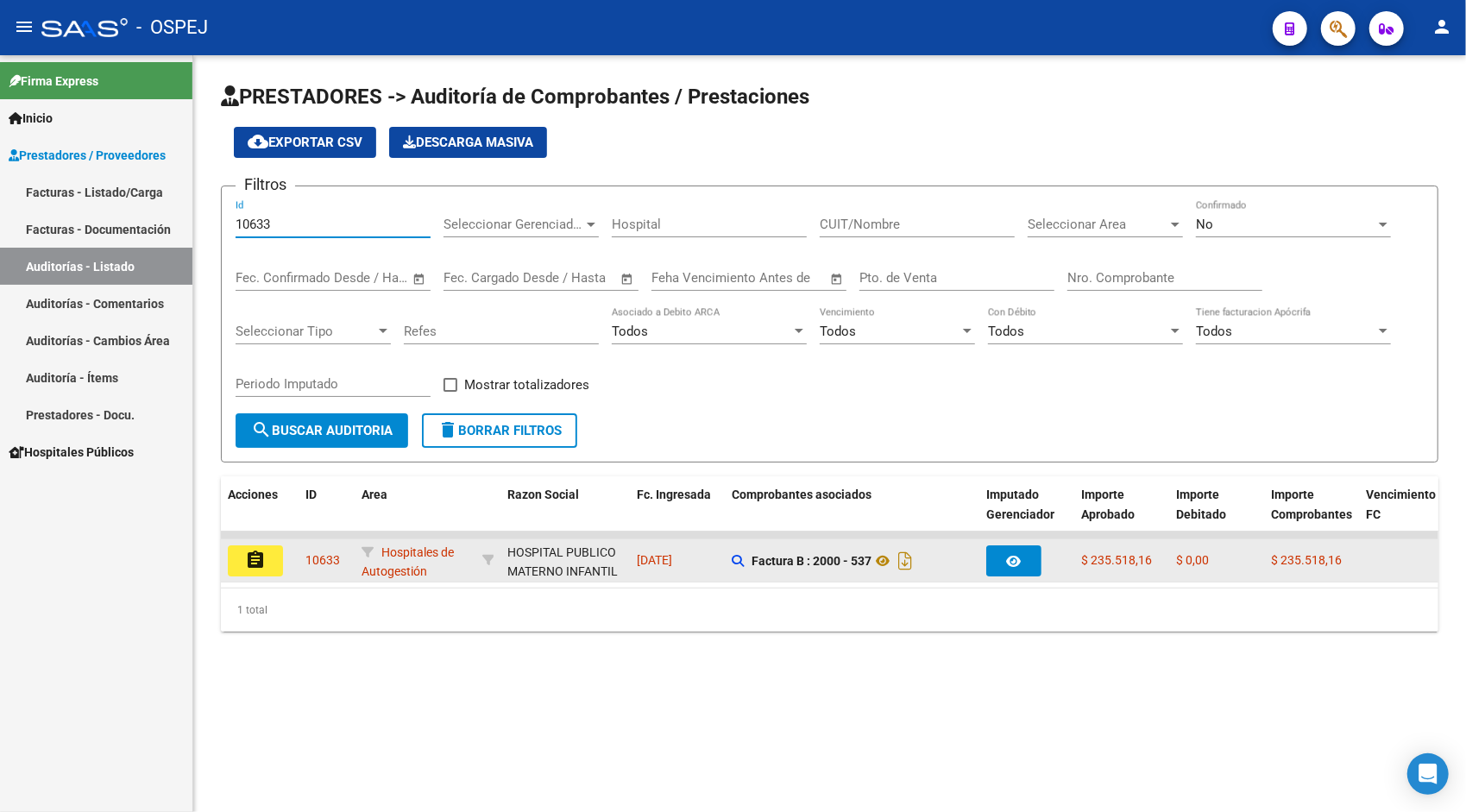
type input "10633"
click at [265, 556] on button "assignment" at bounding box center [255, 561] width 55 height 31
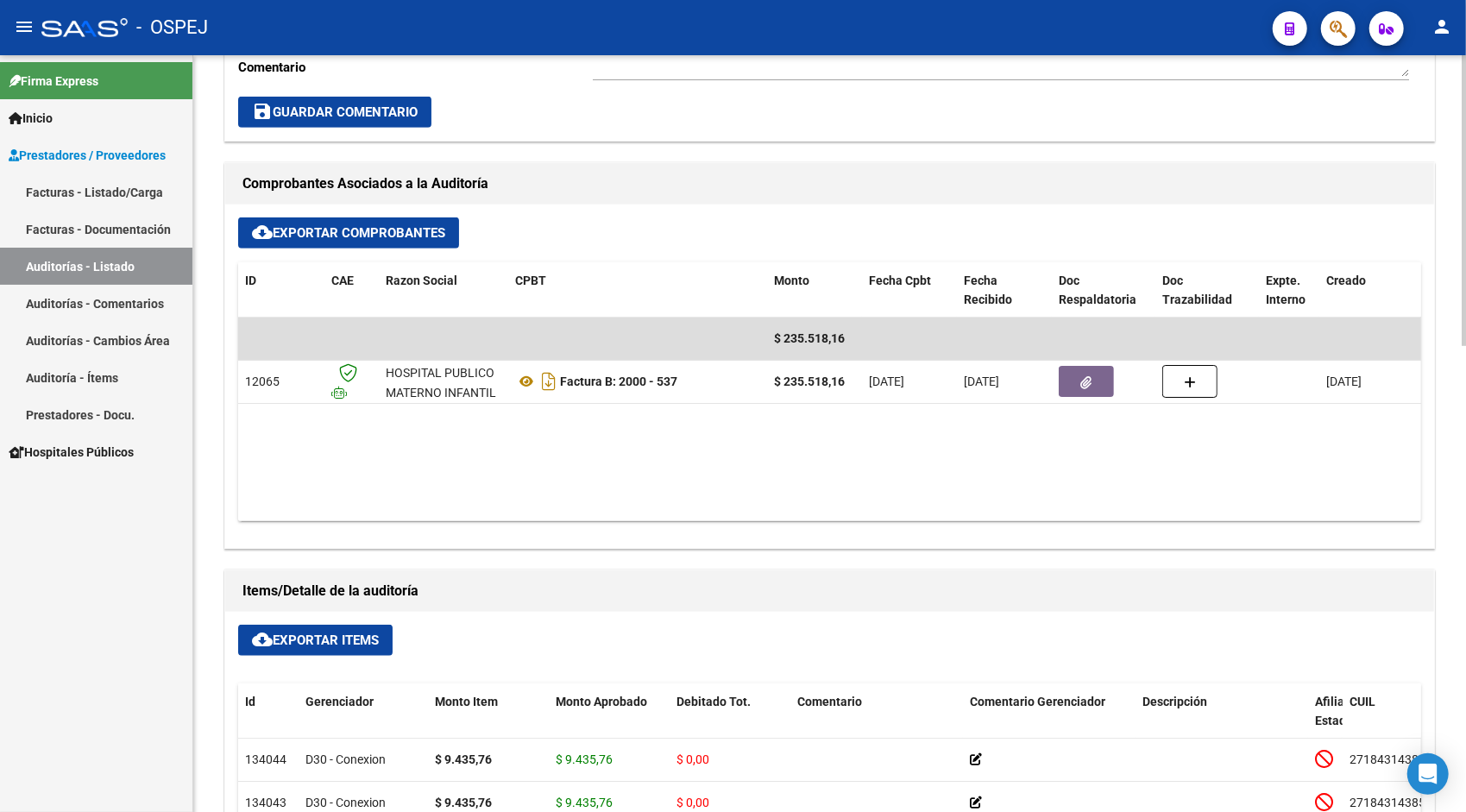
scroll to position [691, 0]
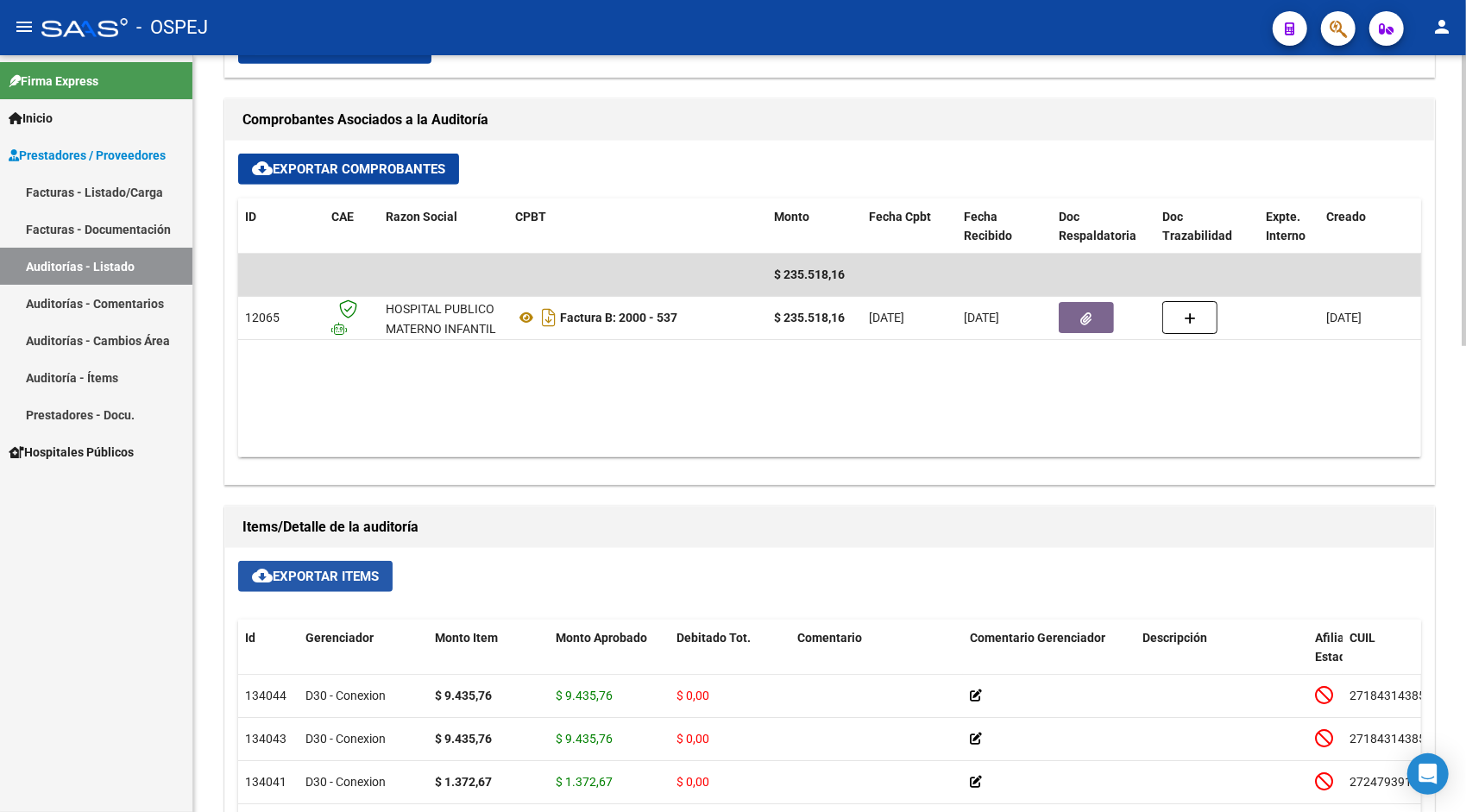
click at [329, 576] on span "cloud_download Exportar Items" at bounding box center [315, 576] width 127 height 16
click at [85, 271] on link "Auditorías - Listado" at bounding box center [96, 266] width 193 height 37
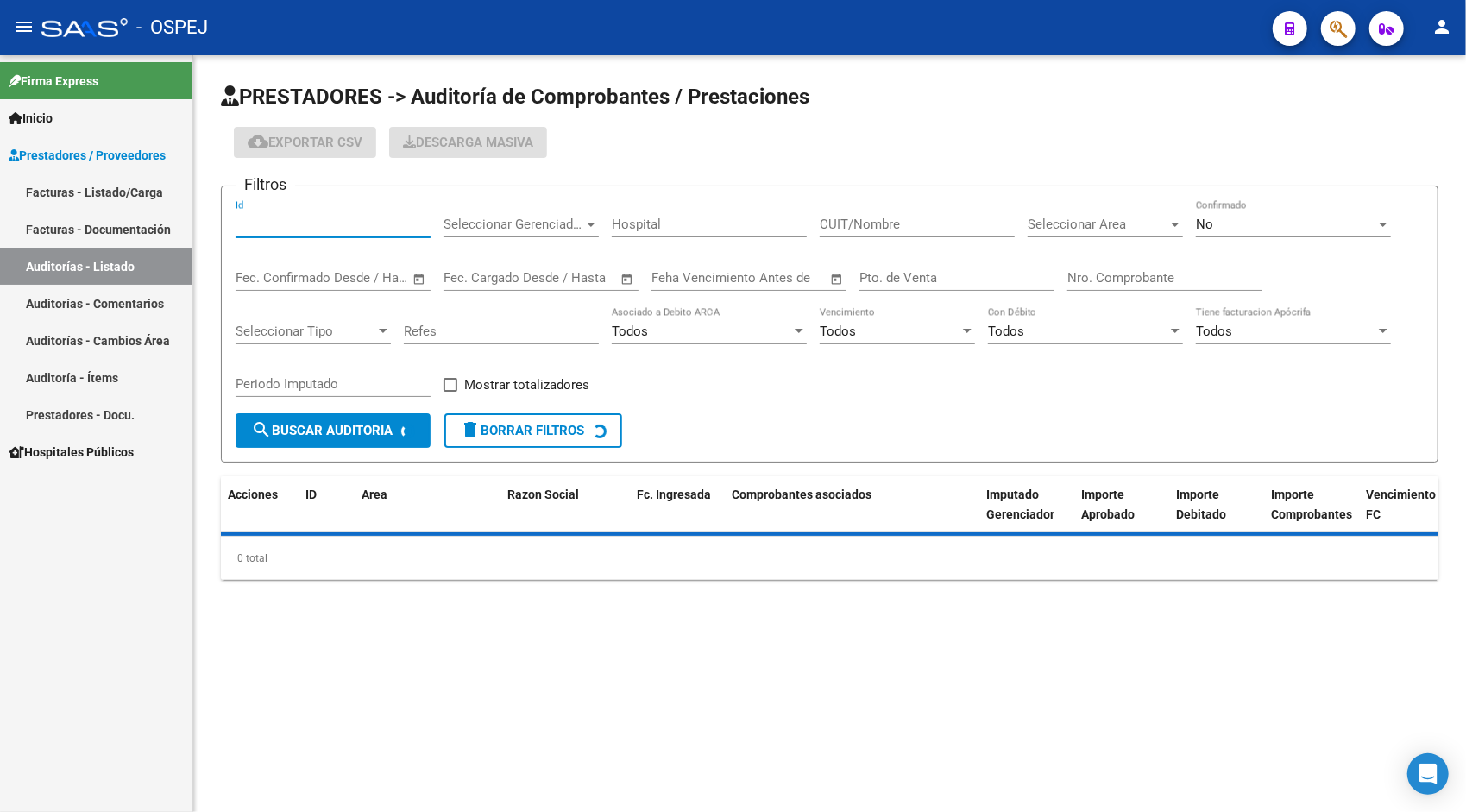
click at [294, 220] on input "Id" at bounding box center [333, 224] width 195 height 16
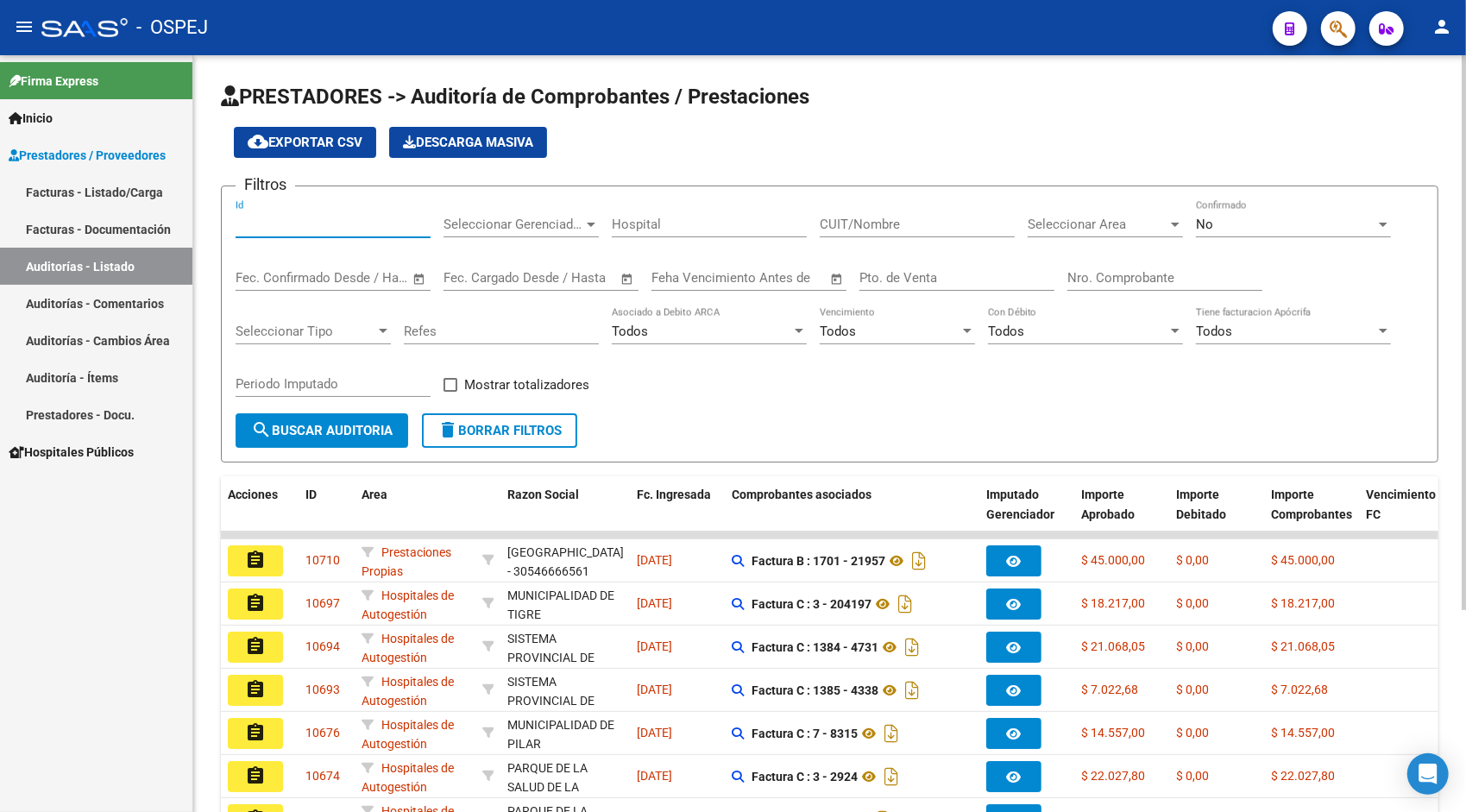
paste input "10634"
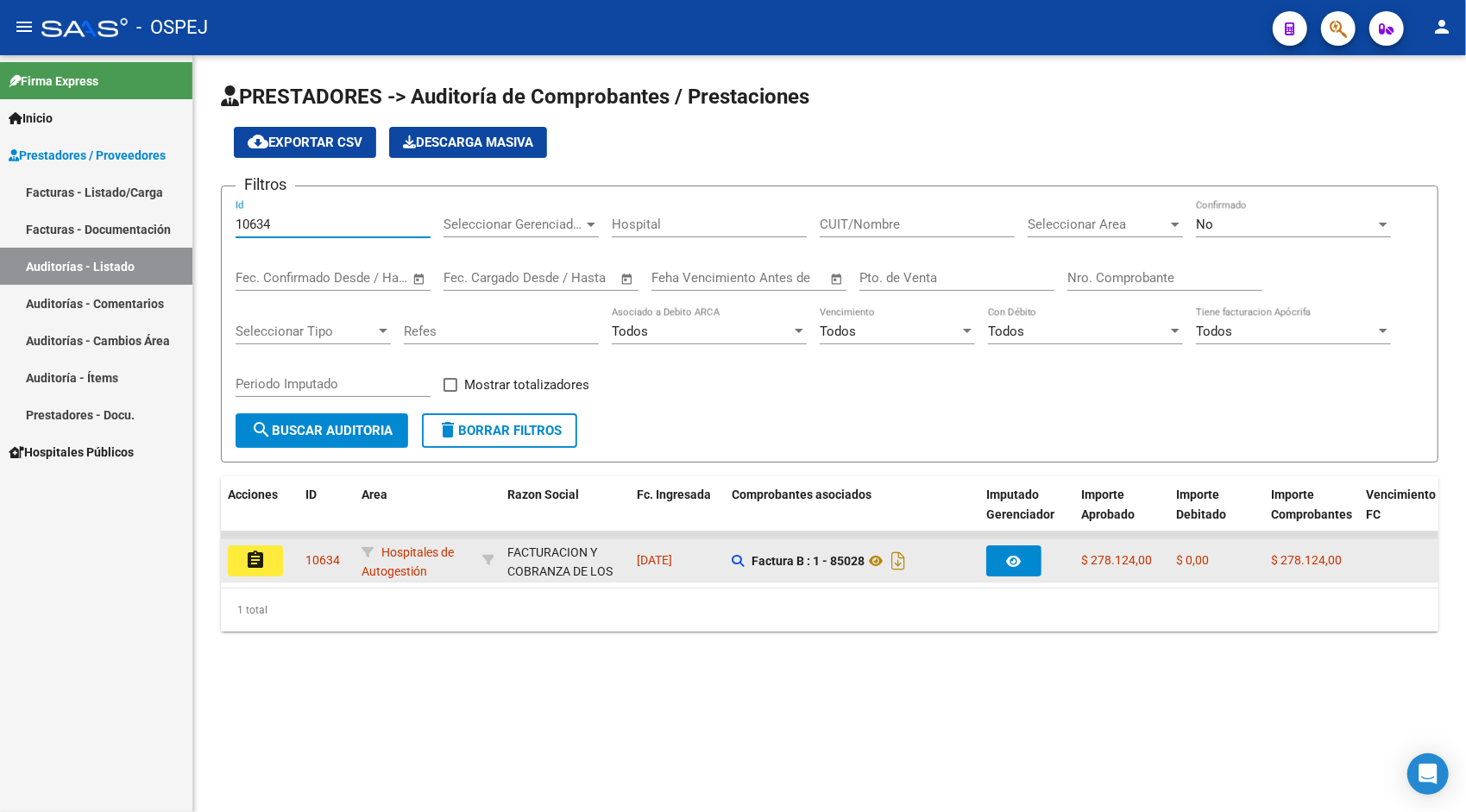
type input "10634"
click at [240, 558] on button "assignment" at bounding box center [255, 561] width 55 height 31
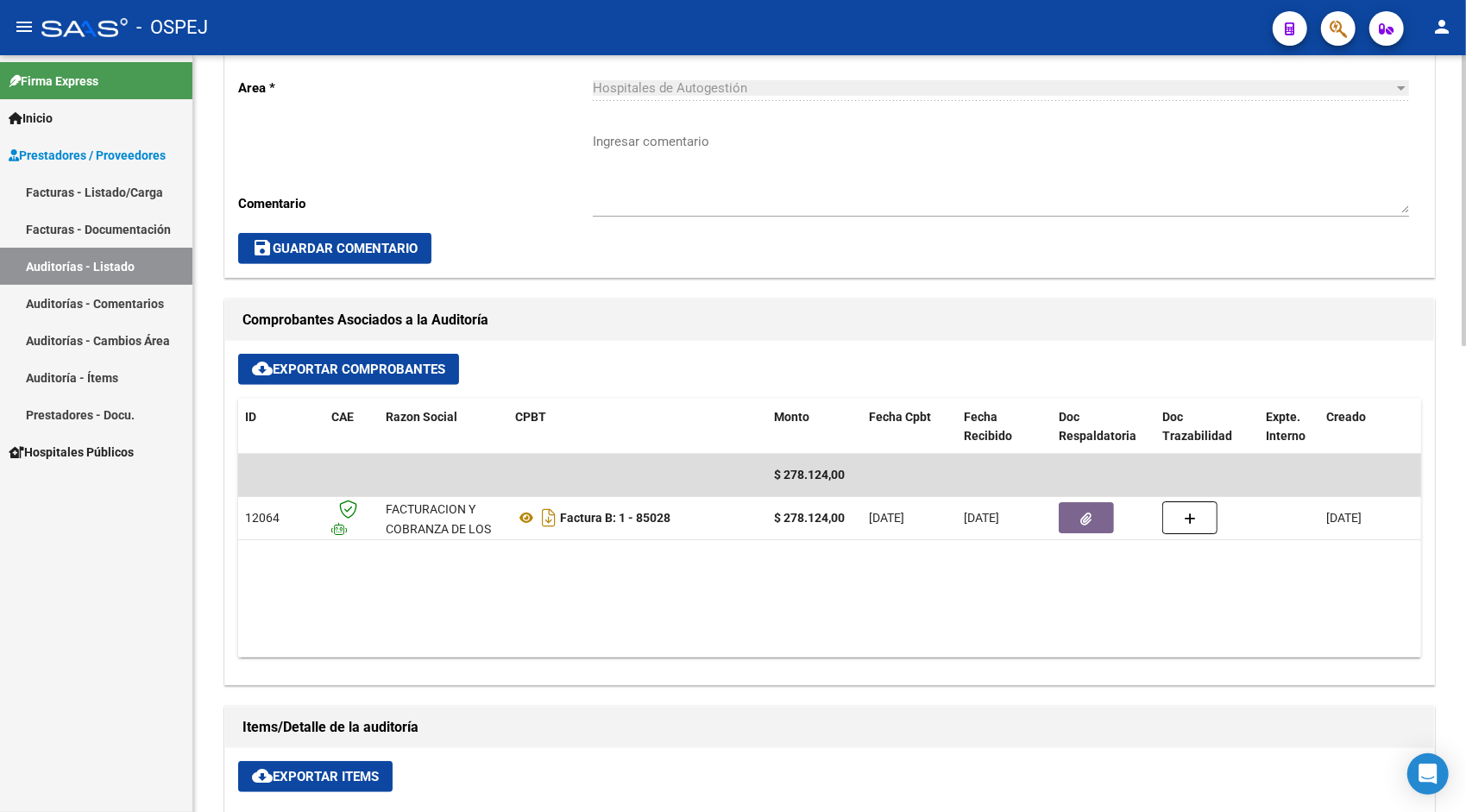
scroll to position [552, 0]
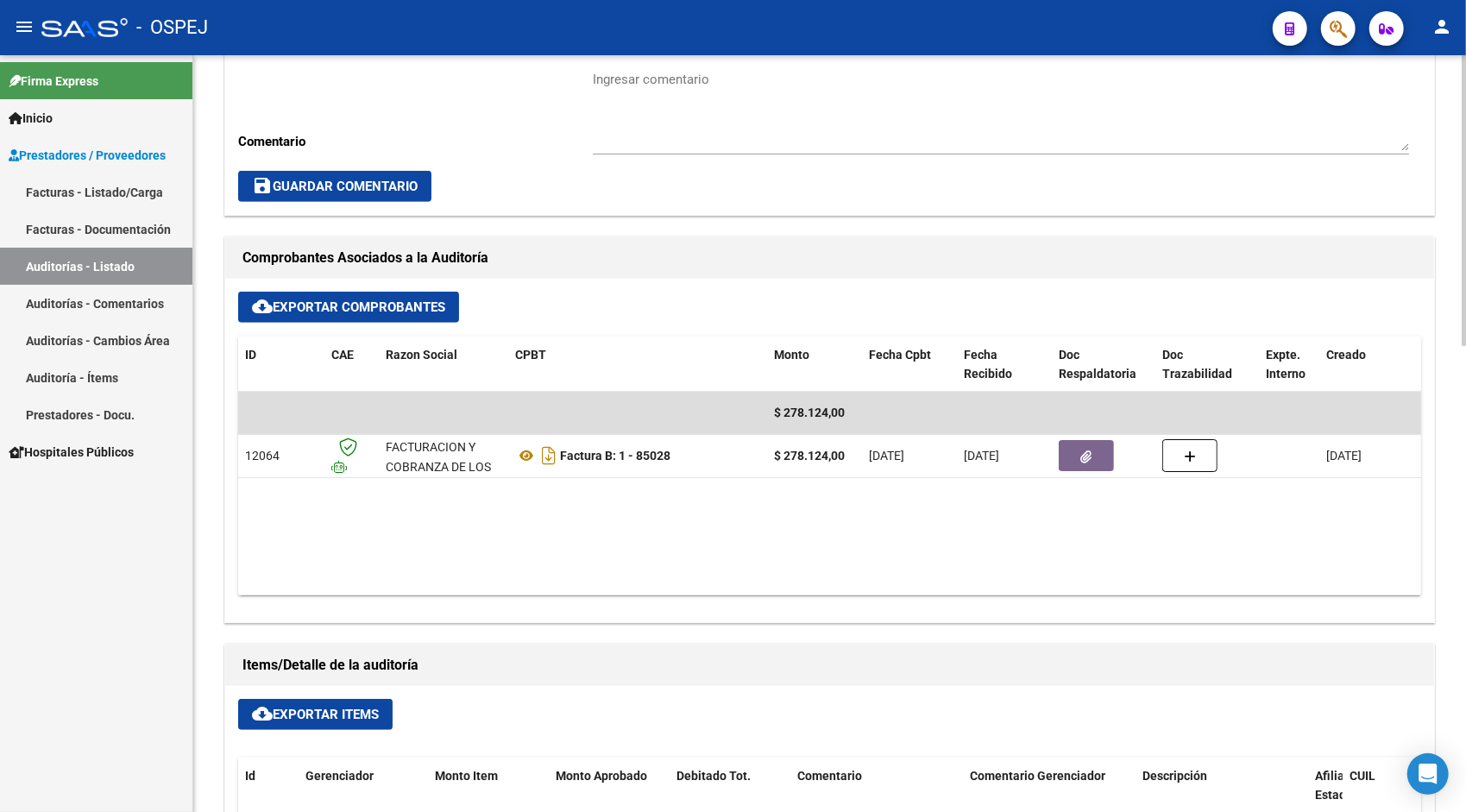
click at [335, 699] on button "cloud_download Exportar Items" at bounding box center [315, 715] width 154 height 31
click at [96, 269] on link "Auditorías - Listado" at bounding box center [96, 266] width 193 height 37
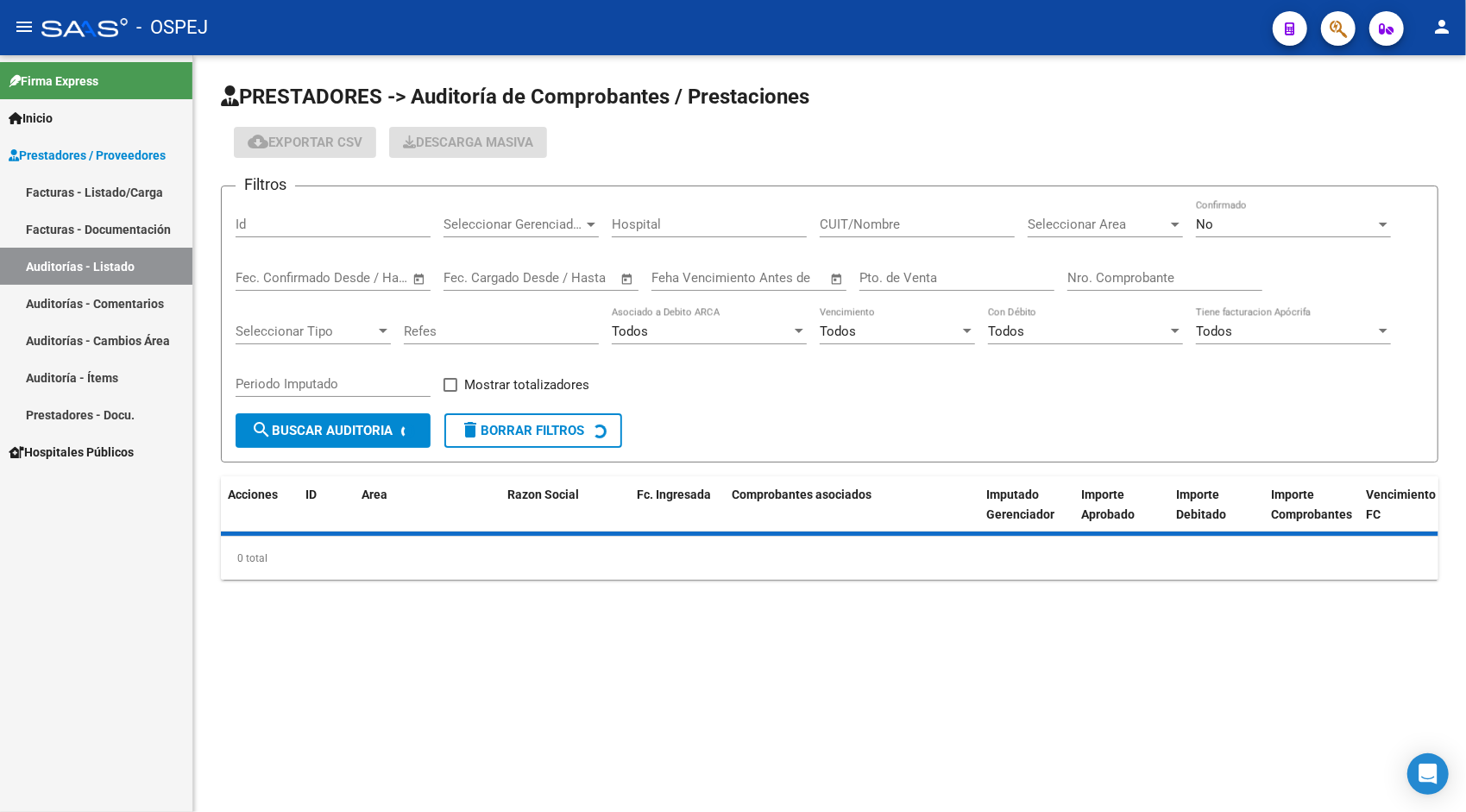
click at [275, 234] on div "Id" at bounding box center [333, 219] width 195 height 37
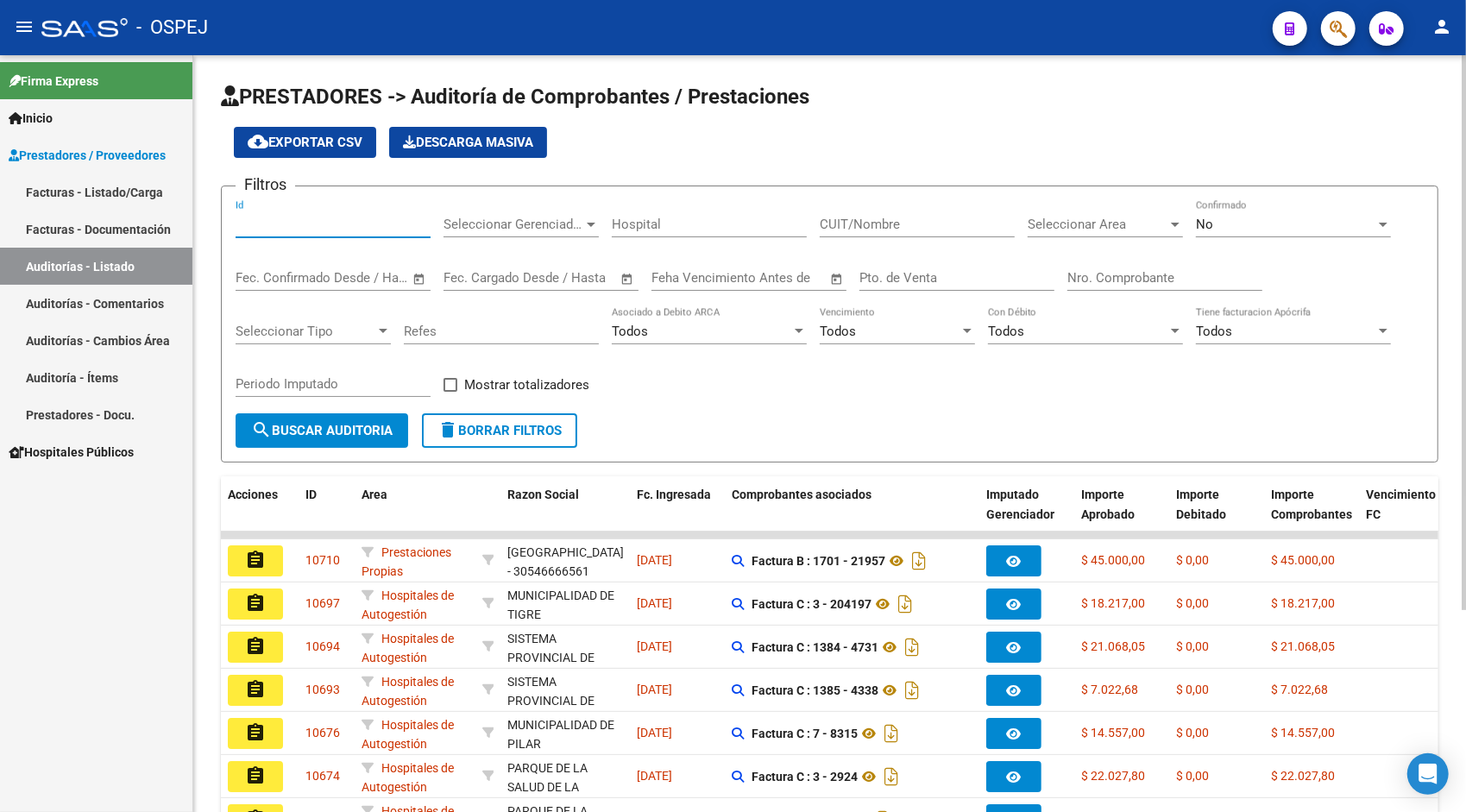
paste input "10635"
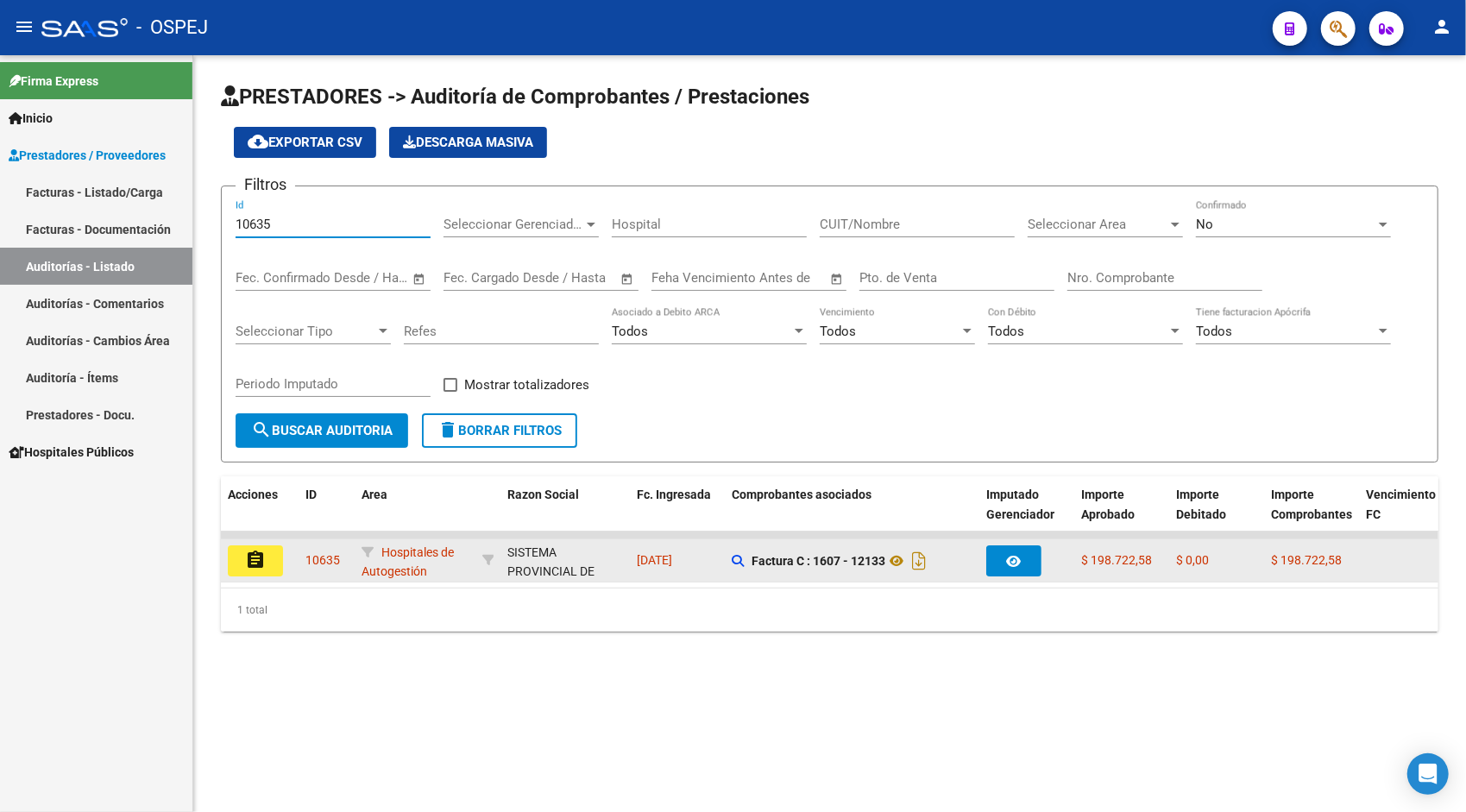
type input "10635"
click at [257, 562] on mat-icon "assignment" at bounding box center [255, 559] width 21 height 21
click at [257, 562] on mat-sidenav-content "PRESTADORES -> Auditoría de Comprobantes / Prestaciones cloud_download Exportar…" at bounding box center [829, 434] width 1273 height 757
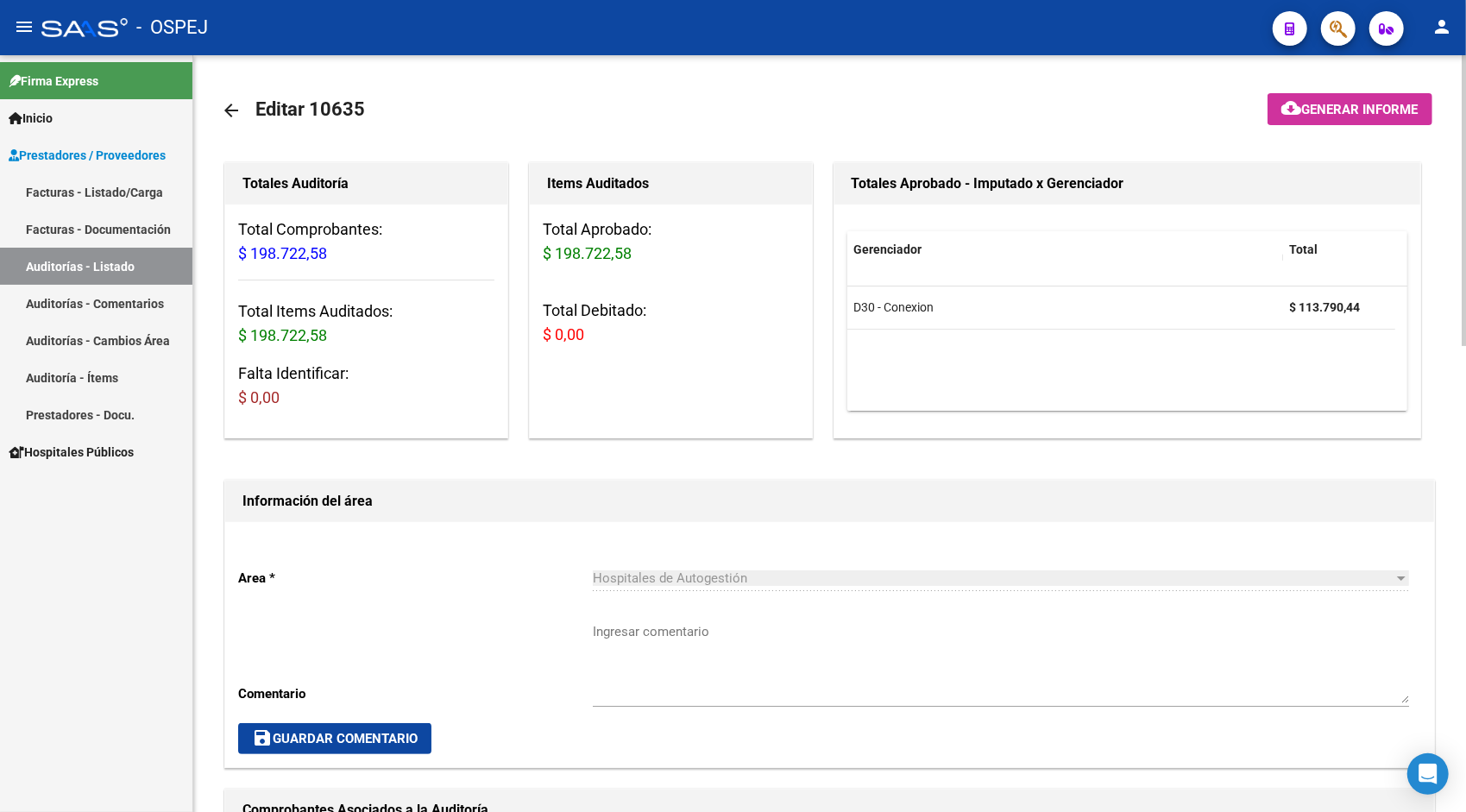
click at [949, 133] on mat-toolbar-row "arrow_back Editar 10635" at bounding box center [696, 110] width 950 height 55
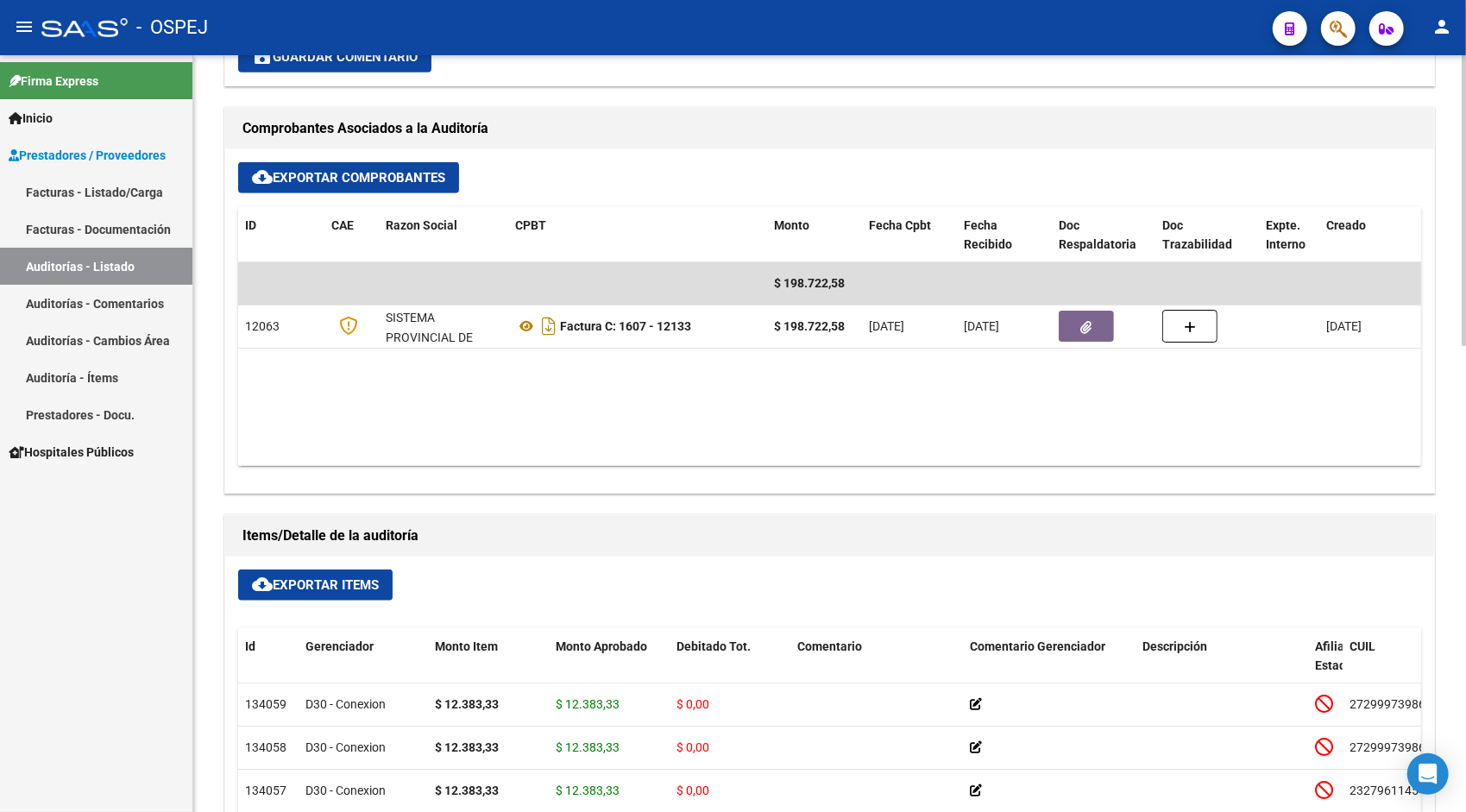
scroll to position [691, 0]
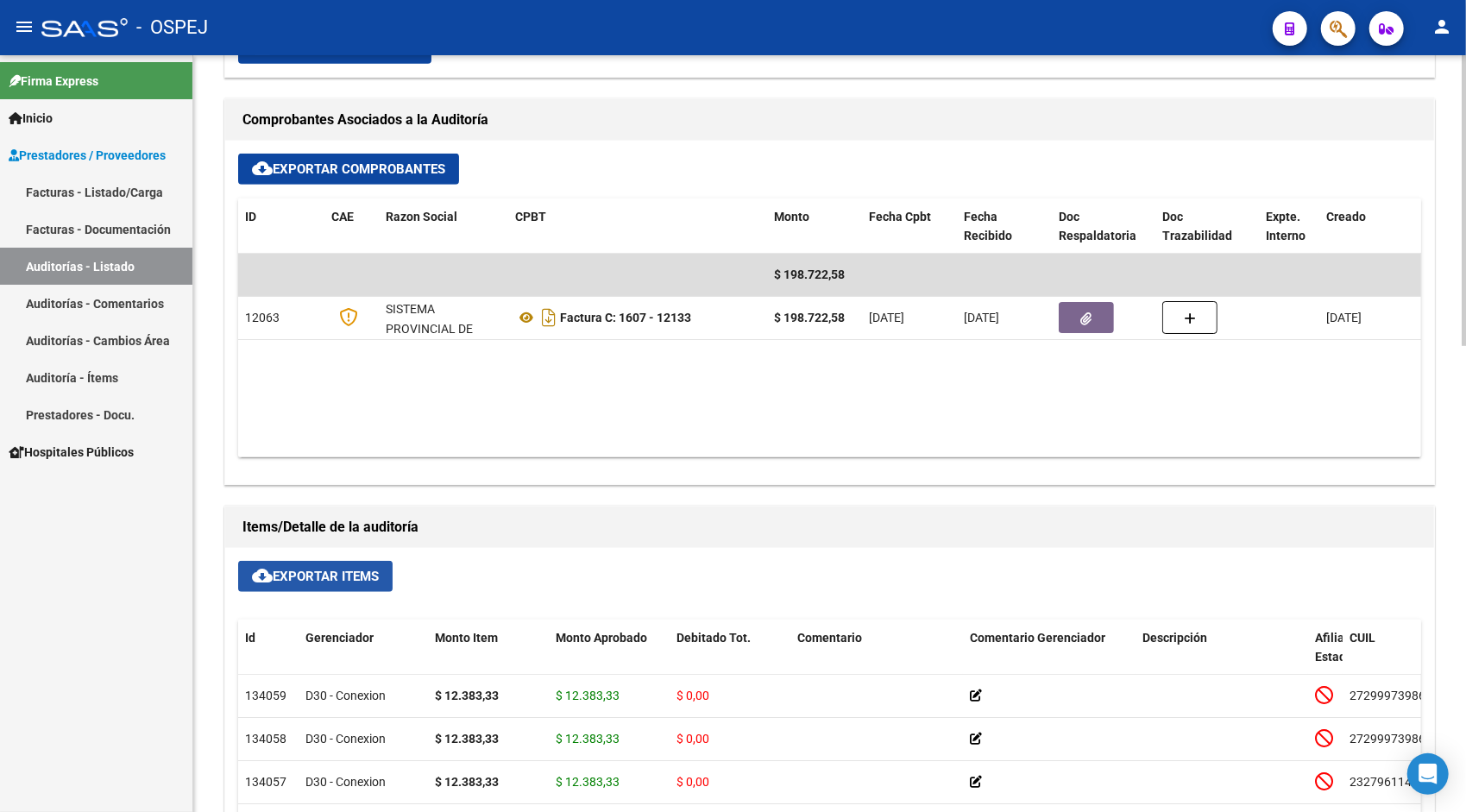
click at [336, 581] on button "cloud_download Exportar Items" at bounding box center [315, 577] width 154 height 31
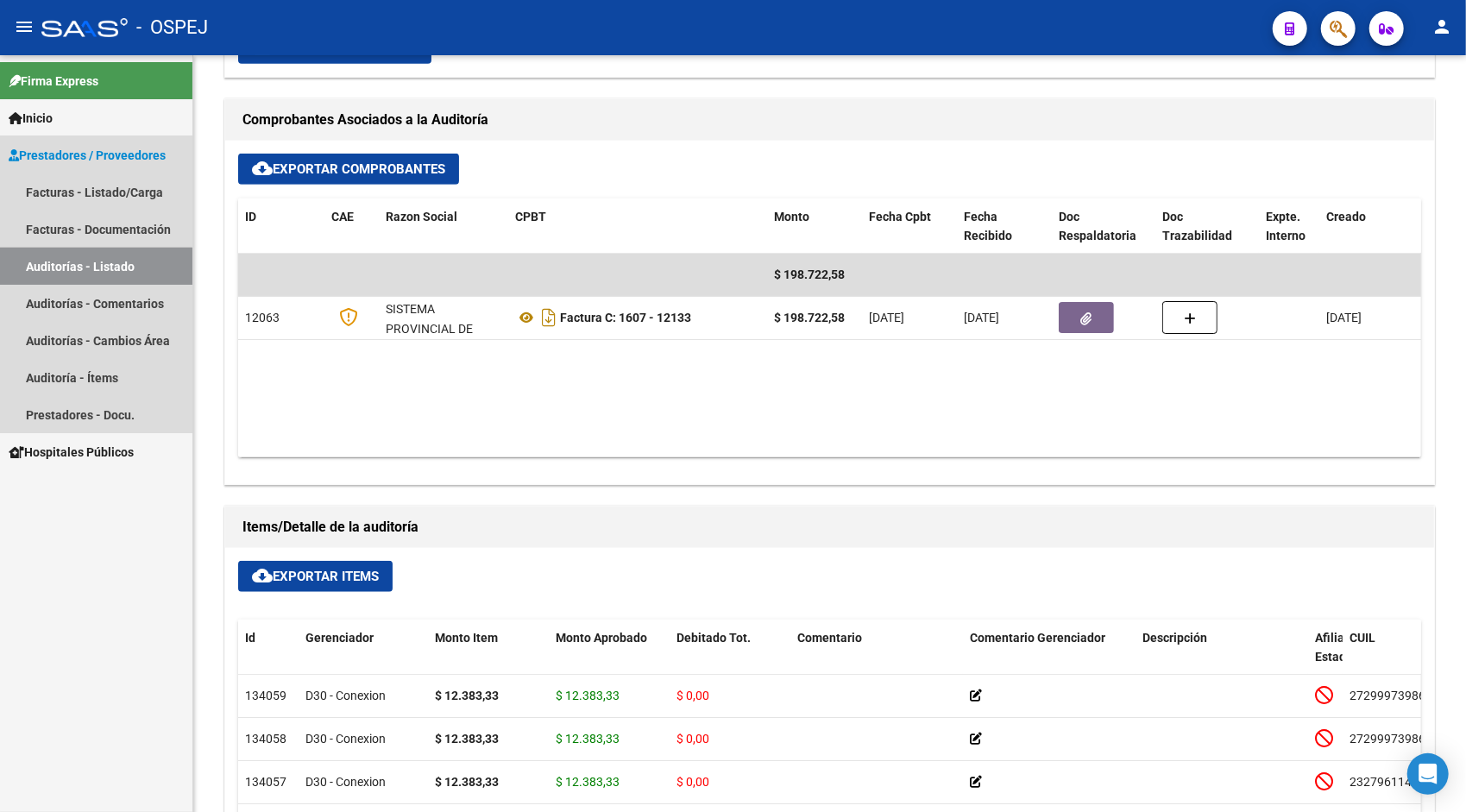
click at [82, 267] on link "Auditorías - Listado" at bounding box center [96, 266] width 193 height 37
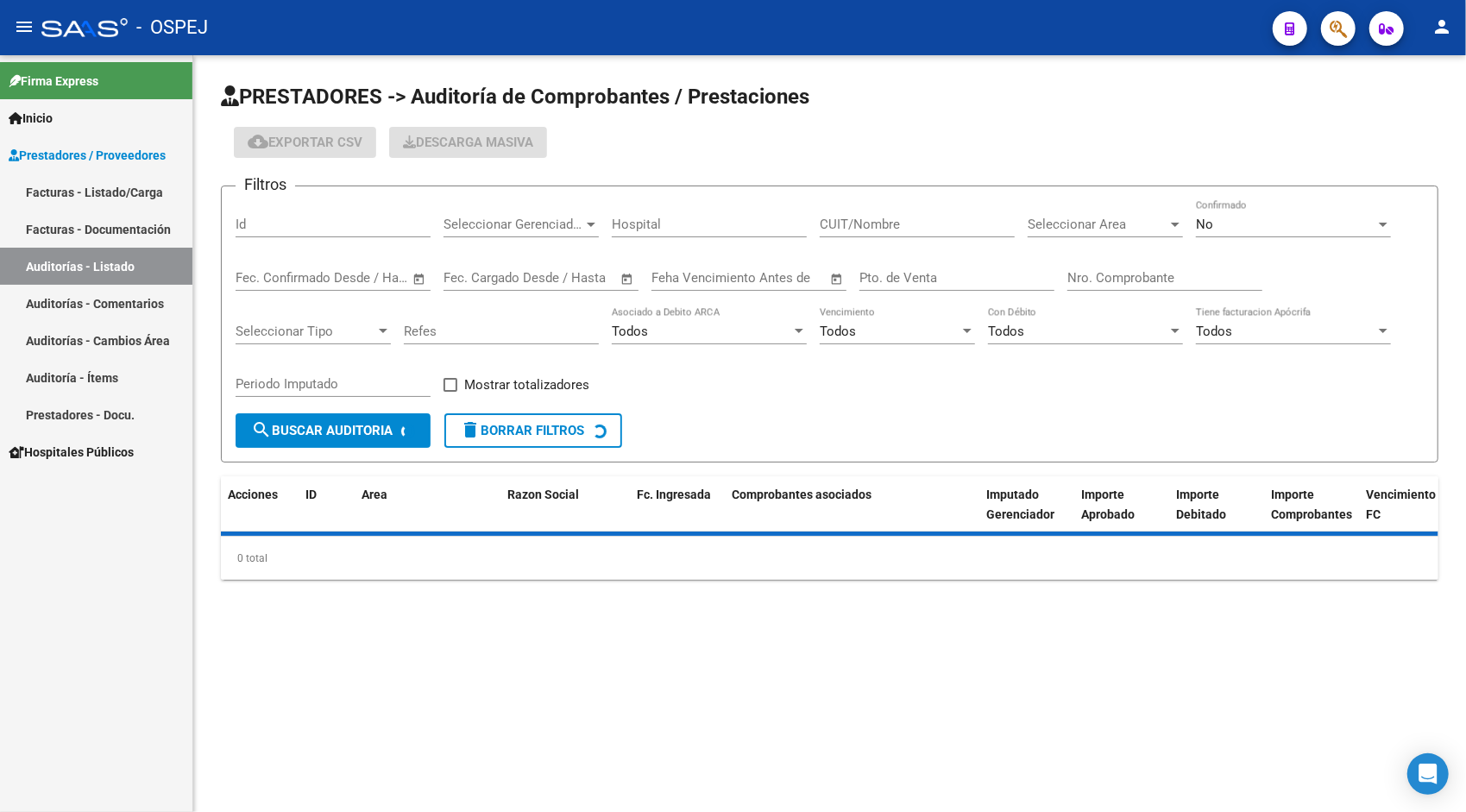
click at [295, 224] on input "Id" at bounding box center [333, 224] width 195 height 16
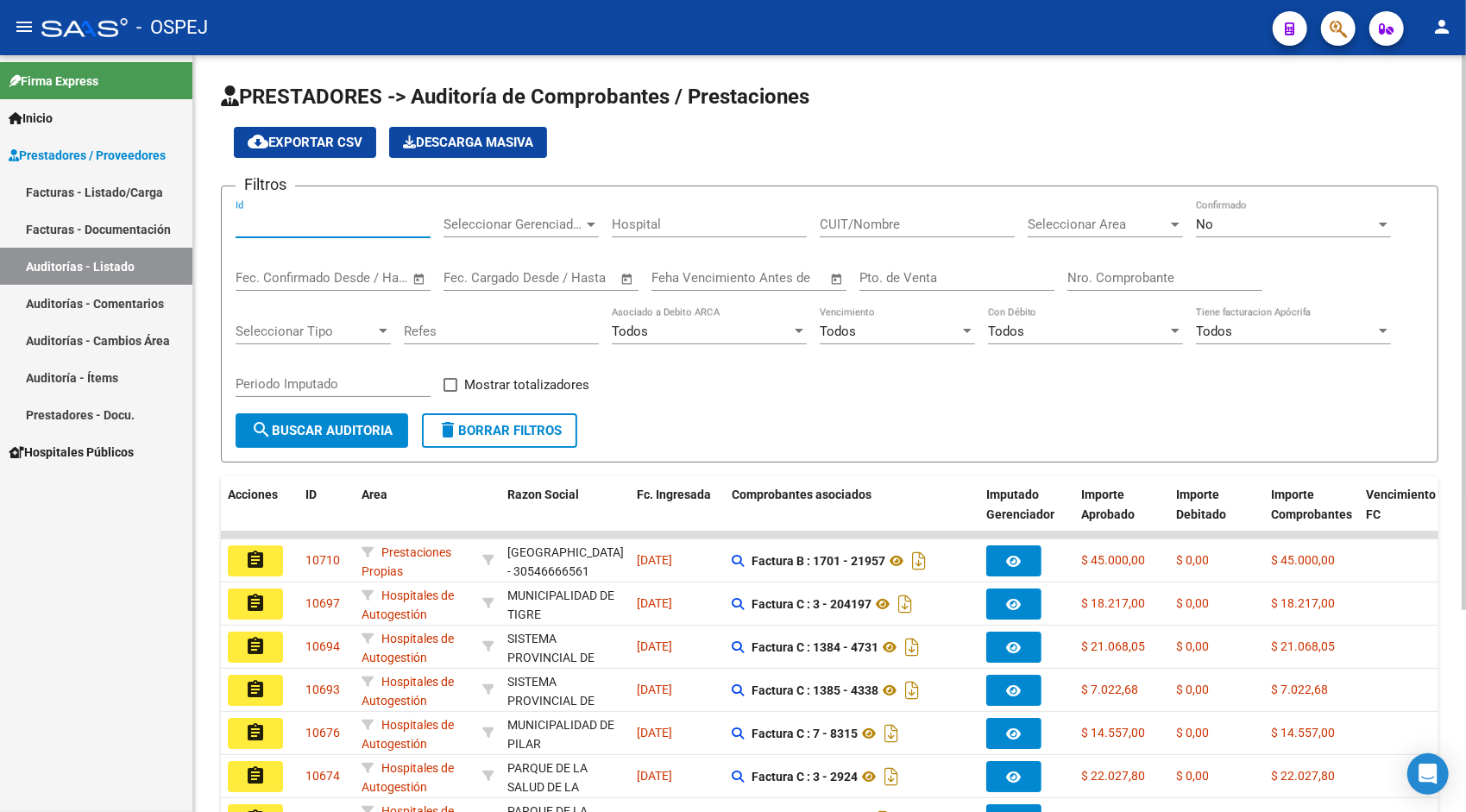
paste input "10693"
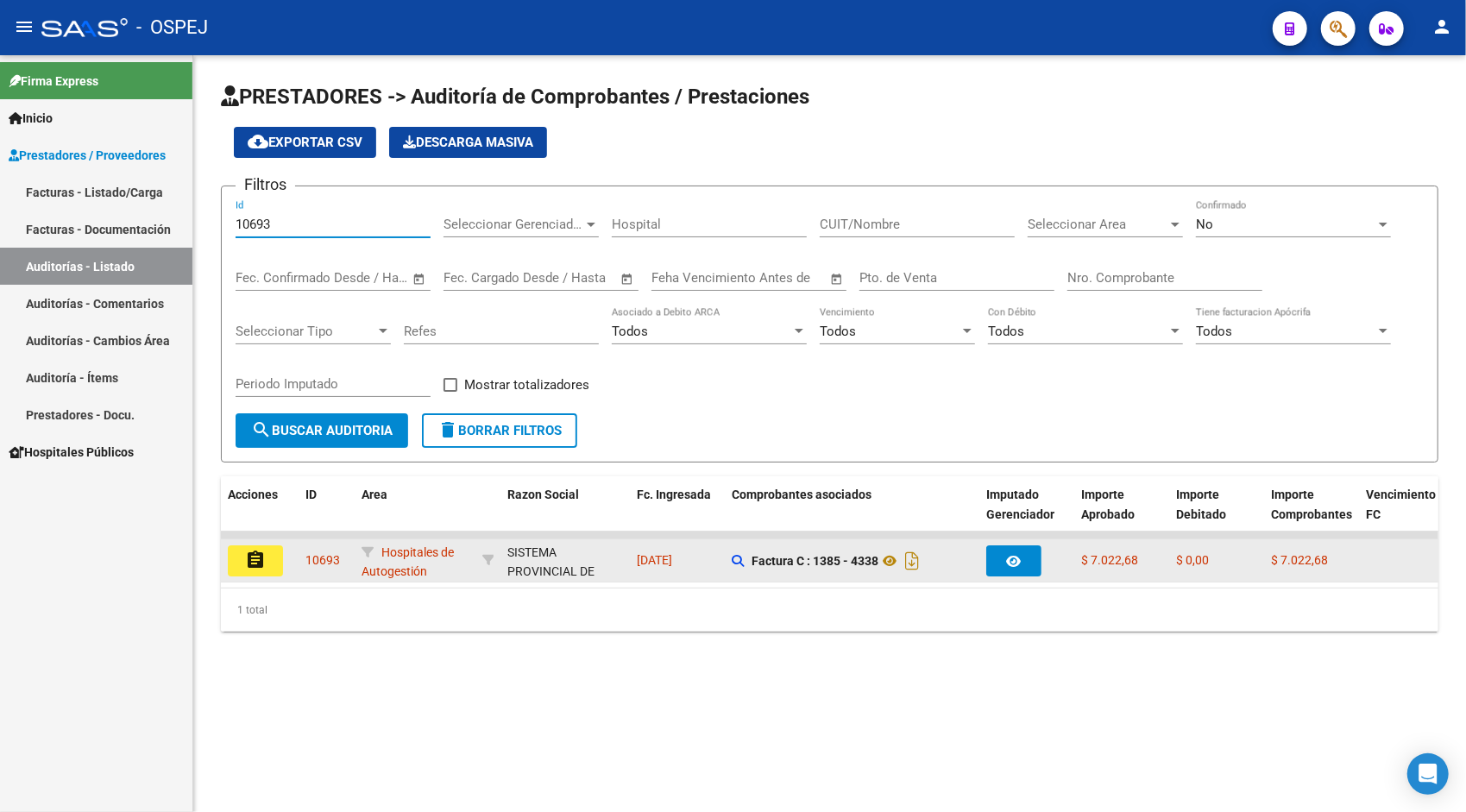
type input "10693"
click at [264, 563] on mat-icon "assignment" at bounding box center [255, 559] width 21 height 21
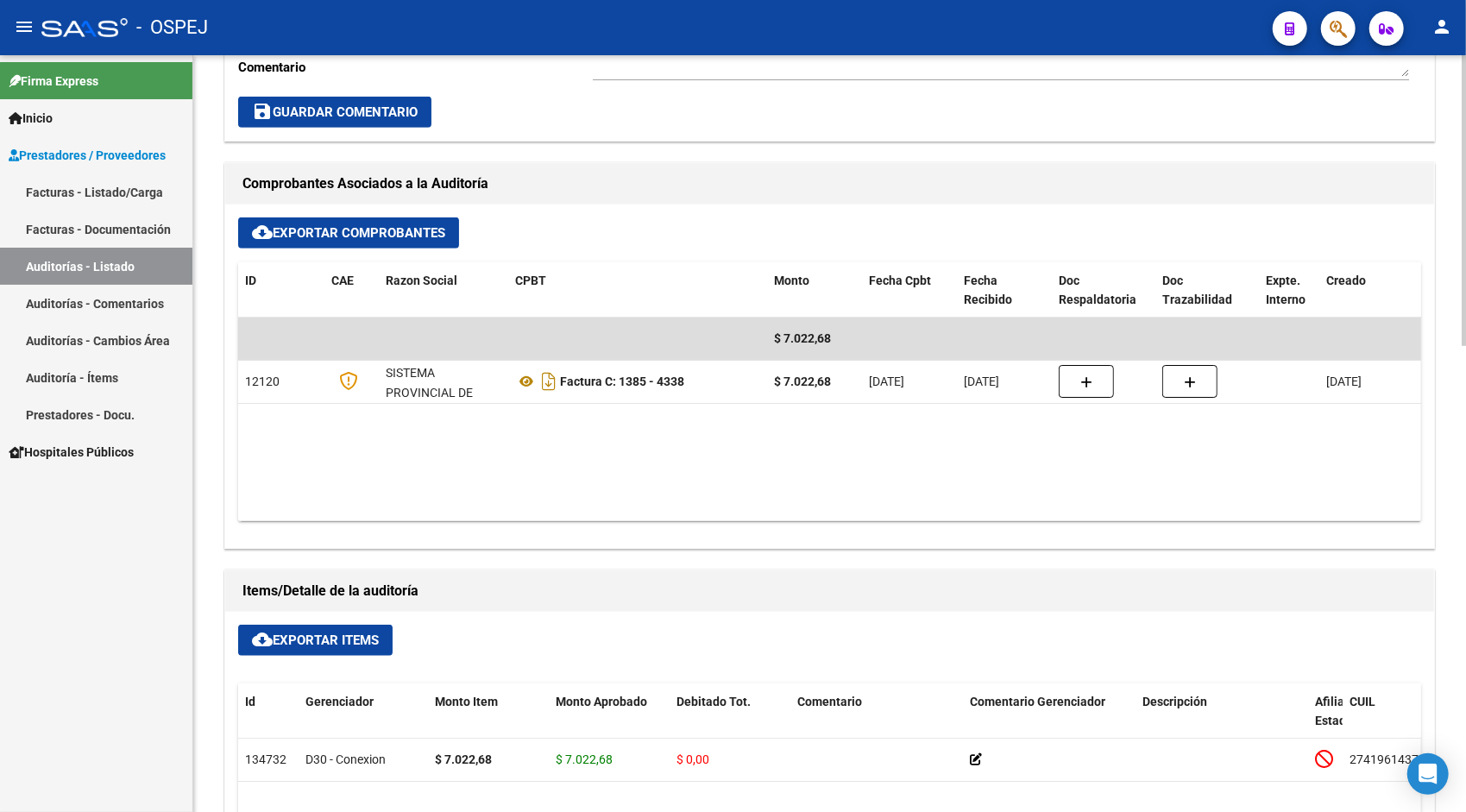
scroll to position [656, 0]
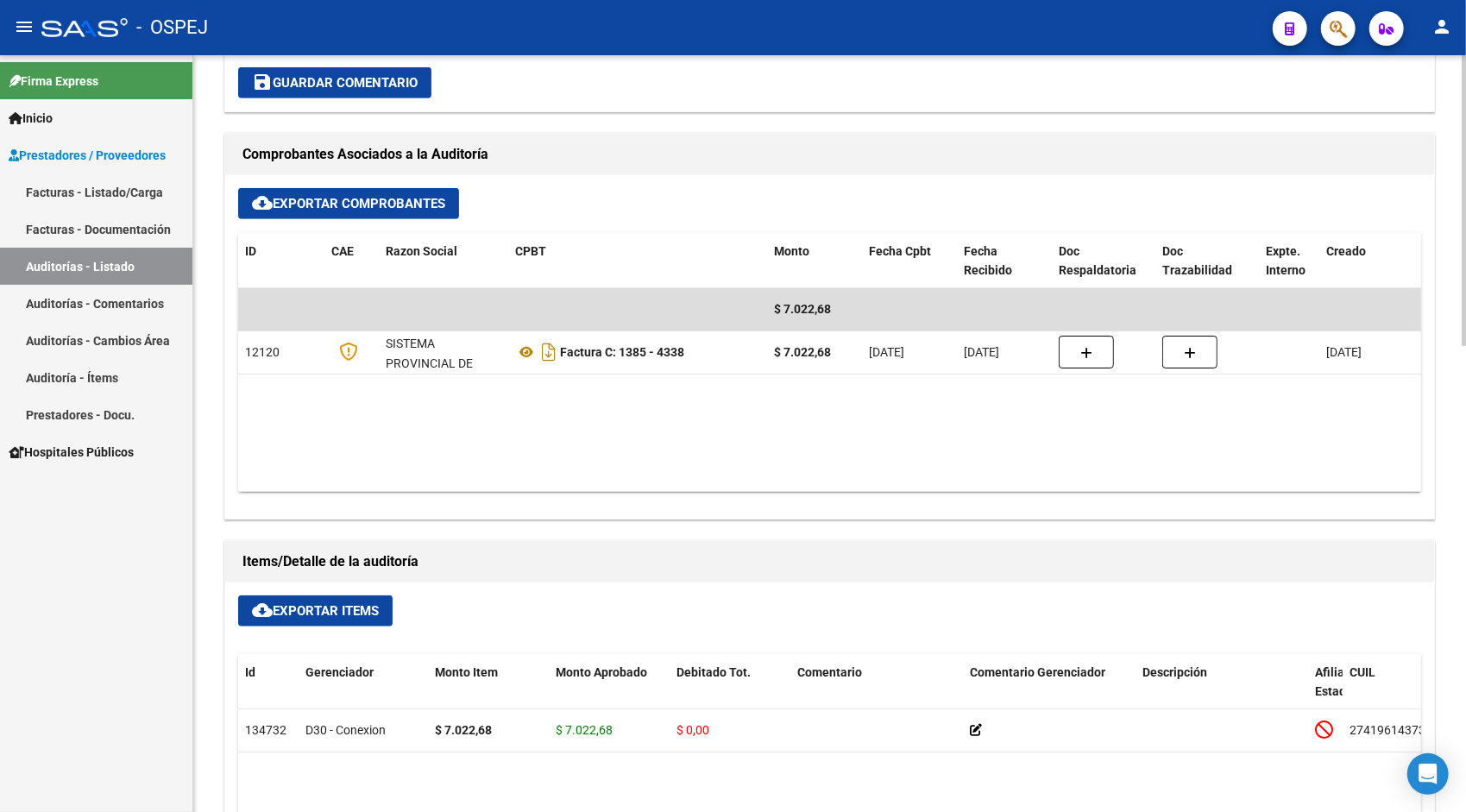
click at [308, 609] on span "cloud_download Exportar Items" at bounding box center [315, 611] width 127 height 16
click at [95, 268] on link "Auditorías - Listado" at bounding box center [96, 266] width 193 height 37
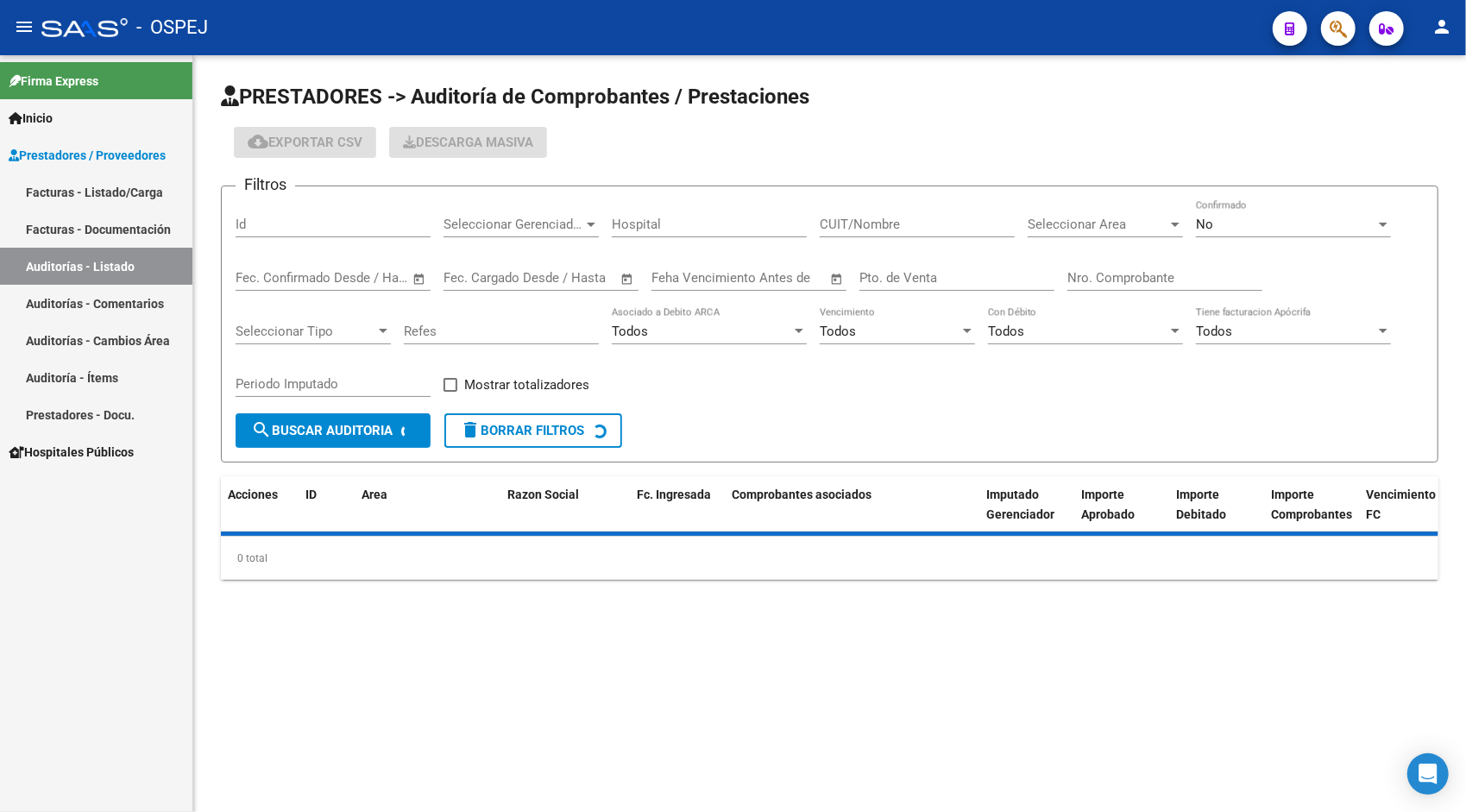
click at [278, 226] on input "Id" at bounding box center [333, 224] width 195 height 16
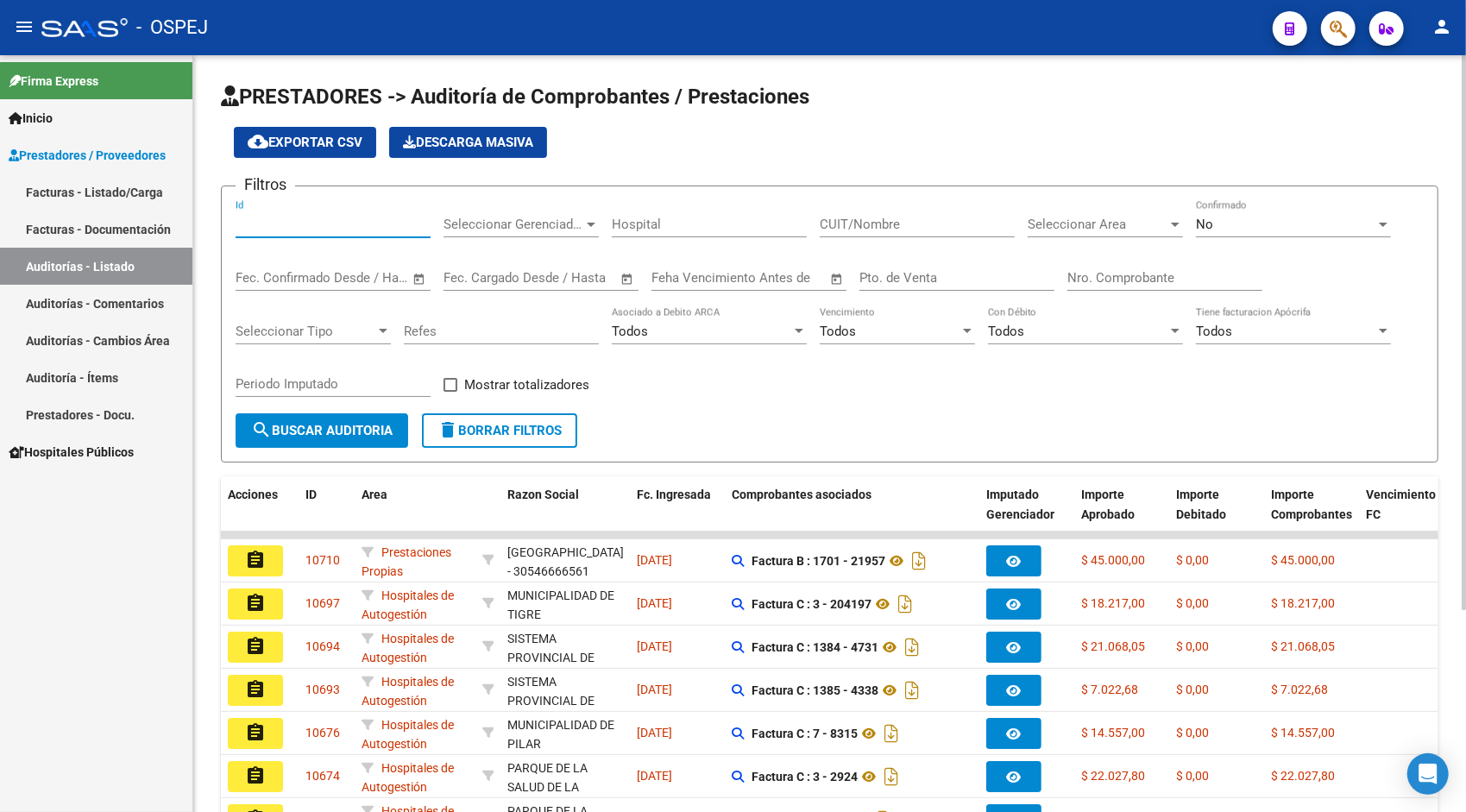
paste input "10694"
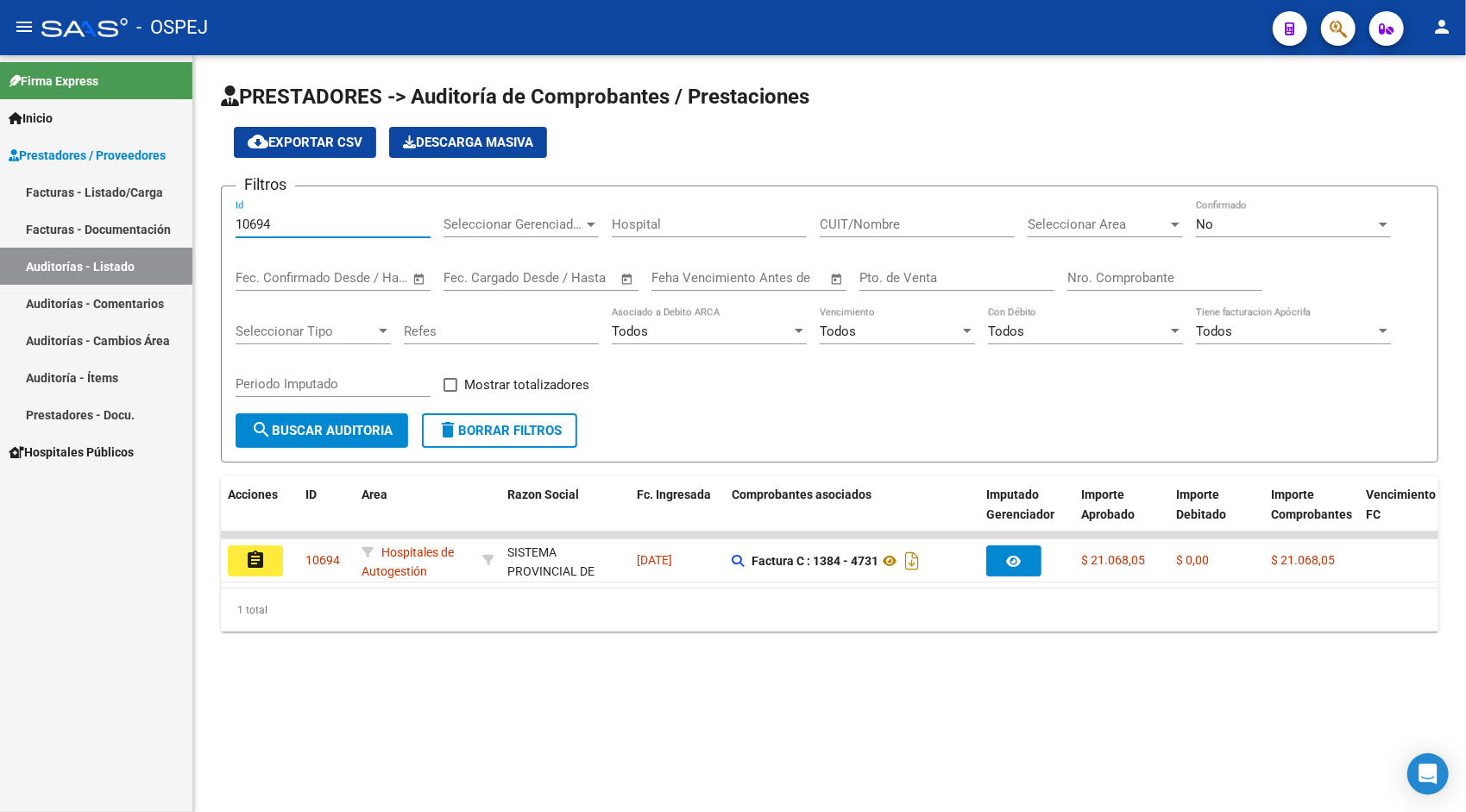
type input "10694"
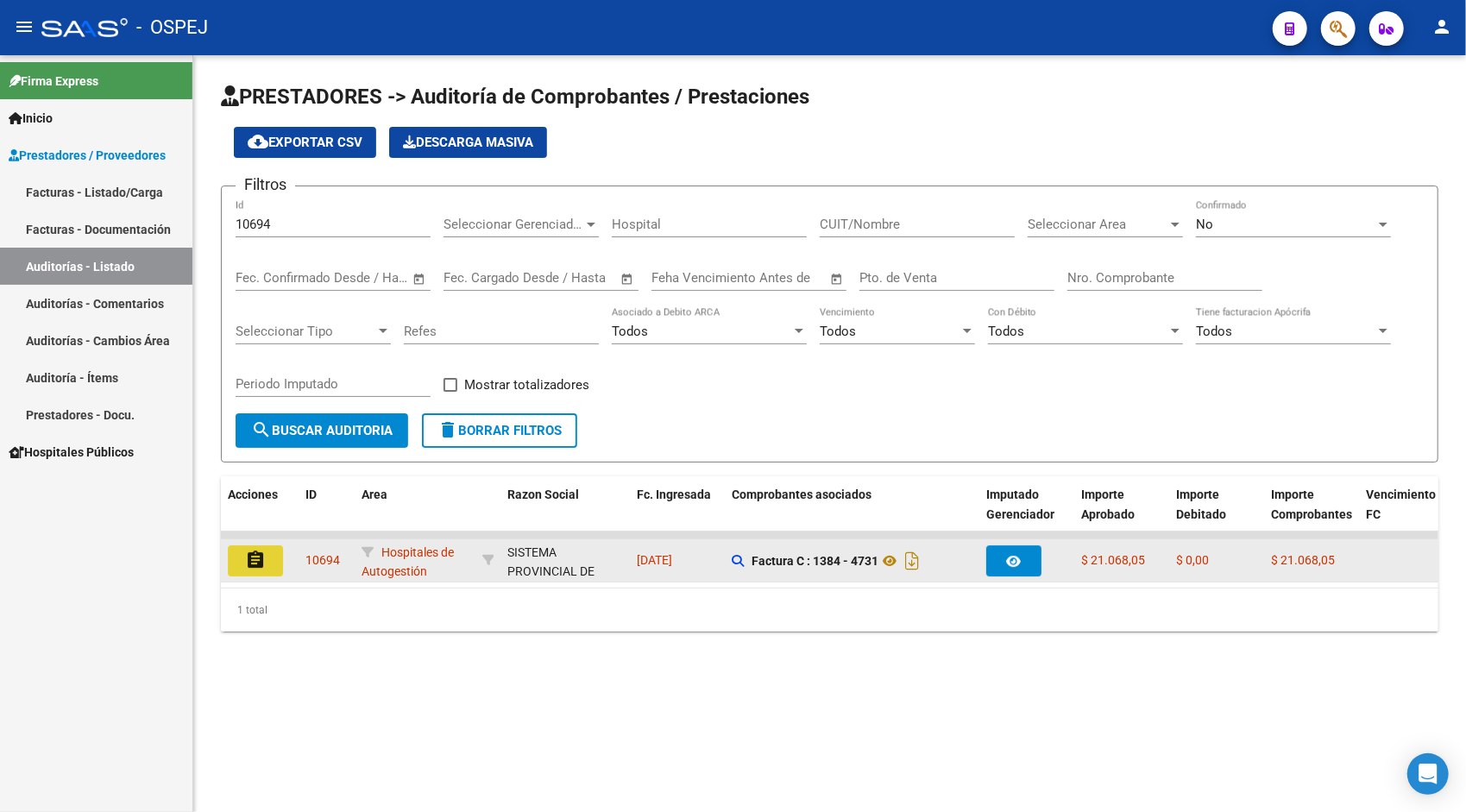
click at [242, 549] on button "assignment" at bounding box center [255, 561] width 55 height 31
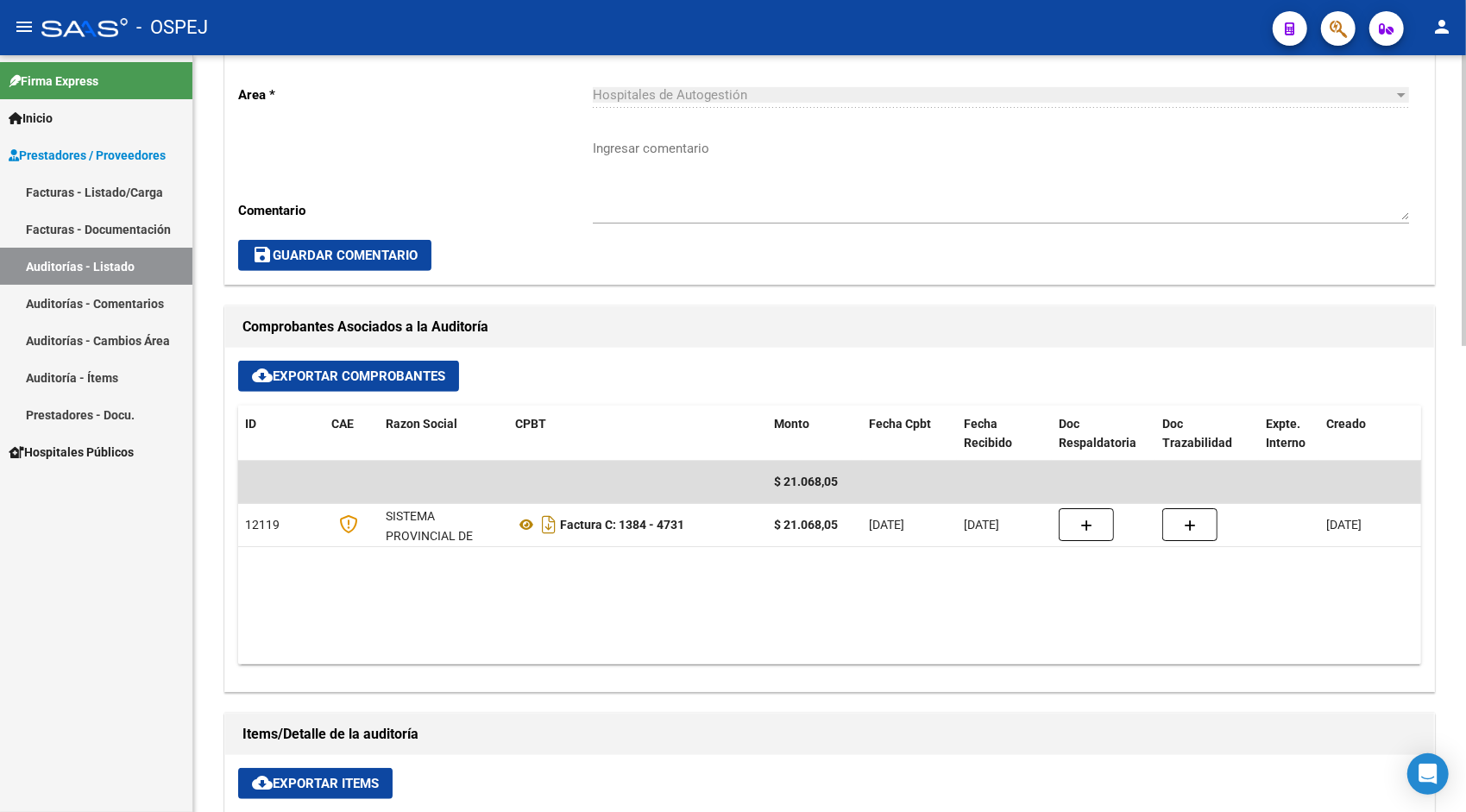
scroll to position [552, 0]
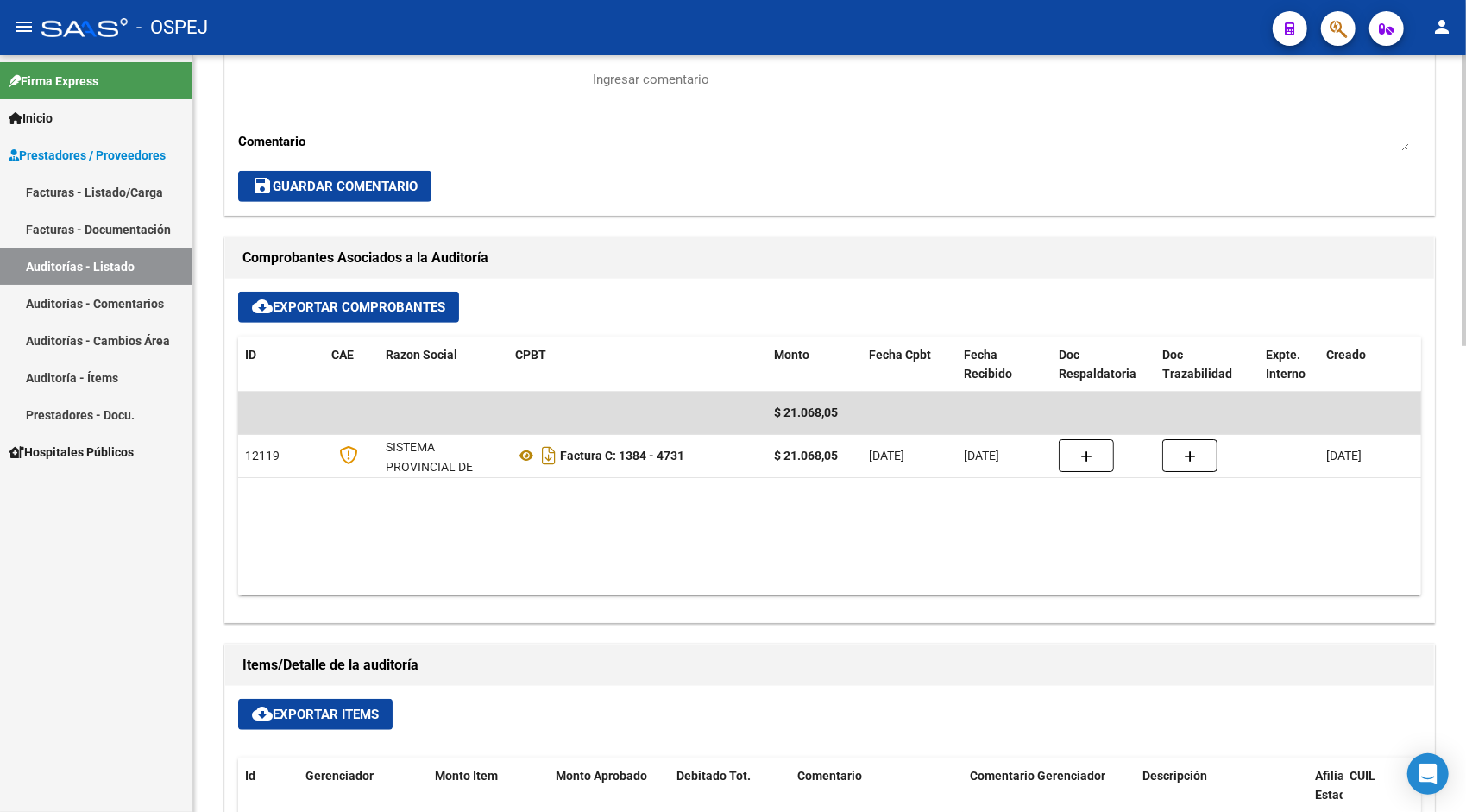
click at [359, 706] on span "cloud_download Exportar Items" at bounding box center [315, 714] width 127 height 16
click at [97, 271] on link "Auditorías - Listado" at bounding box center [96, 266] width 193 height 37
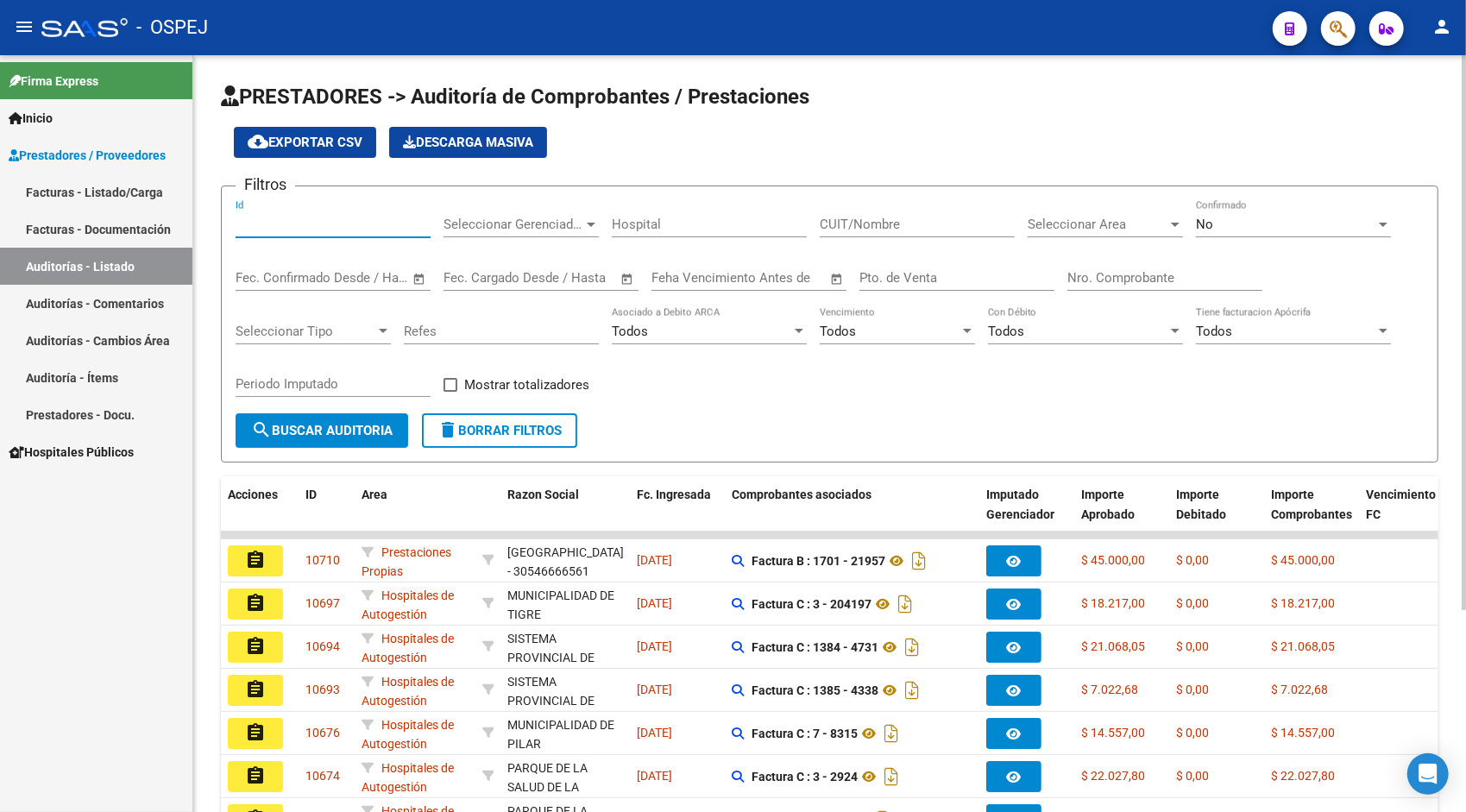
click at [278, 222] on input "Id" at bounding box center [333, 224] width 195 height 16
paste input "10697"
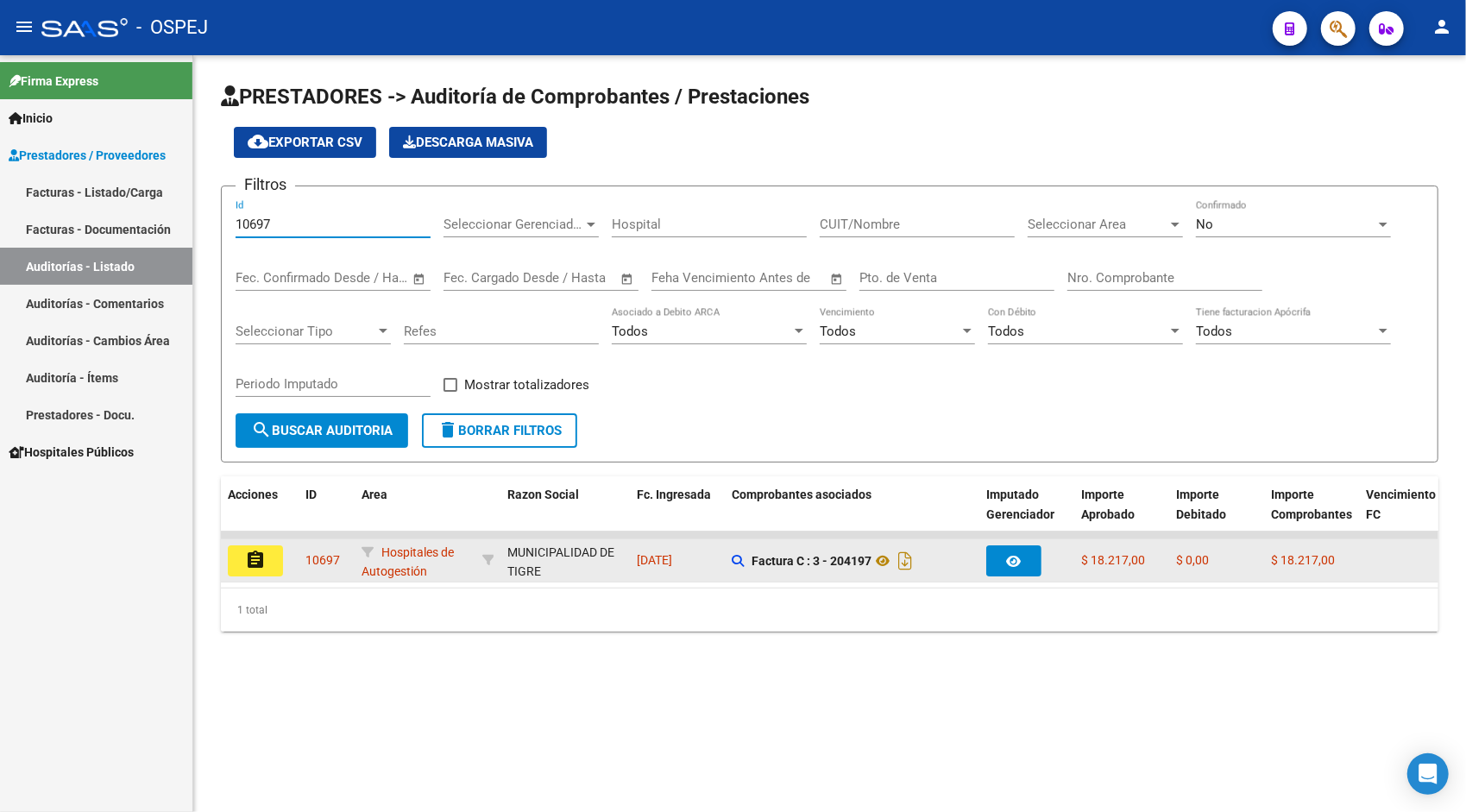
type input "10697"
click at [264, 558] on mat-icon "assignment" at bounding box center [255, 559] width 21 height 21
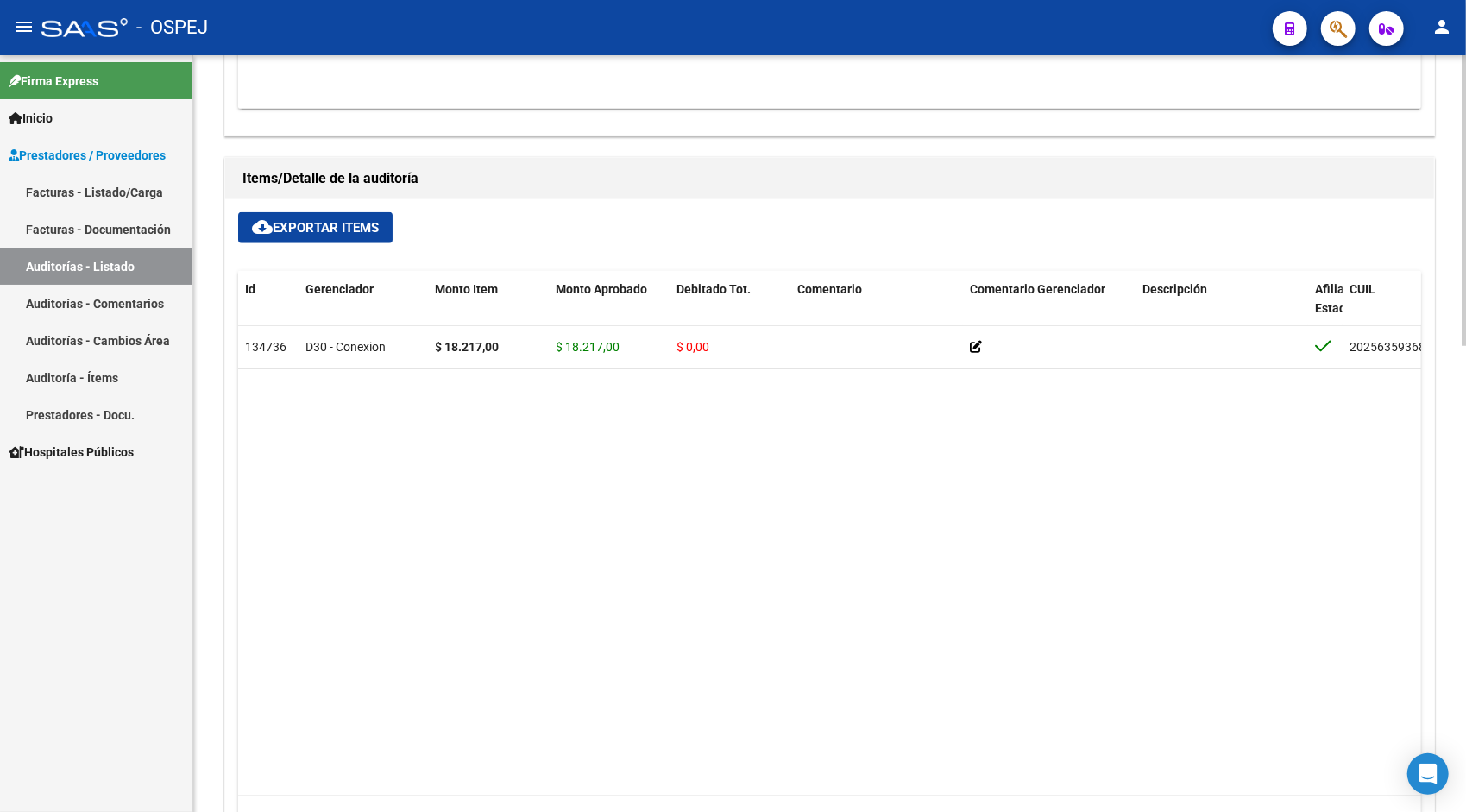
scroll to position [1070, 0]
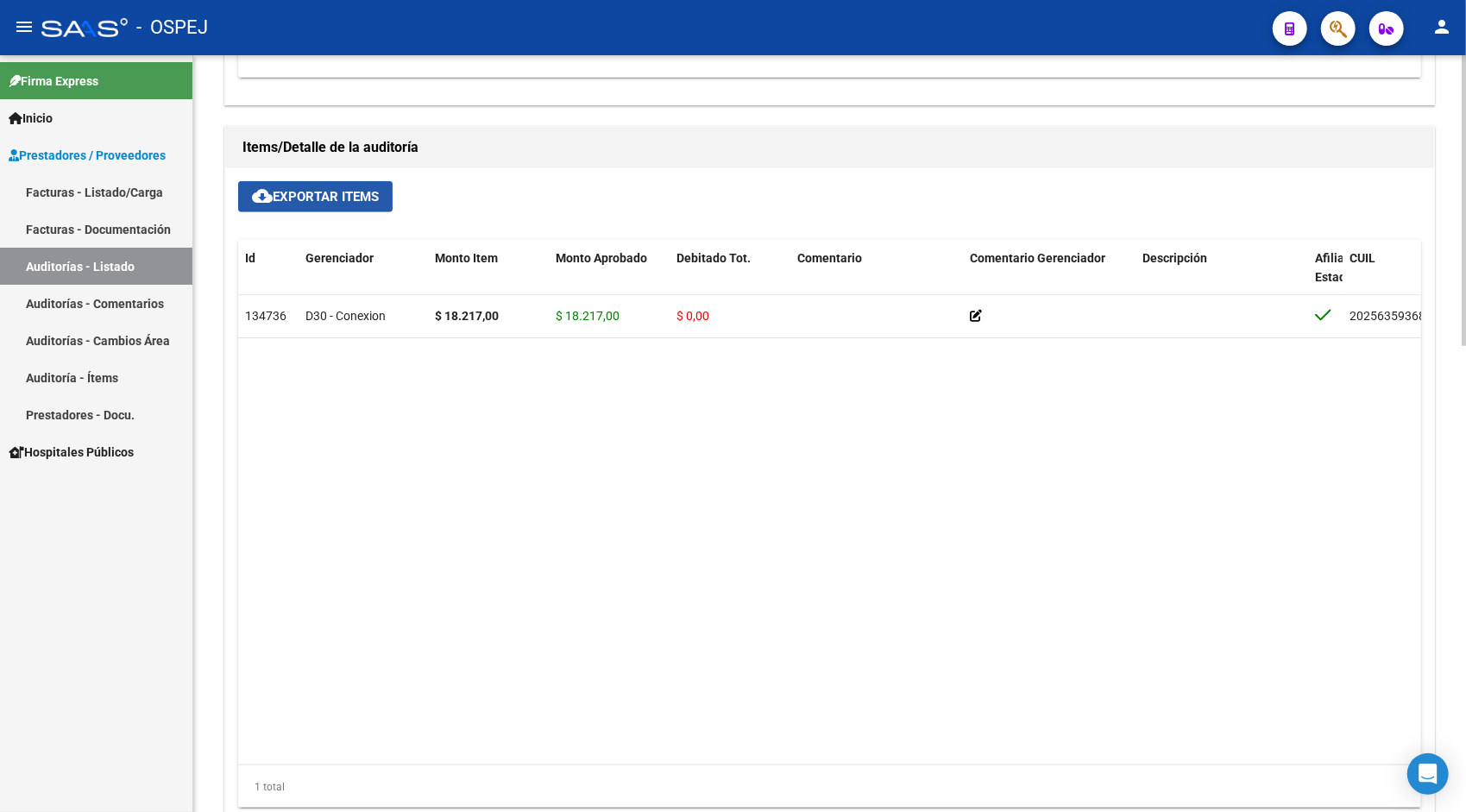
click at [377, 205] on button "cloud_download Exportar Items" at bounding box center [315, 197] width 154 height 31
click at [86, 273] on link "Auditorías - Listado" at bounding box center [96, 266] width 193 height 37
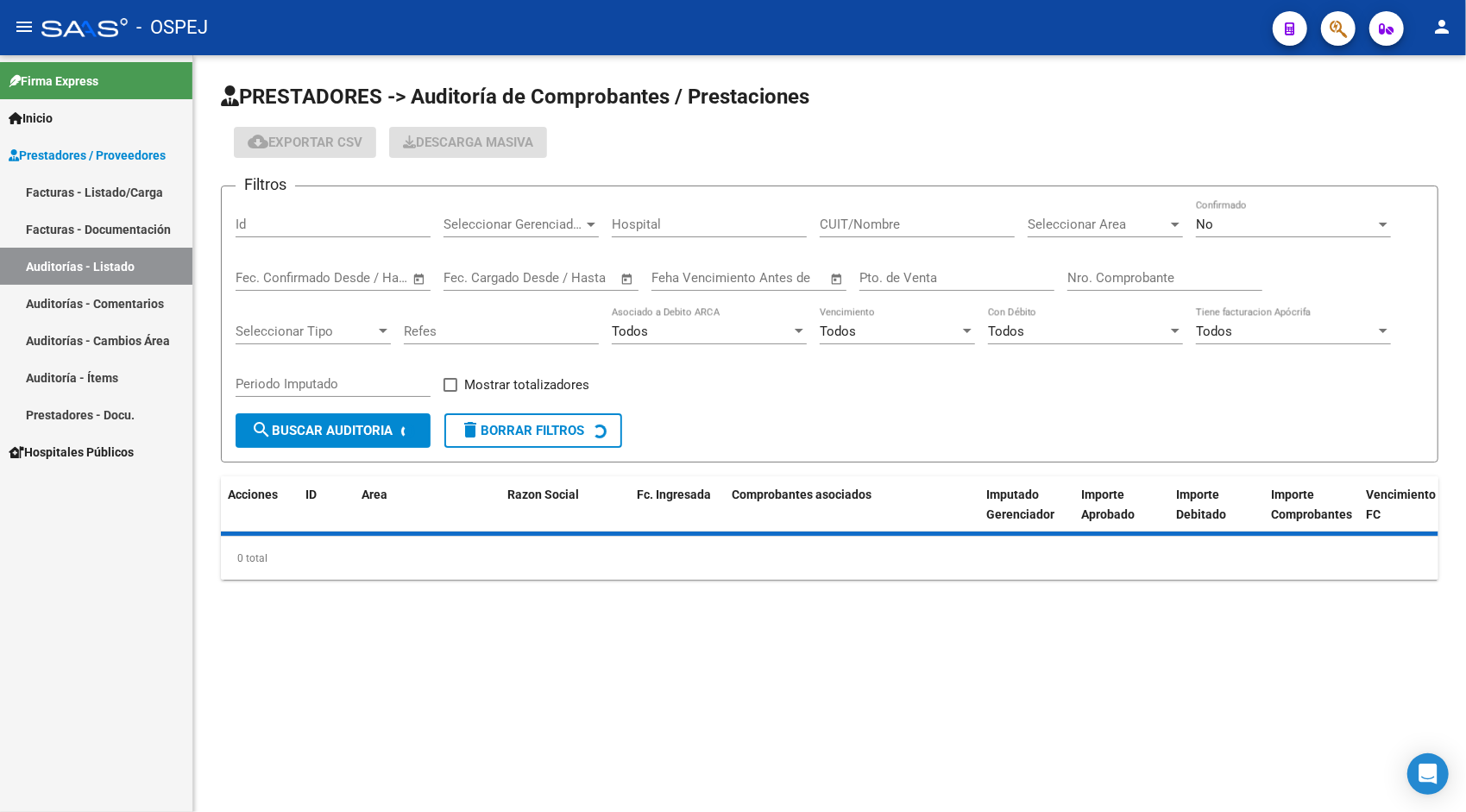
click at [291, 224] on input "Id" at bounding box center [333, 224] width 195 height 16
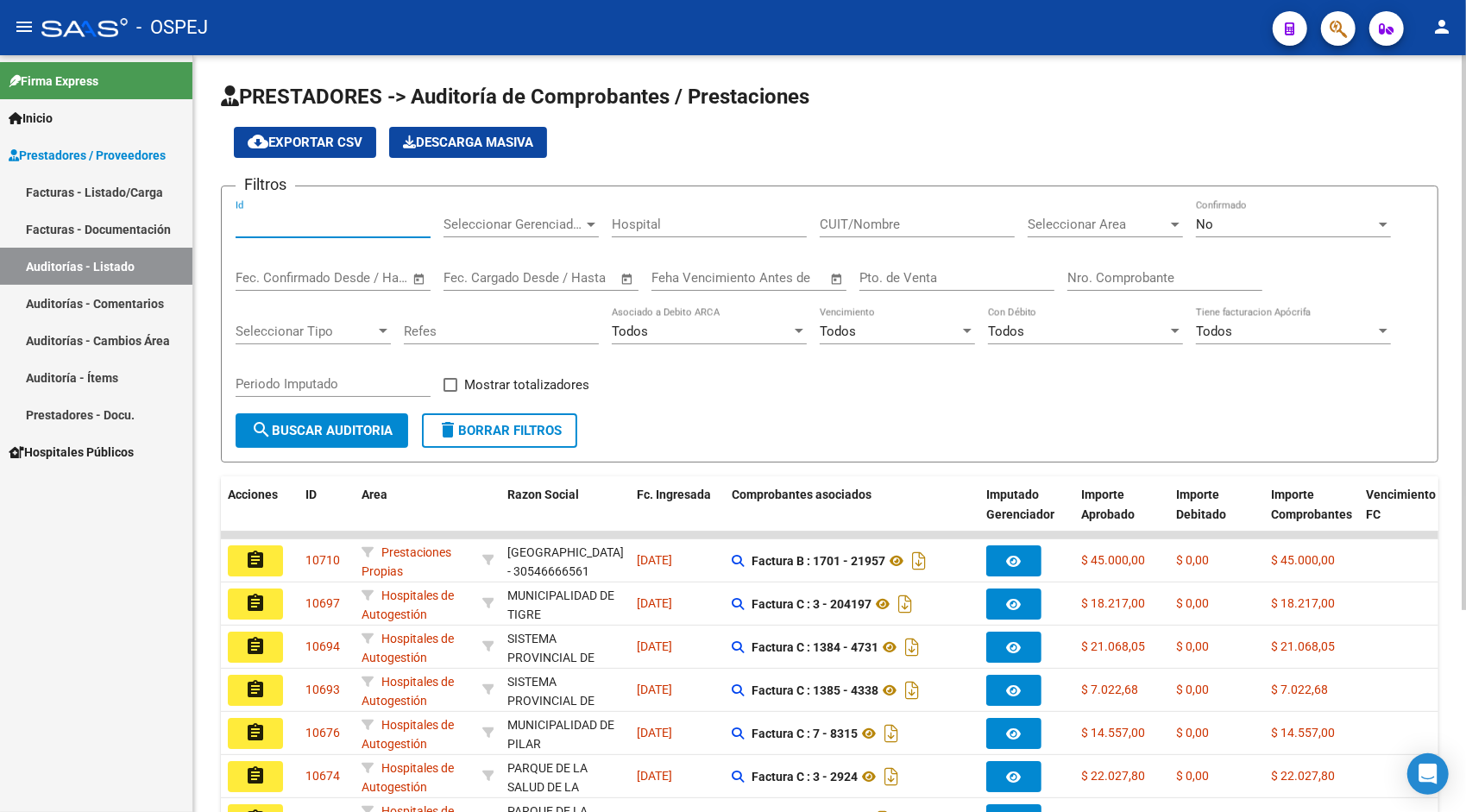
paste input "10710"
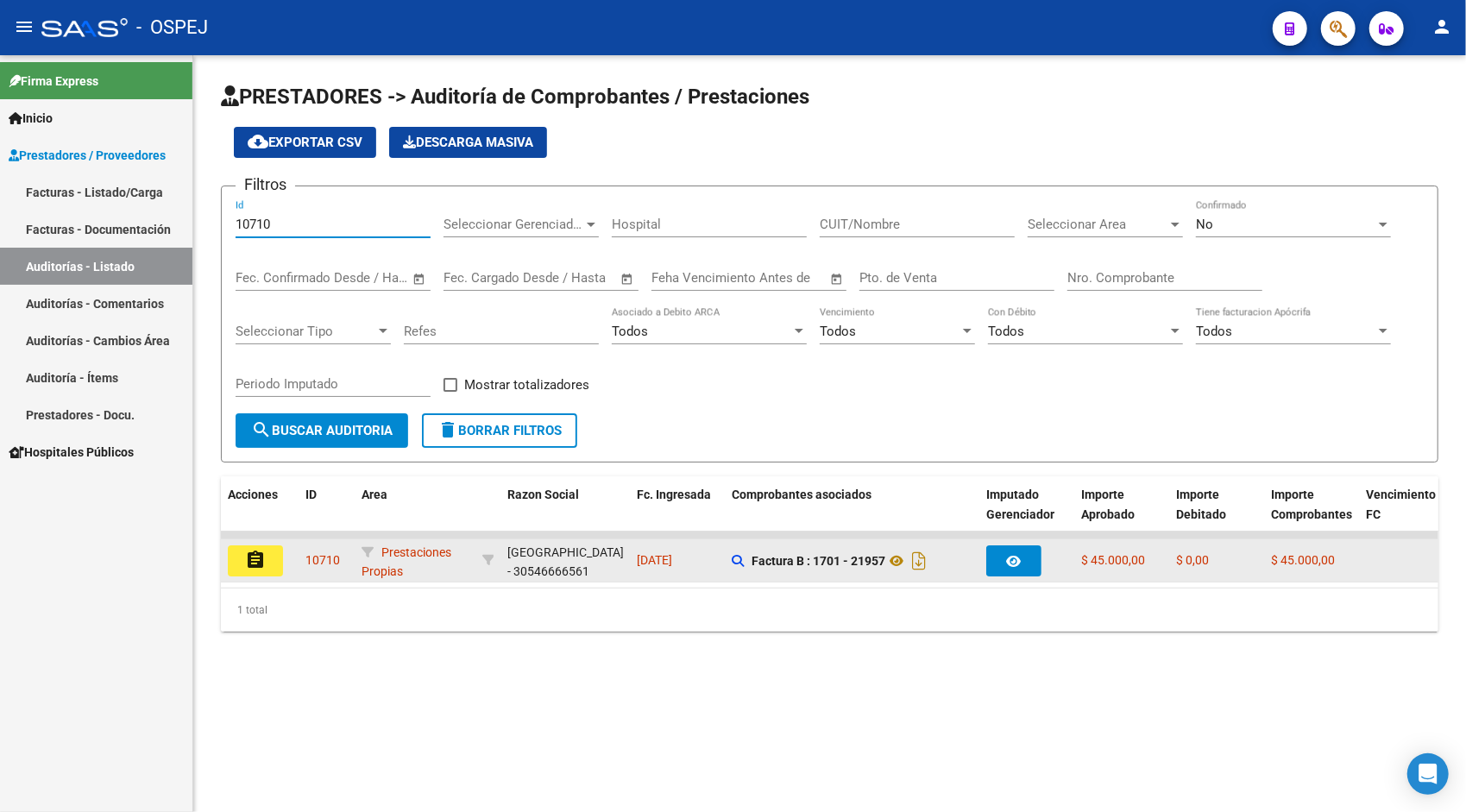
type input "10710"
click at [254, 563] on mat-icon "assignment" at bounding box center [255, 559] width 21 height 21
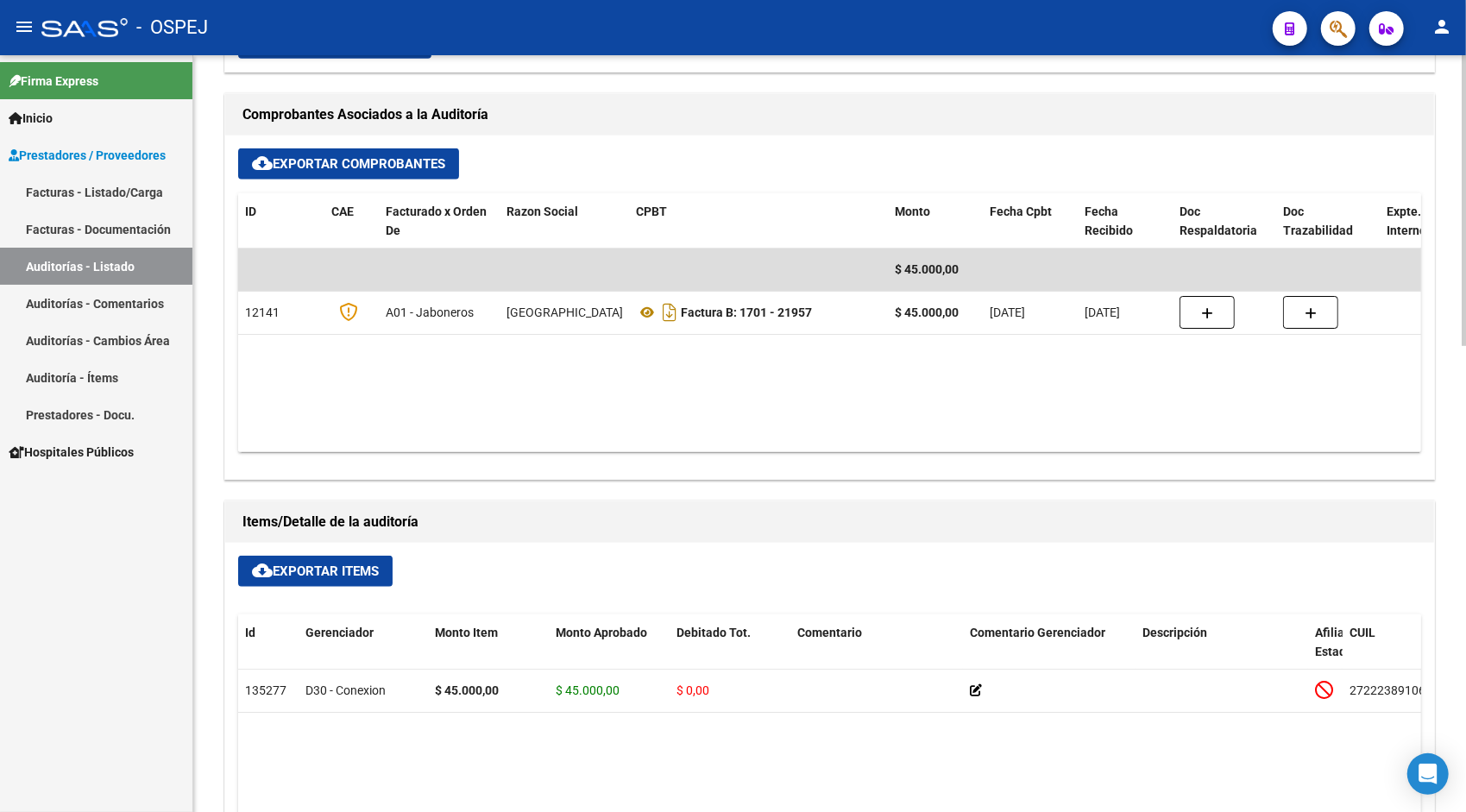
scroll to position [760, 0]
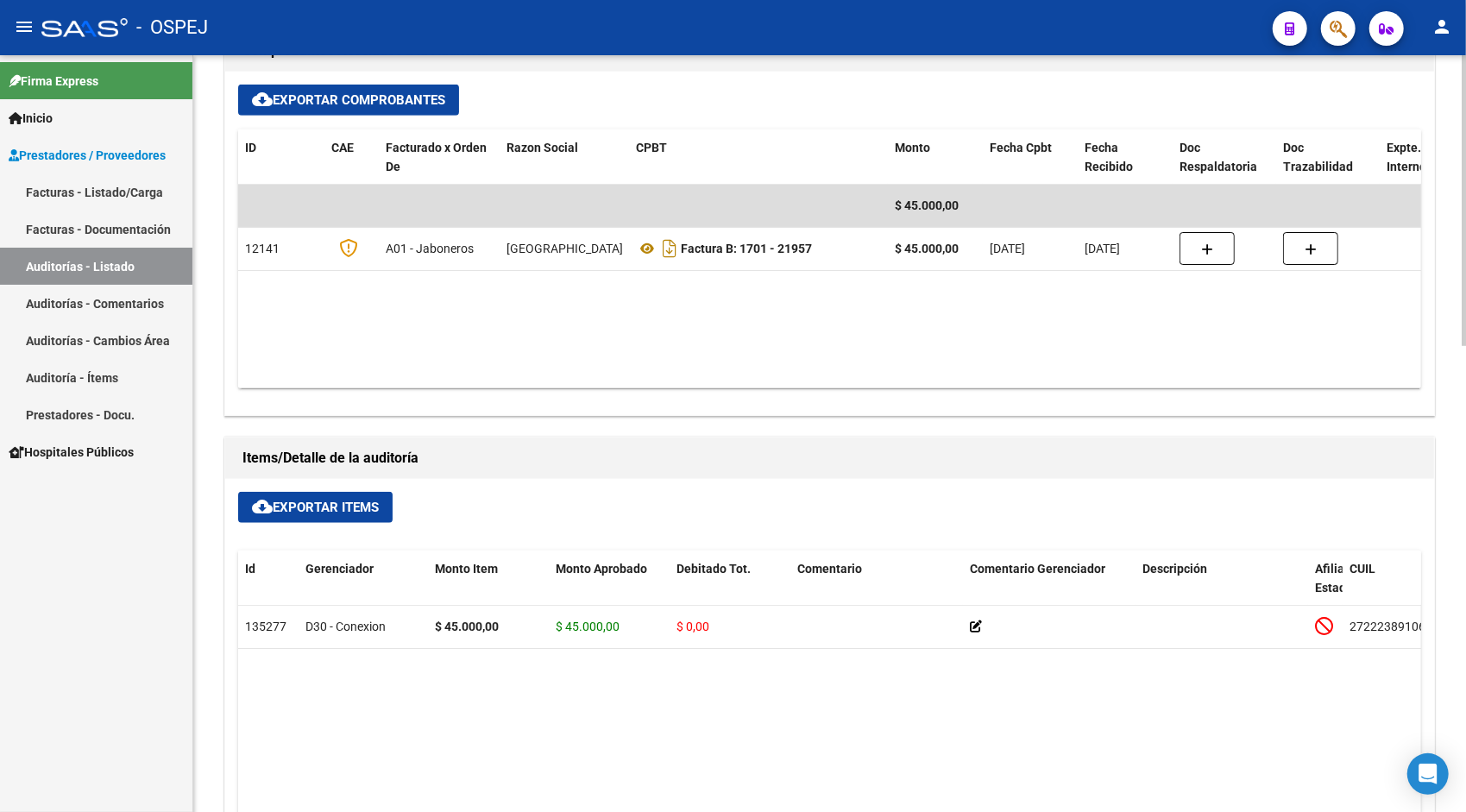
click at [349, 503] on span "cloud_download Exportar Items" at bounding box center [315, 507] width 127 height 16
